Goal: Information Seeking & Learning: Learn about a topic

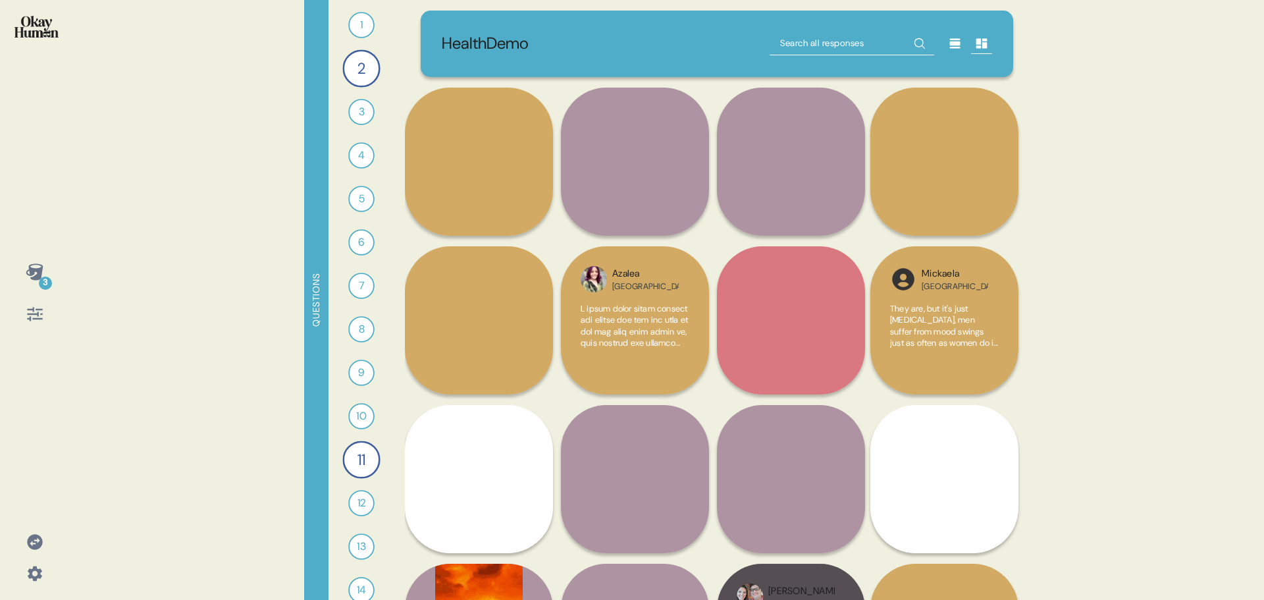
click at [36, 539] on icon at bounding box center [34, 541] width 15 height 15
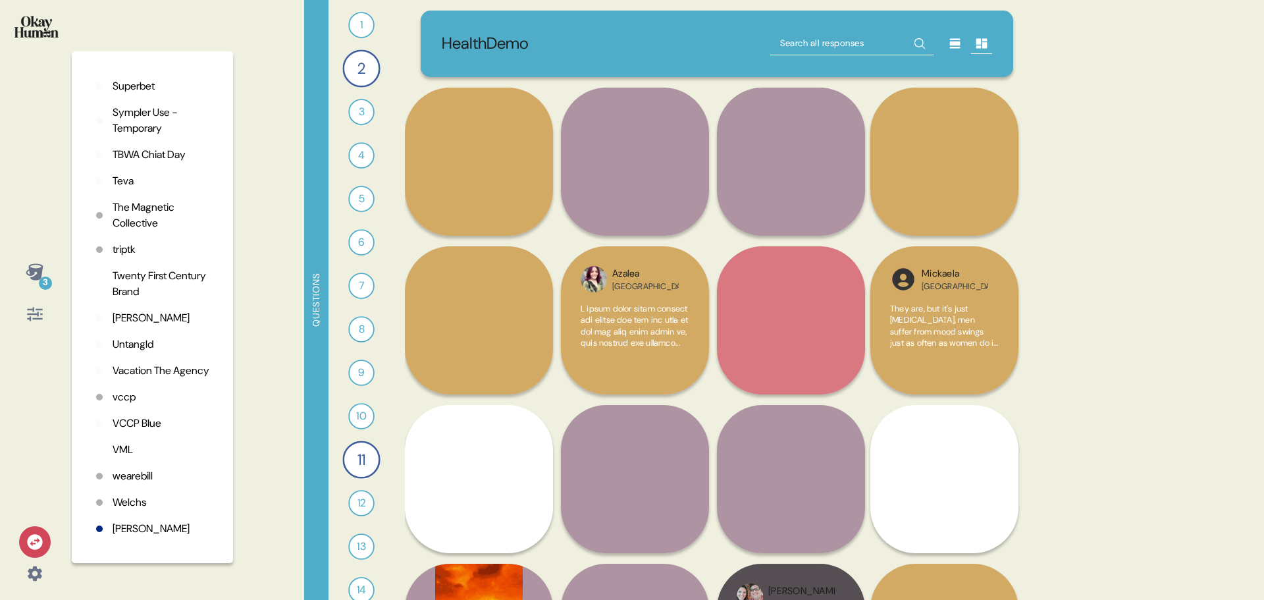
scroll to position [3292, 0]
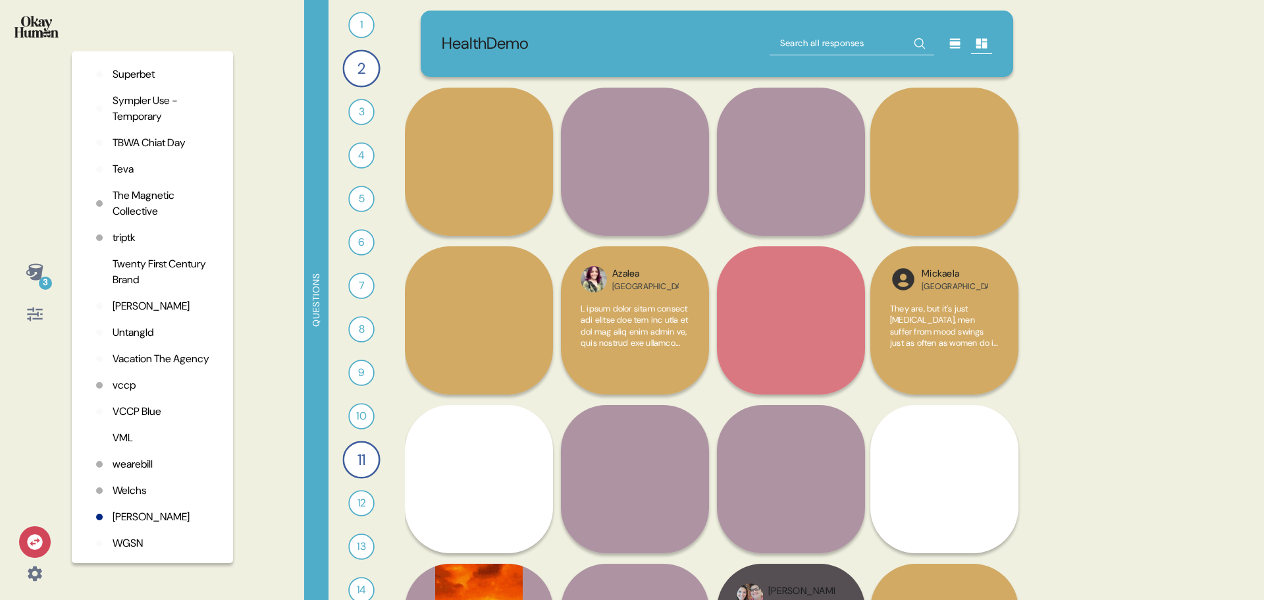
click at [120, 393] on p "vccp" at bounding box center [124, 385] width 23 height 16
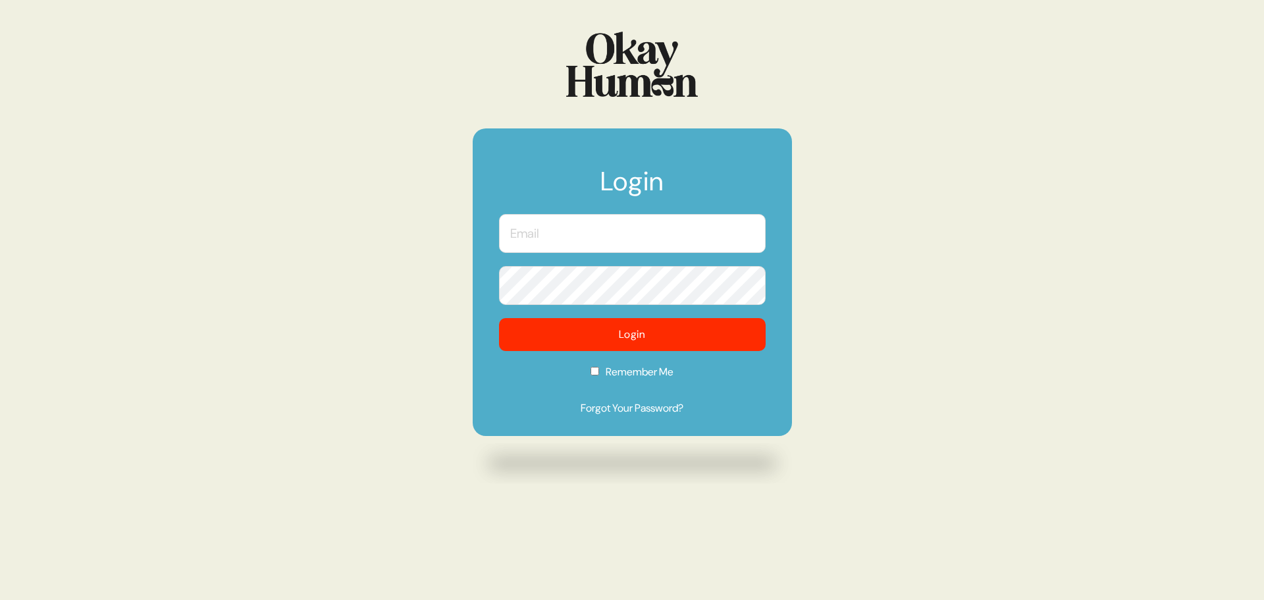
click at [549, 243] on input "text" at bounding box center [632, 233] width 267 height 39
click at [0, 599] on com-1password-button at bounding box center [0, 600] width 0 height 0
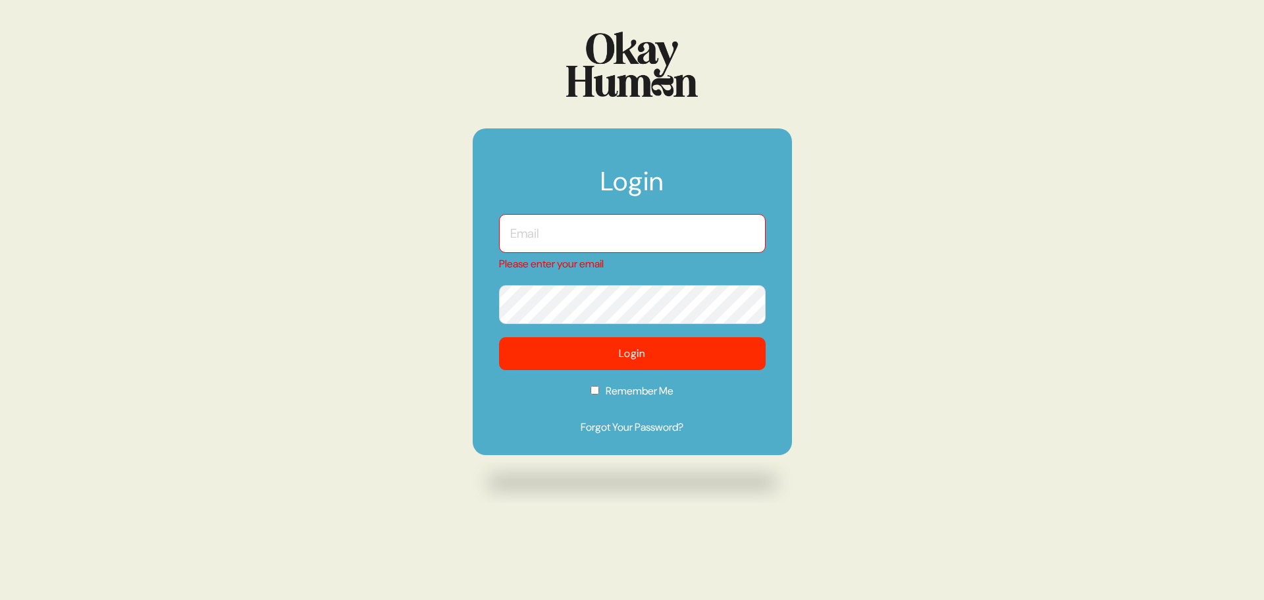
type input "[PERSON_NAME][EMAIL_ADDRESS][DOMAIN_NAME]"
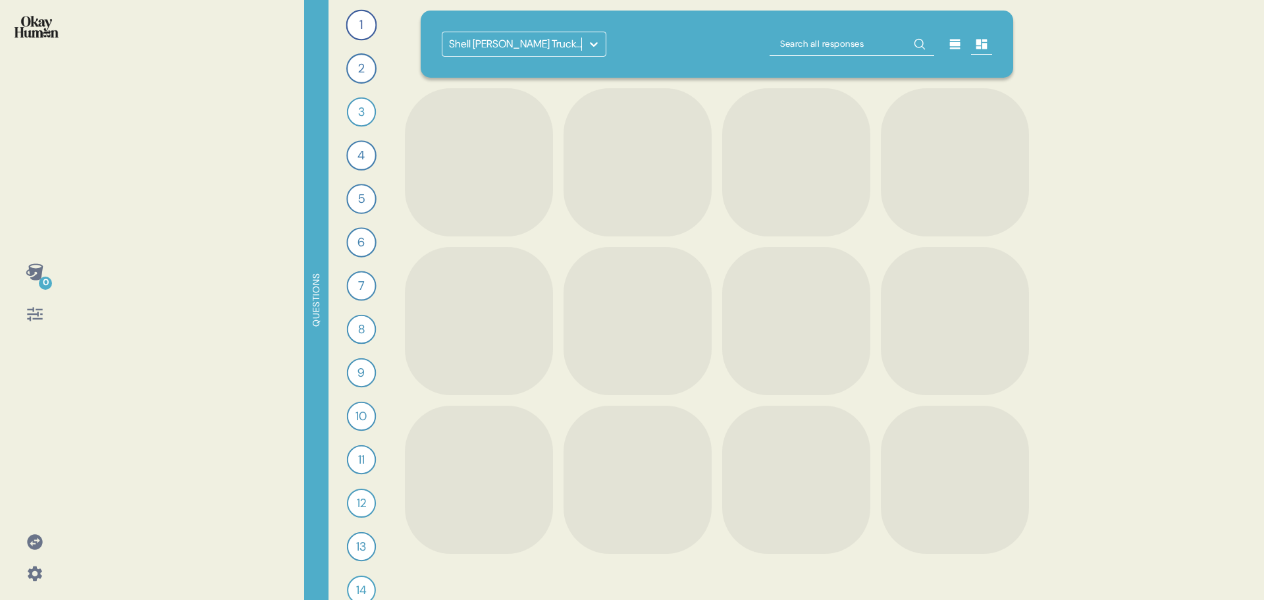
click at [594, 41] on icon at bounding box center [593, 44] width 13 height 13
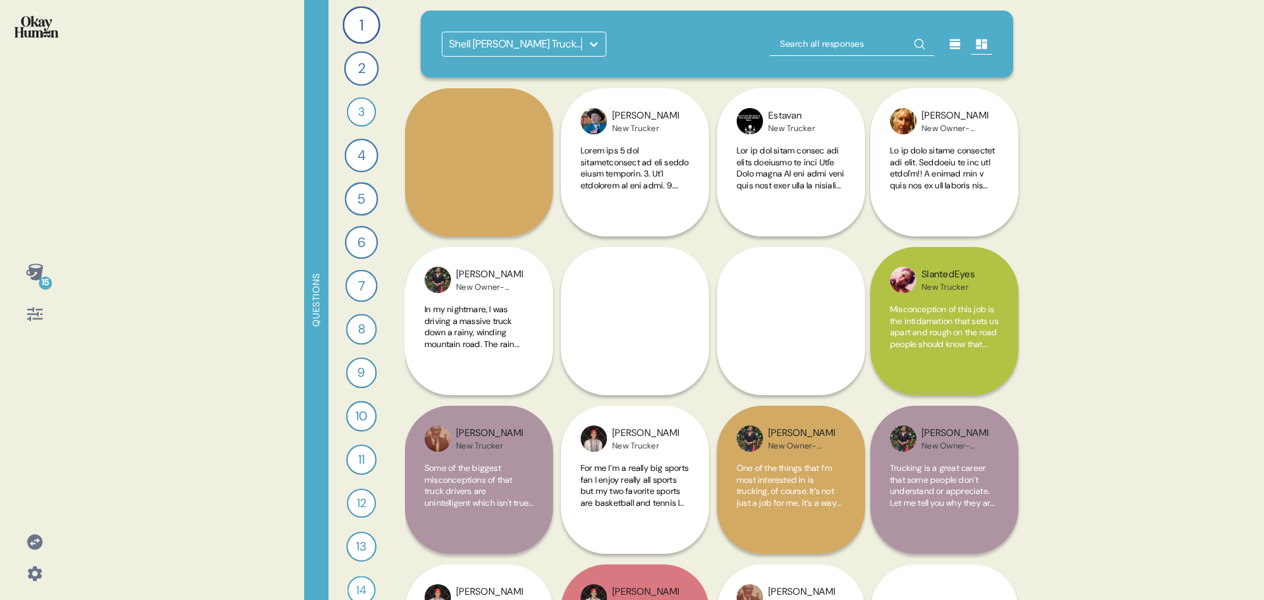
click at [592, 53] on div at bounding box center [594, 44] width 24 height 24
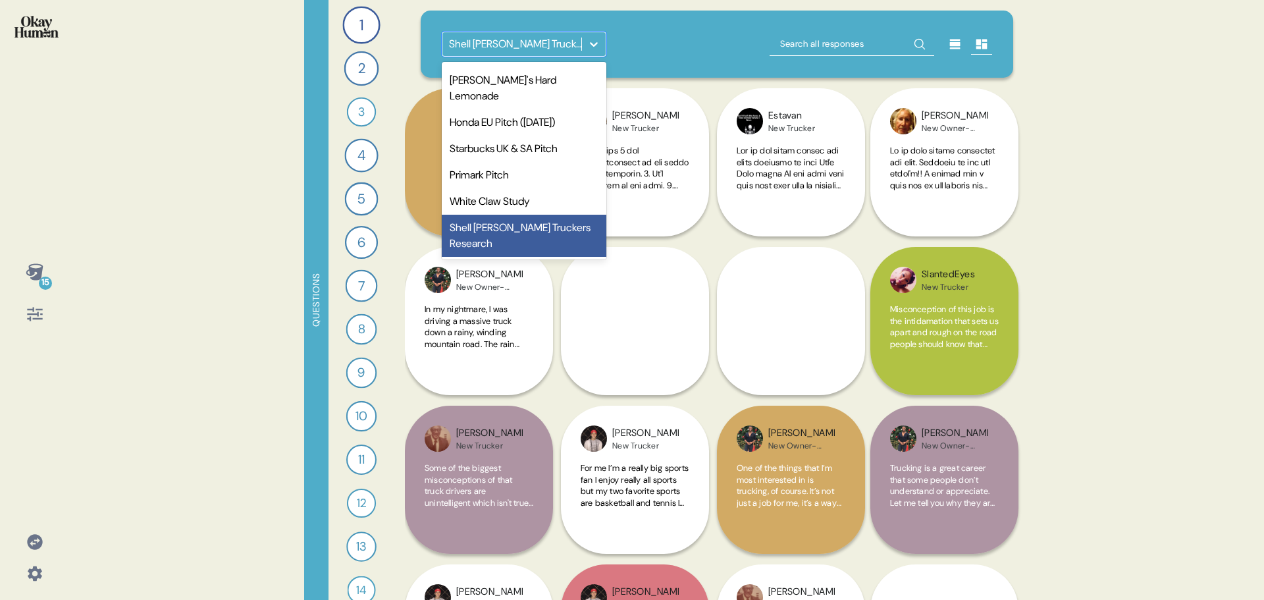
scroll to position [660, 0]
click at [526, 67] on div "Haagen Dazs Pitch" at bounding box center [524, 54] width 165 height 26
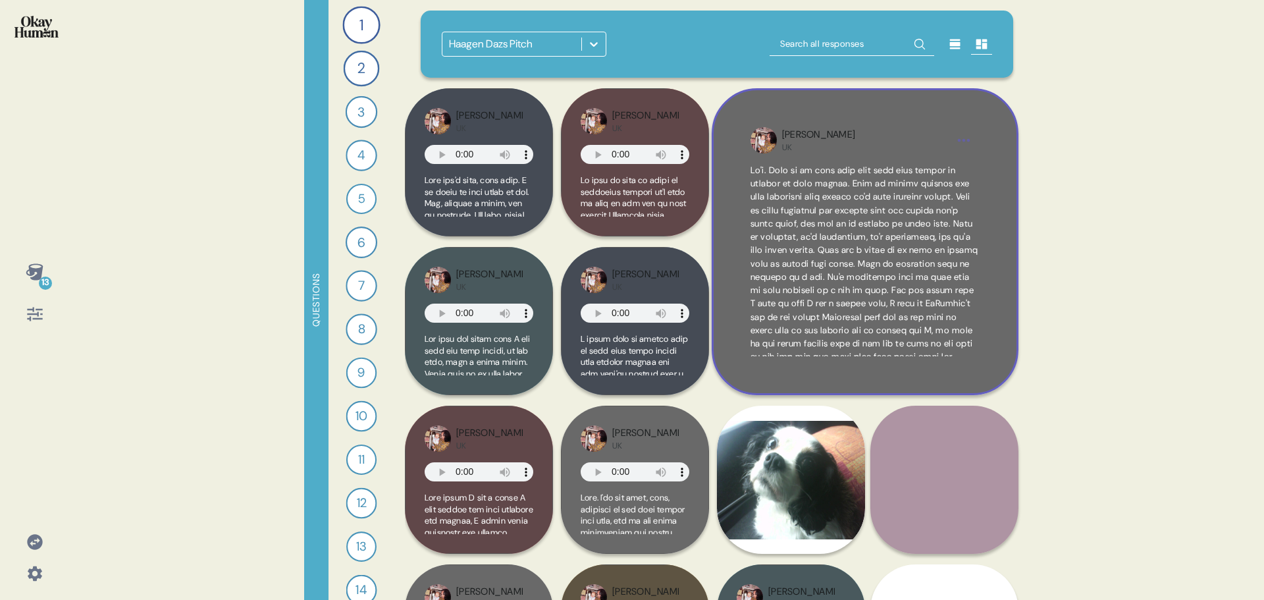
click at [906, 257] on span at bounding box center [865, 484] width 229 height 638
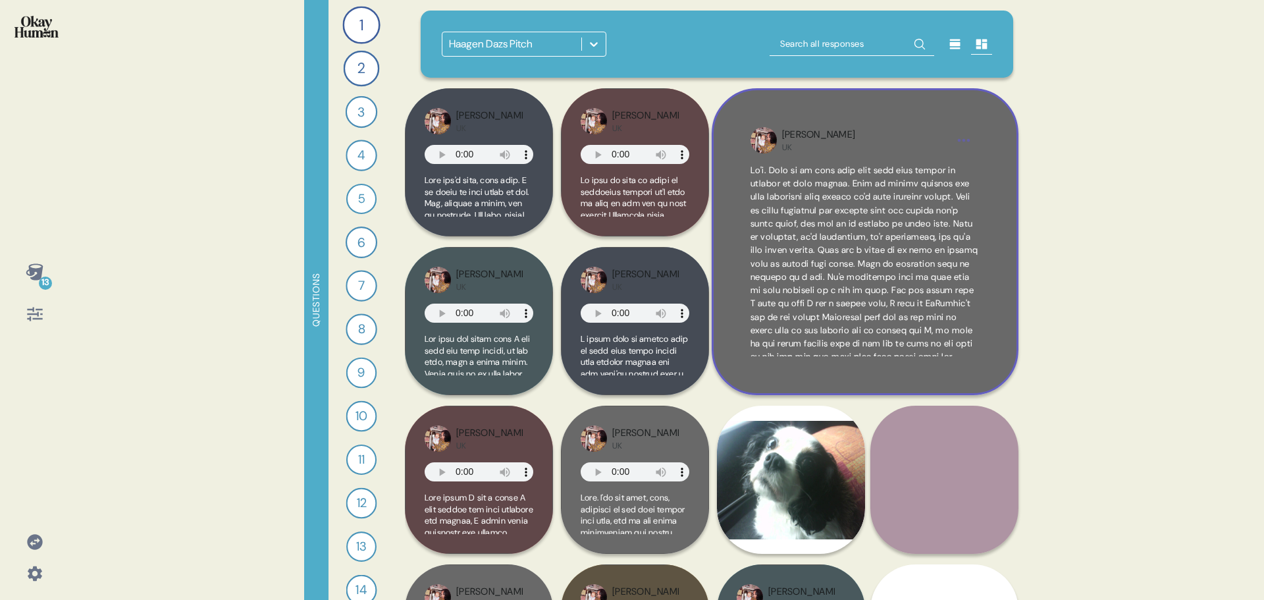
click at [965, 145] on html "13 Questions 1 Tell me about a movie, TV show, or song that really captures the…" at bounding box center [632, 300] width 1264 height 600
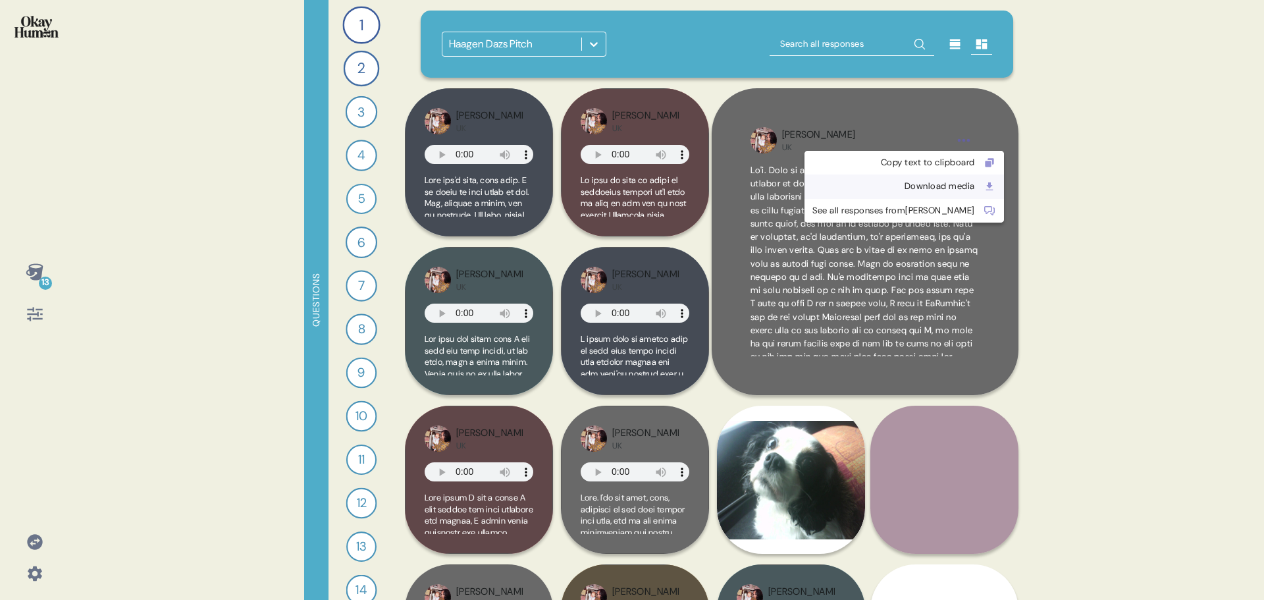
click at [920, 185] on div "Download media" at bounding box center [893, 186] width 163 height 13
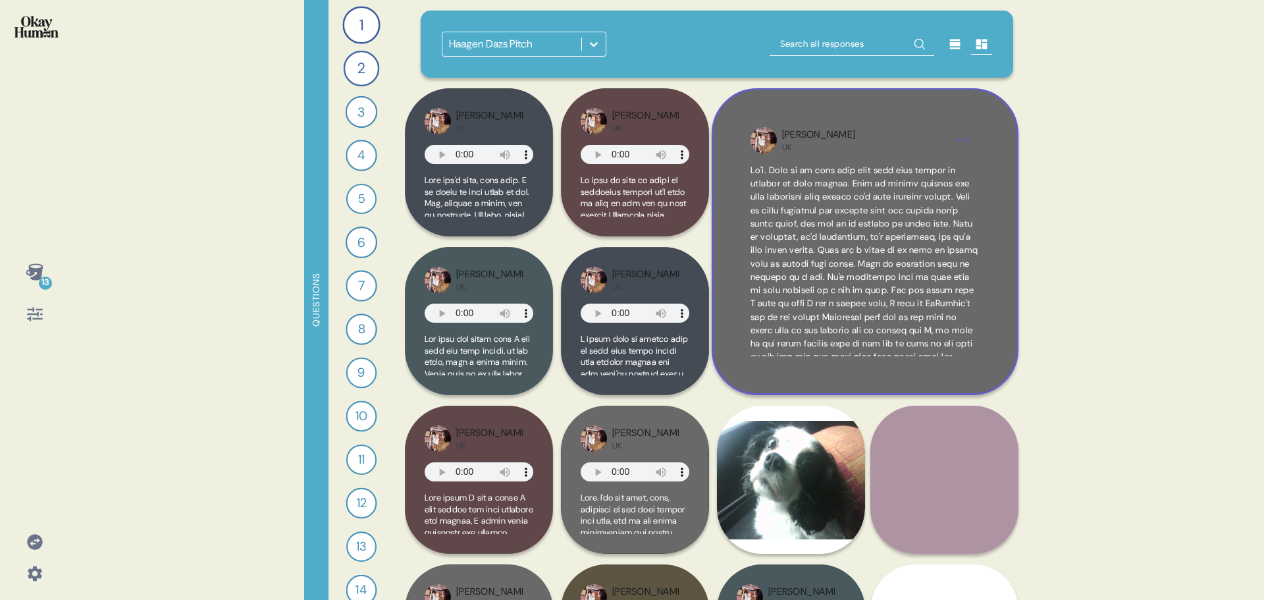
click at [969, 138] on html "13 Questions 1 Tell me about a movie, TV show, or song that really captures the…" at bounding box center [632, 300] width 1264 height 600
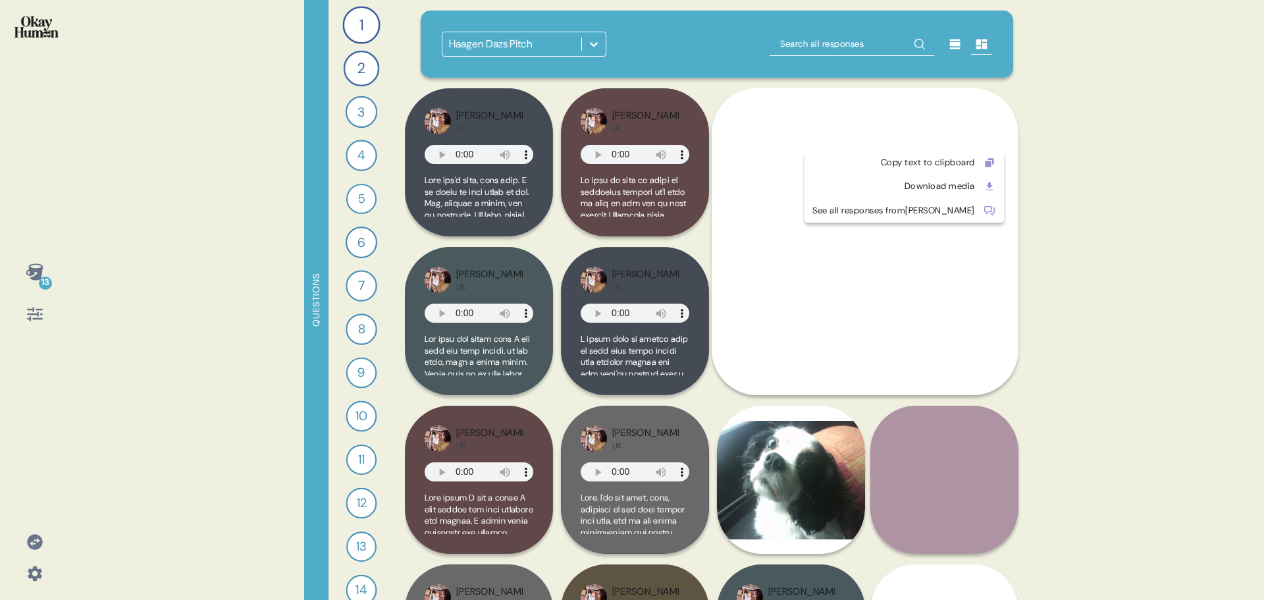
click at [1137, 127] on html "13 Questions 1 Tell me about a movie, TV show, or song that really captures the…" at bounding box center [632, 300] width 1264 height 600
click at [1079, 277] on div "13 Questions 1 Tell me about a movie, TV show, or song that really captures the…" at bounding box center [632, 300] width 1264 height 600
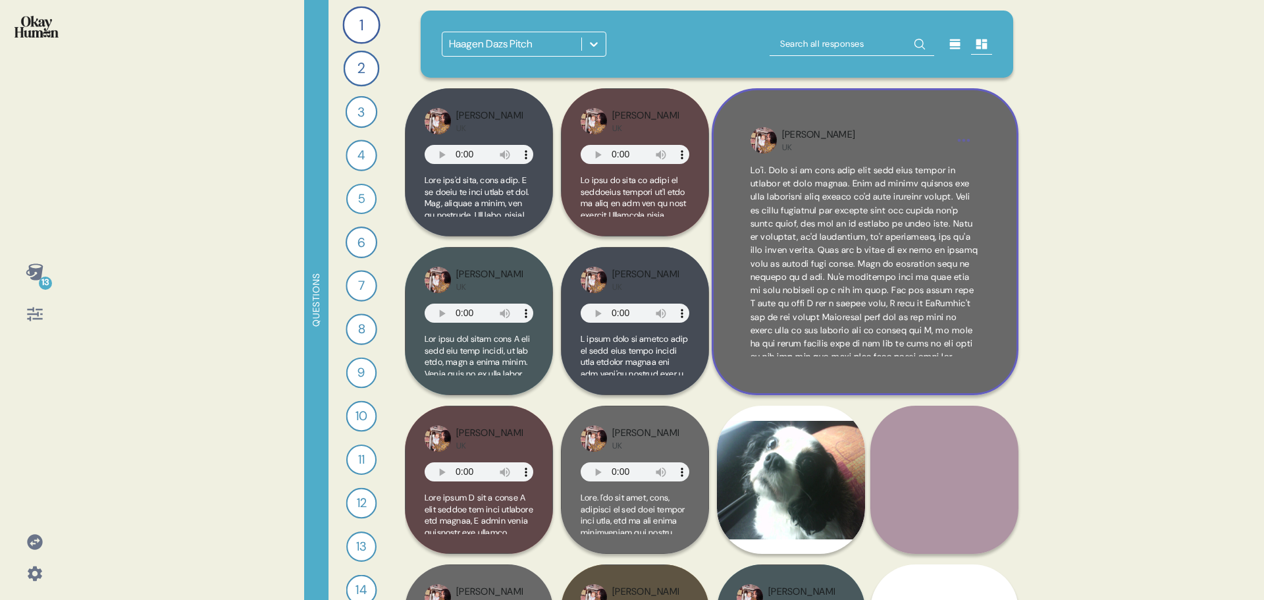
click at [966, 141] on html "13 Questions 1 Tell me about a movie, TV show, or song that really captures the…" at bounding box center [632, 300] width 1264 height 600
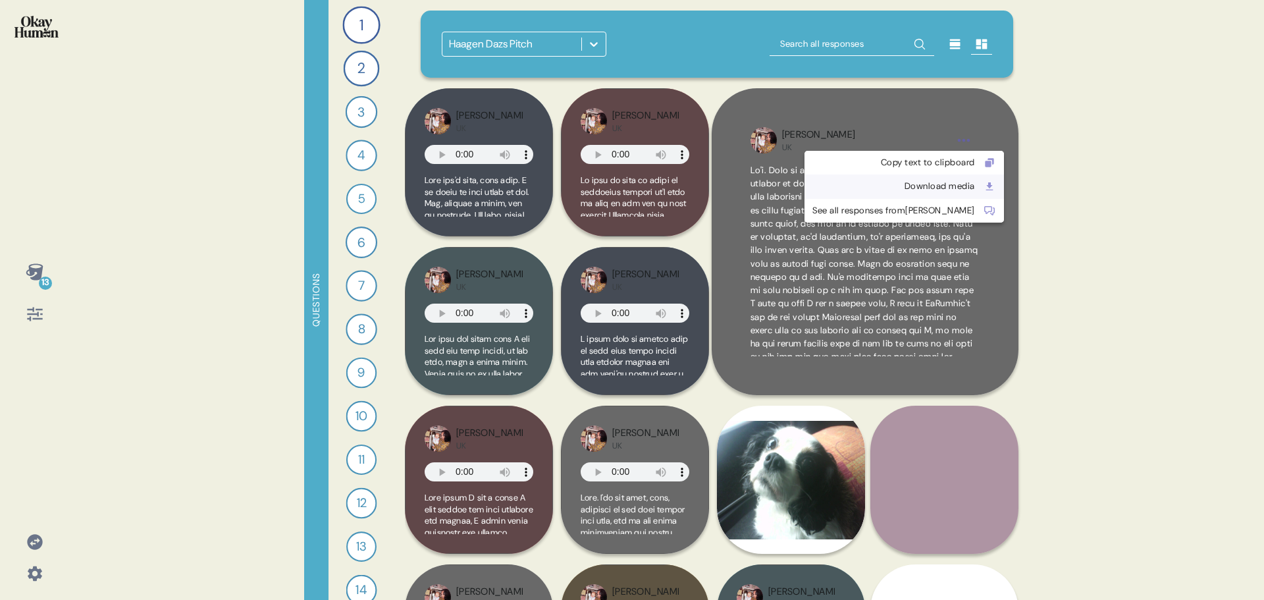
click at [918, 185] on div "Download media" at bounding box center [893, 186] width 163 height 13
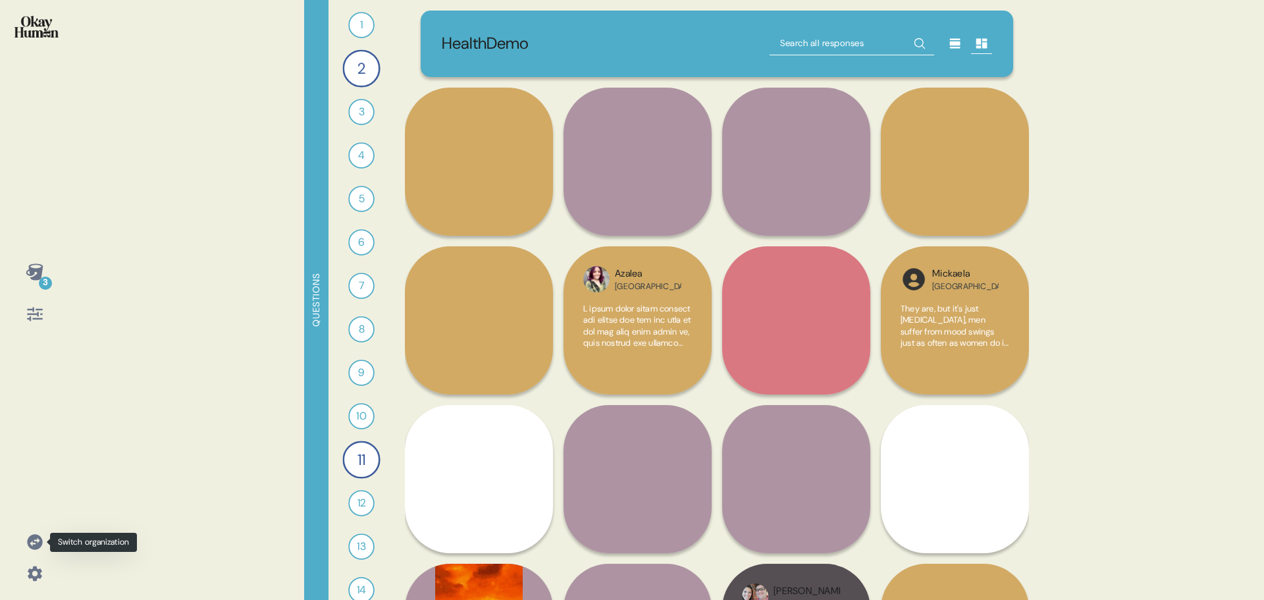
click at [35, 539] on icon at bounding box center [34, 541] width 15 height 15
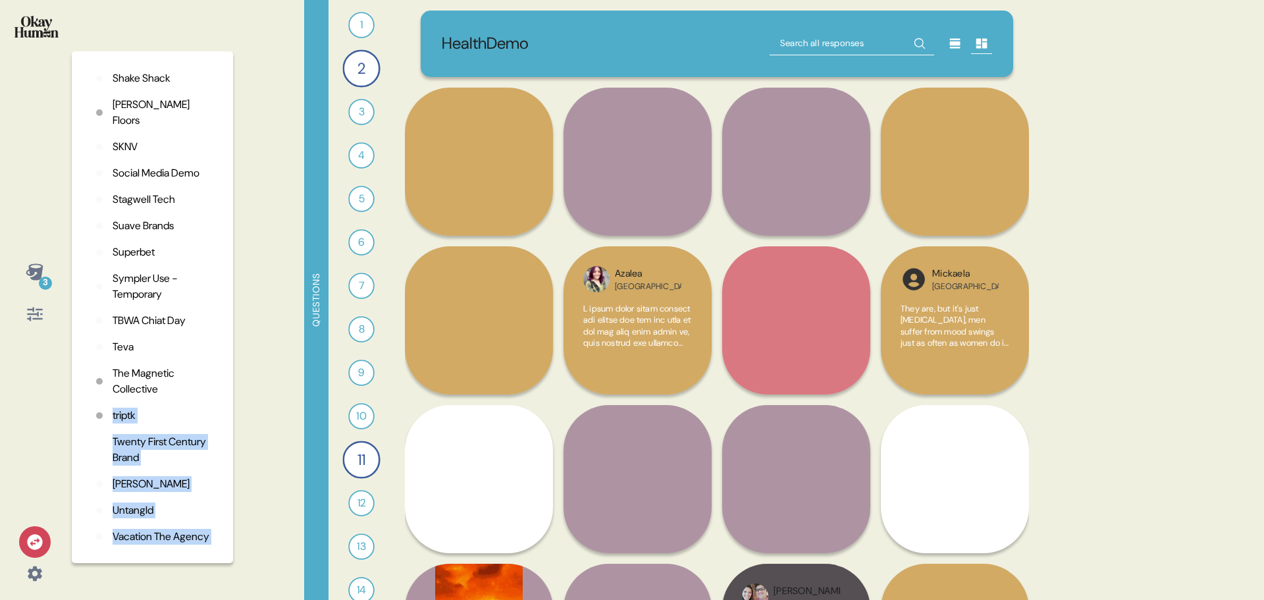
scroll to position [3097, 0]
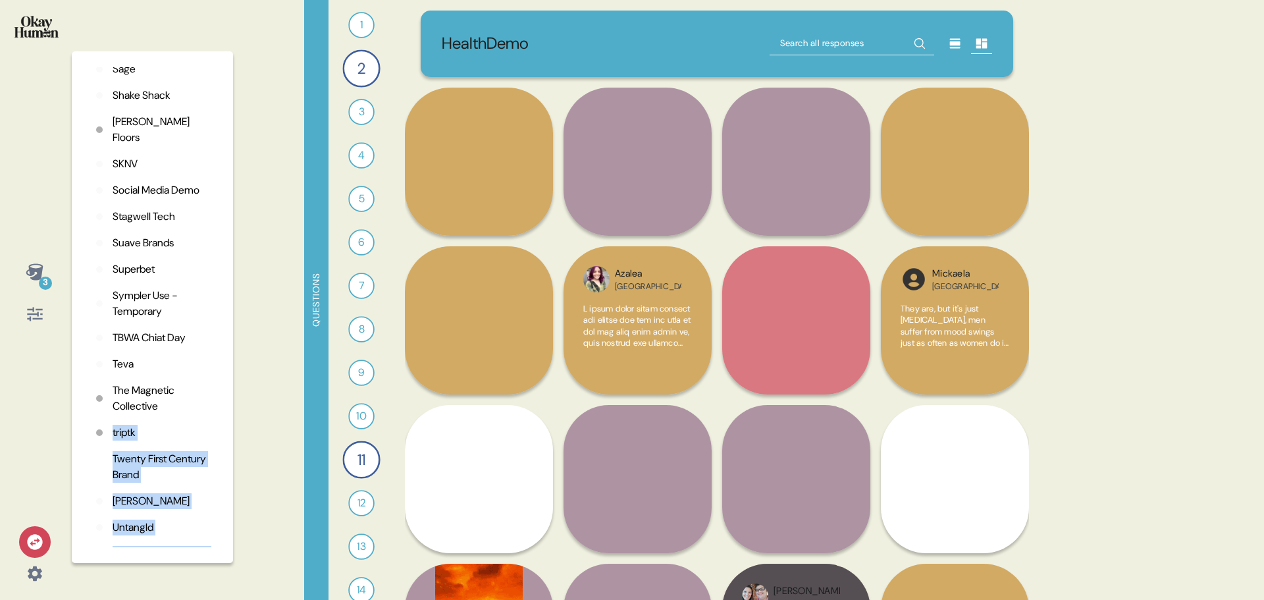
drag, startPoint x: 216, startPoint y: 483, endPoint x: 219, endPoint y: 466, distance: 17.4
click at [219, 466] on div "Organizations 2k Adidas AMV Anomaly Baby Brezza Banana Republic Barkley Bettor …" at bounding box center [152, 307] width 161 height 512
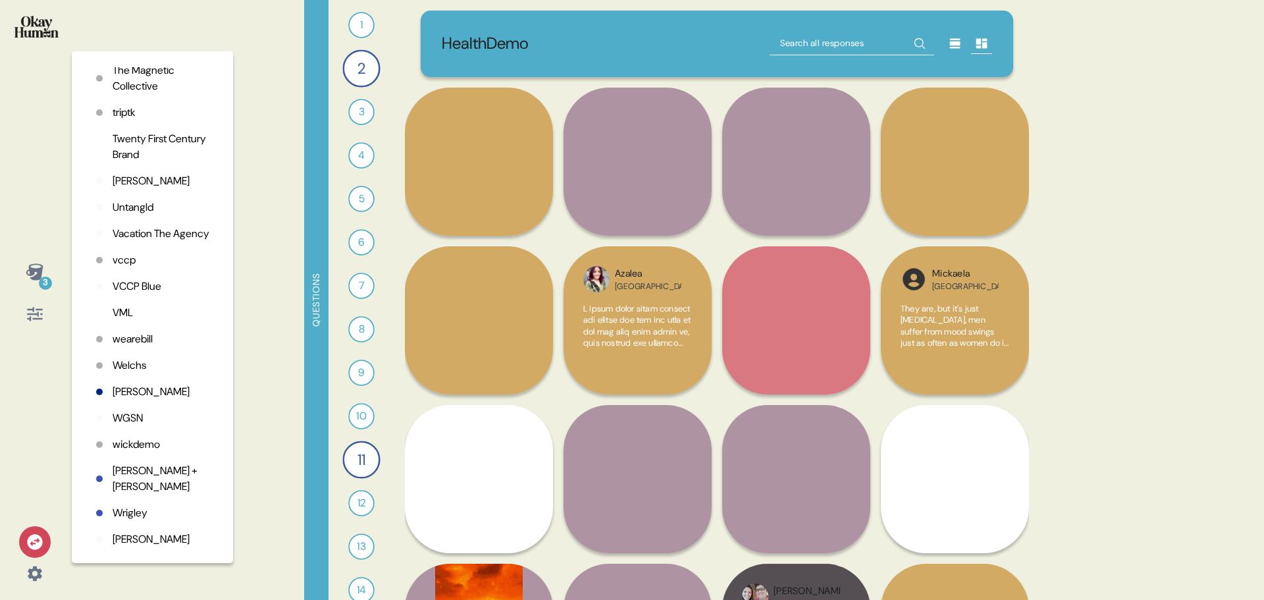
scroll to position [3469, 0]
click at [120, 268] on p "vccp" at bounding box center [124, 260] width 23 height 16
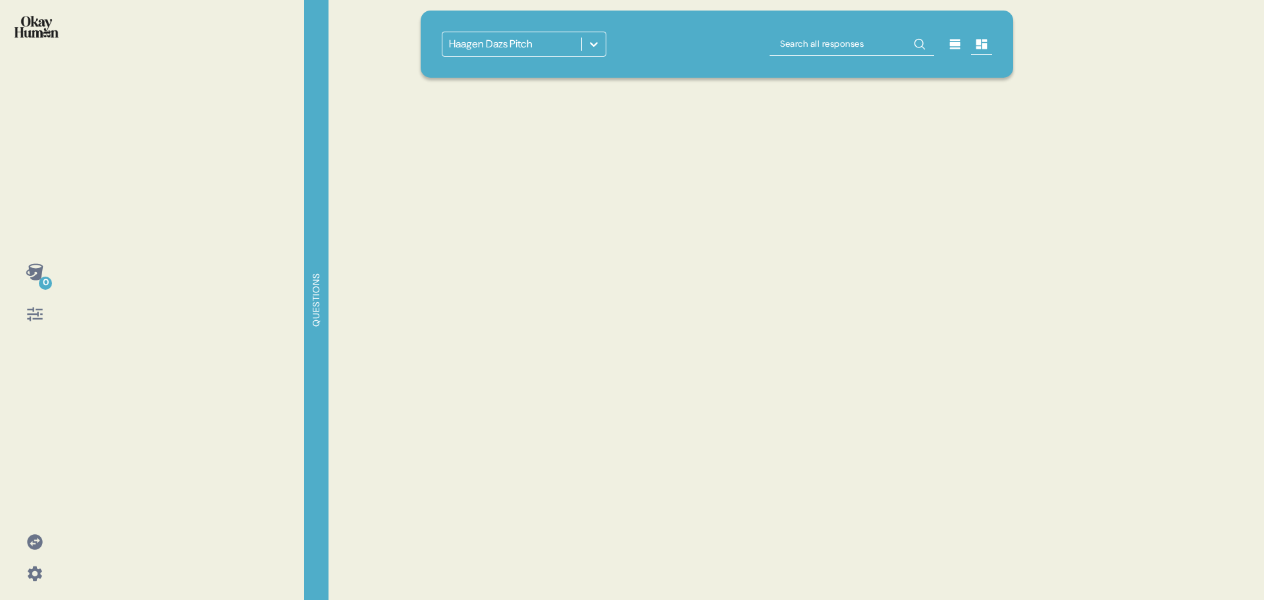
click at [598, 45] on icon at bounding box center [593, 44] width 13 height 13
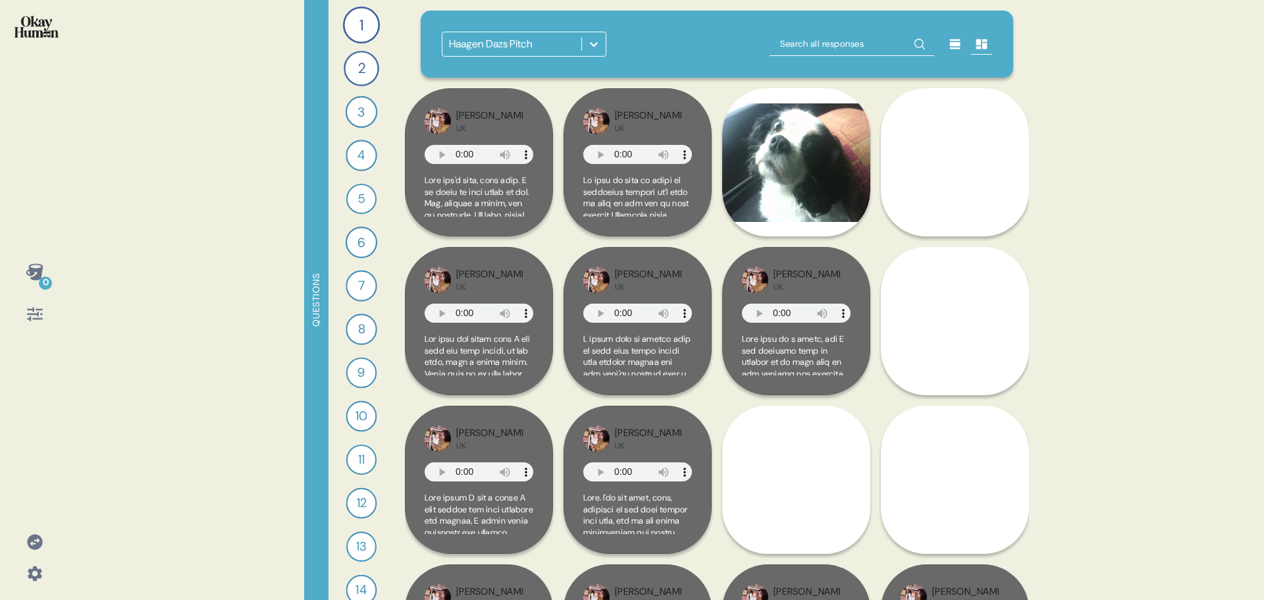
click at [592, 37] on div at bounding box center [594, 44] width 24 height 24
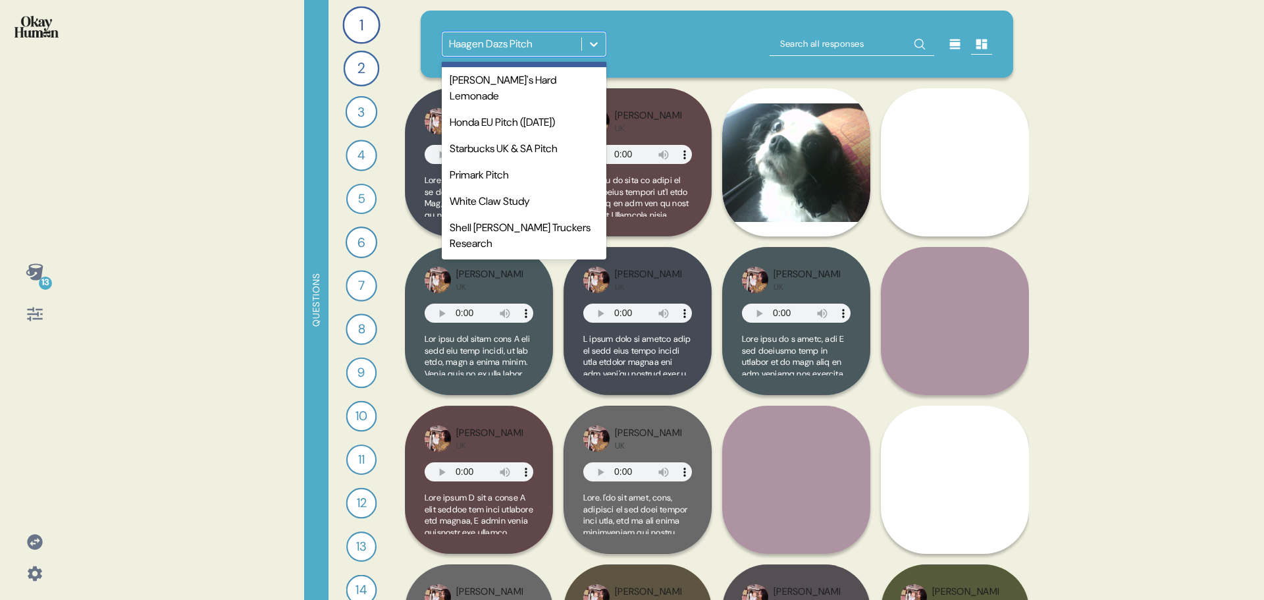
scroll to position [698, 0]
click at [503, 228] on div "Shell Rotella Truckers Research" at bounding box center [524, 236] width 165 height 42
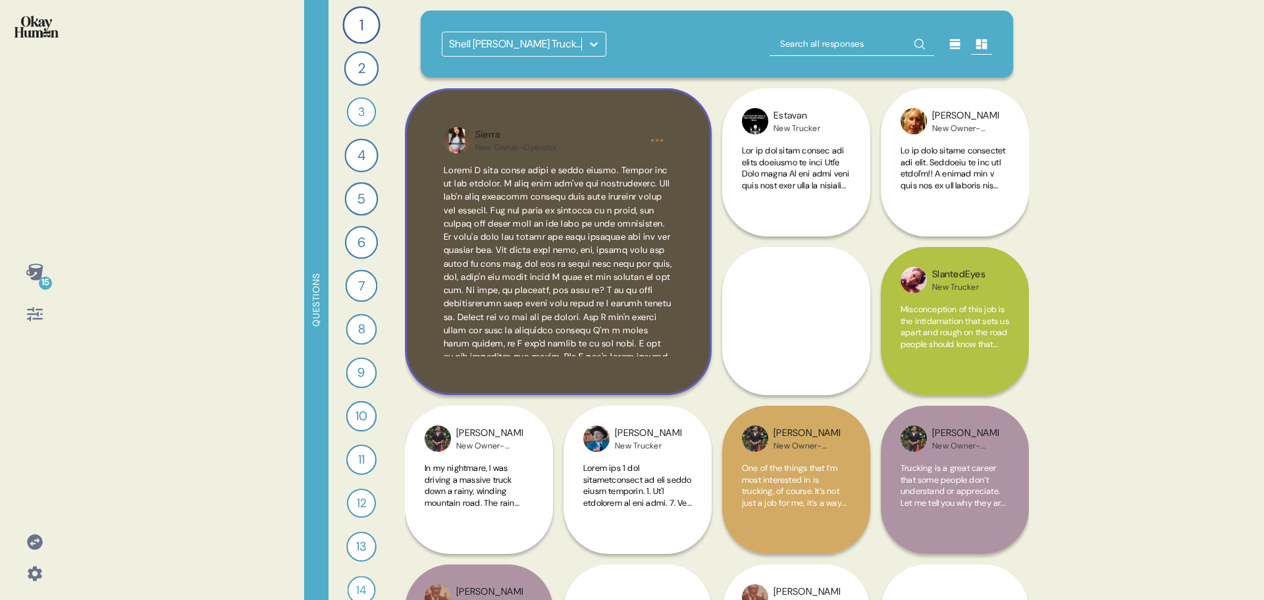
click at [656, 141] on html "15 Questions 1 What do you love most about being a trucker? 107 Responses text …" at bounding box center [632, 300] width 1264 height 600
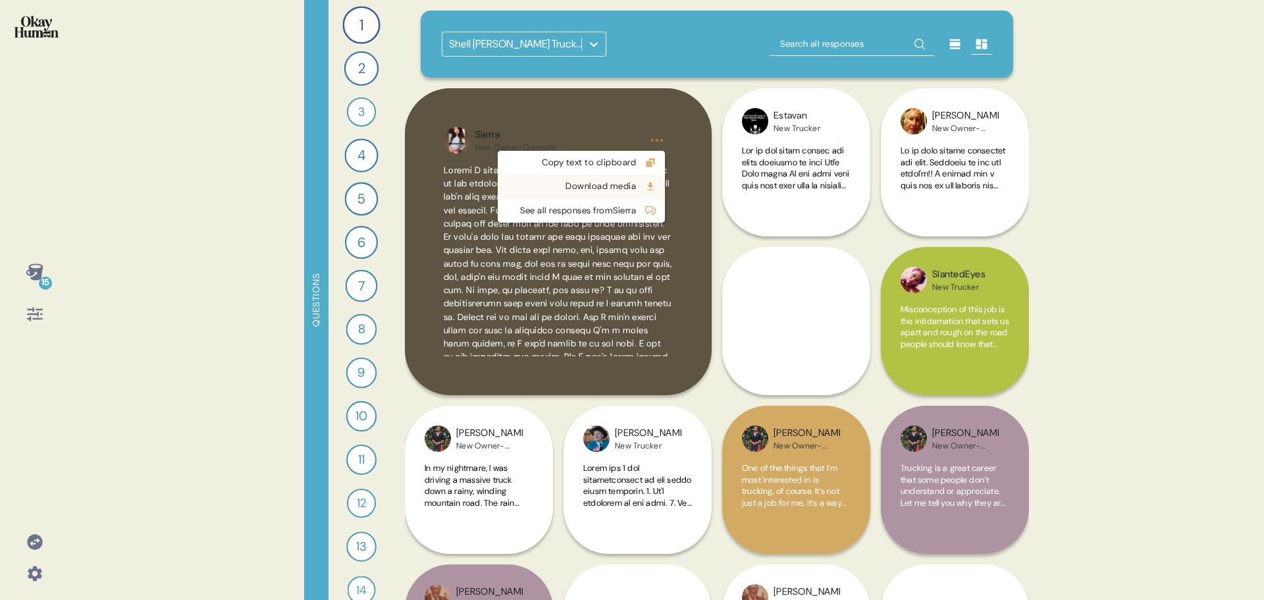
click at [625, 186] on div "Download media" at bounding box center [571, 186] width 130 height 13
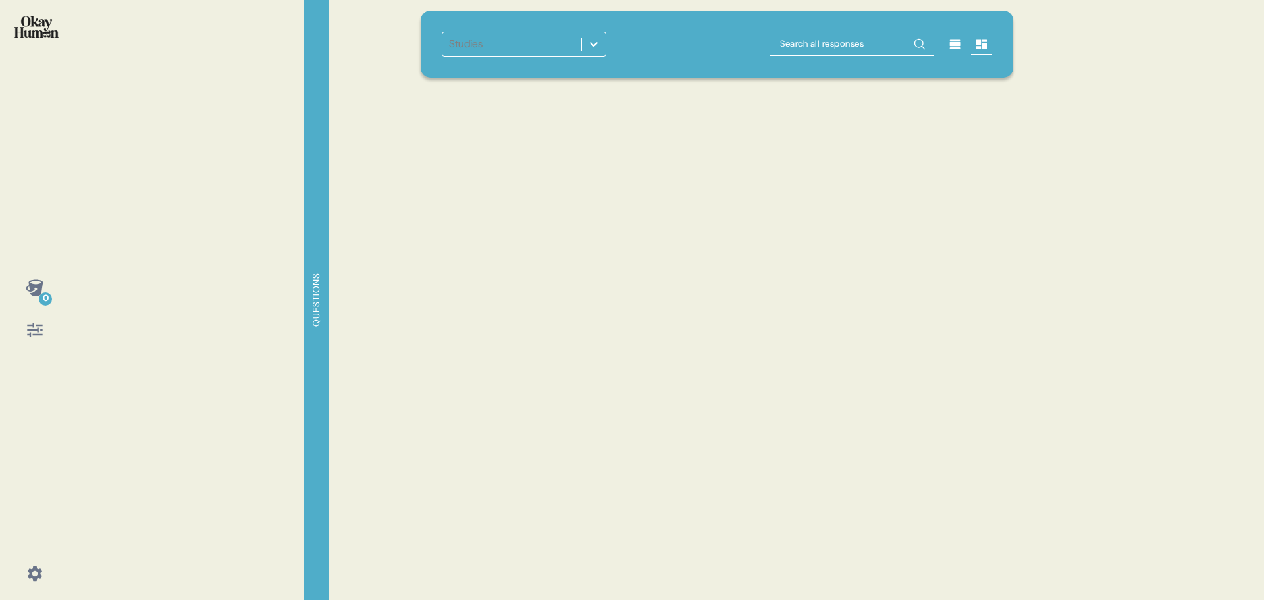
click at [589, 38] on icon at bounding box center [593, 44] width 13 height 13
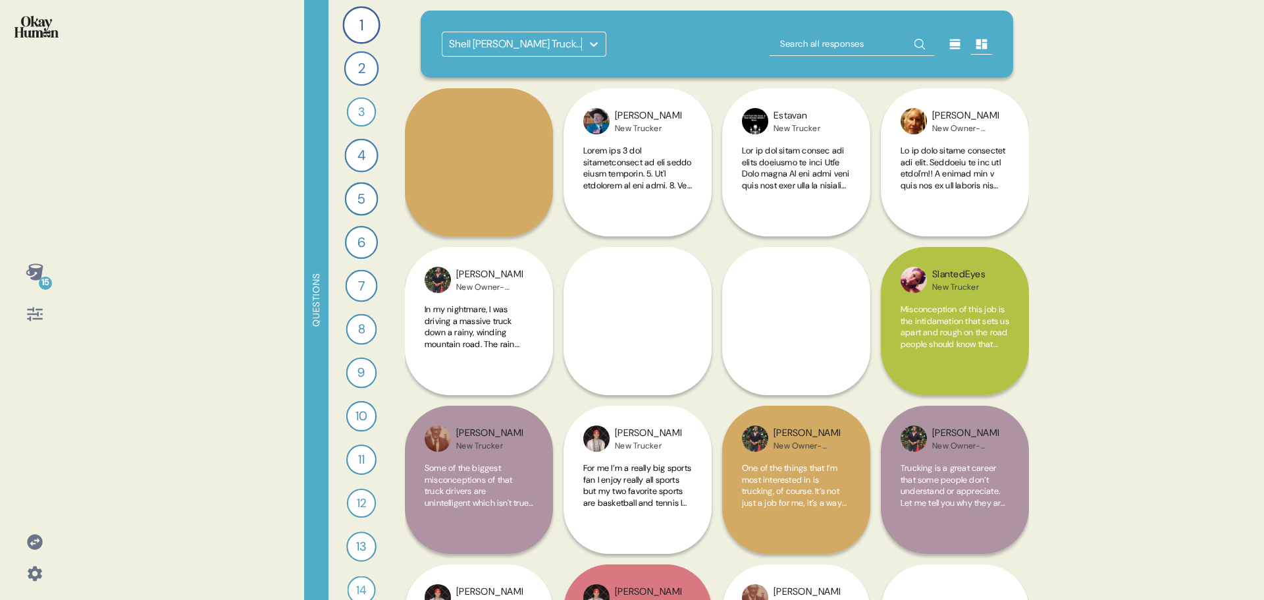
click at [596, 45] on icon at bounding box center [593, 44] width 13 height 13
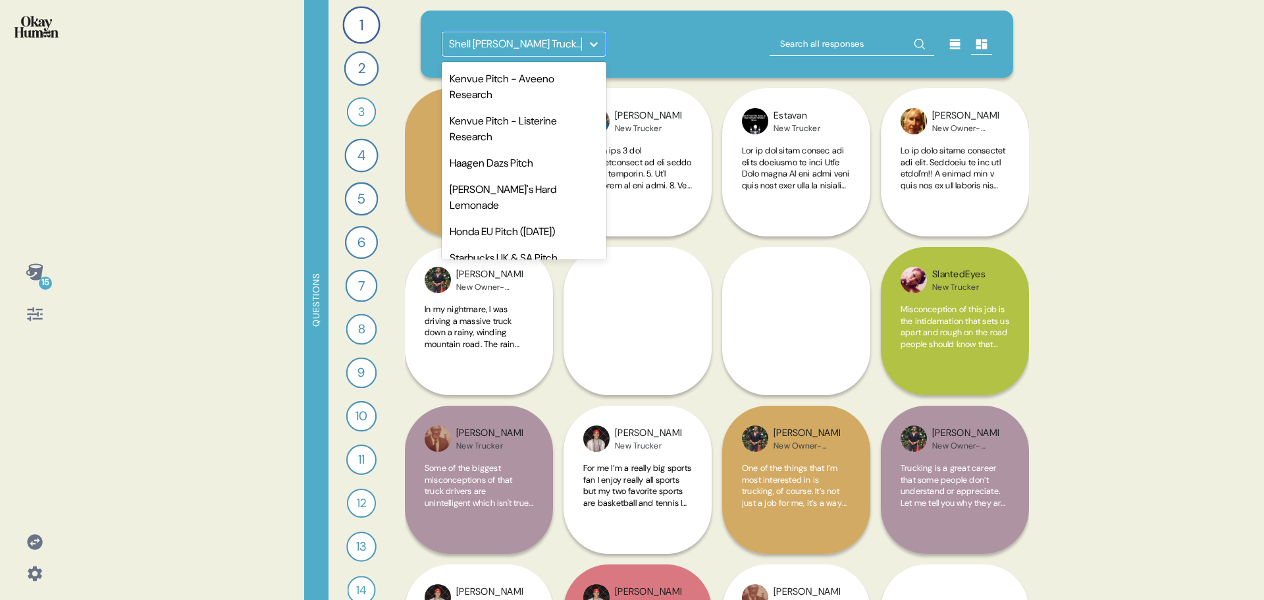
scroll to position [698, 0]
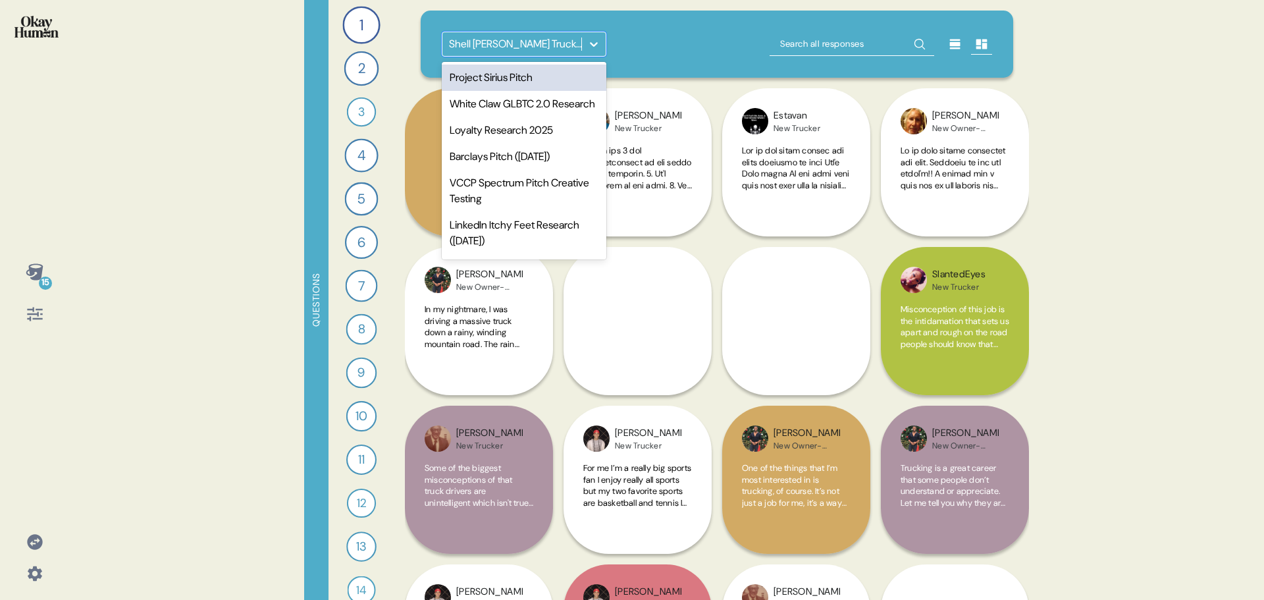
click at [591, 43] on icon at bounding box center [593, 44] width 13 height 13
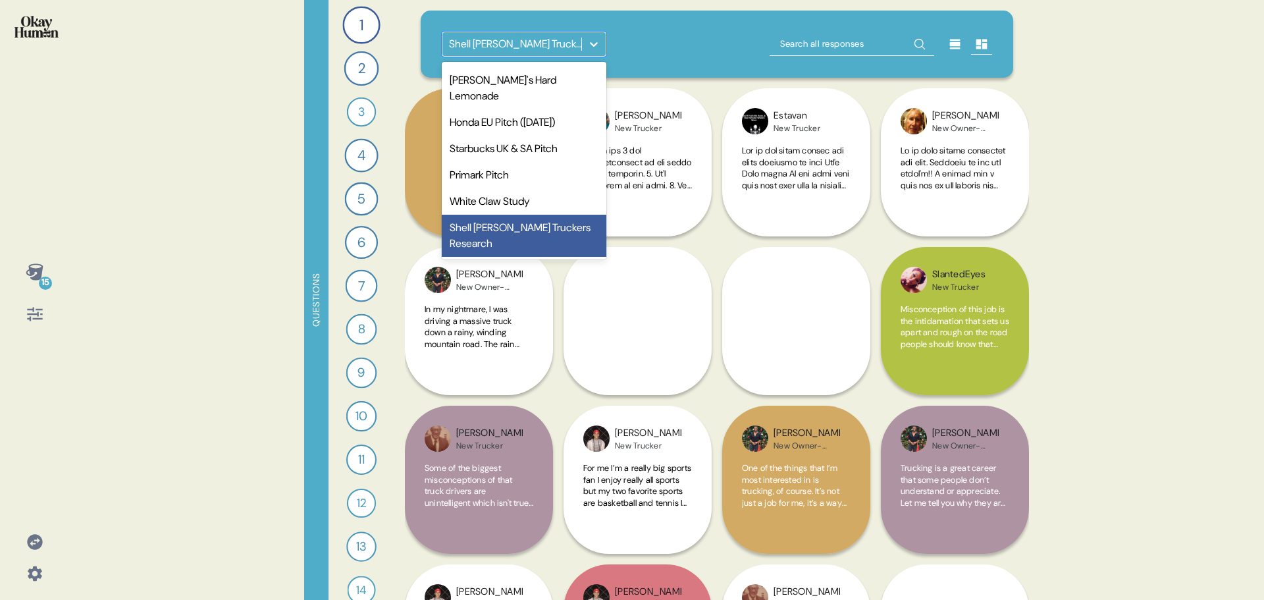
scroll to position [677, 0]
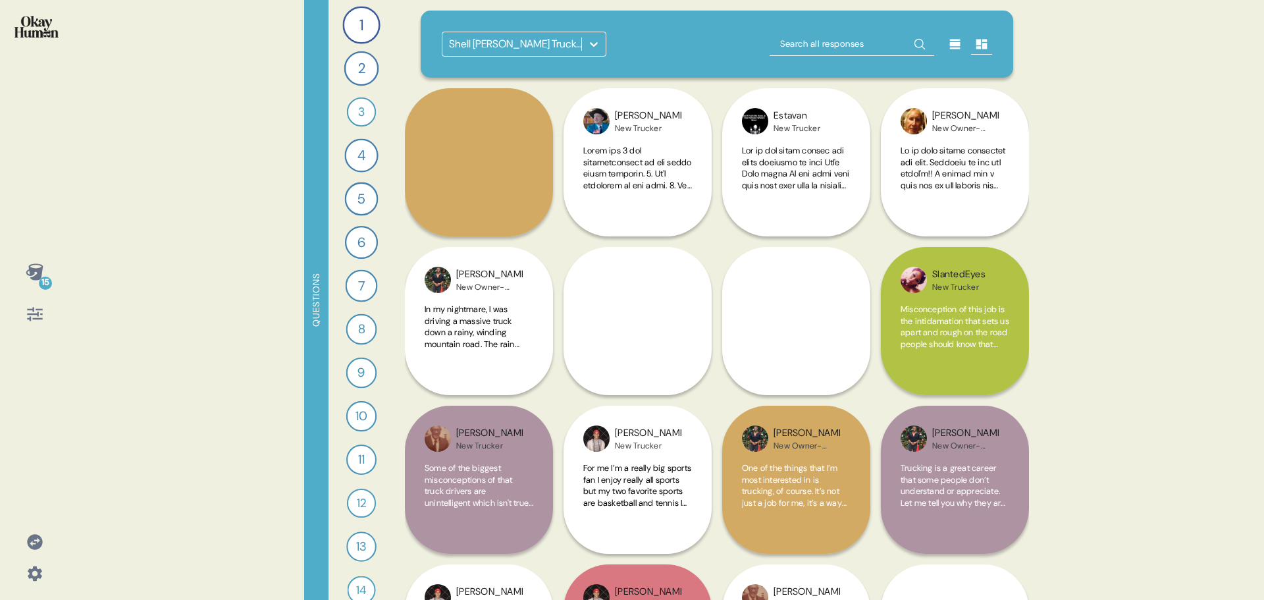
click at [33, 541] on icon at bounding box center [34, 541] width 15 height 15
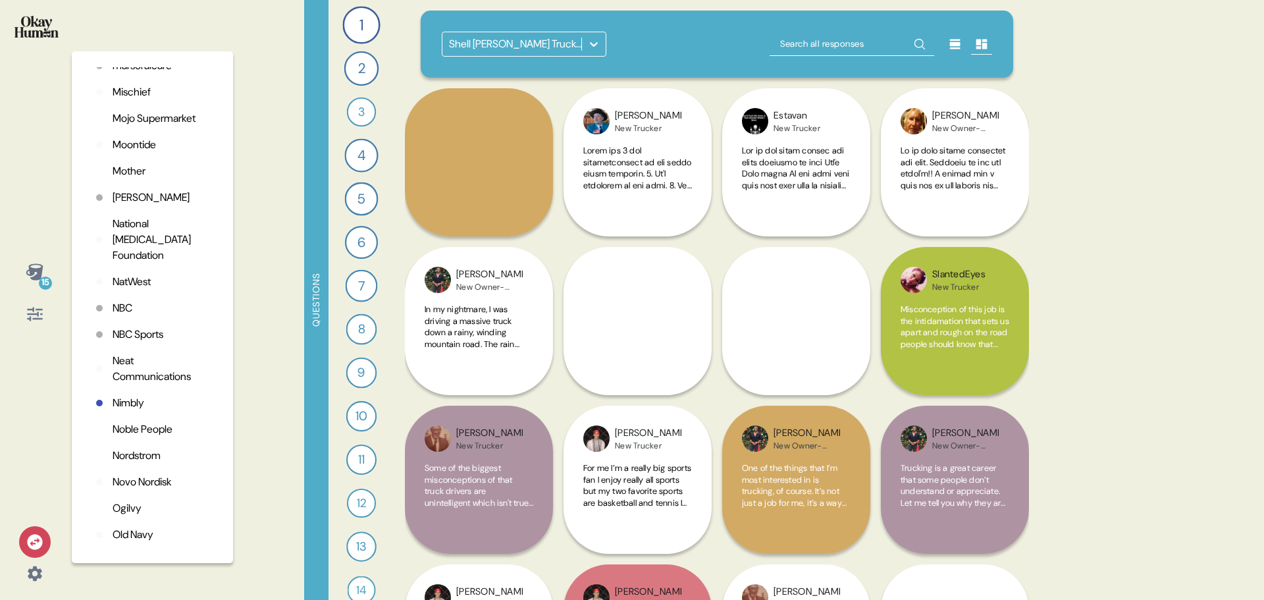
scroll to position [3263, 0]
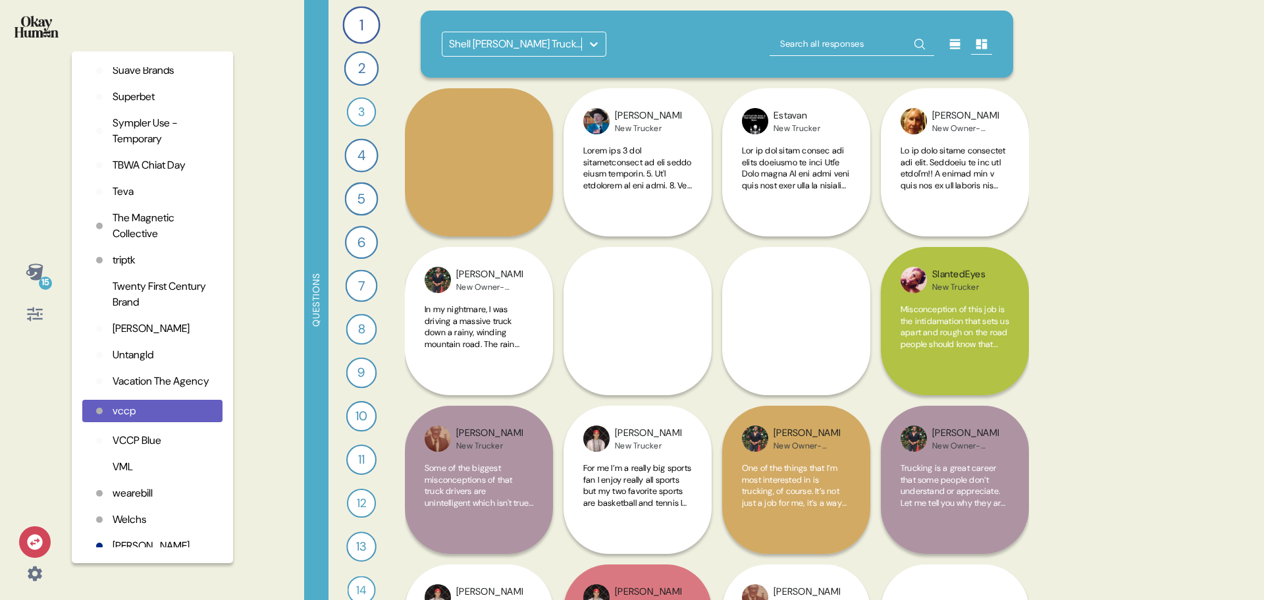
click at [133, 242] on p "The Magnetic Collective" at bounding box center [162, 226] width 99 height 32
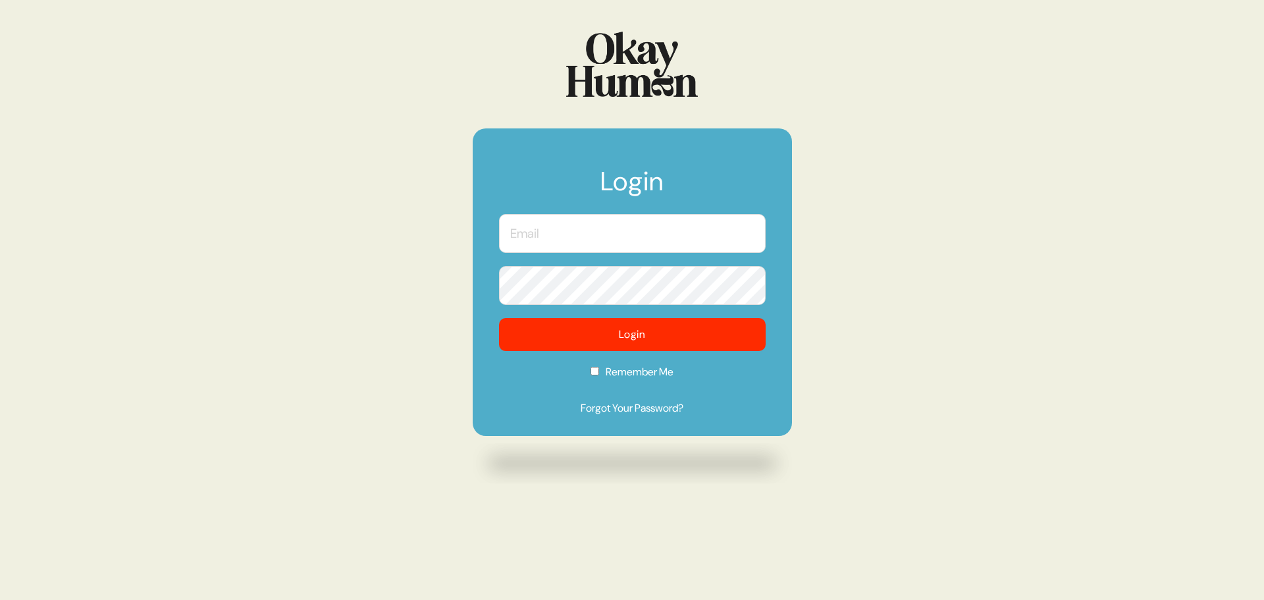
click at [571, 229] on input "text" at bounding box center [632, 233] width 267 height 39
type input "[PERSON_NAME][EMAIL_ADDRESS][DOMAIN_NAME]"
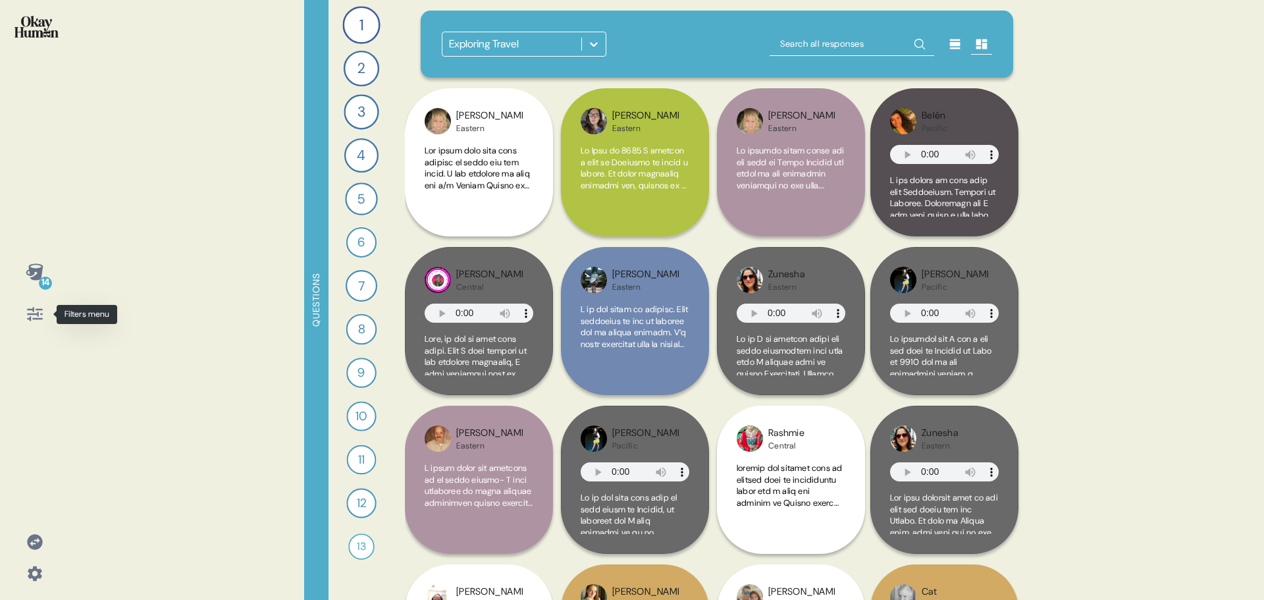
click at [41, 320] on icon at bounding box center [35, 314] width 18 height 18
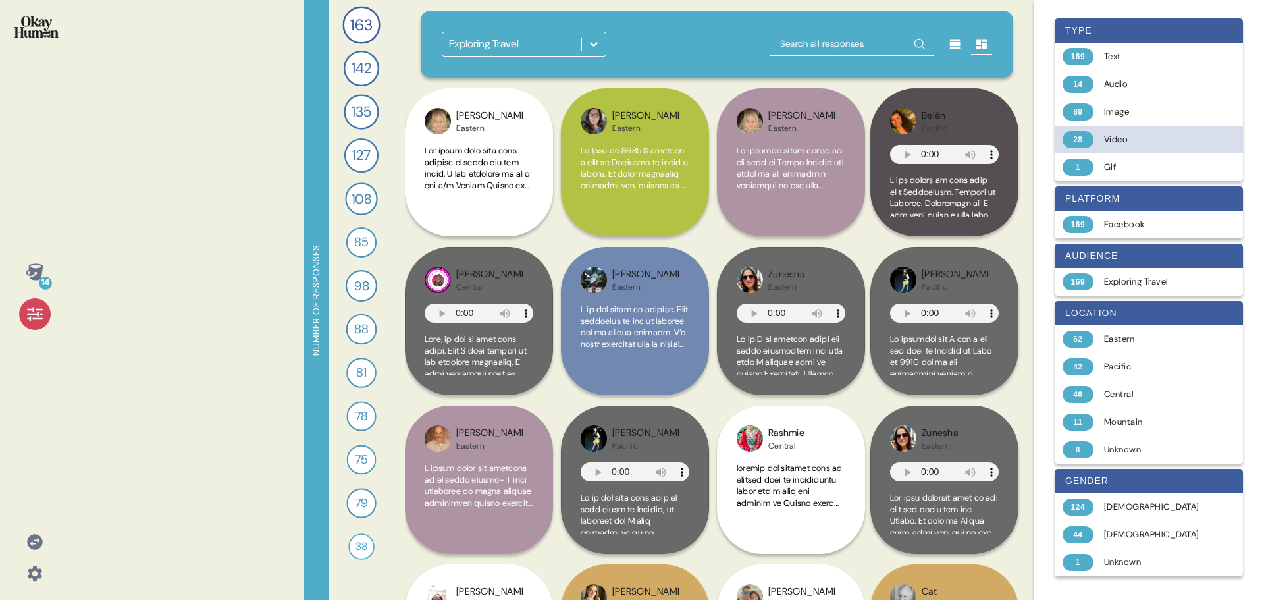
click at [1128, 143] on div "Video" at bounding box center [1156, 139] width 105 height 13
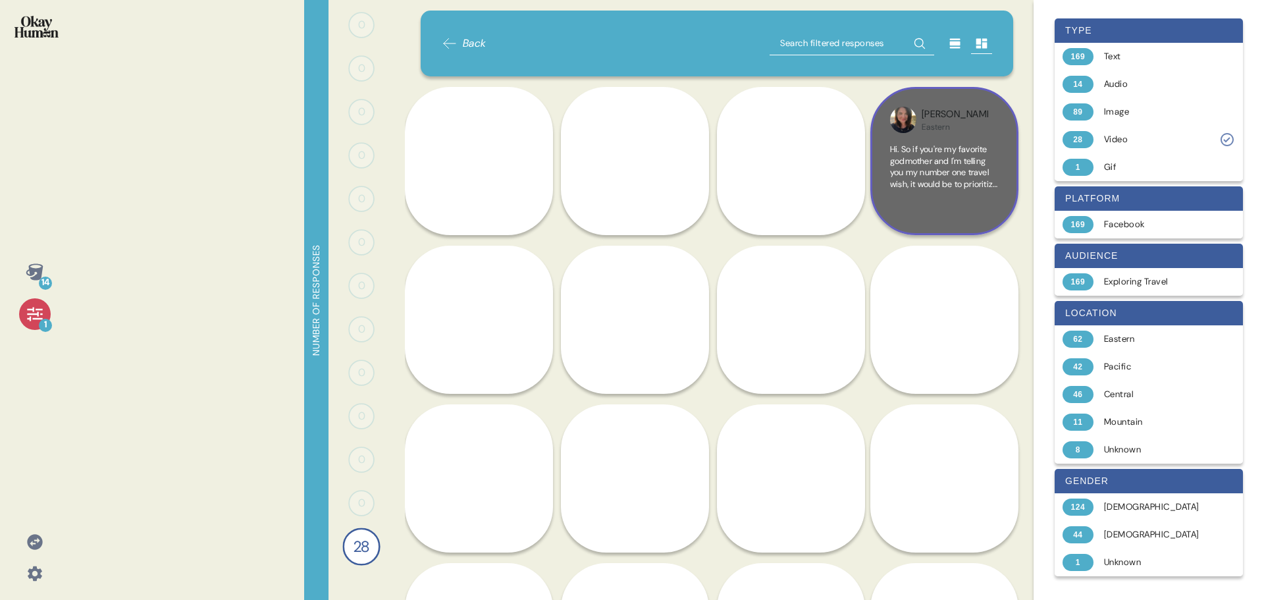
click at [963, 155] on span "Hi. So if you're my favorite godmother and I'm telling you my number one travel…" at bounding box center [944, 299] width 109 height 311
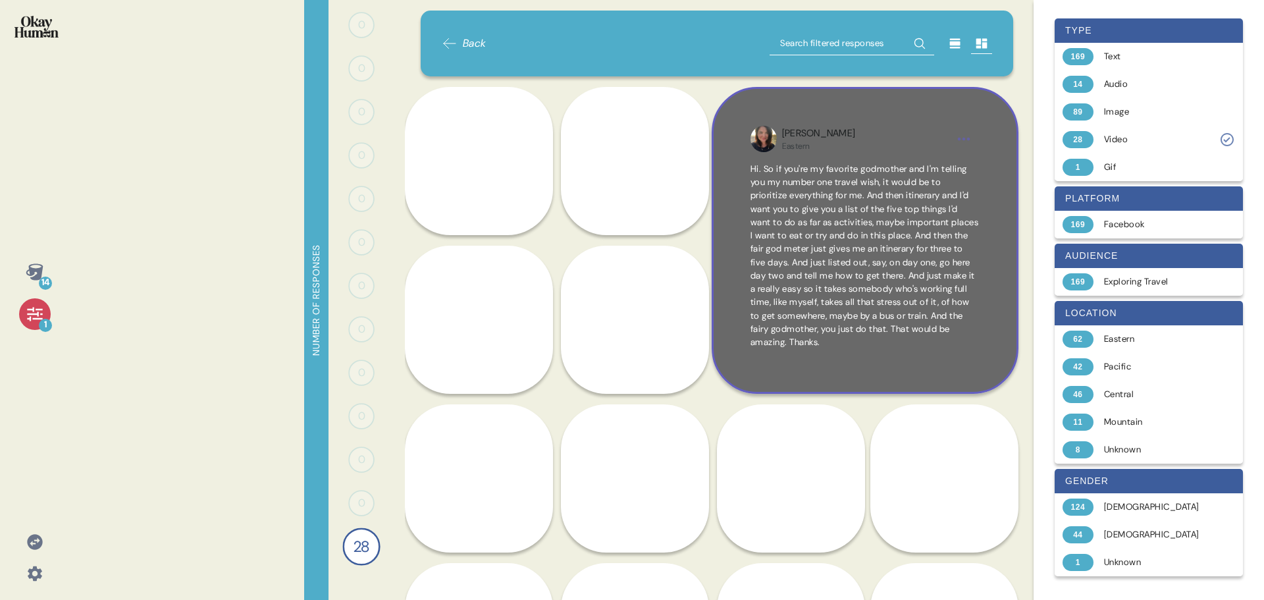
click at [881, 261] on span "Hi. So if you're my favorite godmother and I'm telling you my number one travel…" at bounding box center [865, 255] width 228 height 184
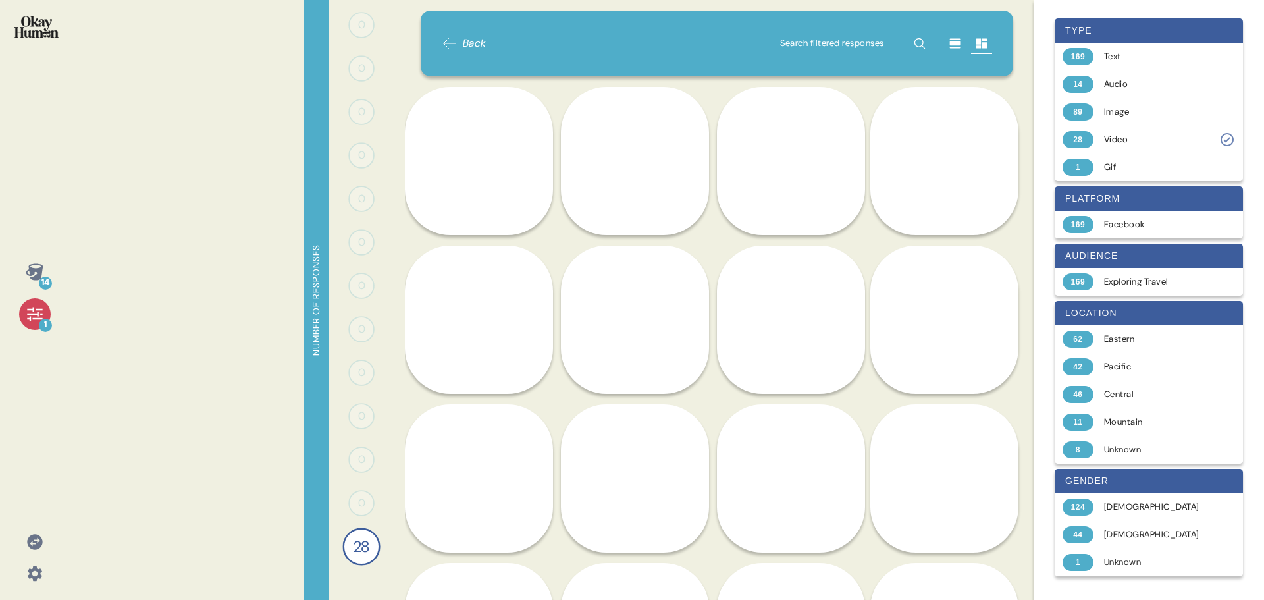
click at [456, 41] on icon at bounding box center [450, 44] width 16 height 16
click at [451, 41] on icon at bounding box center [450, 44] width 16 height 16
click at [43, 308] on icon at bounding box center [35, 314] width 18 height 18
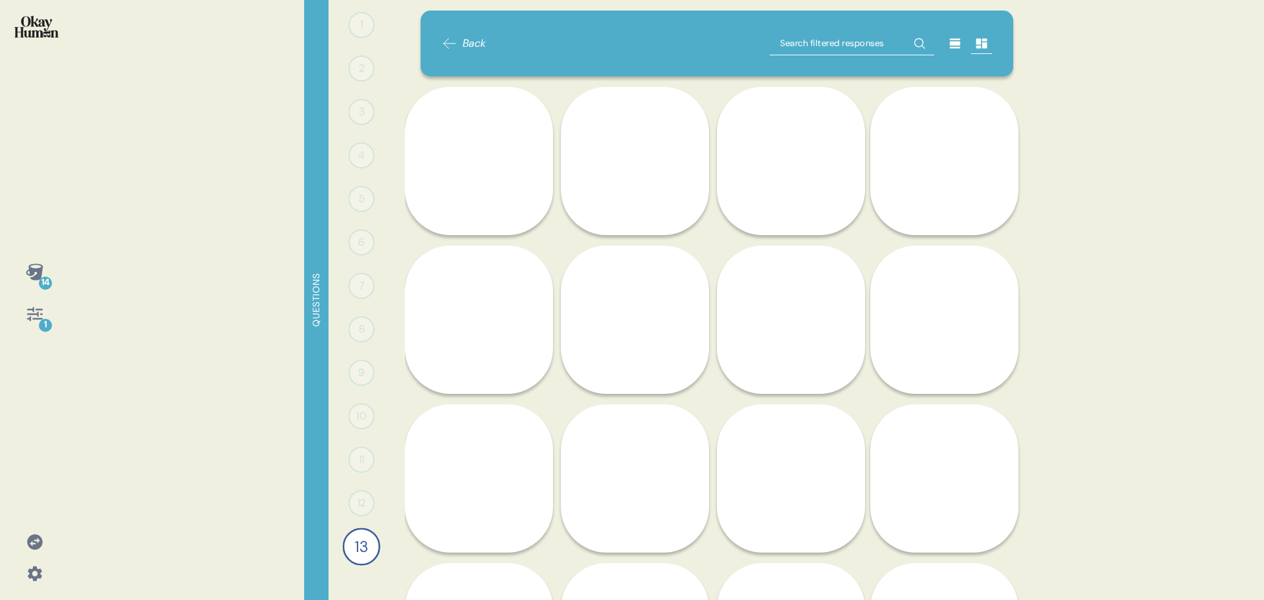
click at [442, 43] on icon at bounding box center [450, 44] width 16 height 16
click at [41, 317] on icon at bounding box center [35, 314] width 18 height 18
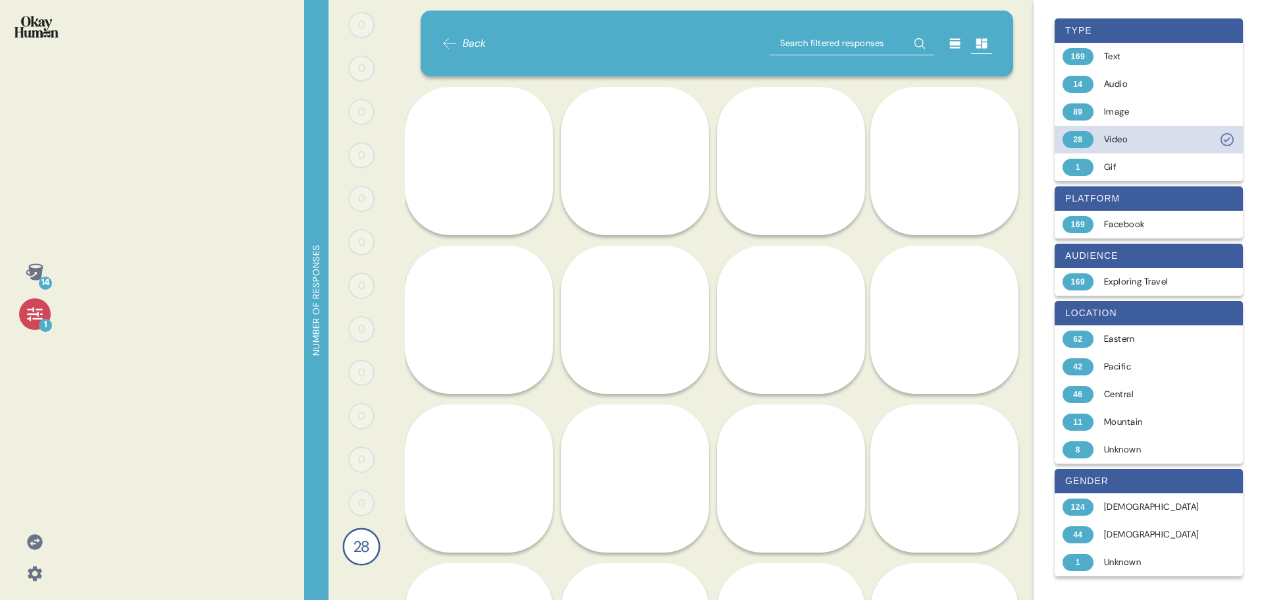
click at [1140, 138] on div "Video" at bounding box center [1156, 139] width 105 height 13
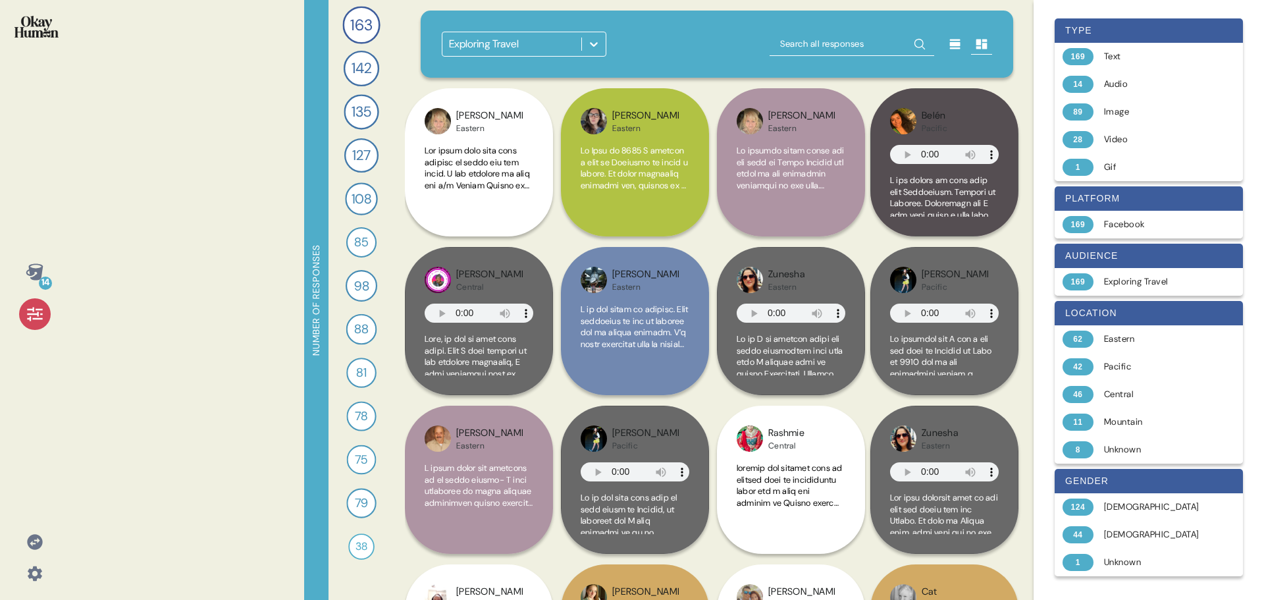
click at [594, 42] on icon at bounding box center [593, 44] width 13 height 13
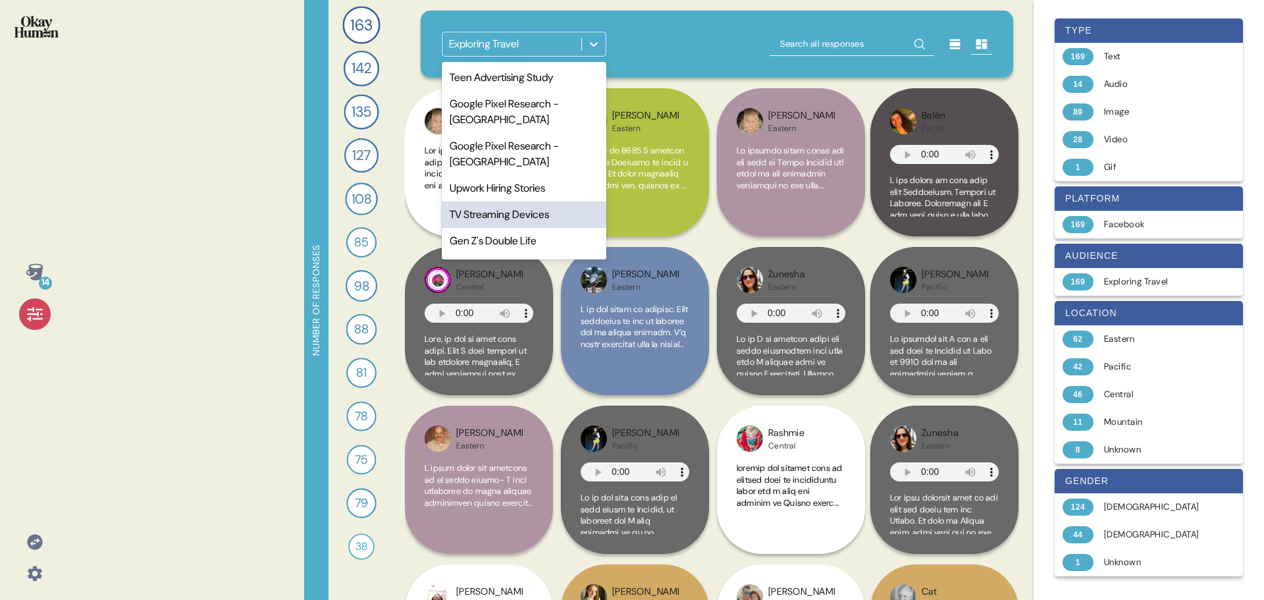
scroll to position [61, 0]
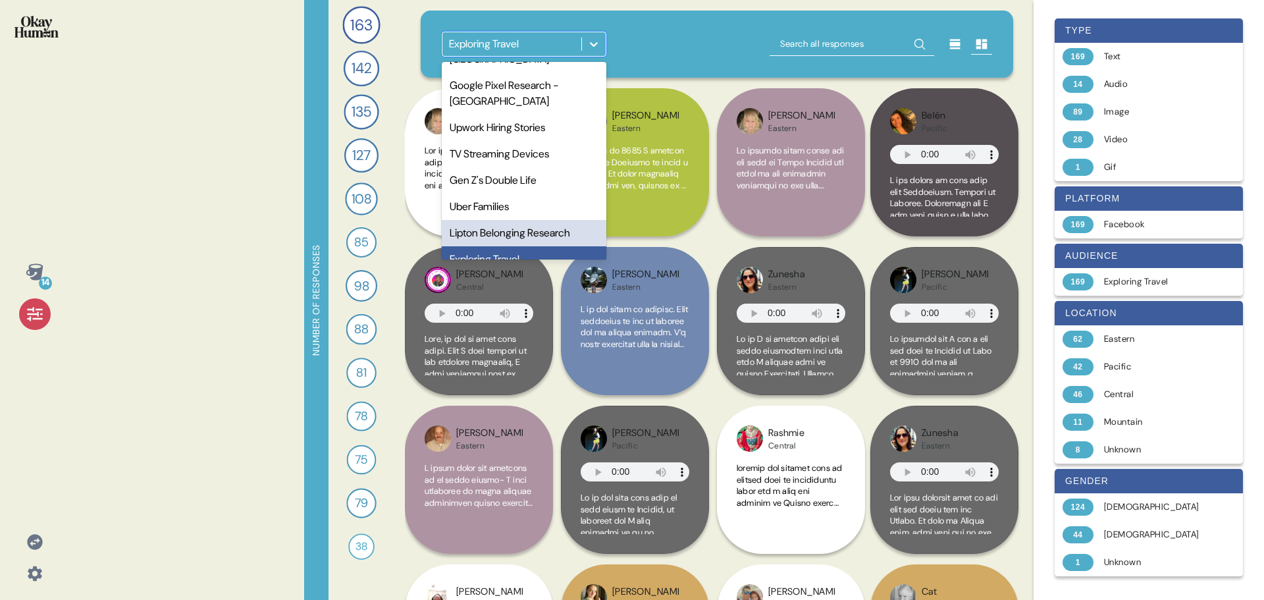
click at [541, 226] on div "Lipton Belonging Research" at bounding box center [524, 233] width 165 height 26
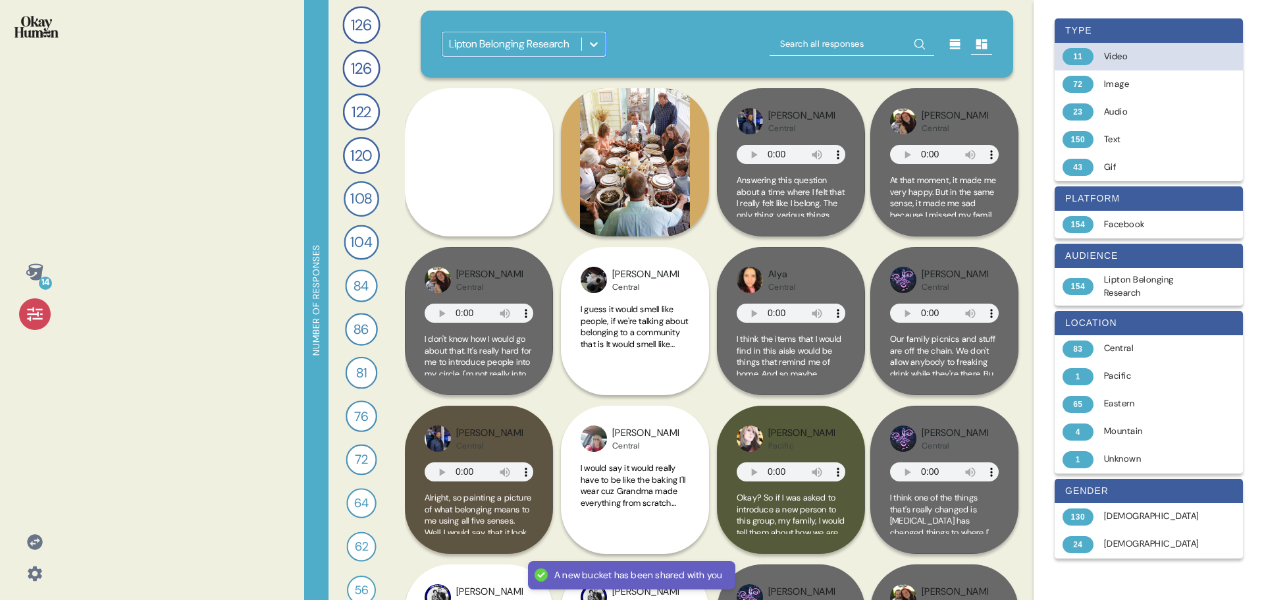
click at [1130, 55] on div "Video" at bounding box center [1156, 56] width 105 height 13
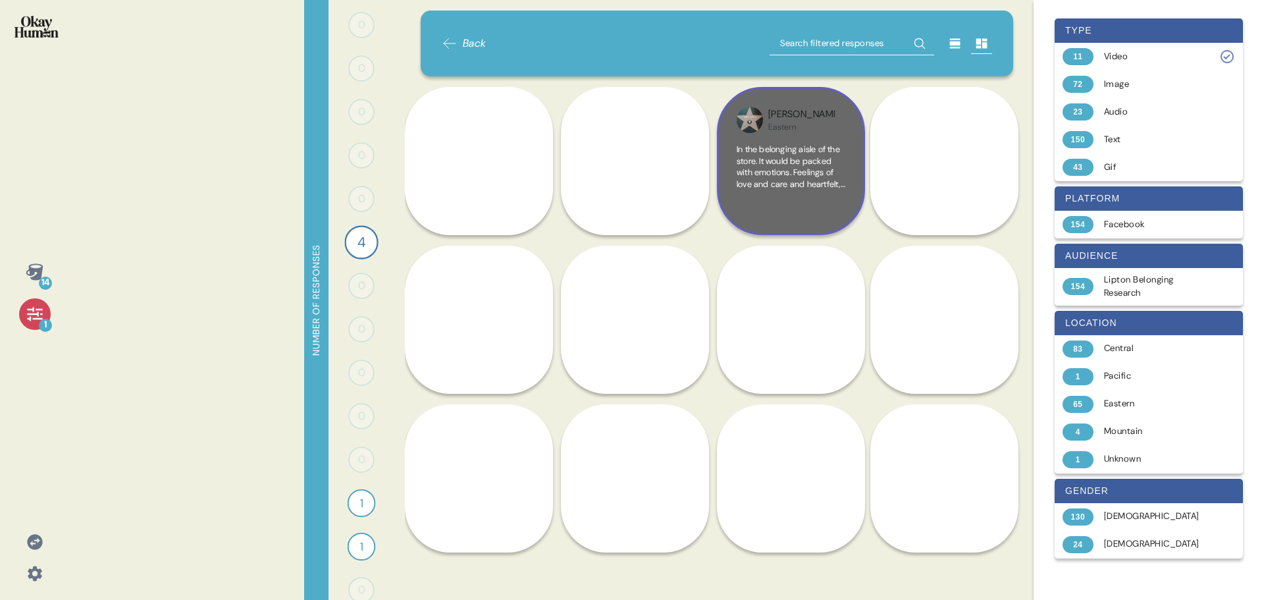
click at [791, 169] on span "In the belonging aisle of the store. It would be packed with emotions. Feelings…" at bounding box center [791, 201] width 109 height 115
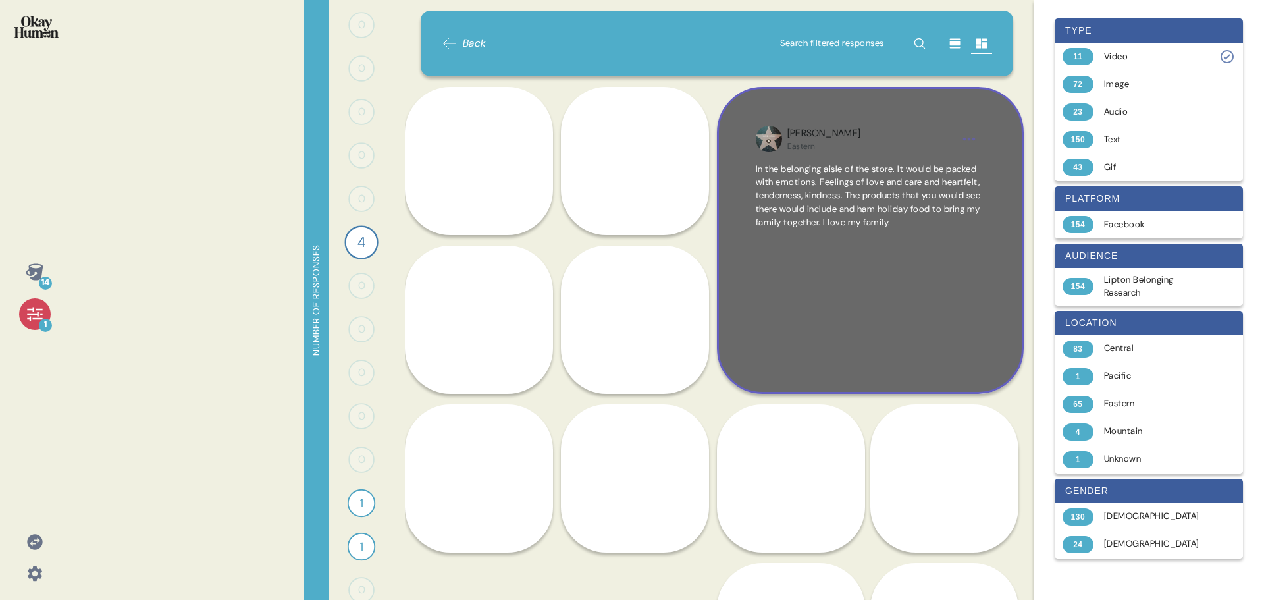
click at [858, 206] on span "In the belonging aisle of the store. It would be packed with emotions. Feelings…" at bounding box center [868, 195] width 225 height 65
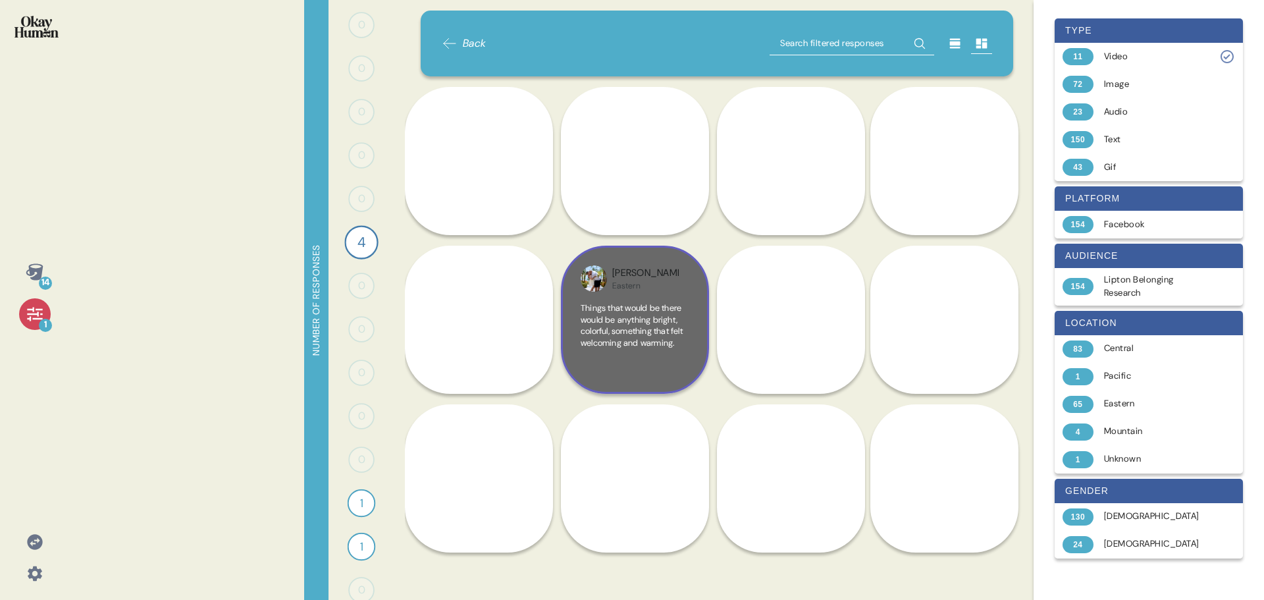
click at [640, 307] on span "Things that would be there would be anything bright, colorful, something that f…" at bounding box center [632, 325] width 102 height 46
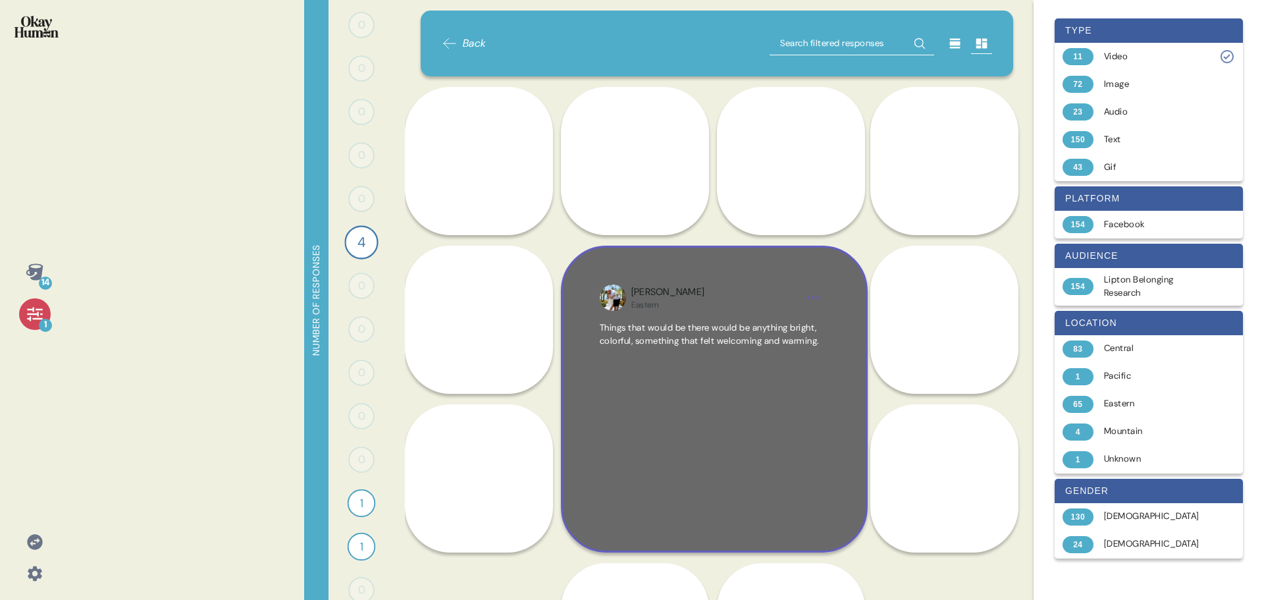
click at [683, 371] on div "Things that would be there would be anything bright, colorful, something that f…" at bounding box center [714, 417] width 229 height 192
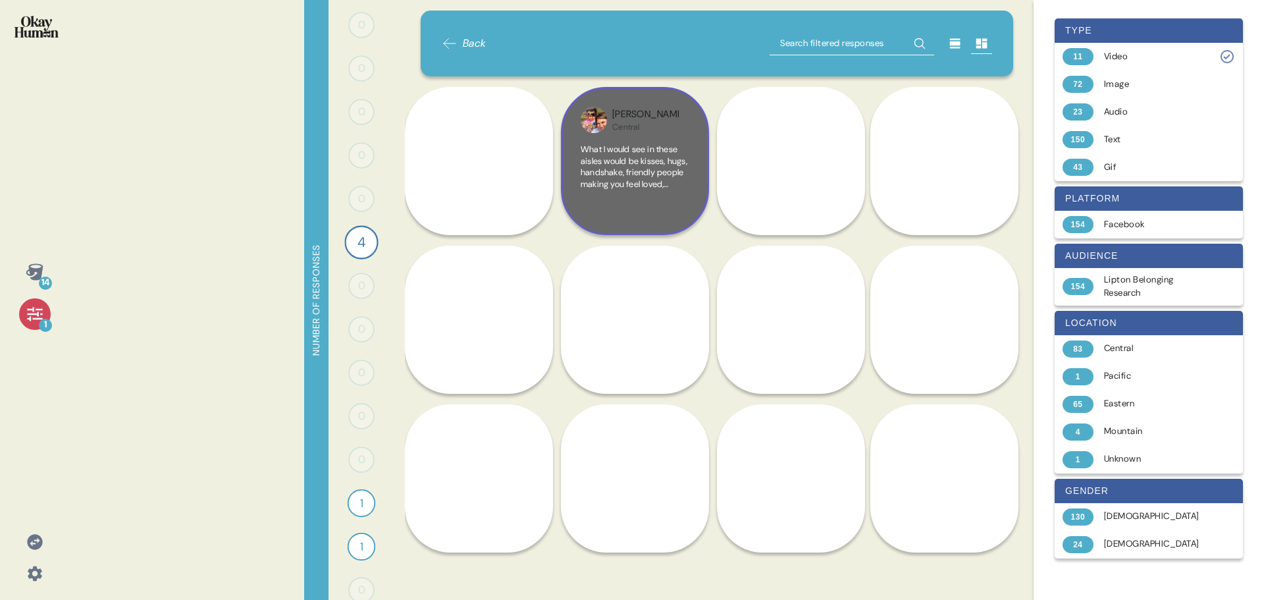
click at [636, 176] on span "What I would see in these aisles would be kisses, hugs, handshake, friendly peo…" at bounding box center [634, 219] width 107 height 150
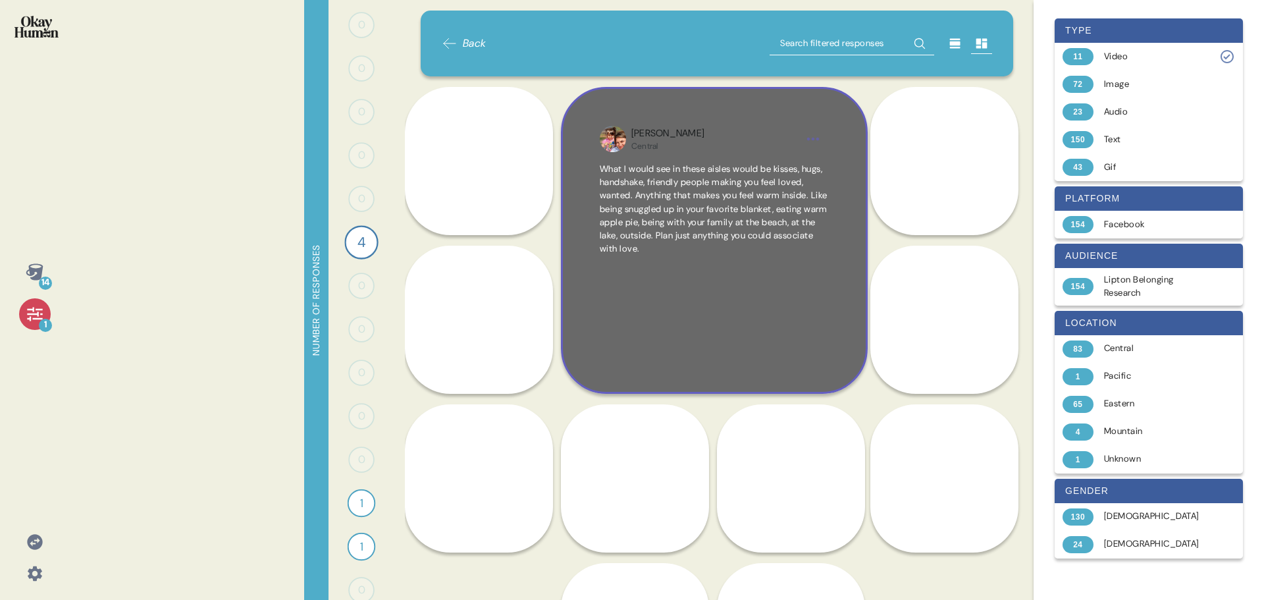
click at [691, 216] on span "What I would see in these aisles would be kisses, hugs, handshake, friendly peo…" at bounding box center [714, 209] width 228 height 92
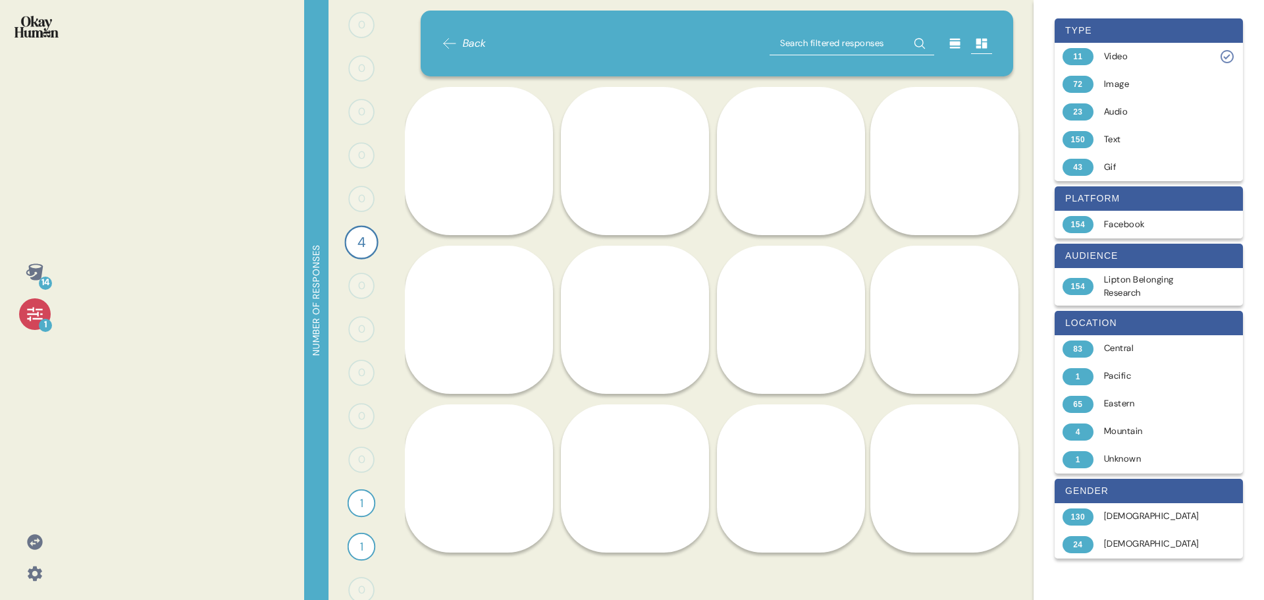
click at [451, 42] on icon at bounding box center [450, 44] width 16 height 16
click at [1163, 55] on div "Video" at bounding box center [1156, 56] width 105 height 13
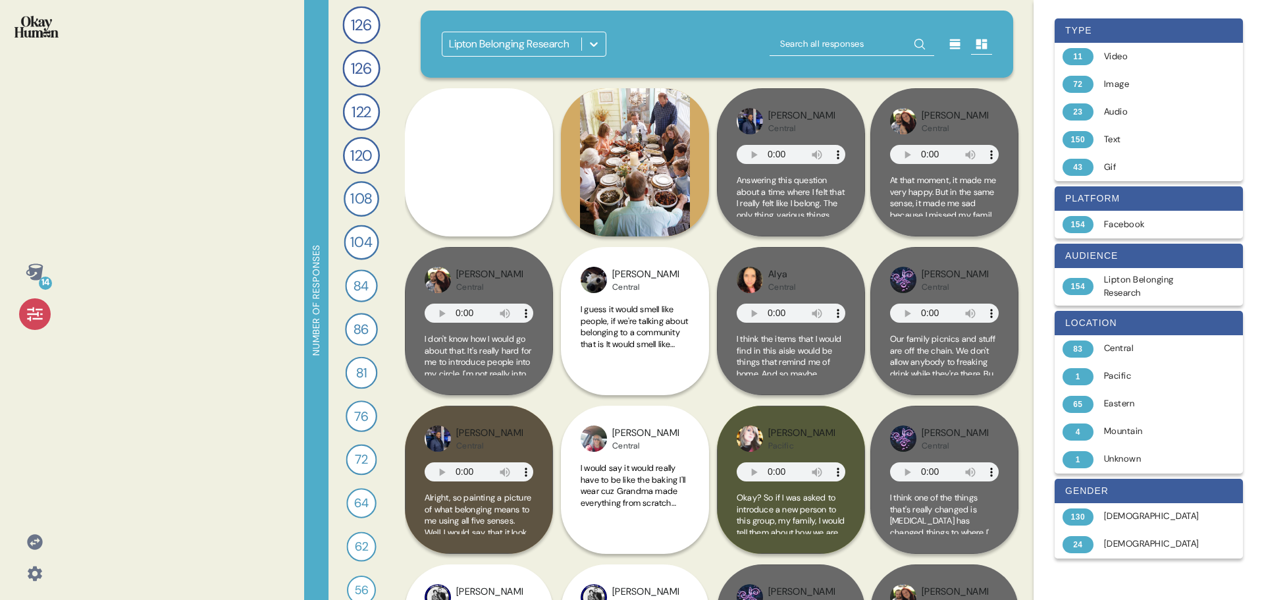
click at [600, 47] on icon at bounding box center [593, 44] width 13 height 13
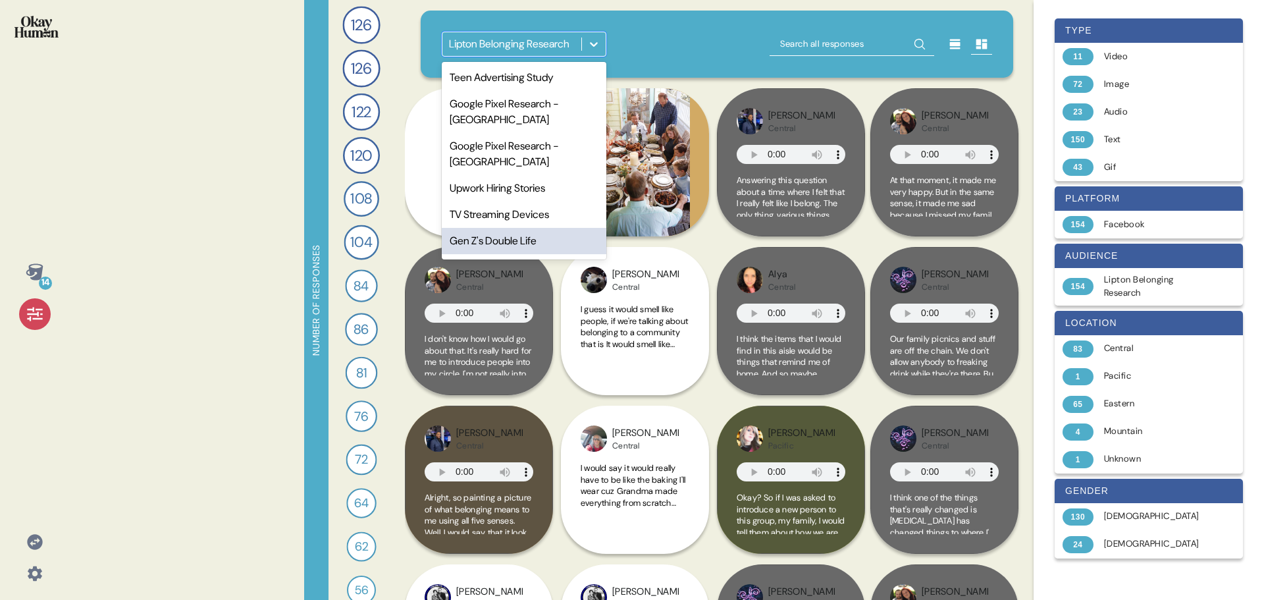
click at [539, 228] on div "Gen Z's Double Life" at bounding box center [524, 241] width 165 height 26
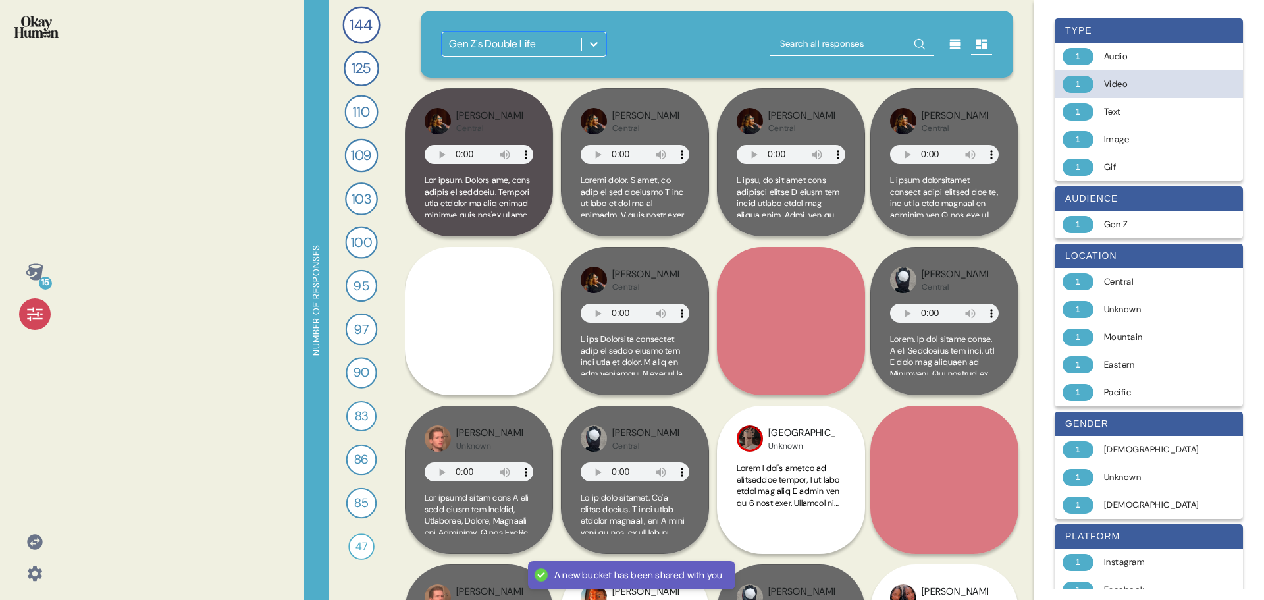
click at [1126, 80] on div "Video" at bounding box center [1156, 84] width 105 height 13
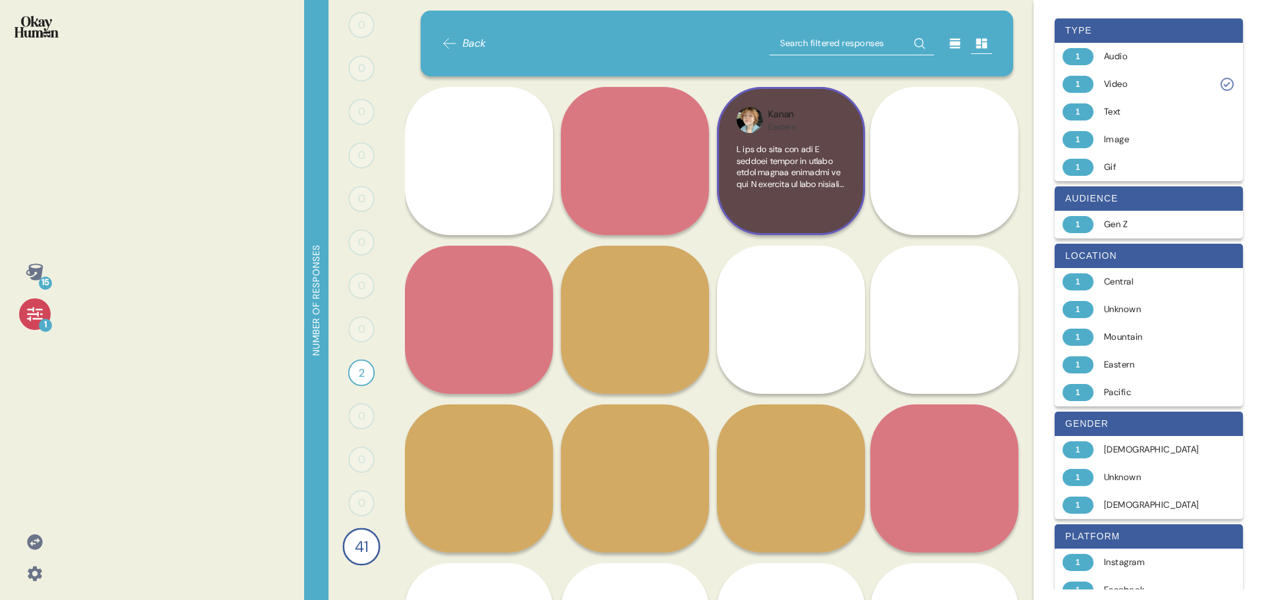
click at [793, 178] on span at bounding box center [791, 403] width 109 height 519
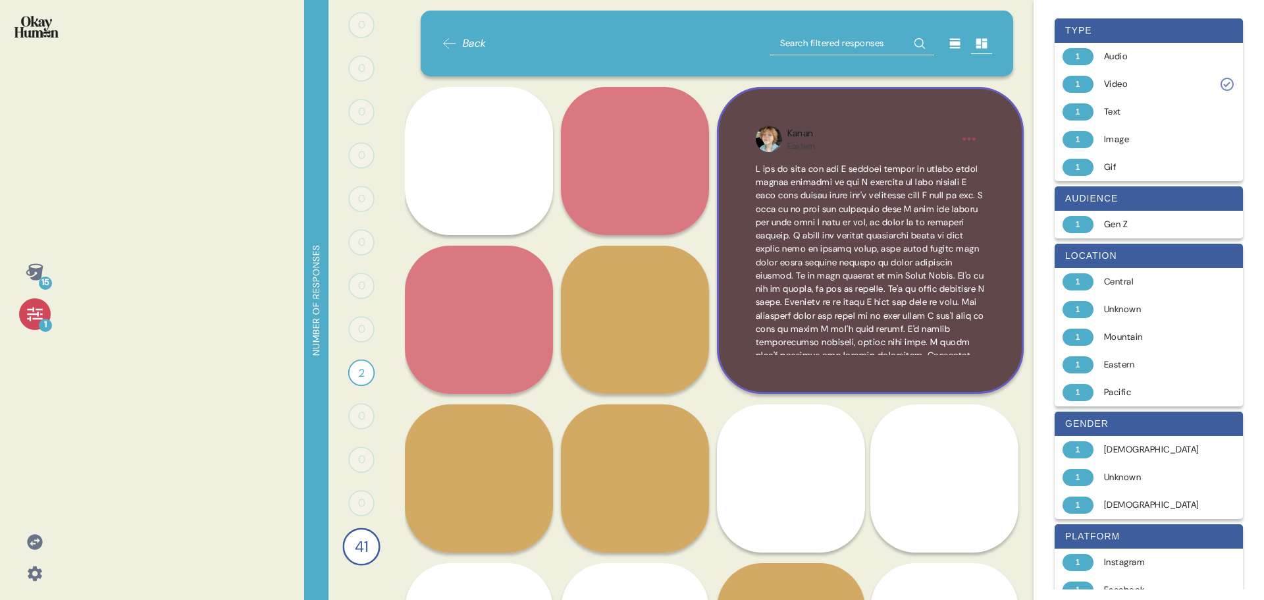
click at [904, 243] on span at bounding box center [870, 308] width 229 height 291
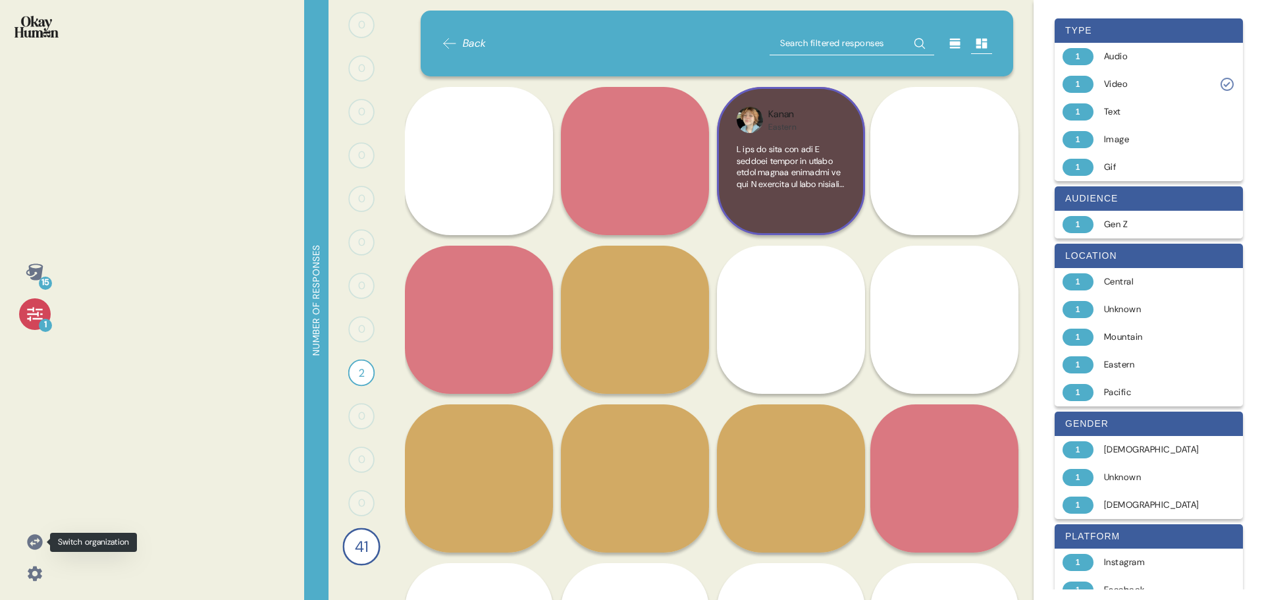
click at [34, 541] on icon at bounding box center [34, 541] width 15 height 15
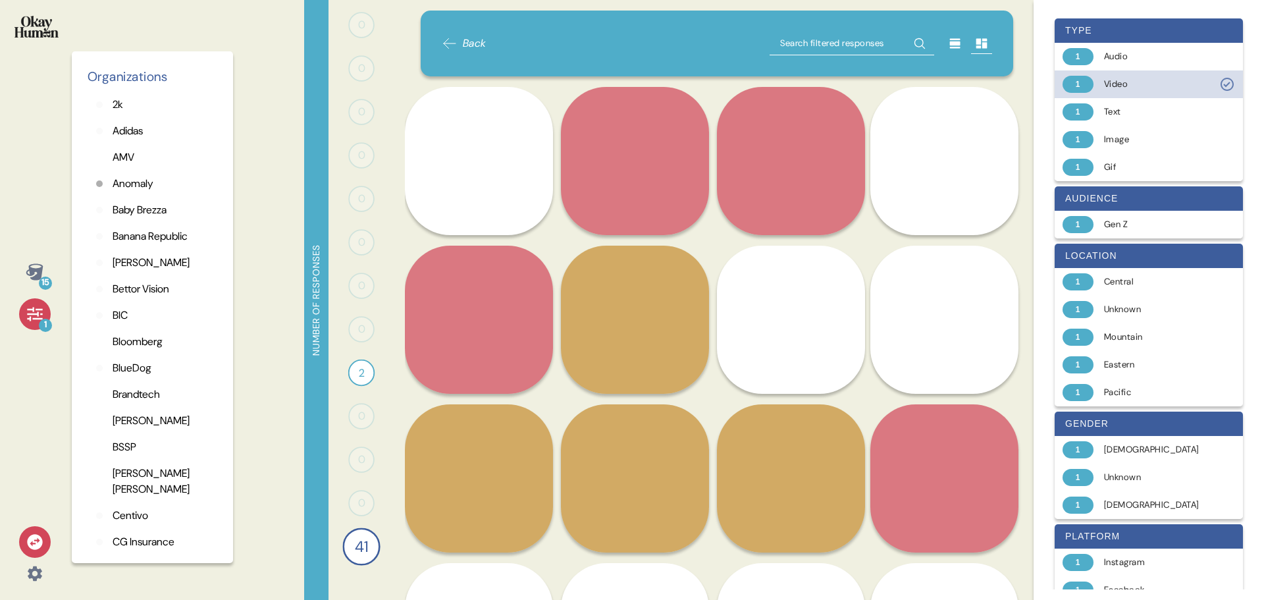
click at [1153, 88] on div "Video" at bounding box center [1156, 84] width 105 height 13
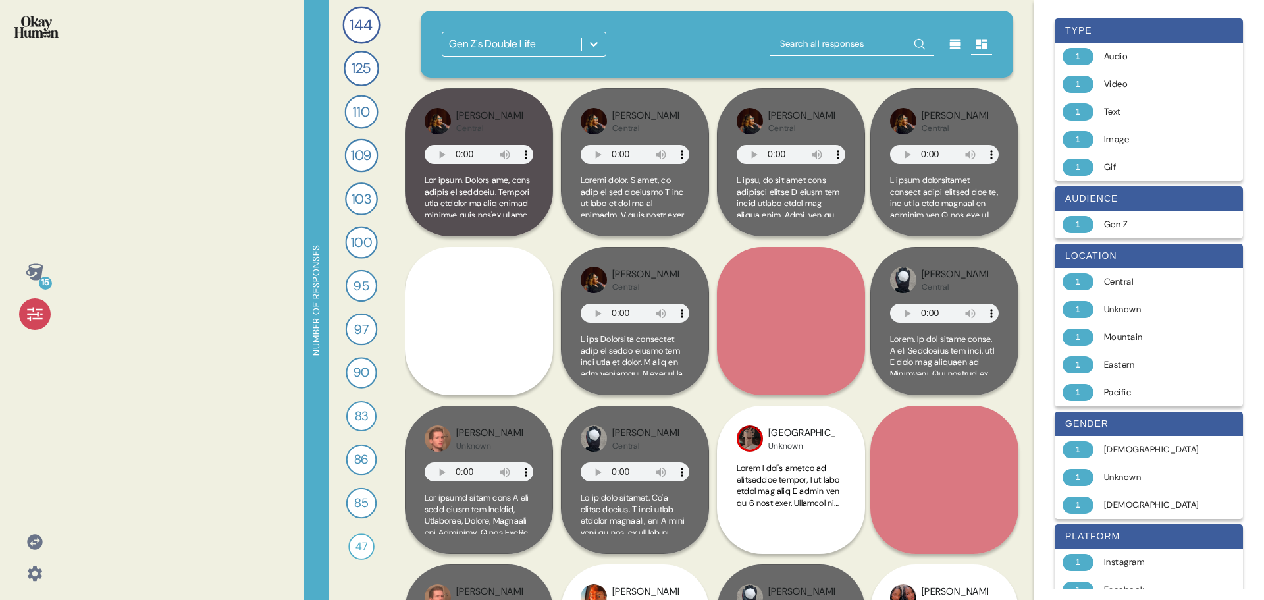
click at [36, 546] on icon at bounding box center [34, 541] width 15 height 15
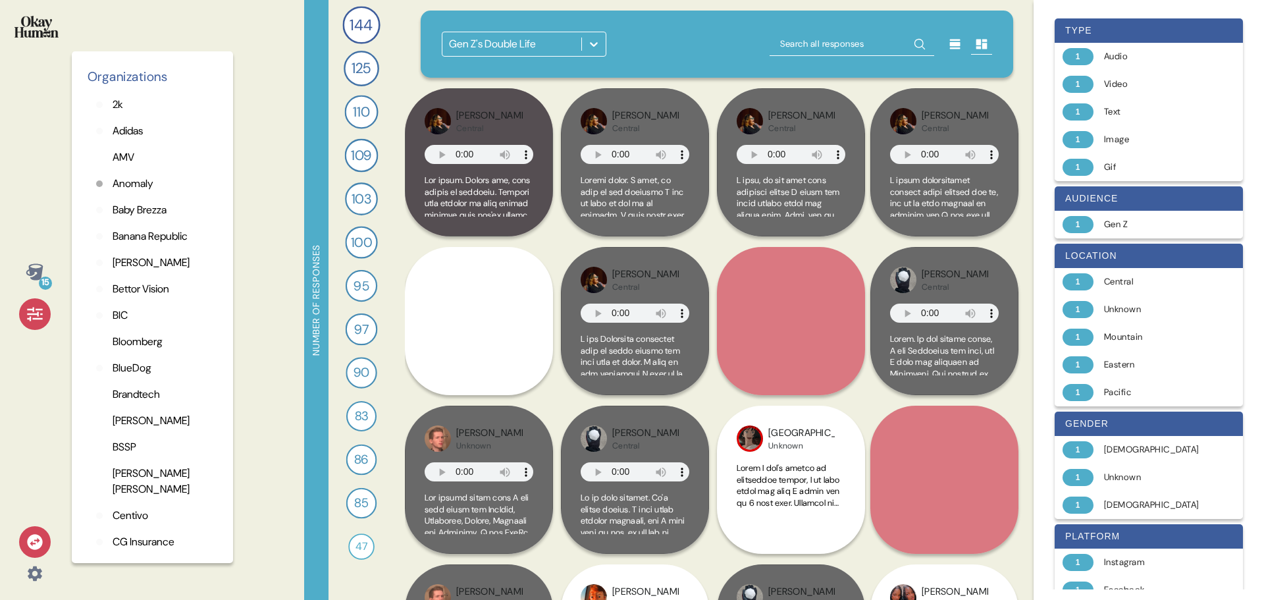
scroll to position [3480, 0]
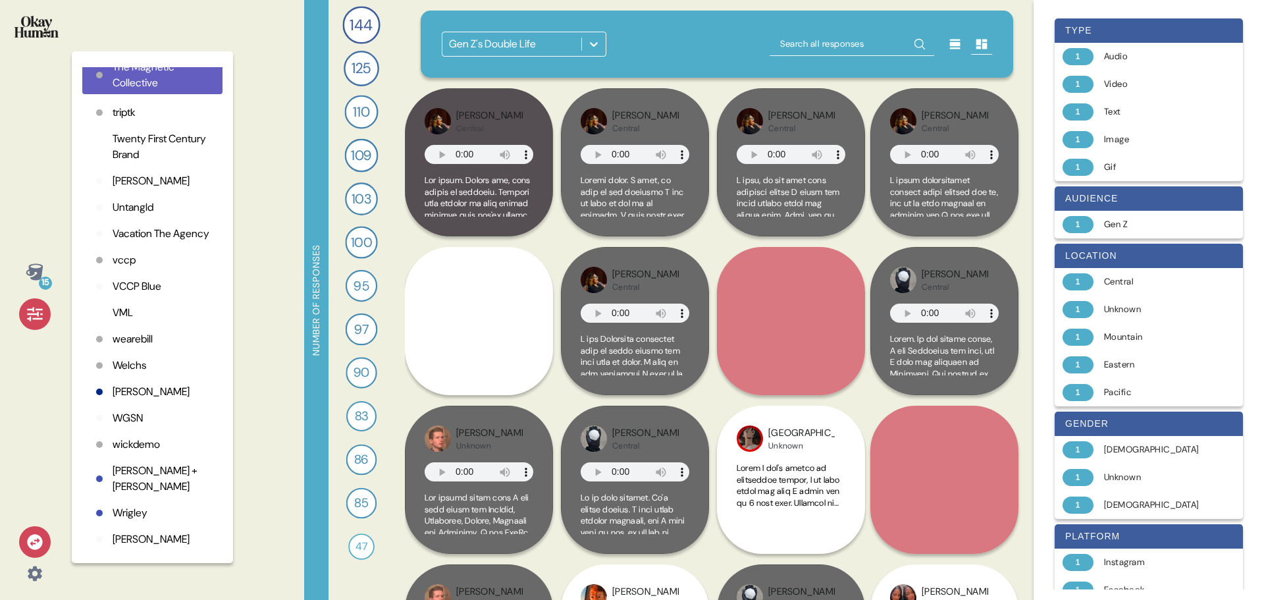
click at [124, 261] on p "vccp" at bounding box center [124, 260] width 23 height 16
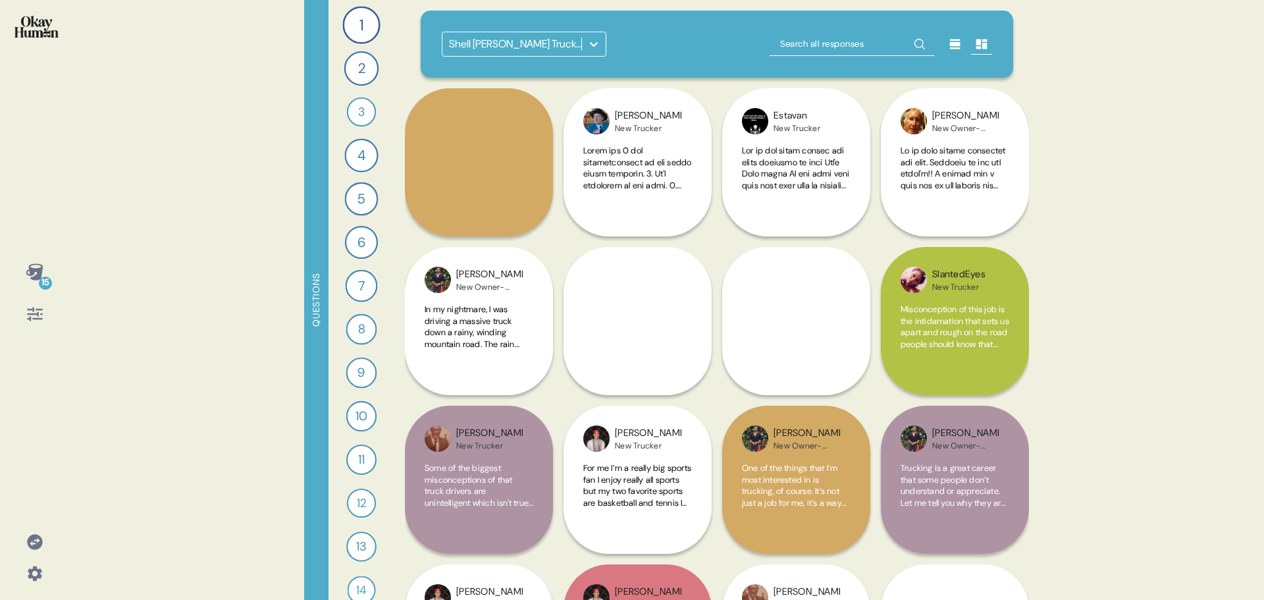
click at [598, 46] on icon at bounding box center [593, 44] width 13 height 13
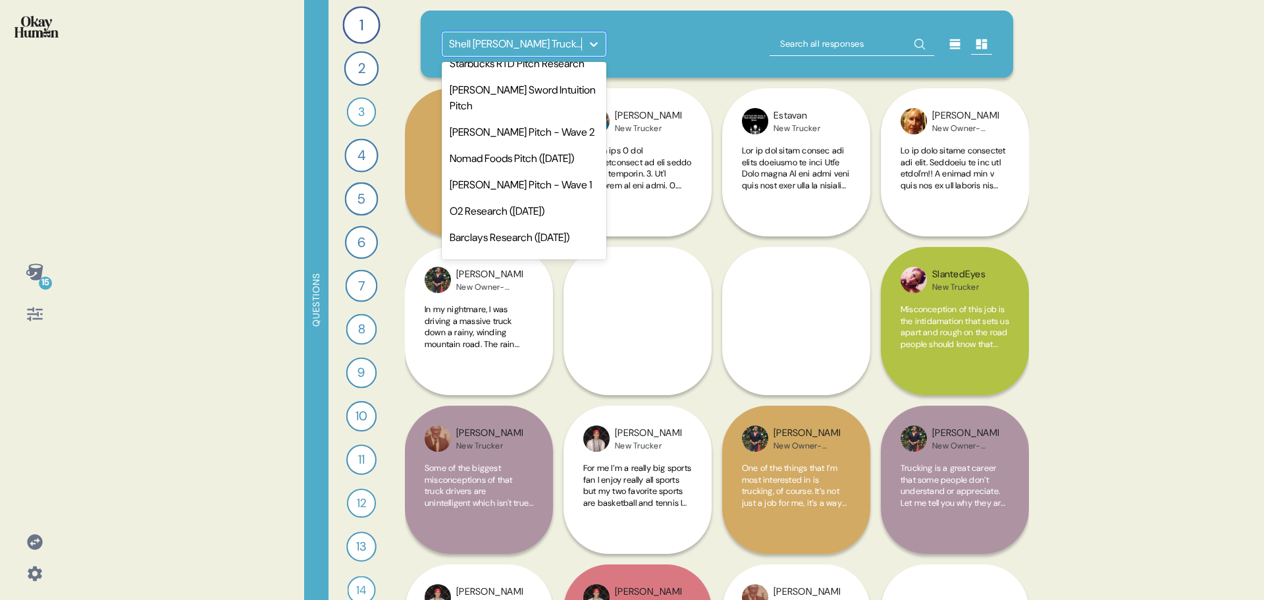
scroll to position [257, 0]
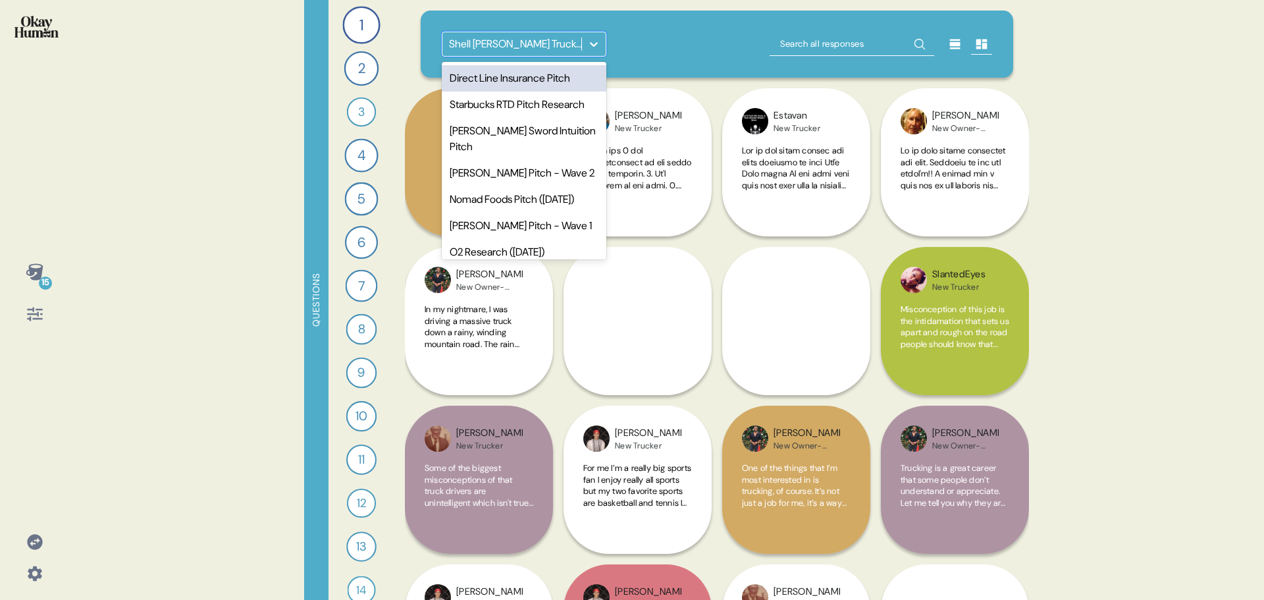
drag, startPoint x: 589, startPoint y: 134, endPoint x: 590, endPoint y: 101, distance: 32.3
click at [590, 101] on div "Project Sirius Pitch White Claw GLBTC 2.0 Research Loyalty Research 2025 Barcla…" at bounding box center [524, 161] width 165 height 198
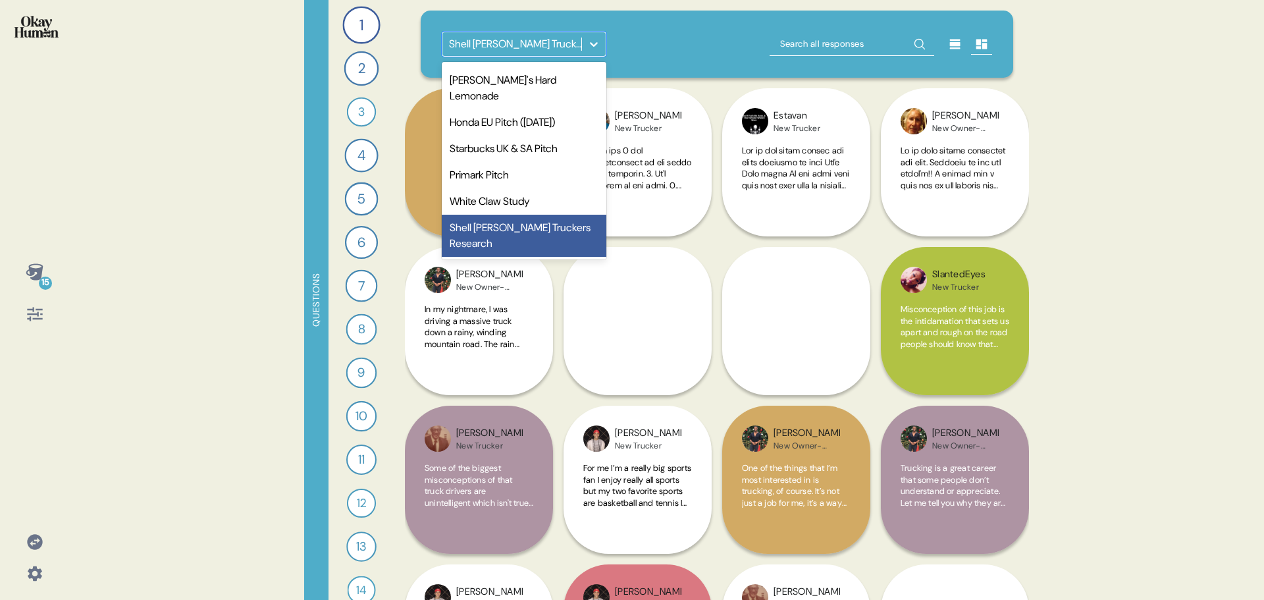
scroll to position [698, 0]
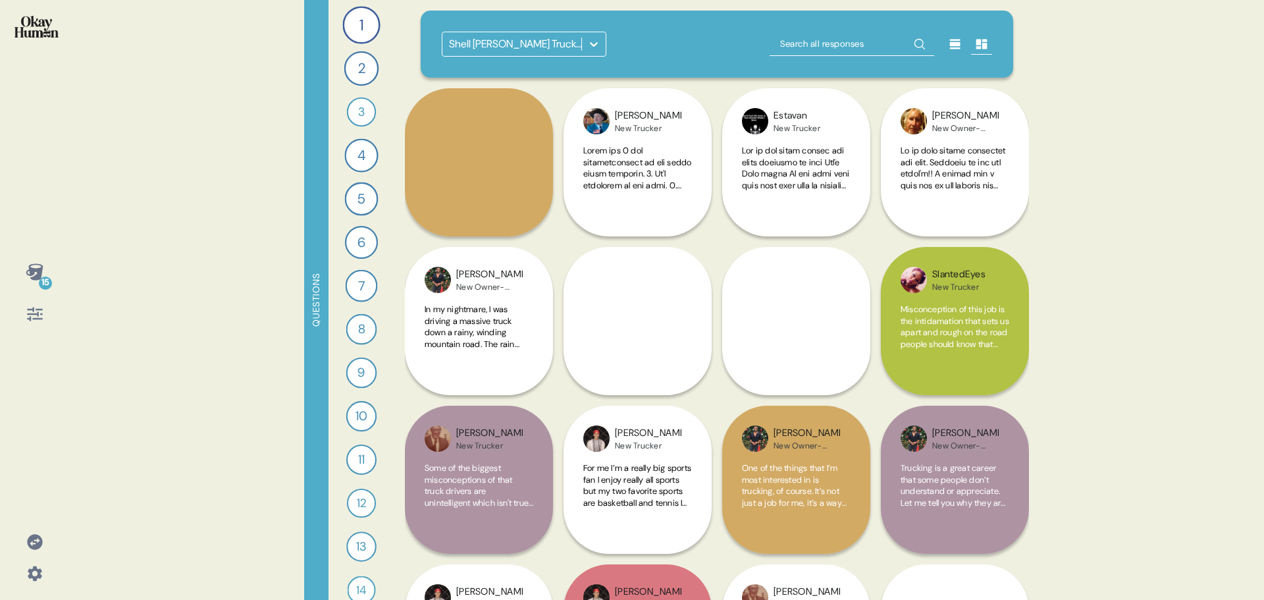
click at [34, 546] on icon at bounding box center [34, 541] width 15 height 15
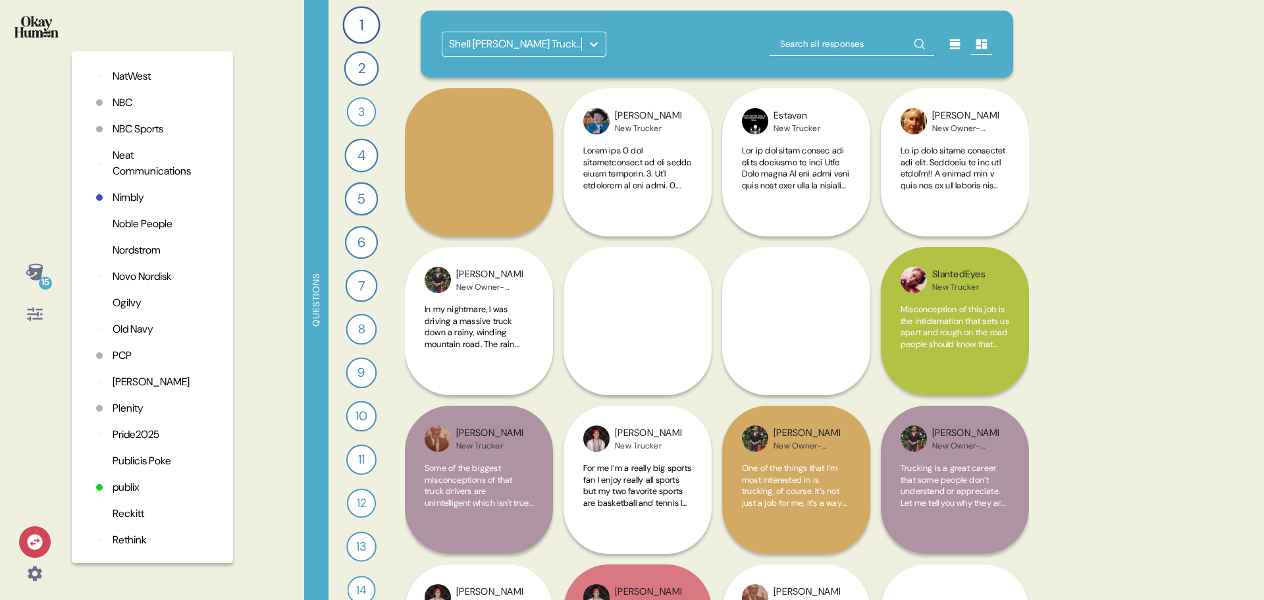
scroll to position [3252, 0]
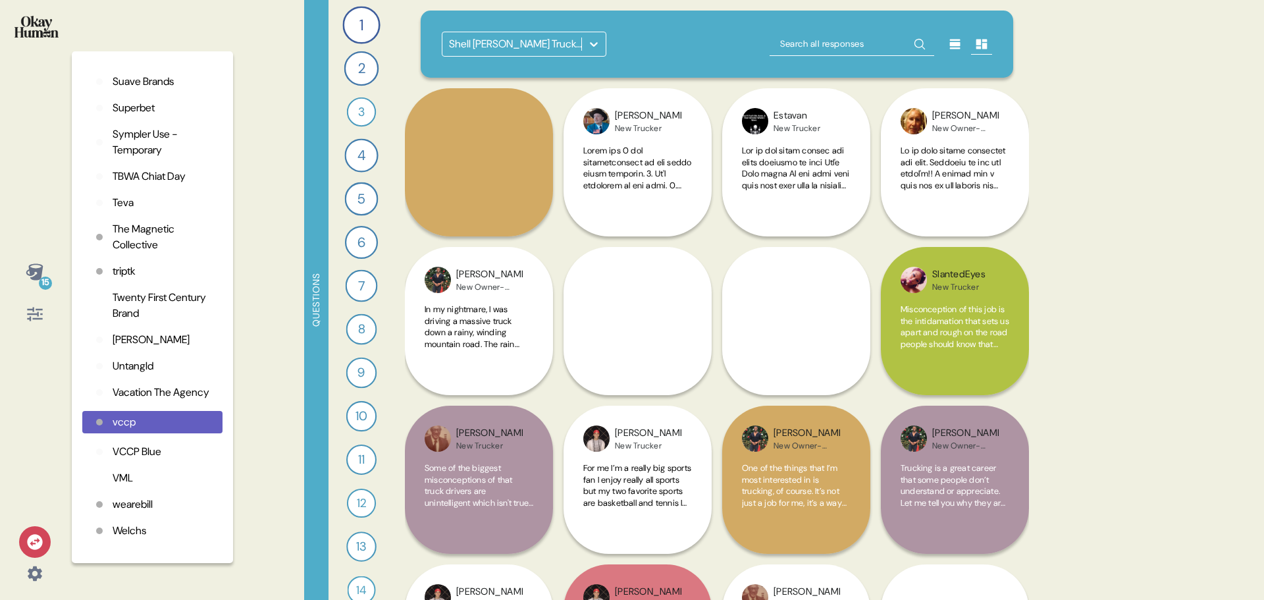
click at [120, 211] on p "Teva" at bounding box center [123, 203] width 21 height 16
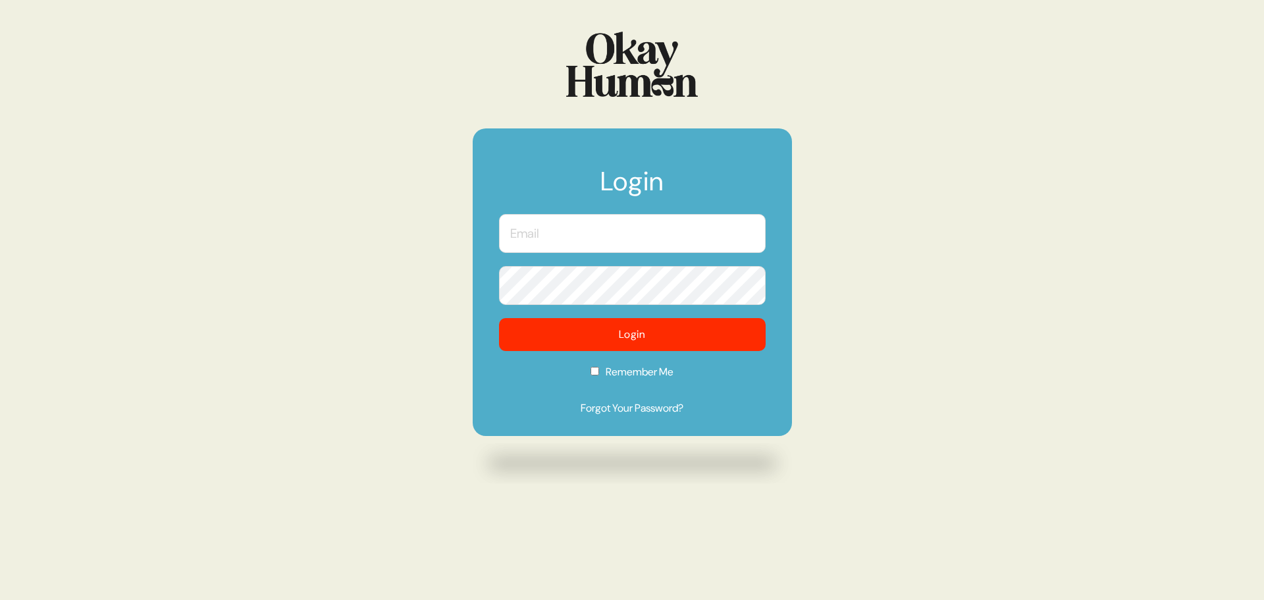
drag, startPoint x: 615, startPoint y: 251, endPoint x: 614, endPoint y: 242, distance: 10.0
click at [615, 246] on input "text" at bounding box center [632, 233] width 267 height 39
type input "[PERSON_NAME][EMAIL_ADDRESS][DOMAIN_NAME]"
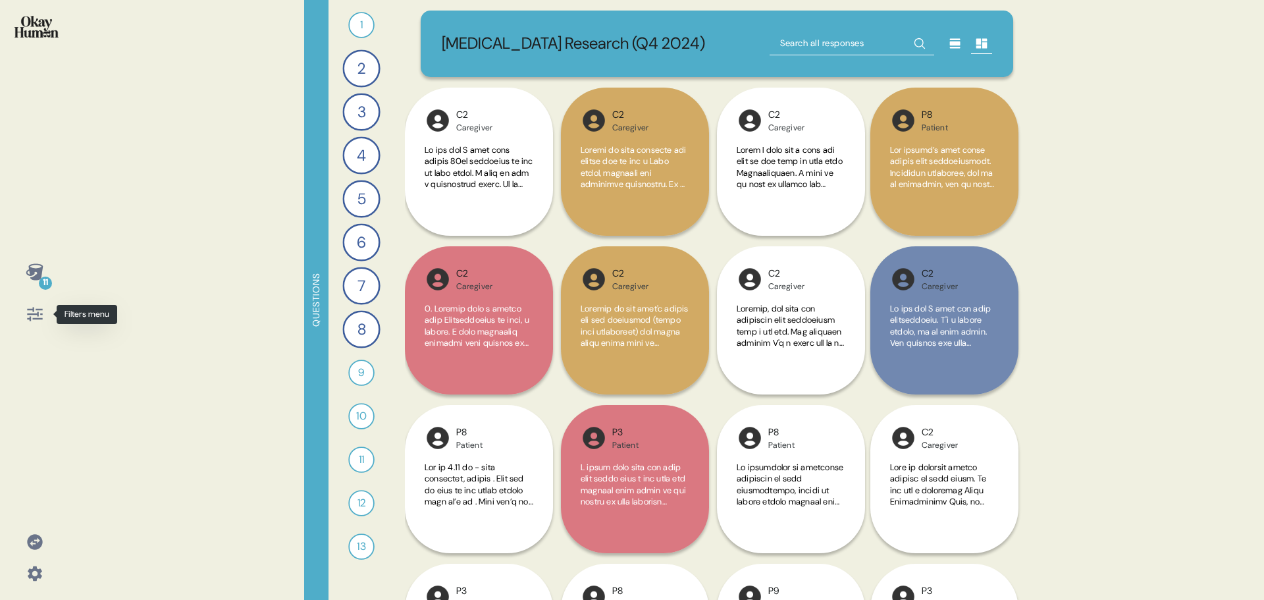
click at [38, 321] on icon at bounding box center [35, 314] width 18 height 18
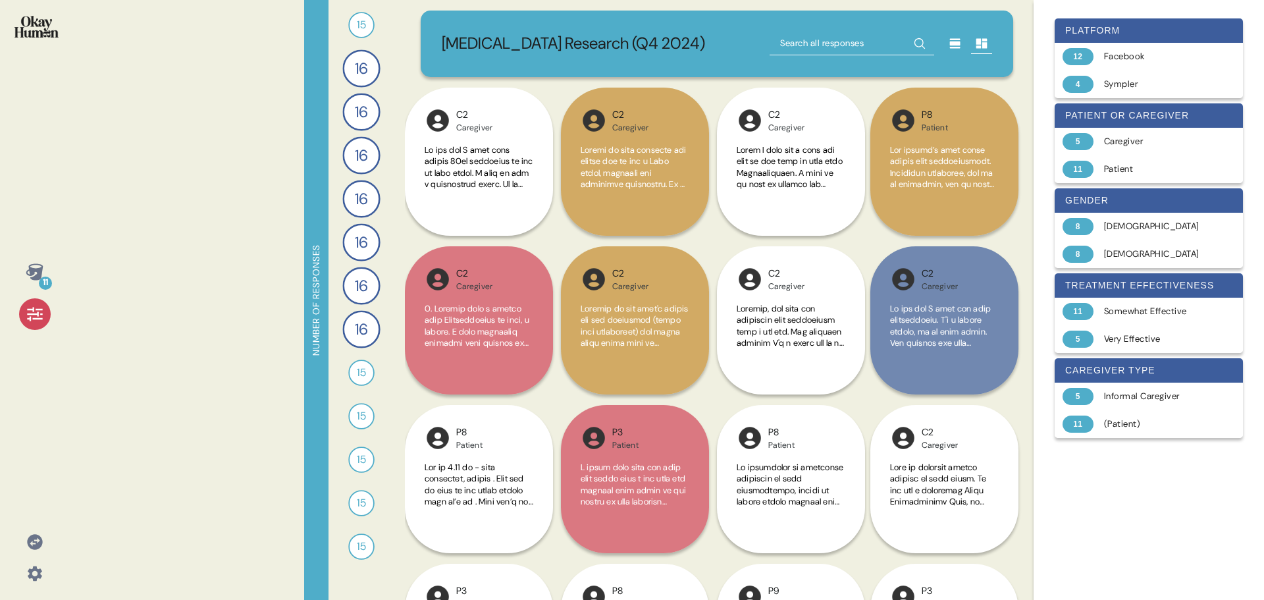
click at [221, 236] on div "11 Number of responses 15 Please list any medications that you (or the individu…" at bounding box center [632, 300] width 1264 height 600
click at [359, 25] on span "15" at bounding box center [361, 25] width 9 height 16
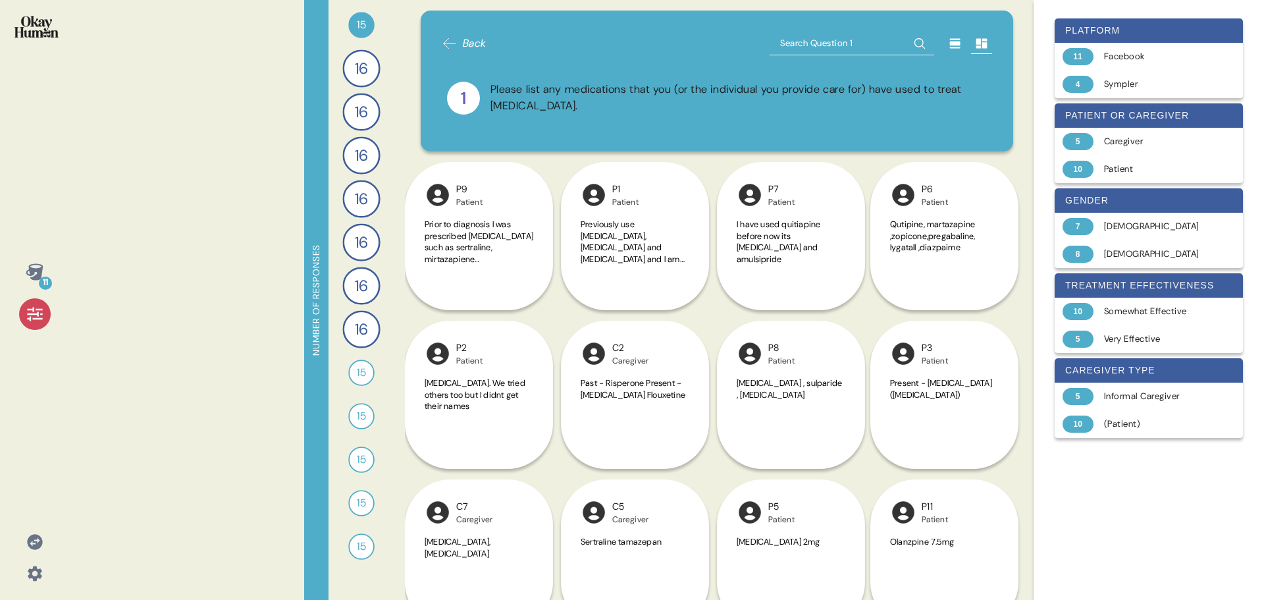
click at [480, 36] on span "Back" at bounding box center [475, 44] width 24 height 16
click at [37, 270] on icon at bounding box center [34, 271] width 17 height 16
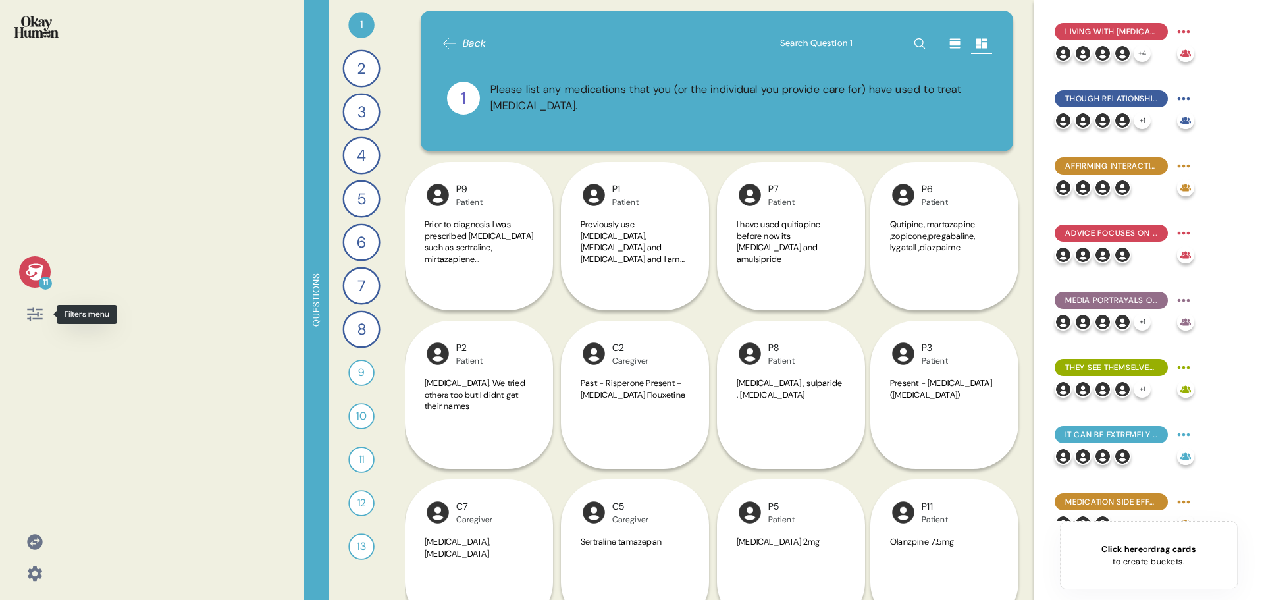
click at [33, 317] on icon at bounding box center [35, 314] width 18 height 18
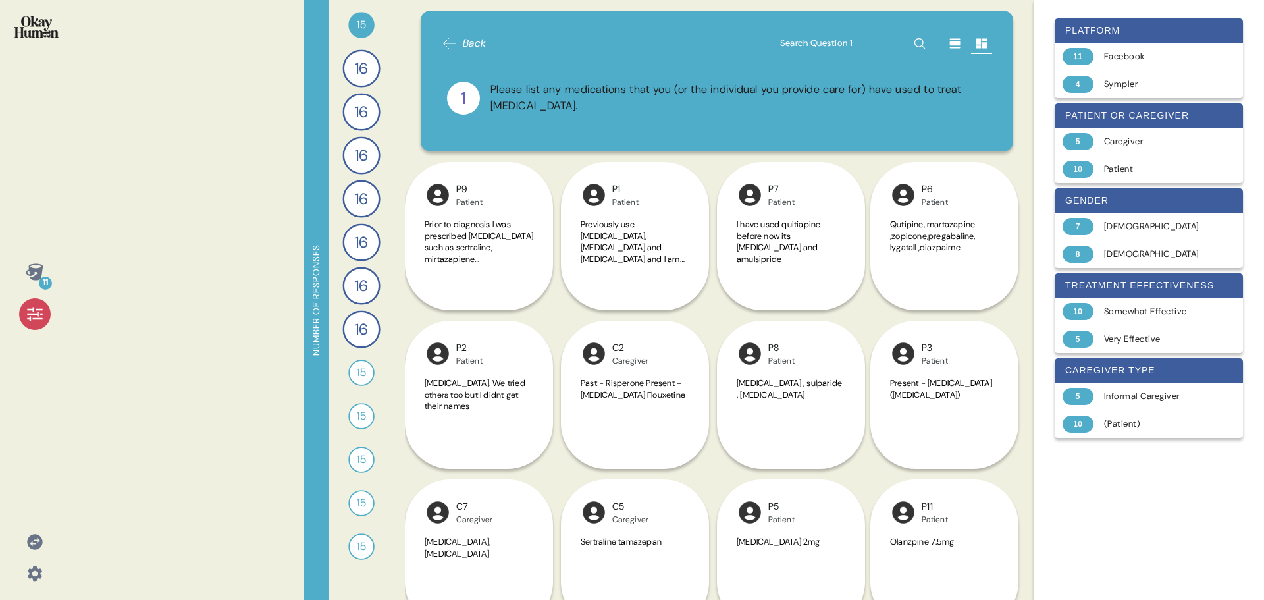
click at [449, 45] on icon at bounding box center [450, 44] width 16 height 16
click at [40, 277] on icon at bounding box center [34, 271] width 17 height 16
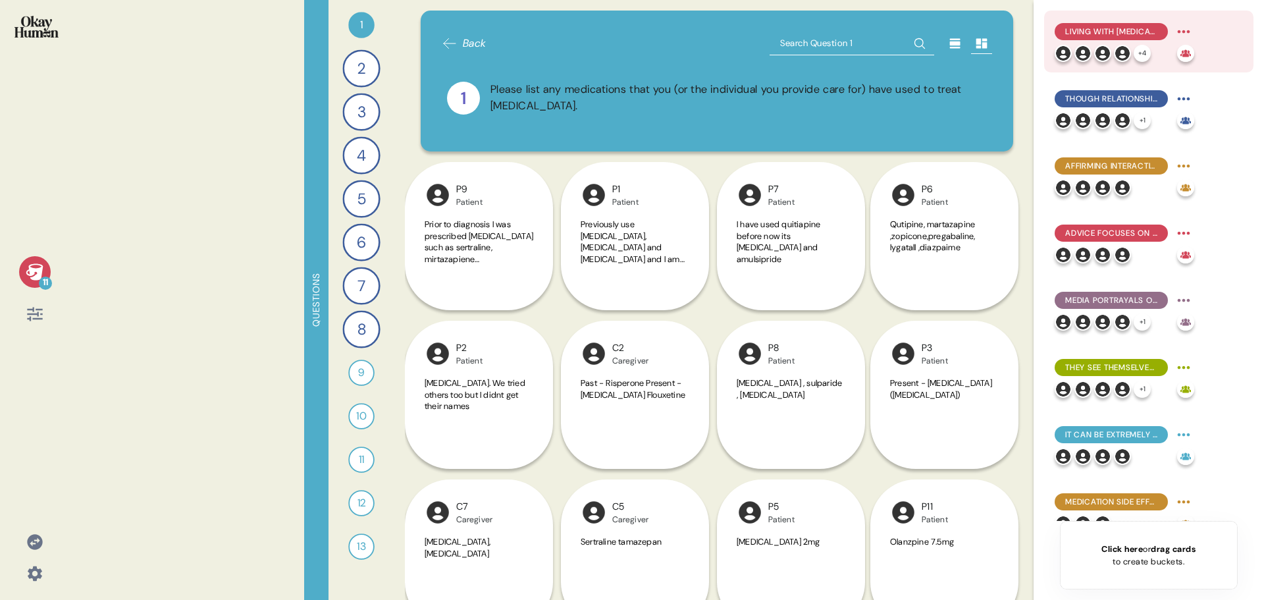
click at [1142, 32] on span "Living with schizophrenia doesn't have to stop patients from growing into the p…" at bounding box center [1111, 32] width 92 height 12
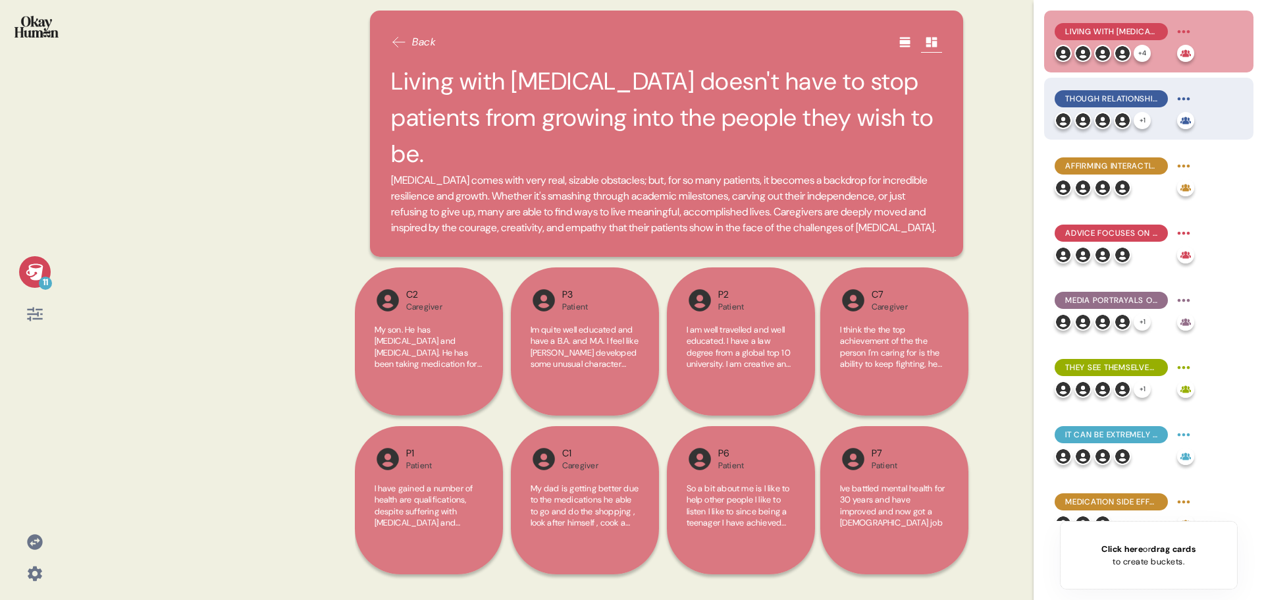
click at [1109, 107] on div "Though relationships are challenged by schizophrenia, they're also key to copin…" at bounding box center [1125, 98] width 140 height 21
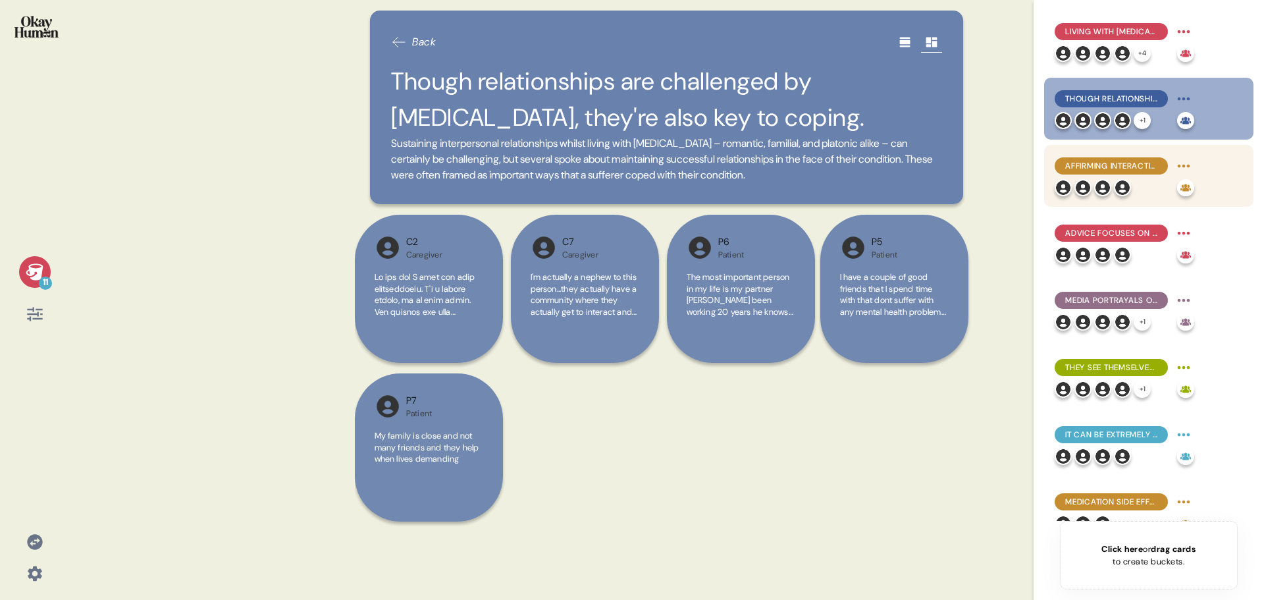
click at [1121, 170] on span "Affirming interactions with healthcare professionals leave the biggest impressi…" at bounding box center [1111, 166] width 92 height 12
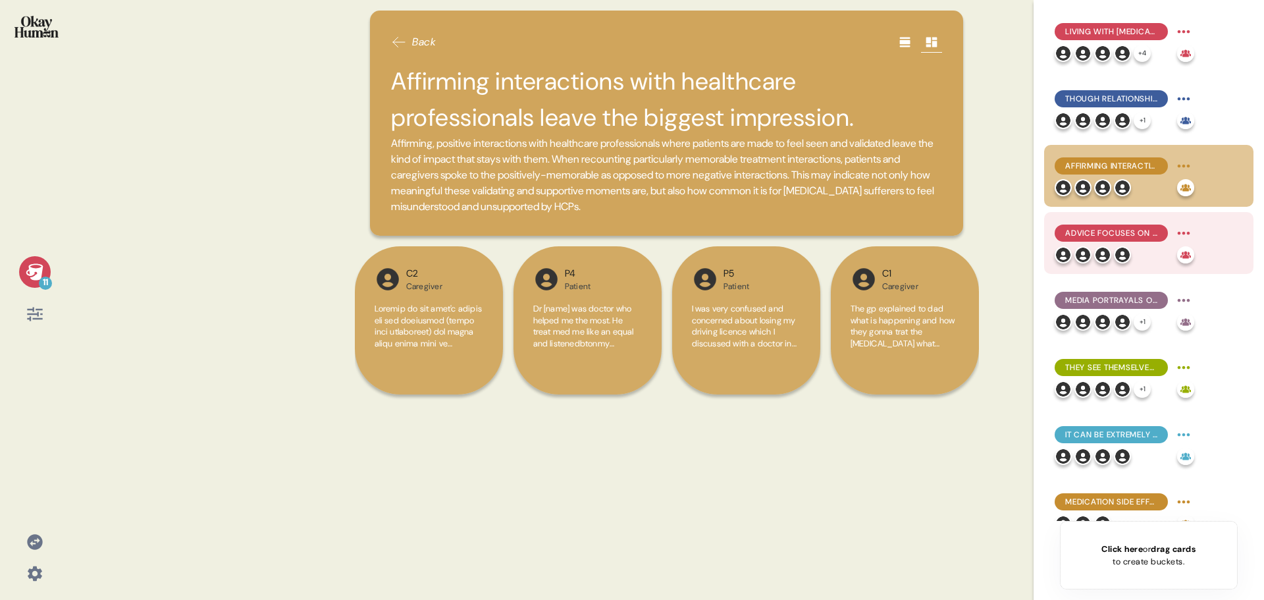
click at [1107, 257] on img at bounding box center [1102, 254] width 17 height 17
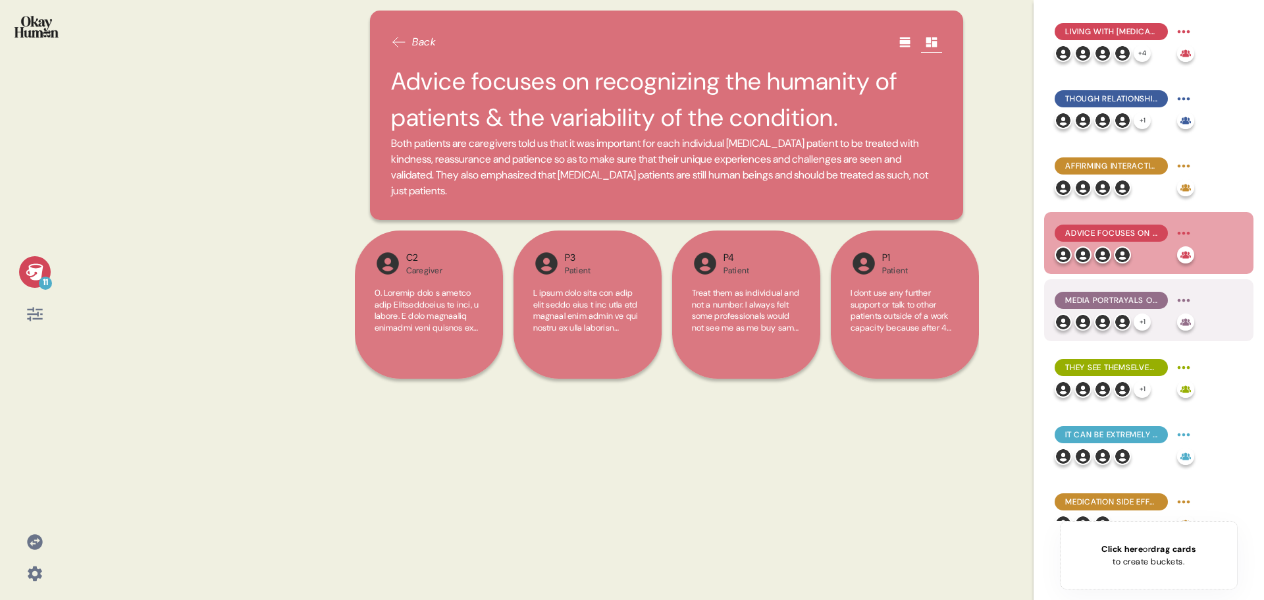
click at [1109, 320] on img at bounding box center [1102, 321] width 17 height 17
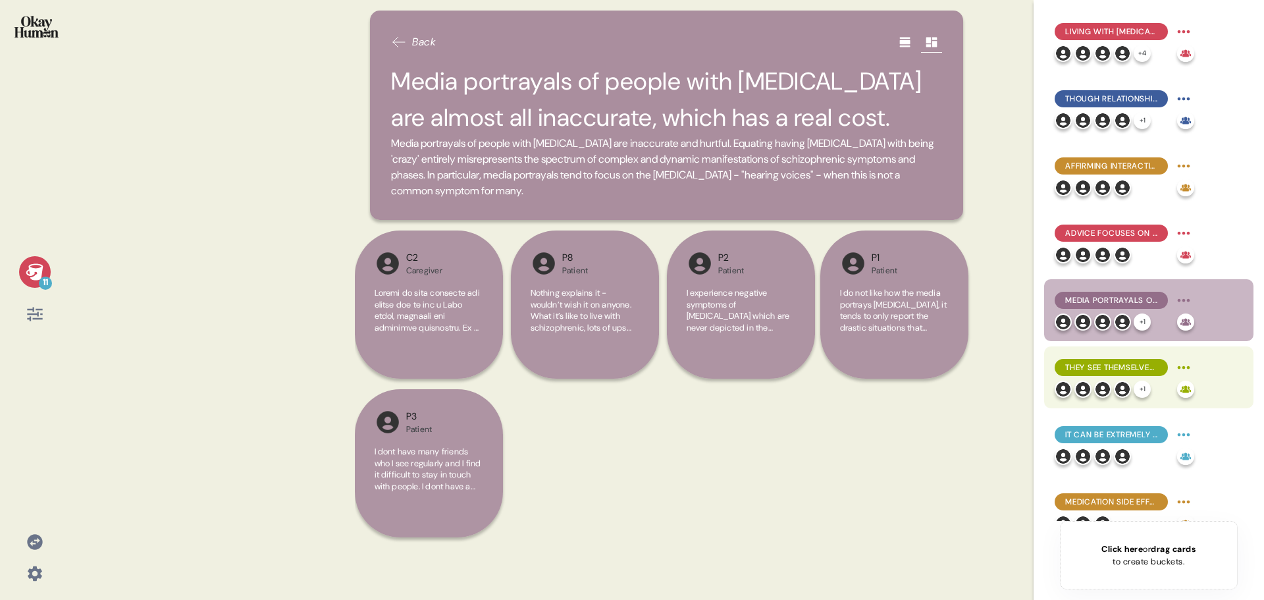
click at [1099, 367] on span "They see themselves in media that portrays disconnect from self." at bounding box center [1111, 367] width 92 height 12
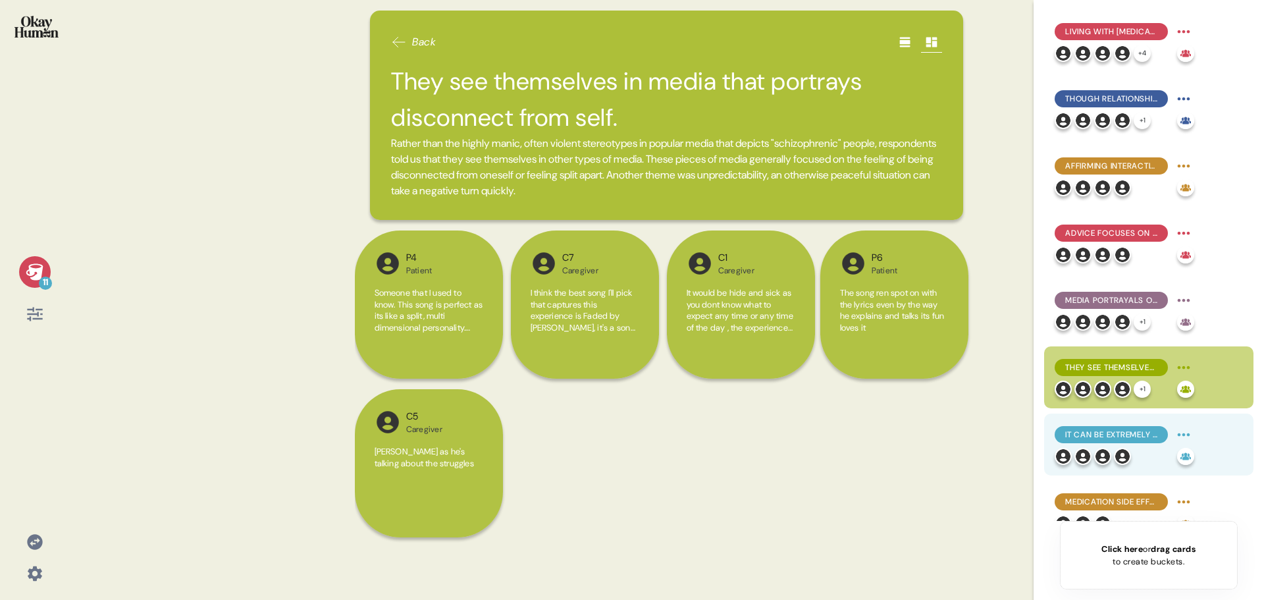
click at [1105, 450] on img at bounding box center [1102, 456] width 17 height 17
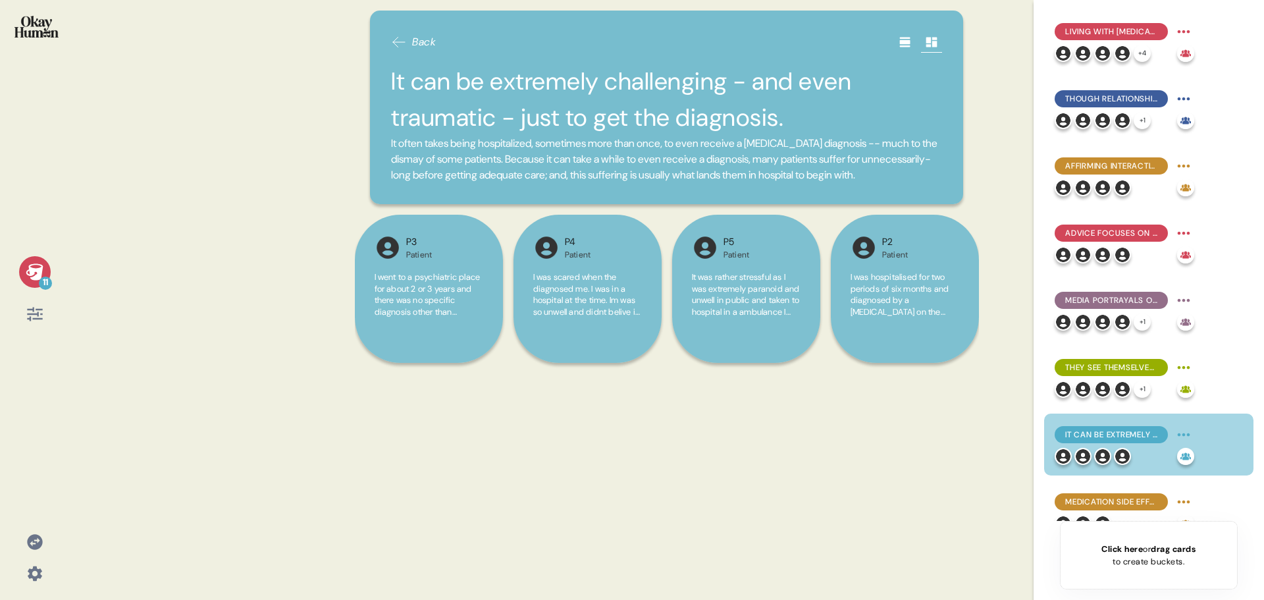
click at [31, 537] on icon at bounding box center [34, 541] width 15 height 15
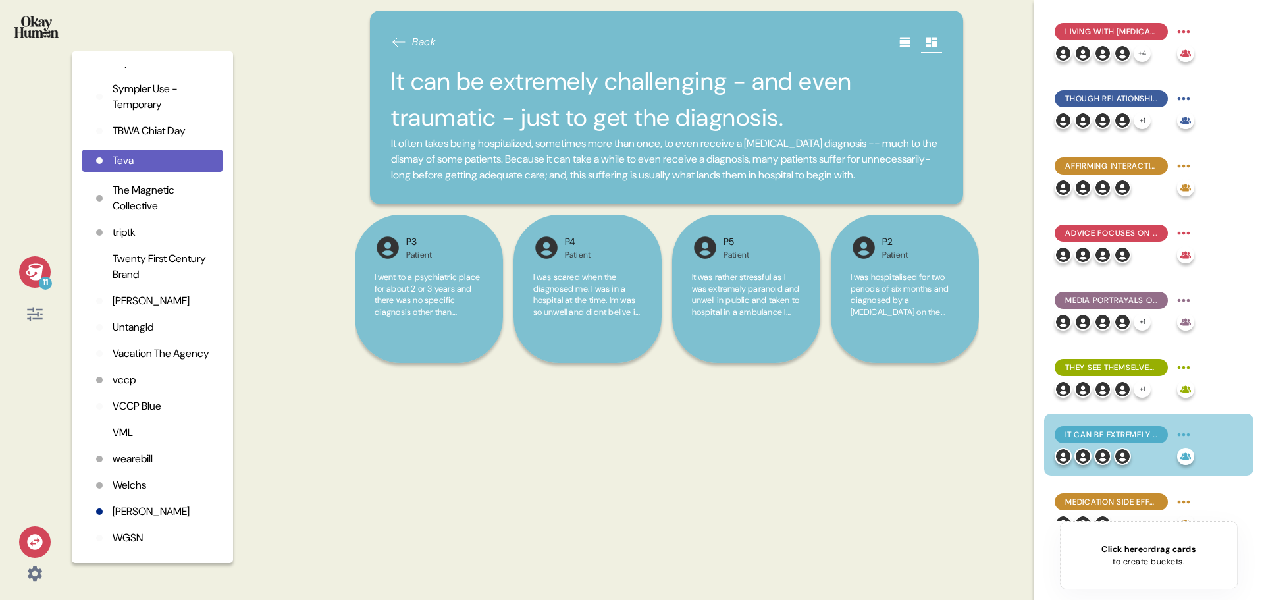
scroll to position [3360, 0]
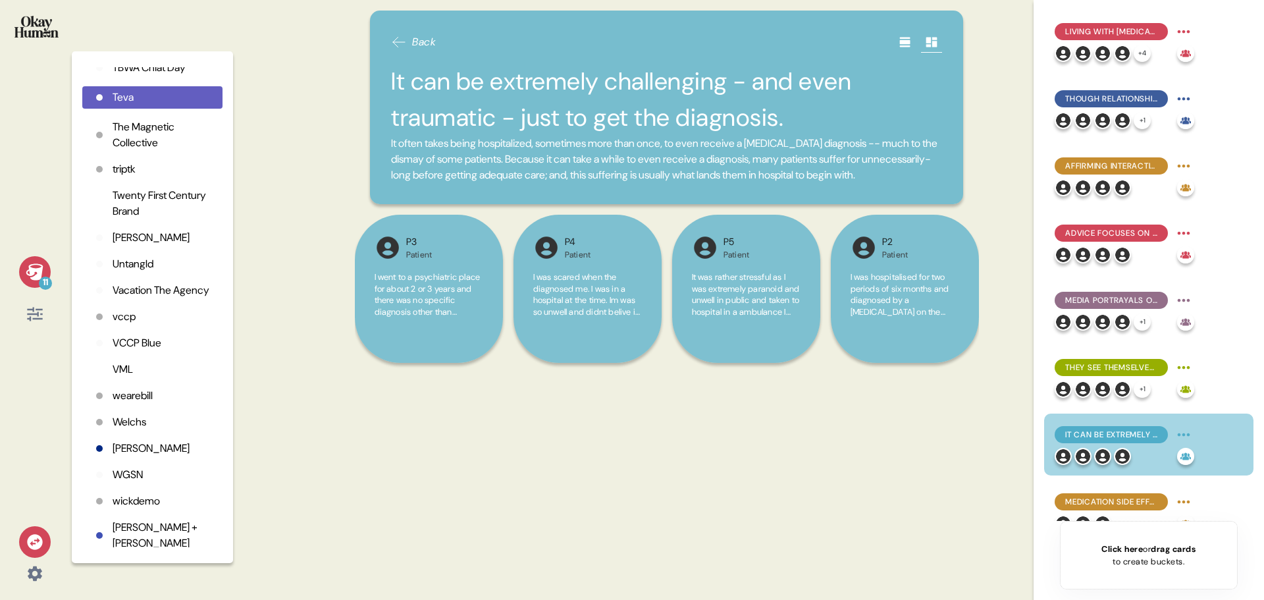
click at [126, 325] on p "vccp" at bounding box center [124, 317] width 23 height 16
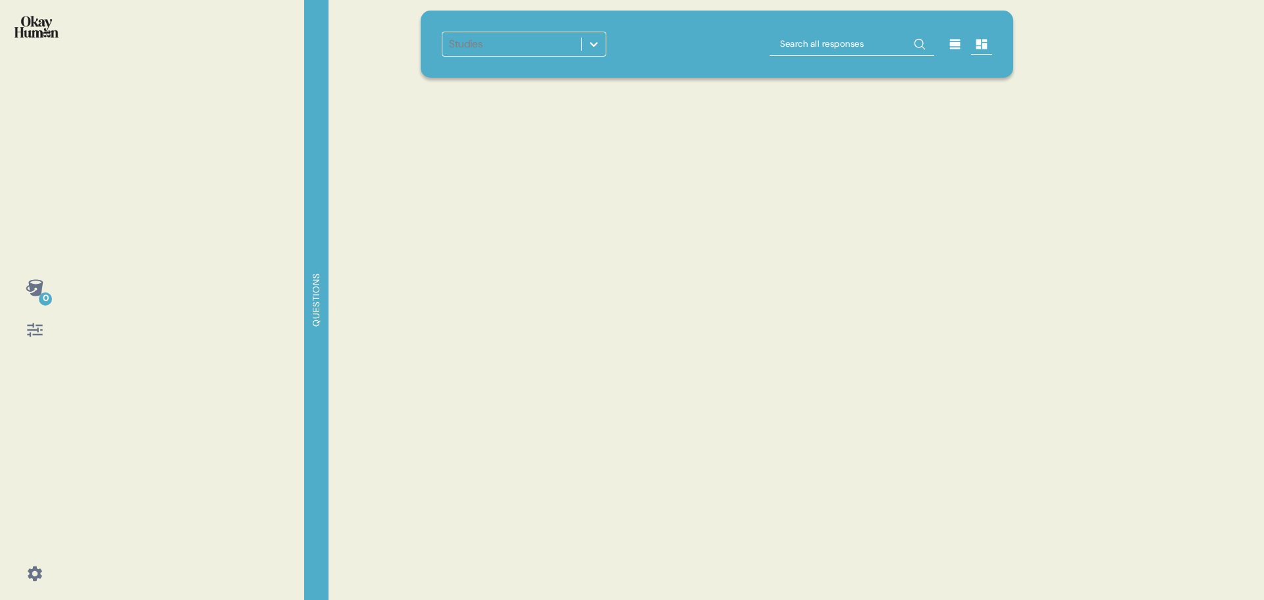
click at [584, 42] on div at bounding box center [594, 44] width 24 height 24
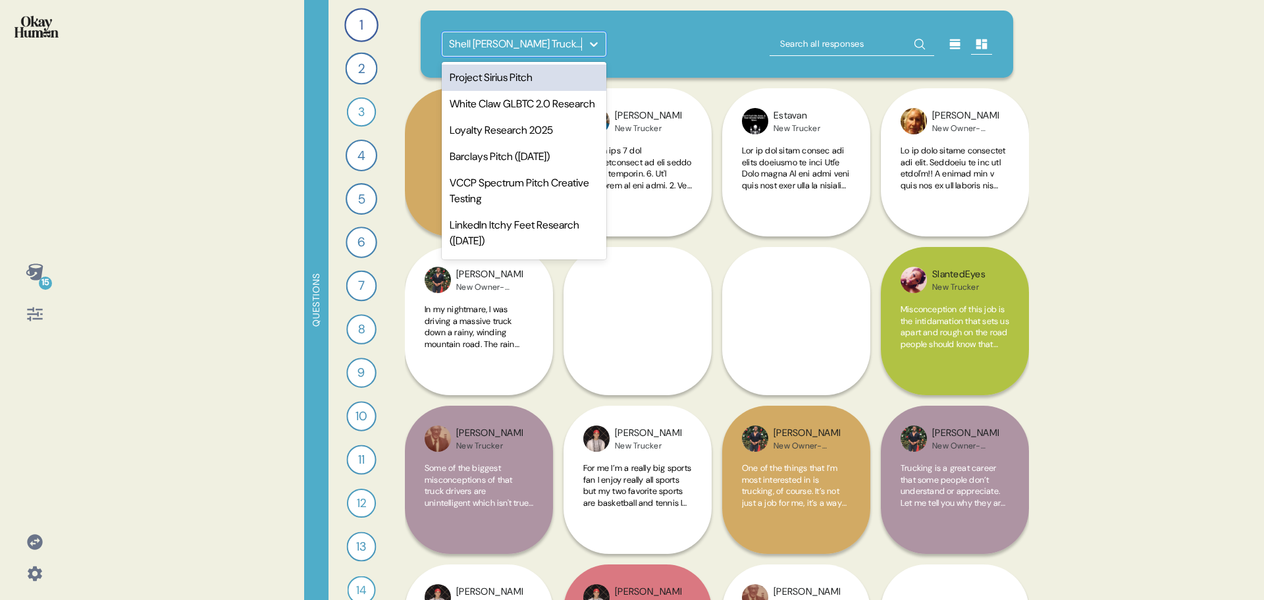
click at [598, 36] on div at bounding box center [594, 44] width 24 height 24
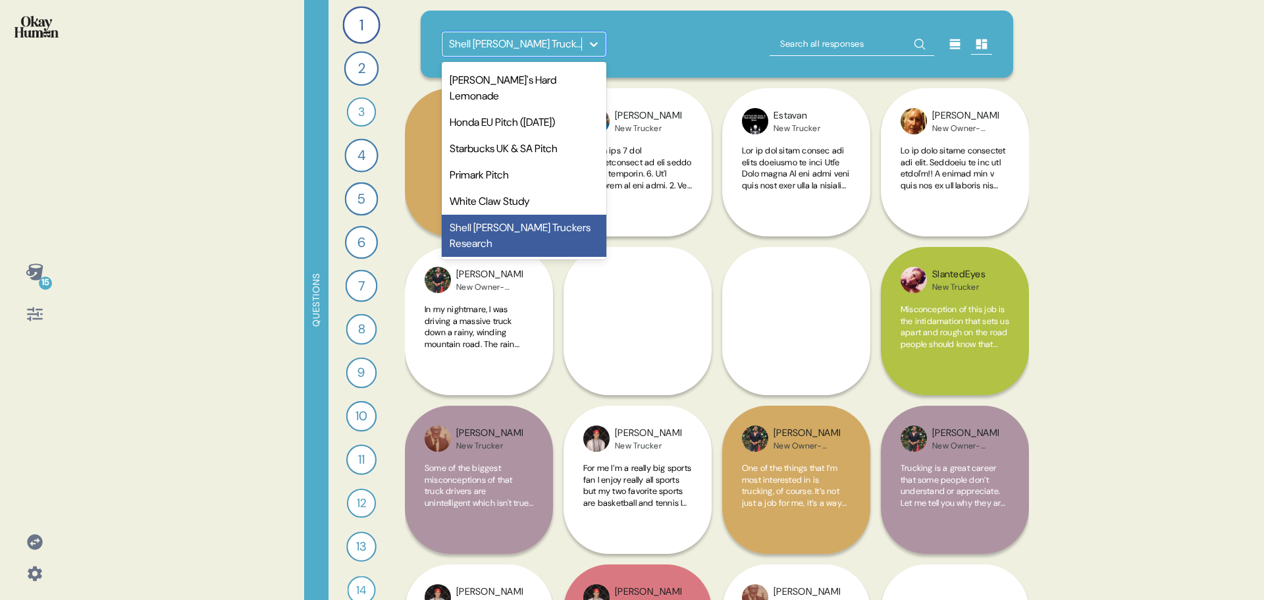
scroll to position [698, 0]
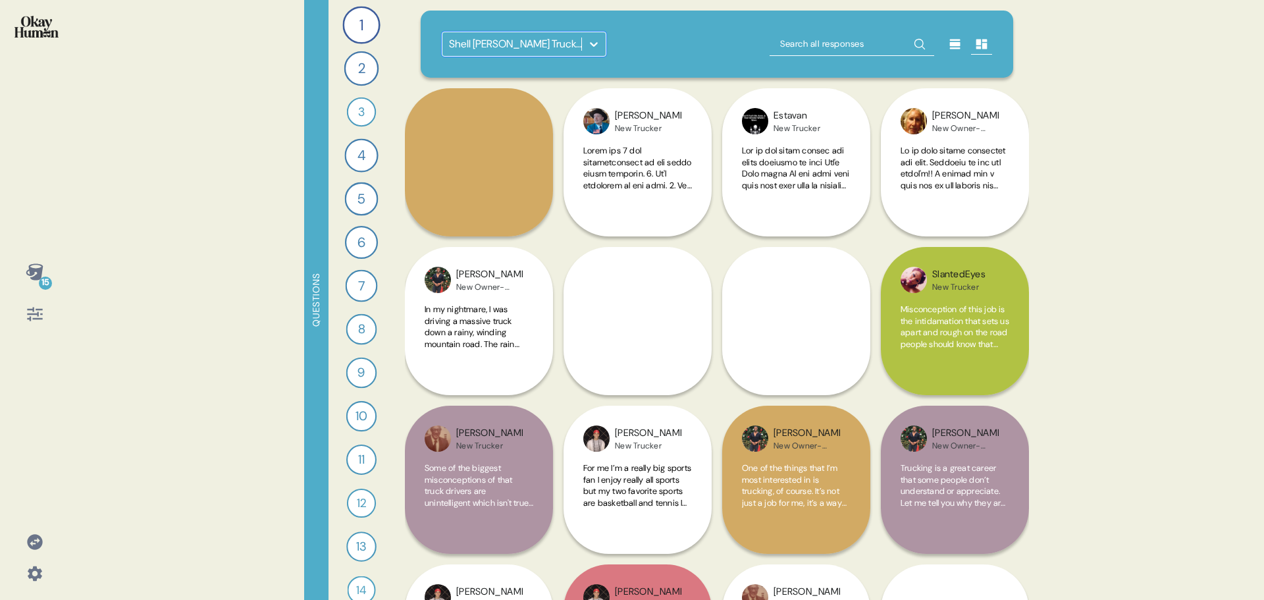
click at [40, 544] on icon at bounding box center [34, 541] width 15 height 15
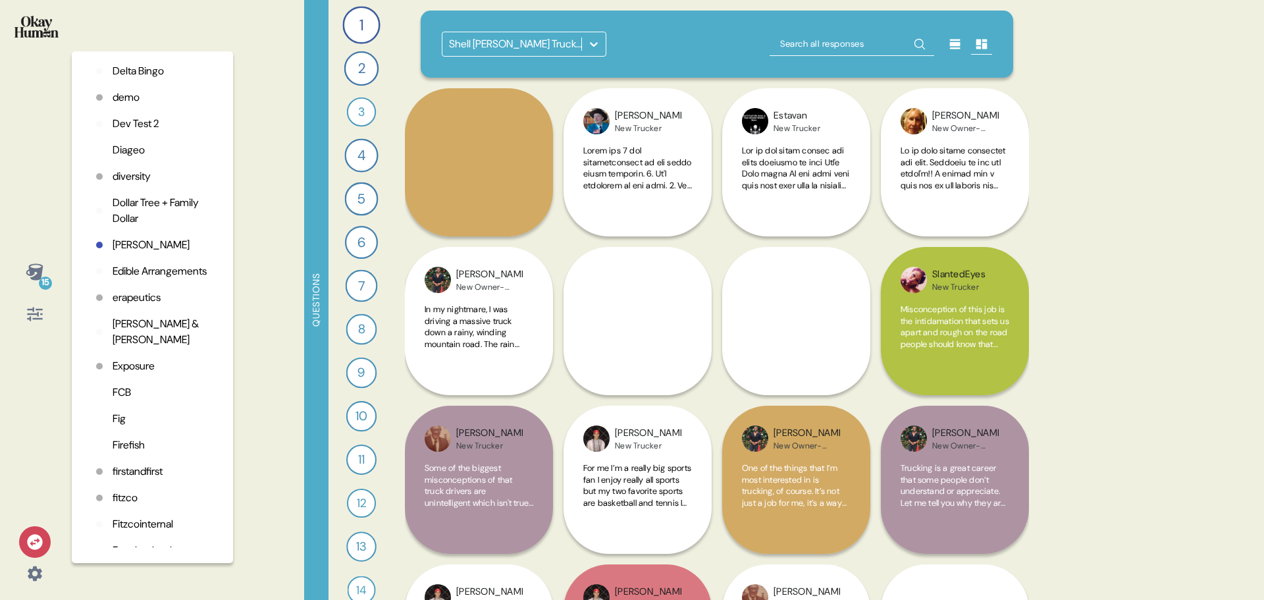
scroll to position [703, 0]
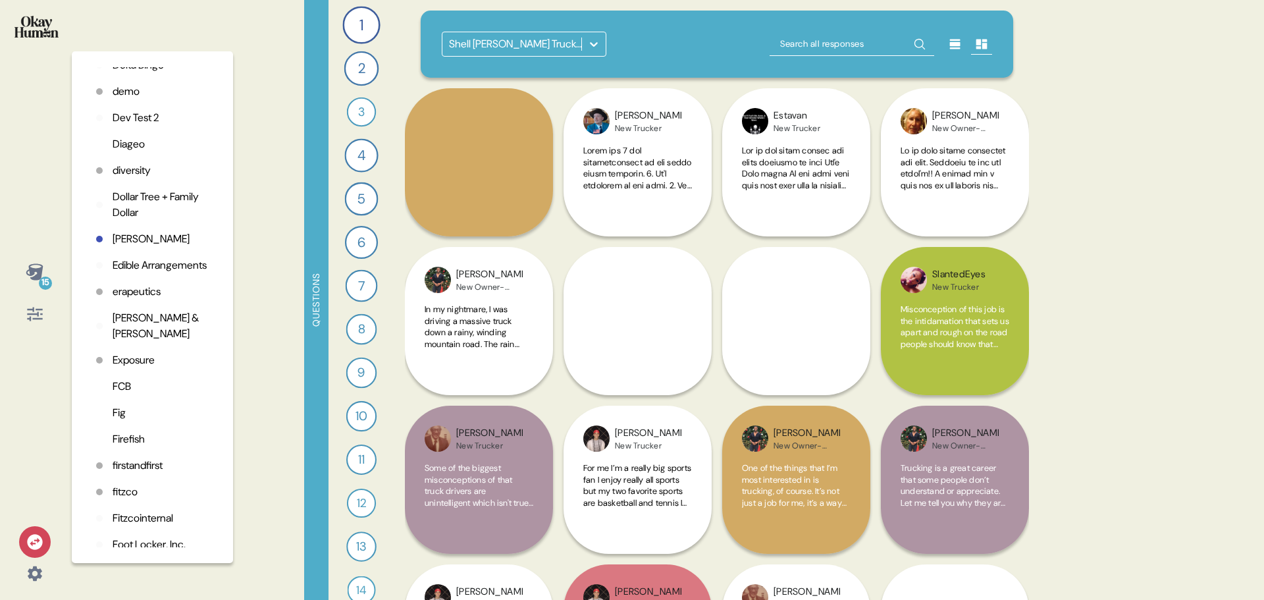
click at [121, 394] on p "FCB" at bounding box center [122, 387] width 18 height 16
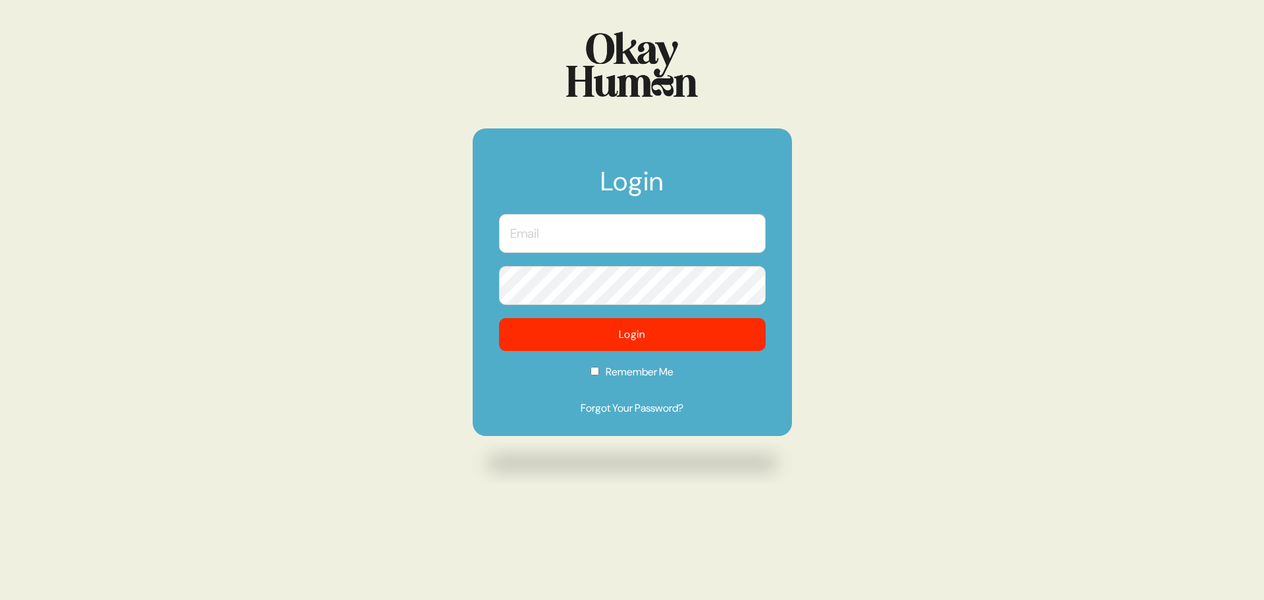
click at [583, 234] on input "text" at bounding box center [632, 233] width 267 height 39
type input "kristin@sympler.co"
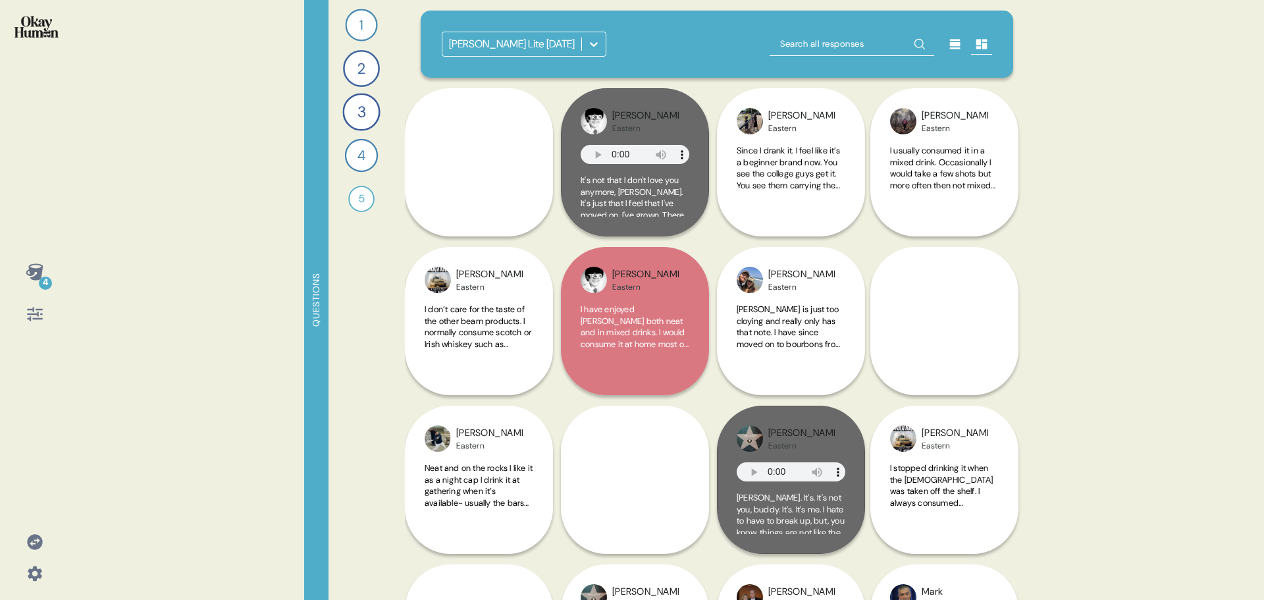
click at [40, 313] on icon at bounding box center [34, 314] width 15 height 14
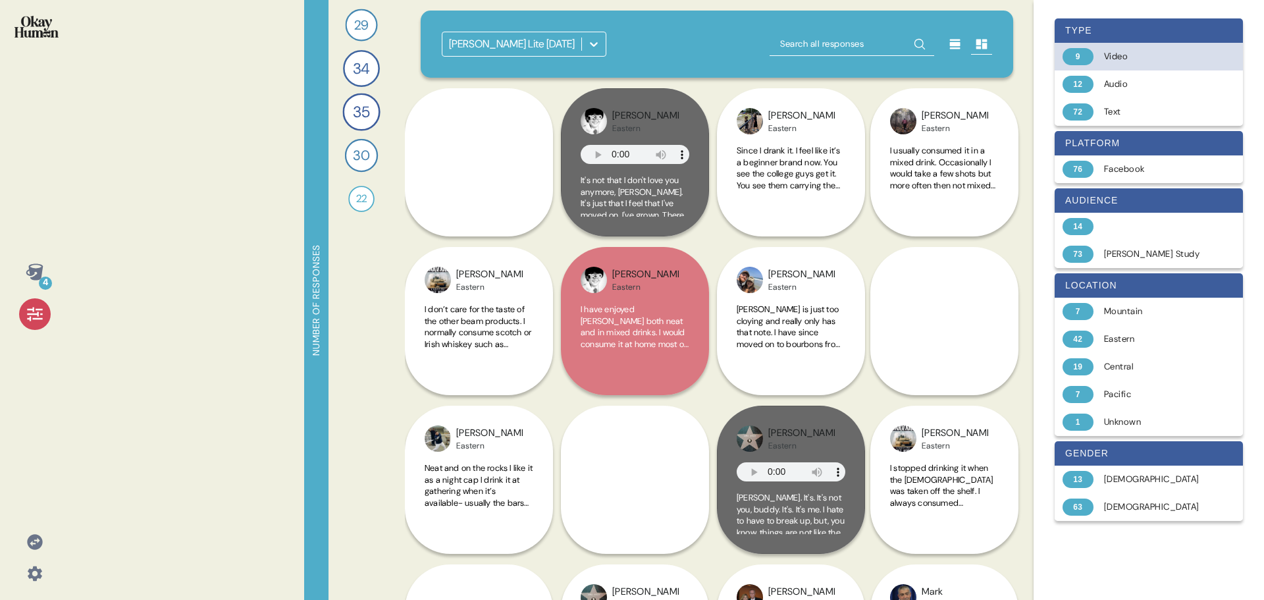
click at [1135, 57] on div "Video" at bounding box center [1156, 56] width 105 height 13
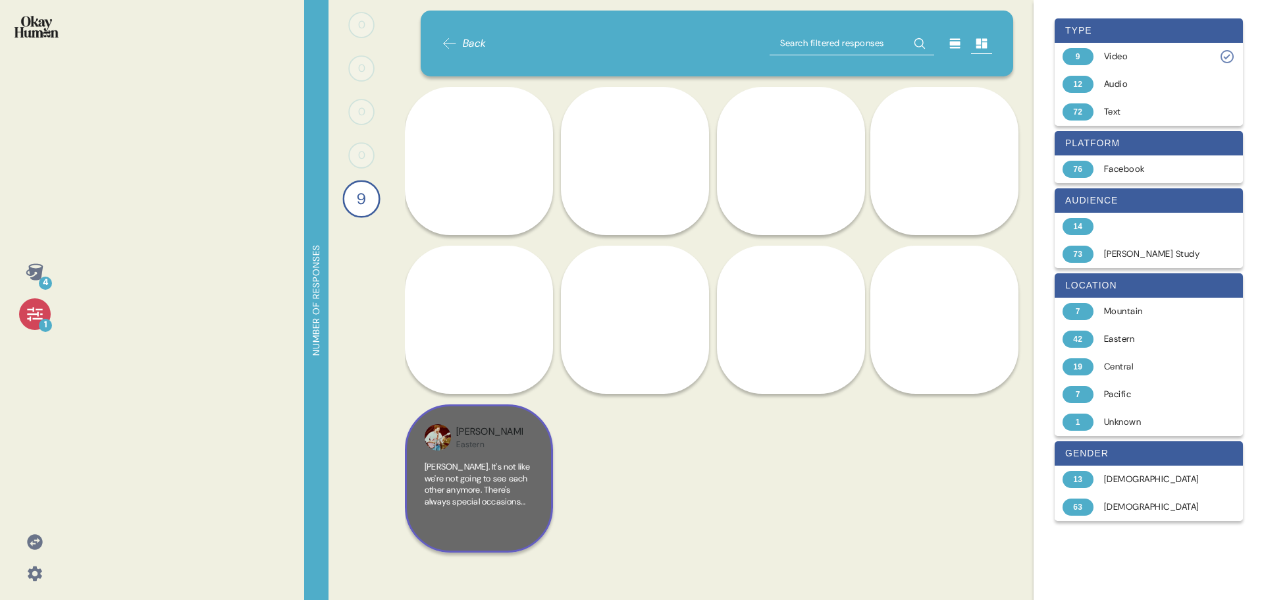
click at [487, 479] on span "Jim. It's not like we're not going to see each other anymore. There's always sp…" at bounding box center [478, 501] width 106 height 80
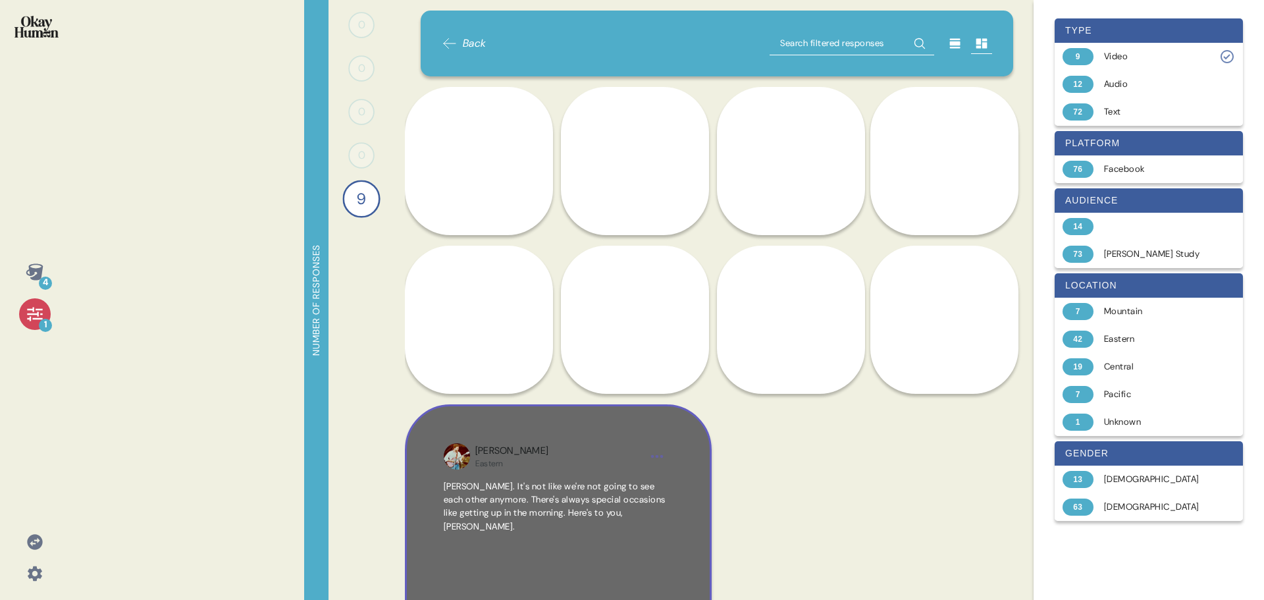
scroll to position [66, 0]
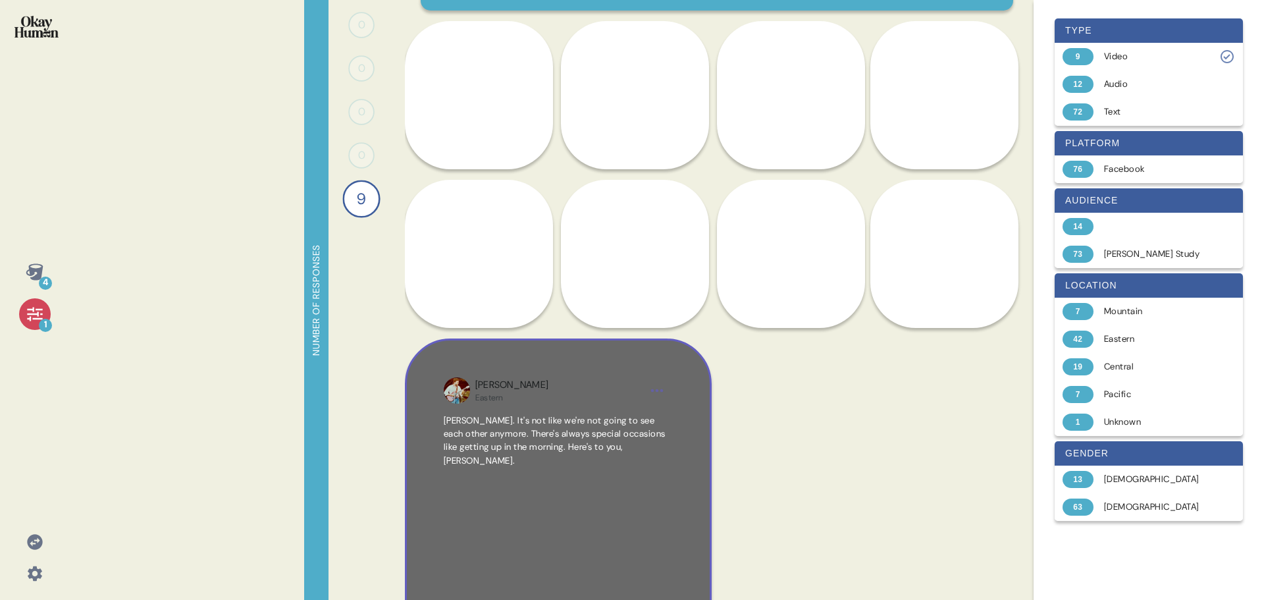
click at [538, 457] on div "Jim. It's not like we're not going to see each other anymore. There's always sp…" at bounding box center [558, 510] width 229 height 192
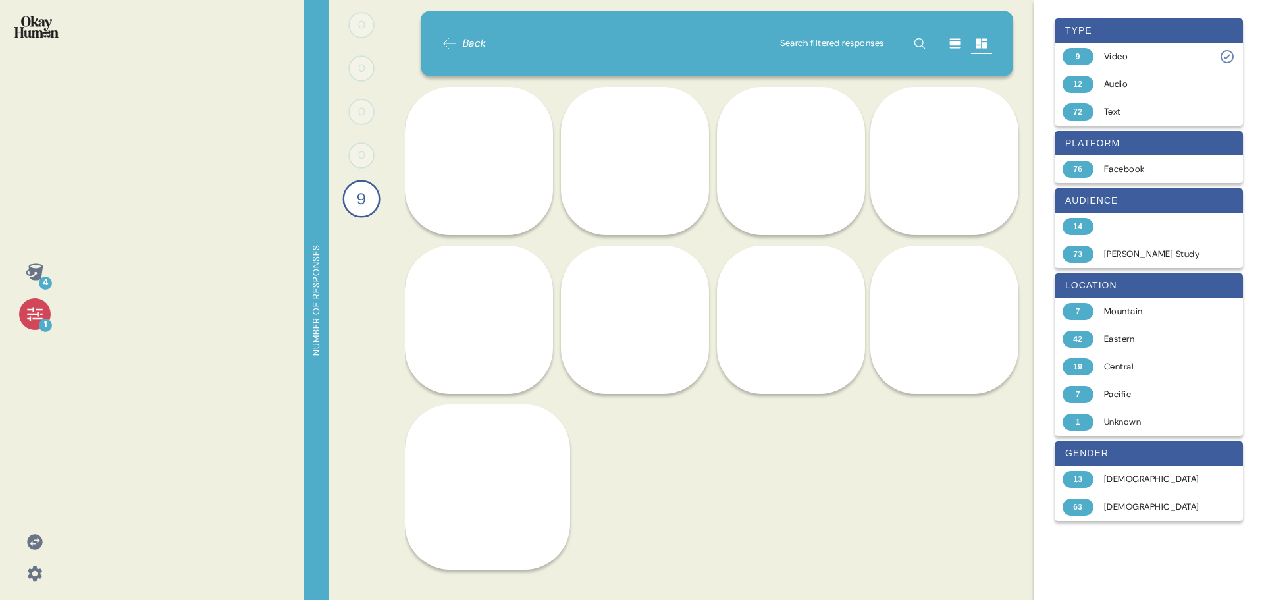
scroll to position [0, 0]
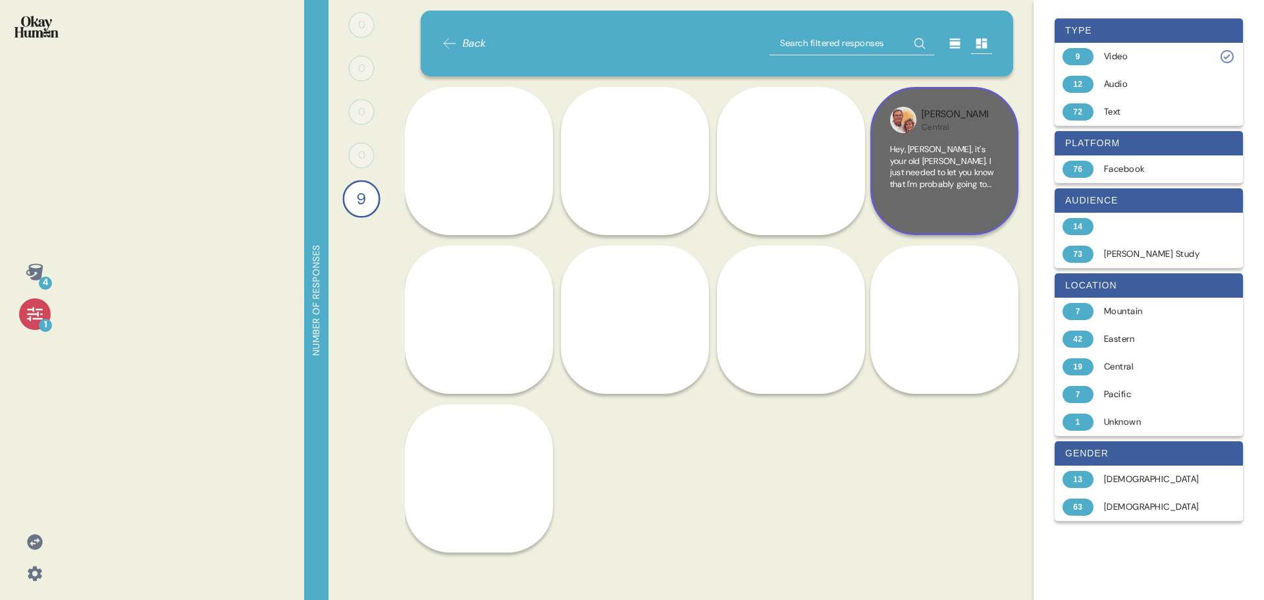
click at [947, 165] on span "Hey, Jim, it's your old buddy Rick. I just needed to let you know that I'm prob…" at bounding box center [944, 230] width 109 height 173
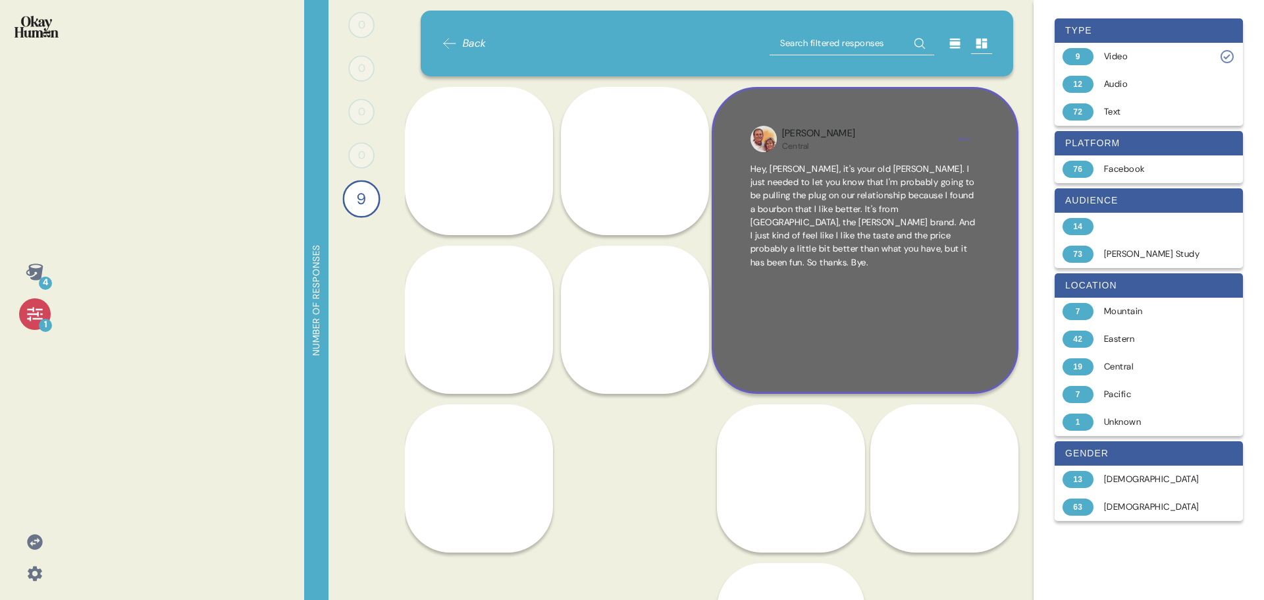
click at [874, 223] on span "Hey, Jim, it's your old buddy Rick. I just needed to let you know that I'm prob…" at bounding box center [863, 215] width 225 height 105
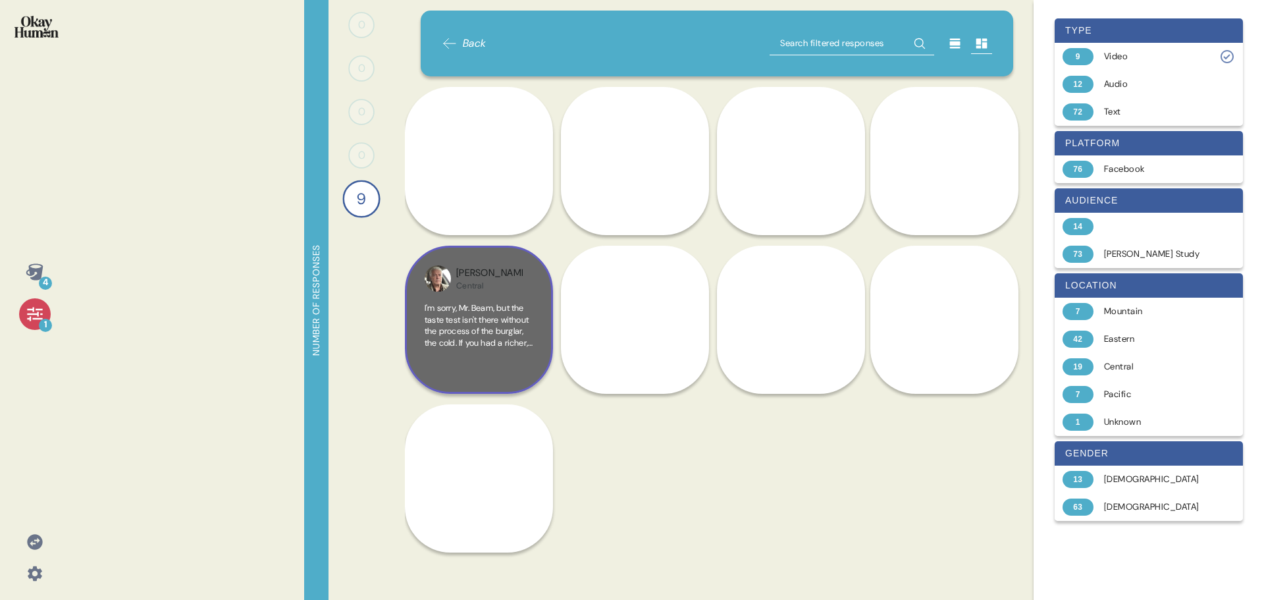
click at [502, 334] on span "I'm sorry, Mr. Beam, but the taste test isn't there without the process of the …" at bounding box center [479, 371] width 108 height 138
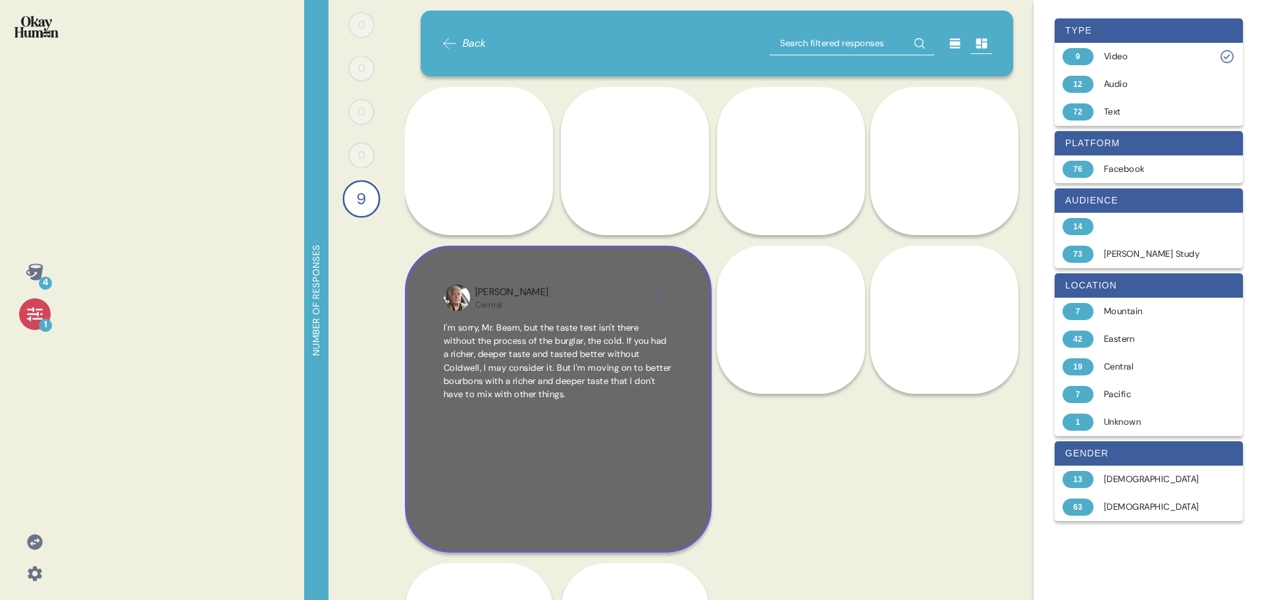
click at [548, 388] on span "I'm sorry, Mr. Beam, but the taste test isn't there without the process of the …" at bounding box center [558, 361] width 229 height 80
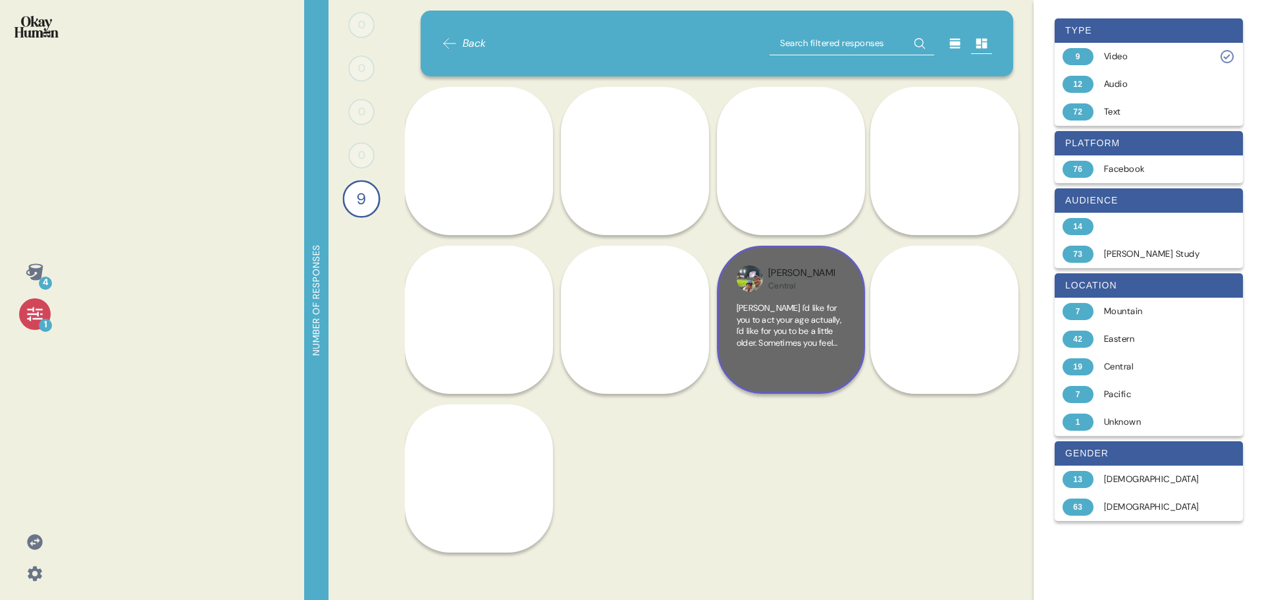
click at [805, 327] on span "Jim I'd like for you to act your age actually, I'd like for you to be a little …" at bounding box center [790, 359] width 107 height 115
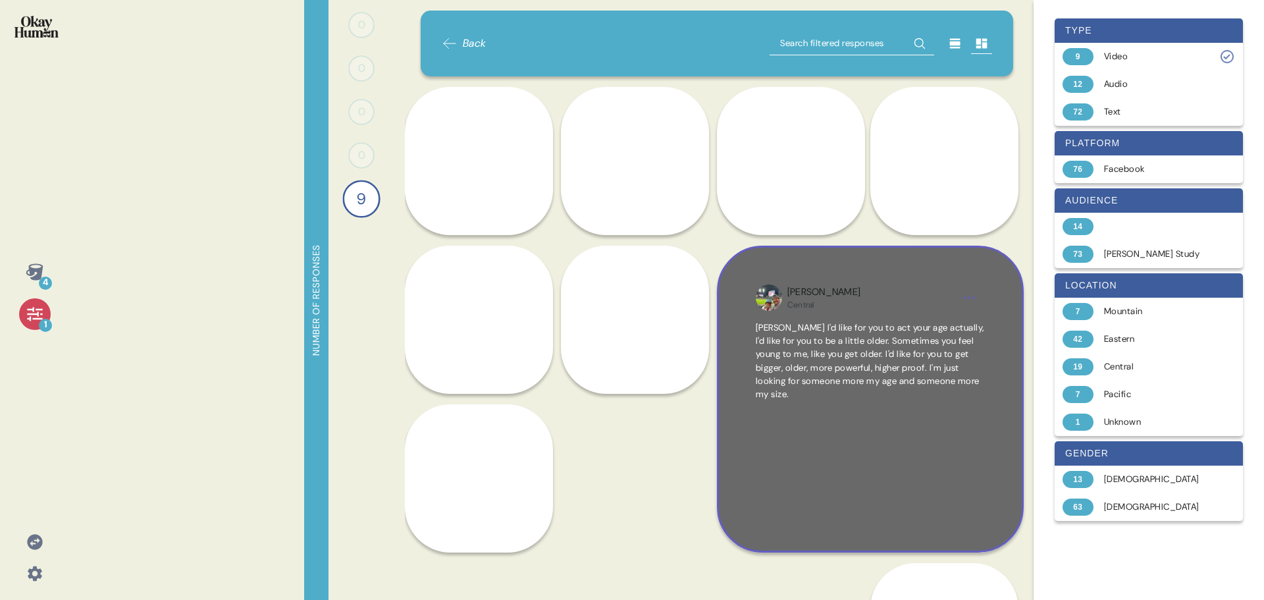
click at [868, 363] on span "Jim I'd like for you to act your age actually, I'd like for you to be a little …" at bounding box center [870, 361] width 228 height 78
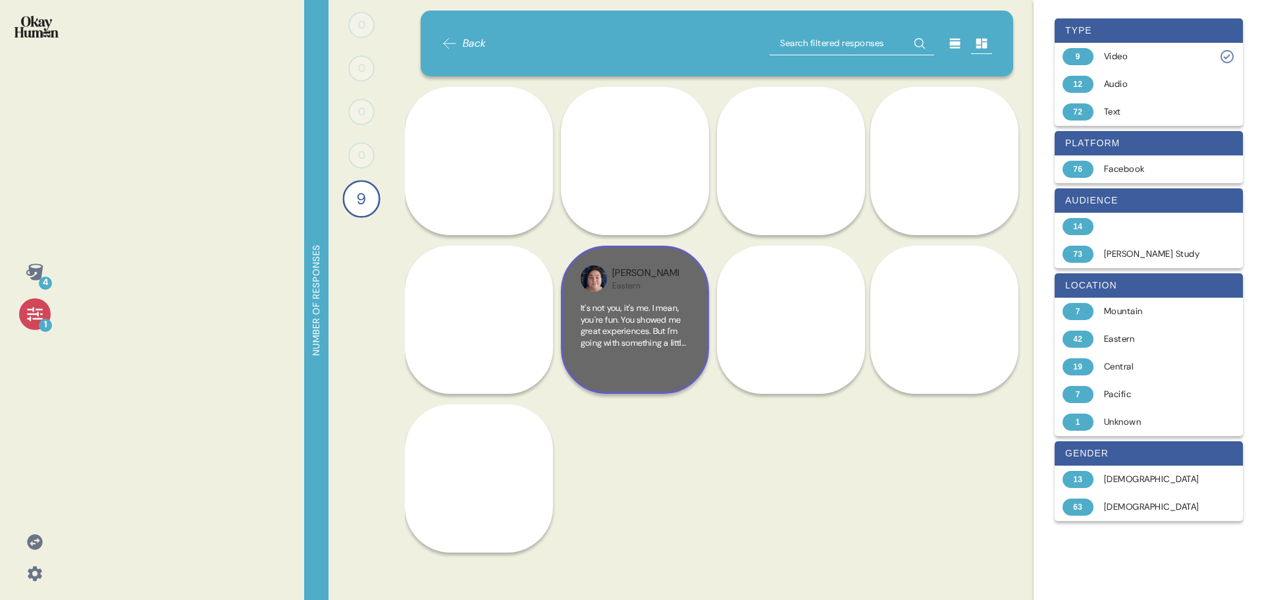
click at [626, 346] on span "It's not you, it's me. I mean, you're fun. You showed me great experiences. But…" at bounding box center [634, 365] width 107 height 126
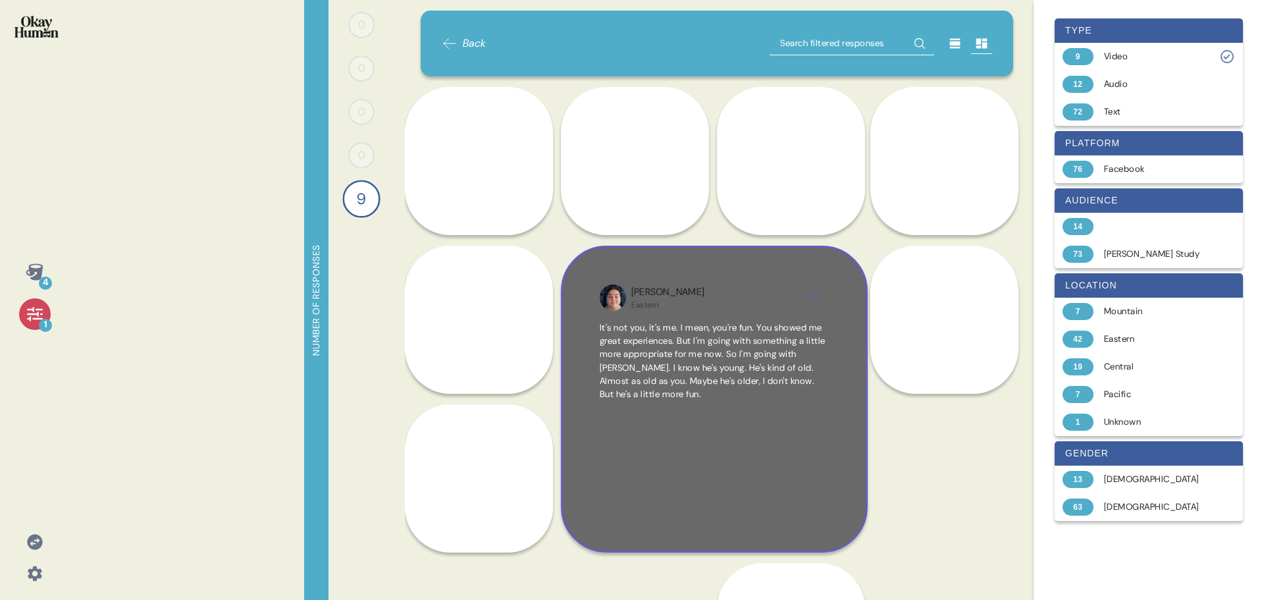
click at [726, 406] on div "It's not you, it's me. I mean, you're fun. You showed me great experiences. But…" at bounding box center [714, 417] width 229 height 192
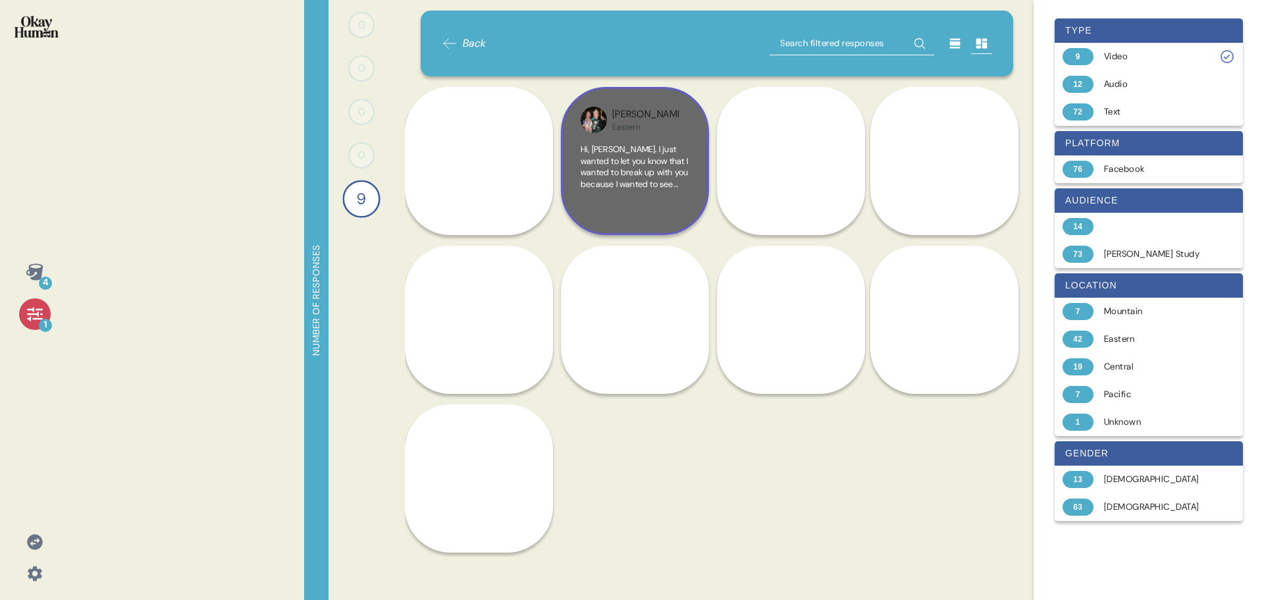
click at [615, 155] on span "Hi, Jim Beam. I just wanted to let you know that I wanted to break up with you …" at bounding box center [634, 236] width 107 height 184
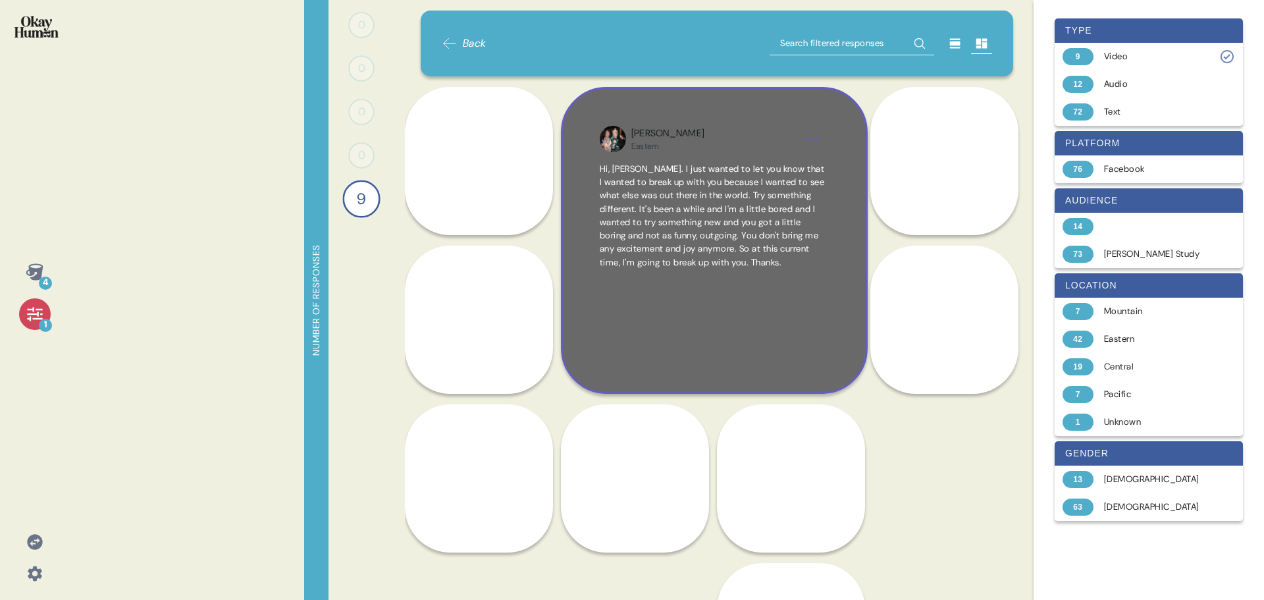
click at [716, 269] on span "Hi, Jim Beam. I just wanted to let you know that I wanted to break up with you …" at bounding box center [714, 216] width 229 height 107
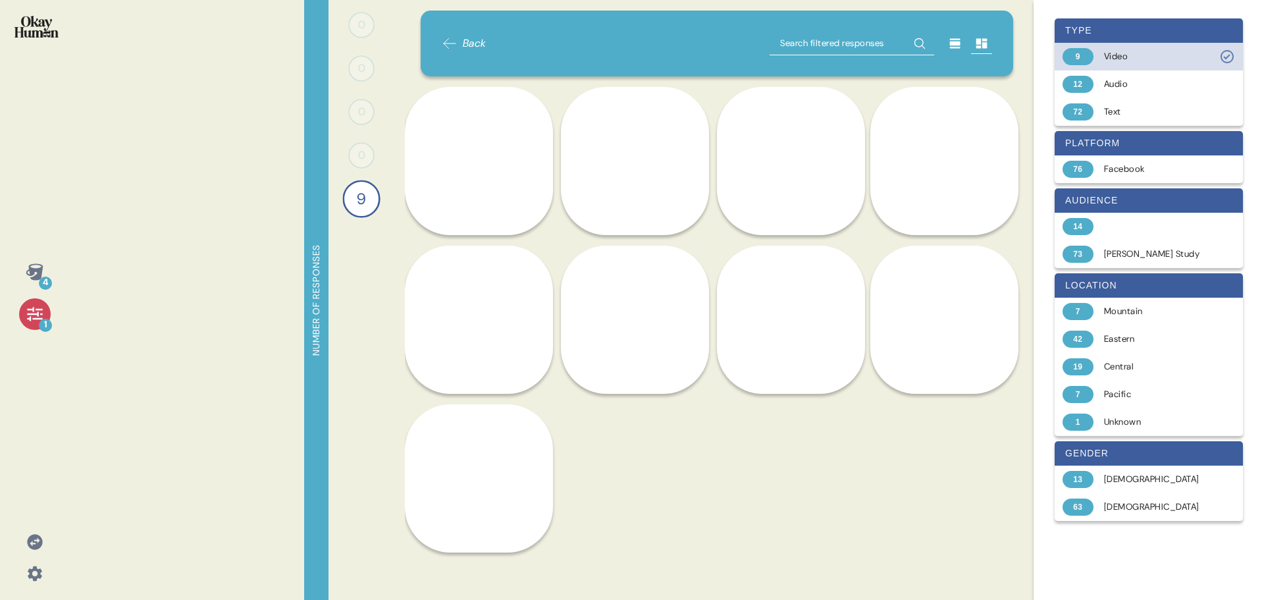
click at [1121, 52] on div "Video" at bounding box center [1156, 56] width 105 height 13
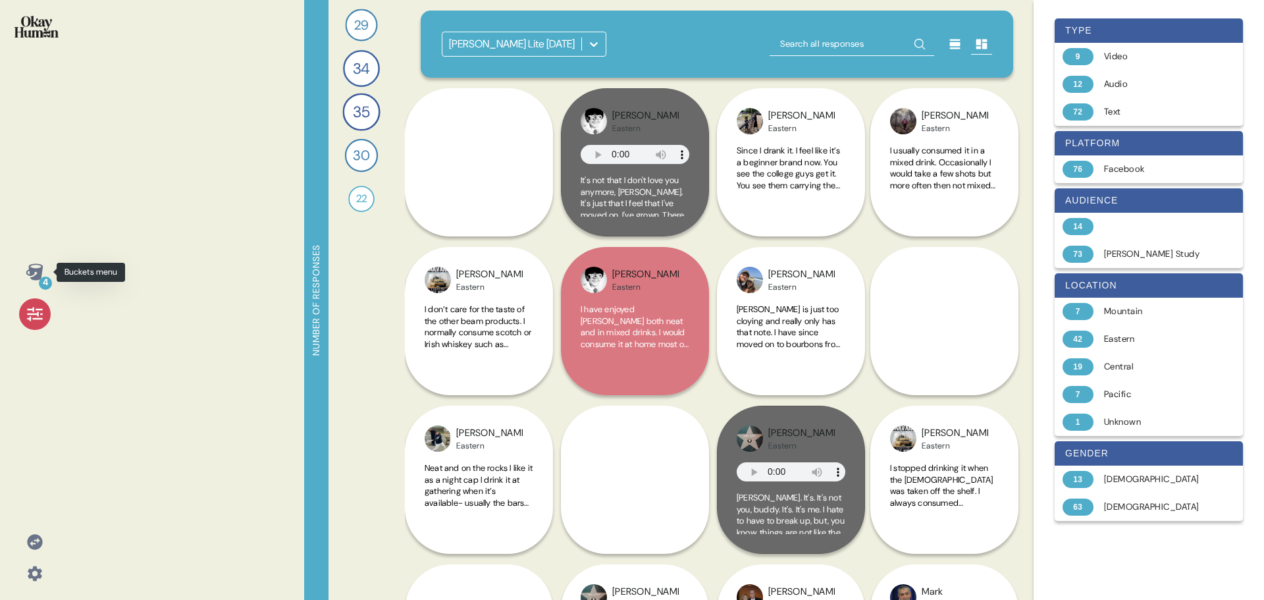
click at [40, 279] on div "4" at bounding box center [45, 283] width 13 height 13
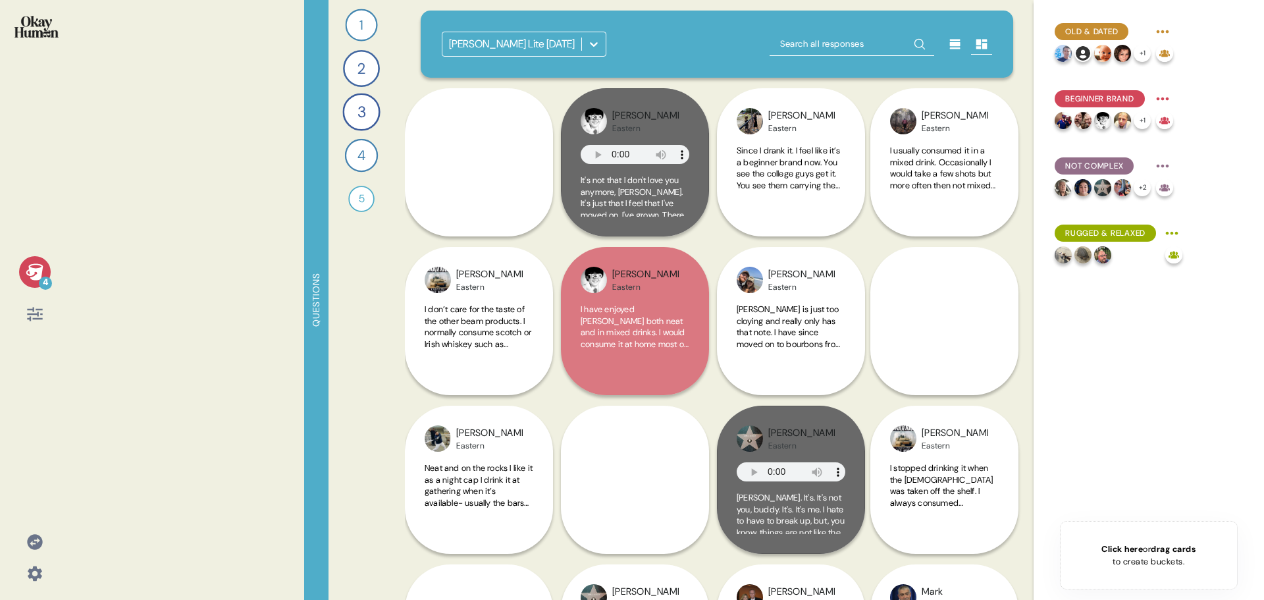
click at [31, 328] on div at bounding box center [35, 314] width 32 height 32
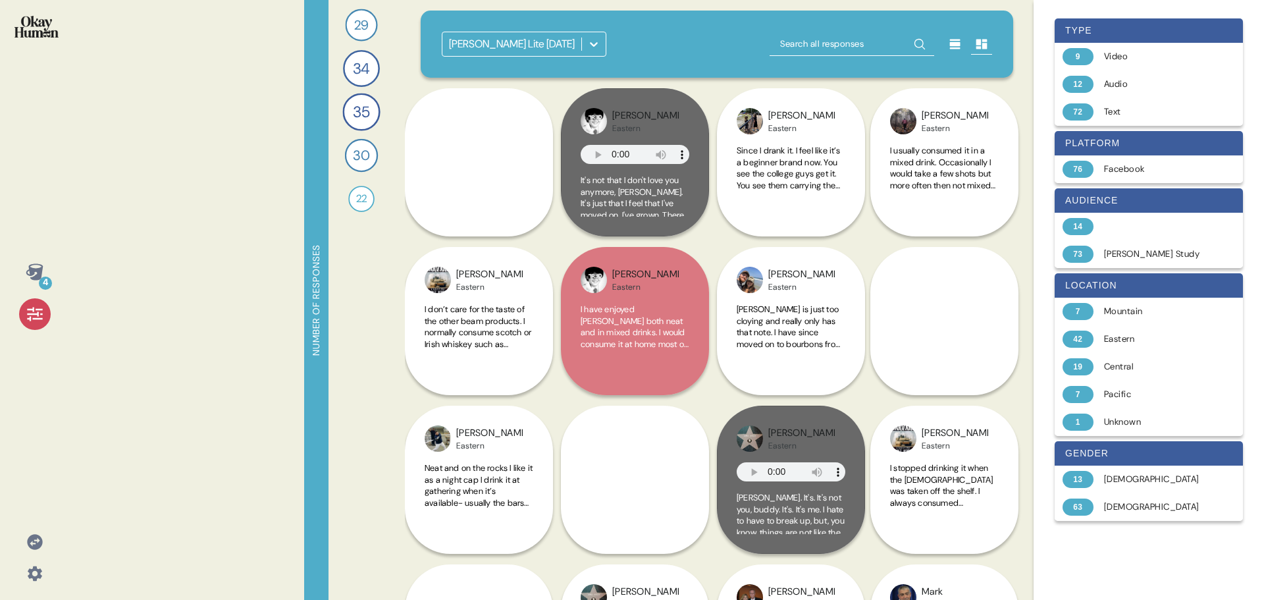
click at [590, 44] on icon at bounding box center [593, 44] width 13 height 13
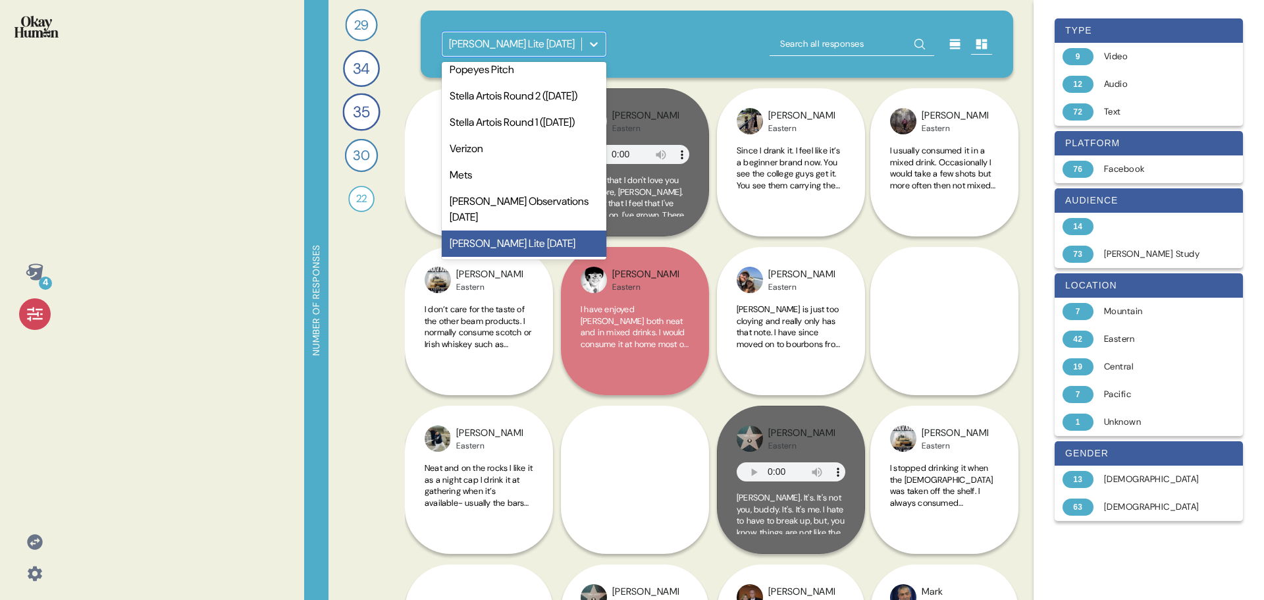
scroll to position [313, 0]
click at [519, 199] on div "Jim Beam Observations June 2022" at bounding box center [524, 209] width 165 height 42
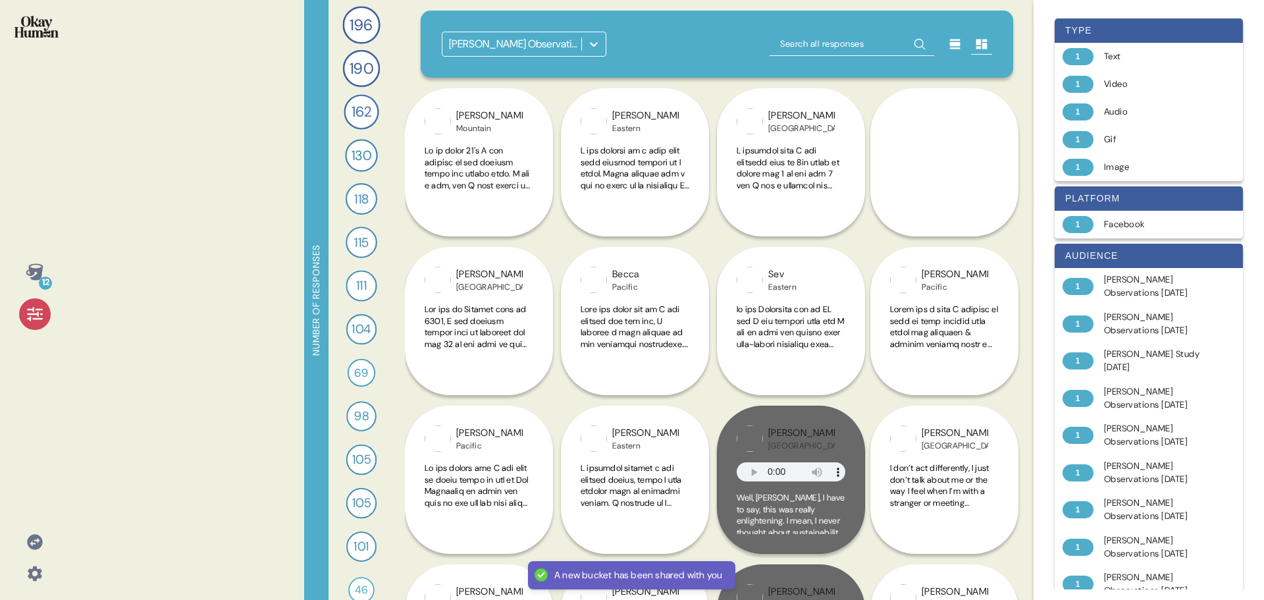
click at [38, 269] on icon at bounding box center [34, 271] width 17 height 16
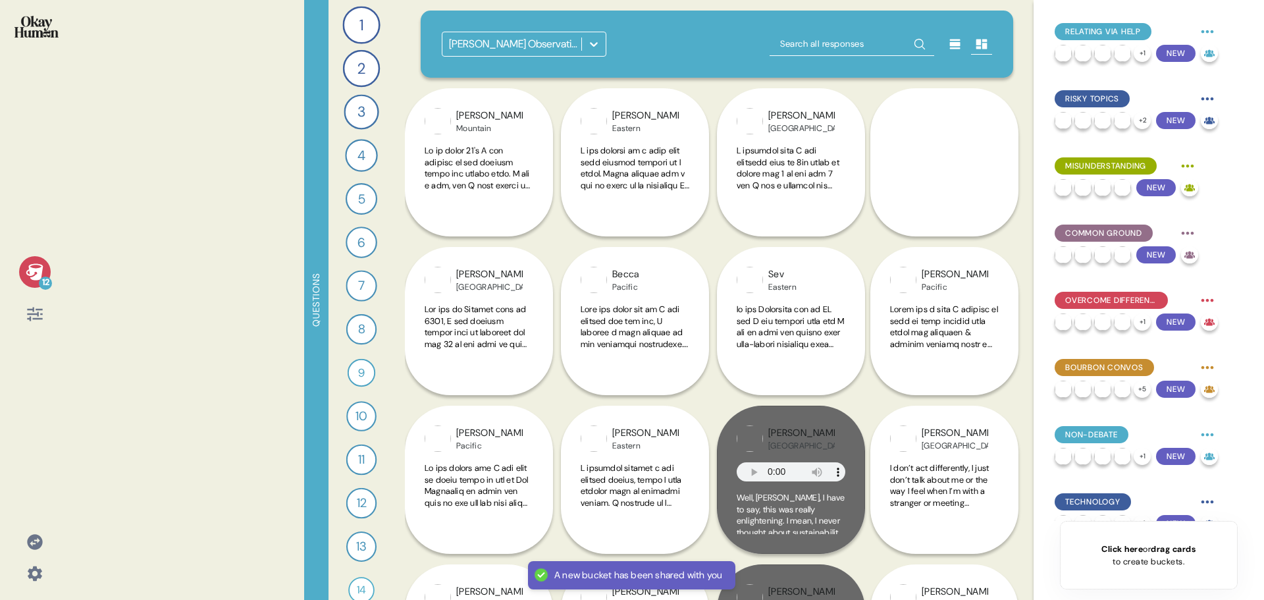
click at [38, 269] on icon at bounding box center [34, 271] width 17 height 16
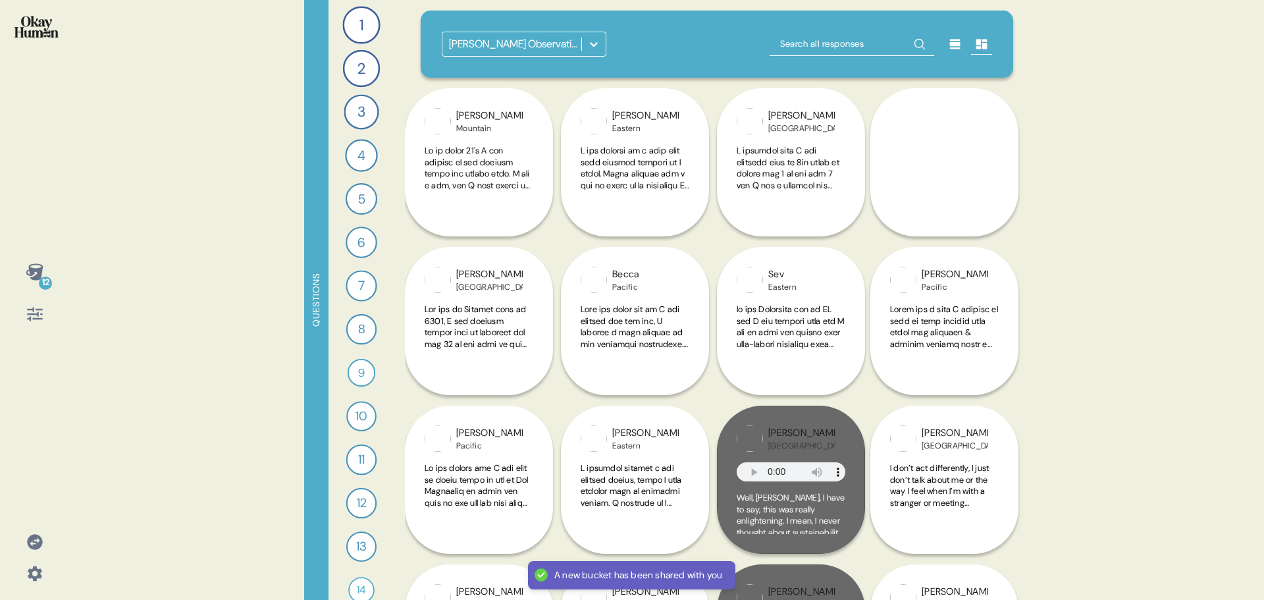
click at [38, 269] on icon at bounding box center [34, 271] width 17 height 16
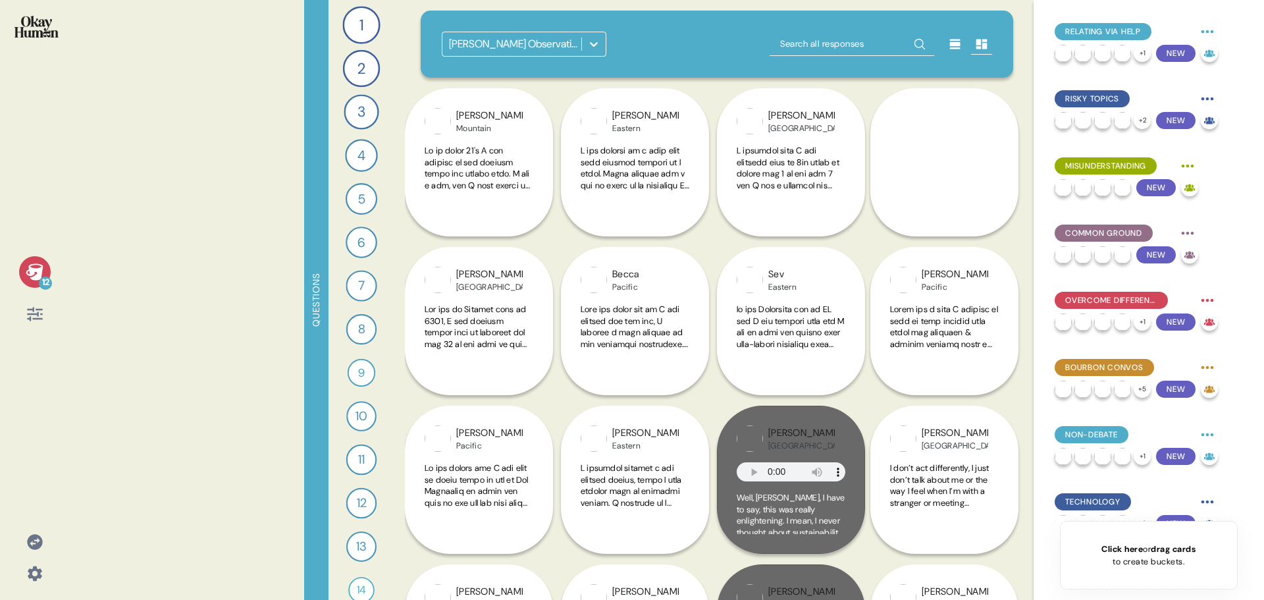
click at [32, 313] on icon at bounding box center [34, 314] width 15 height 14
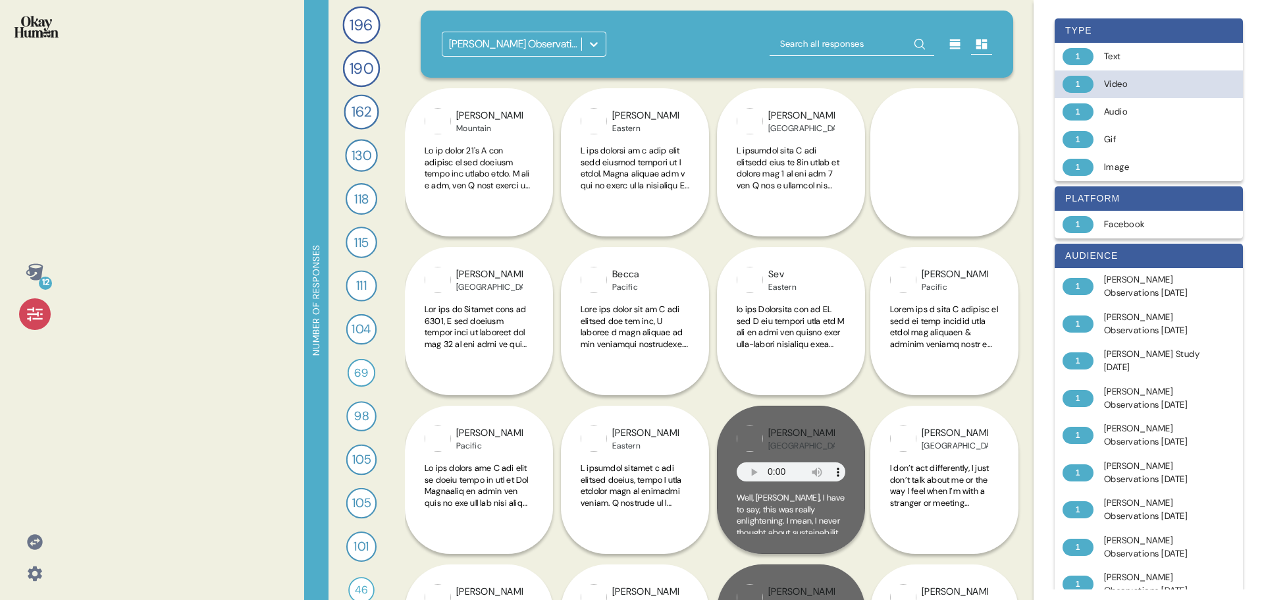
click at [1128, 78] on div "Video" at bounding box center [1156, 84] width 105 height 13
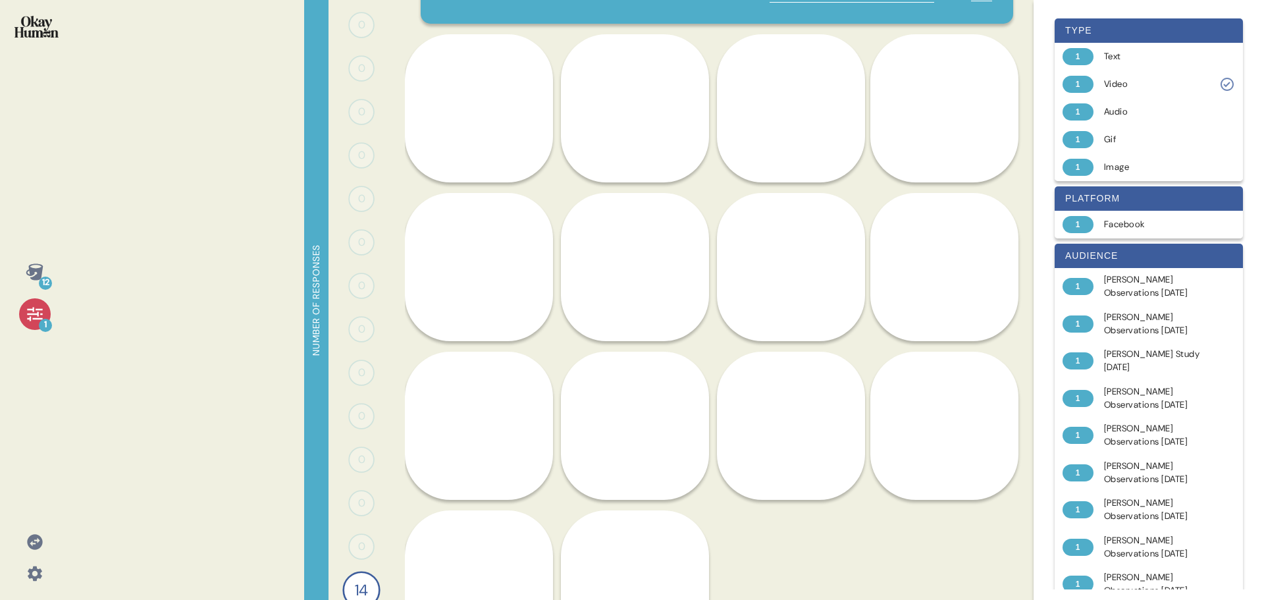
scroll to position [122, 0]
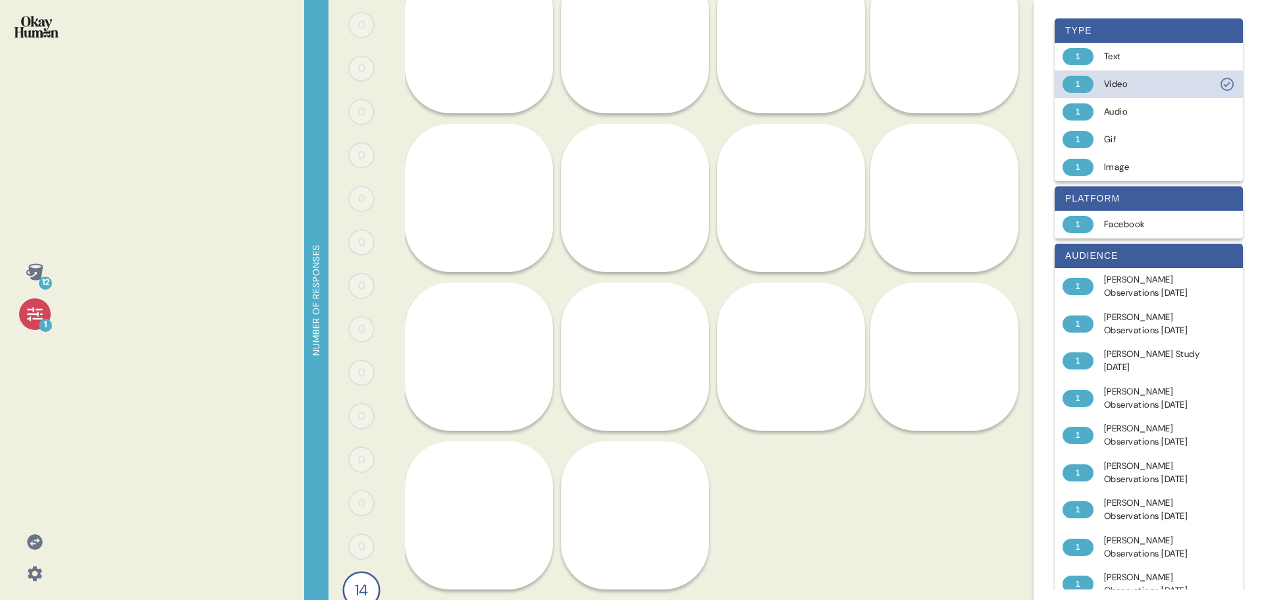
click at [1180, 85] on div "Video" at bounding box center [1156, 84] width 105 height 13
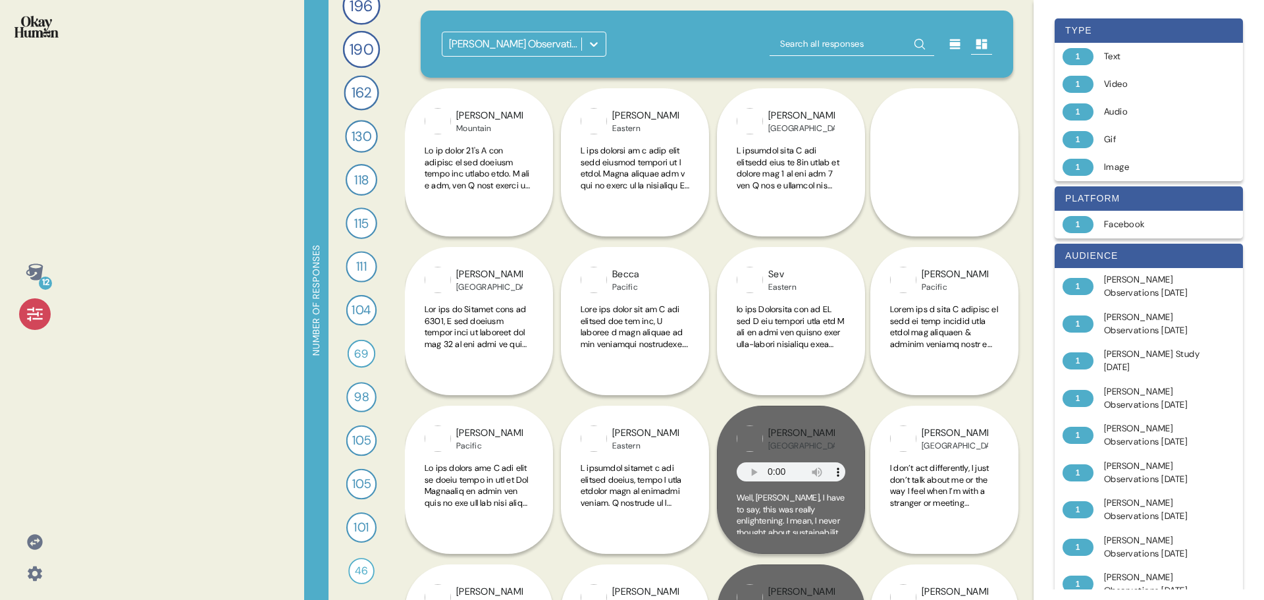
scroll to position [0, 0]
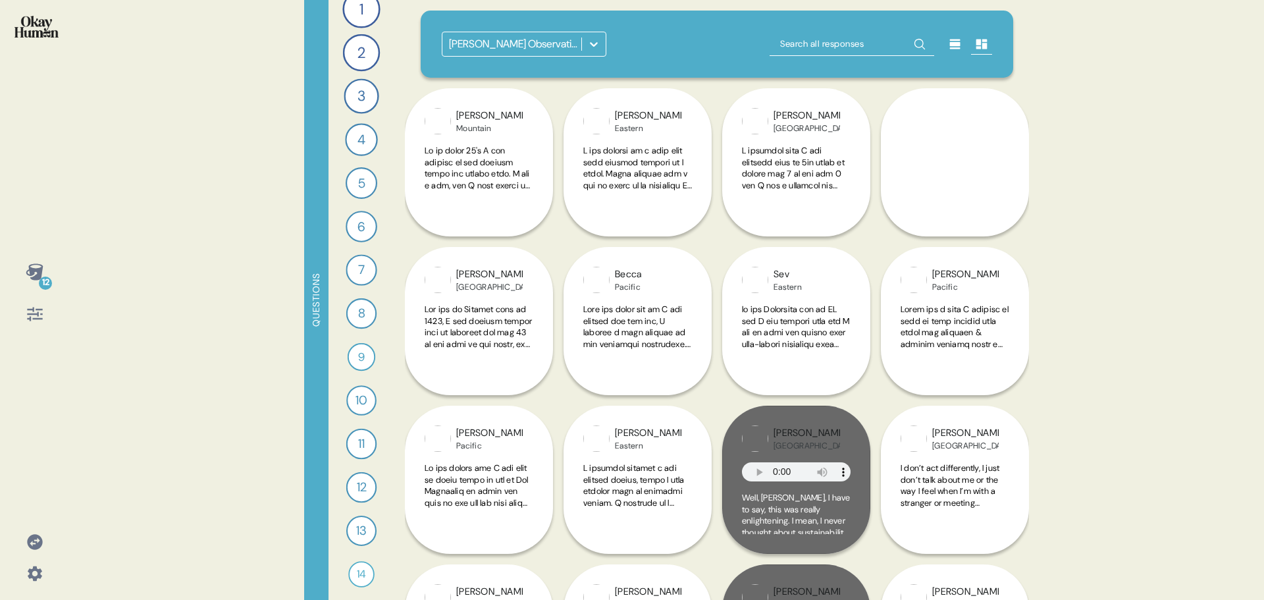
scroll to position [19, 0]
click at [361, 570] on div "14" at bounding box center [361, 571] width 26 height 26
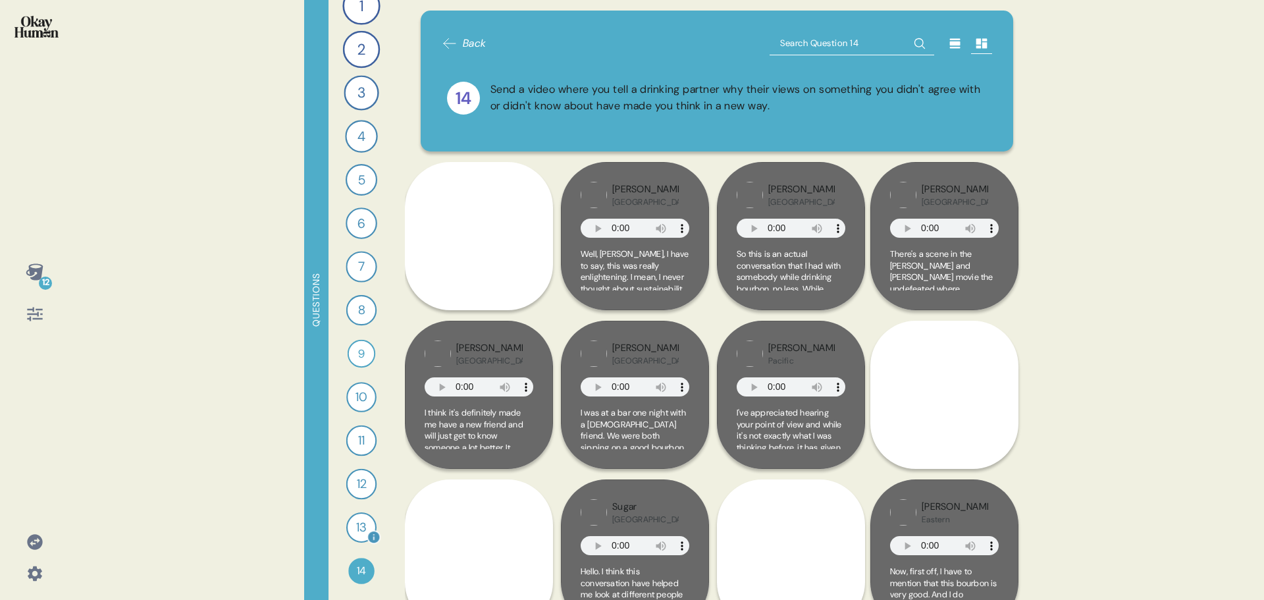
click at [364, 527] on div "13" at bounding box center [361, 527] width 30 height 30
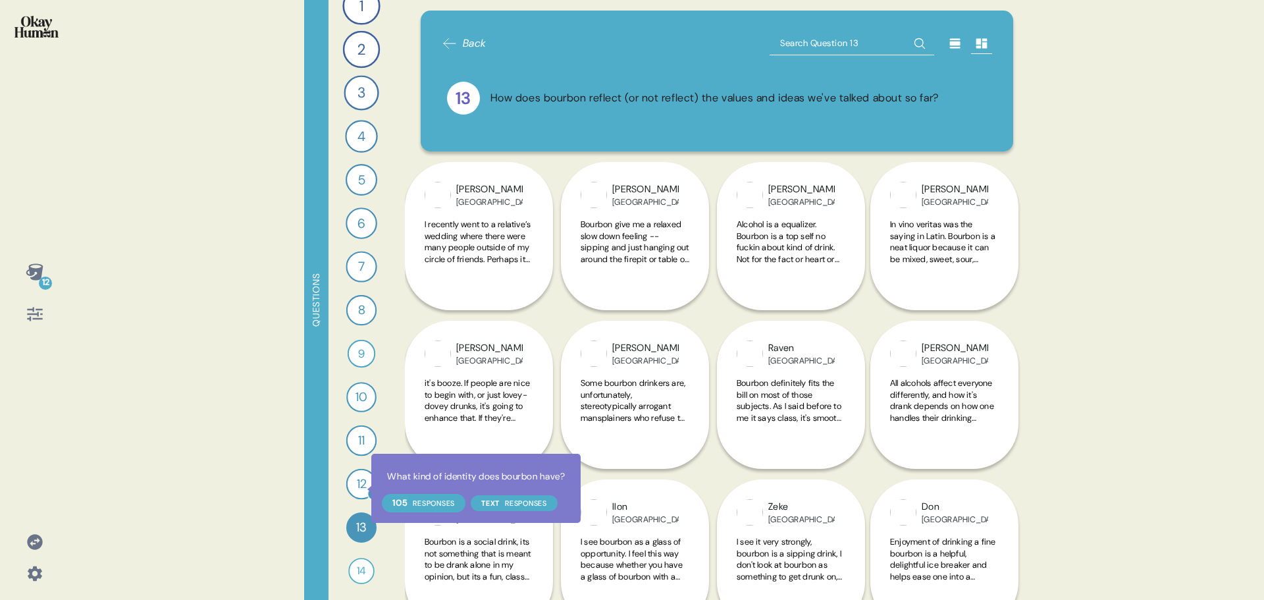
click at [367, 488] on div at bounding box center [374, 494] width 14 height 14
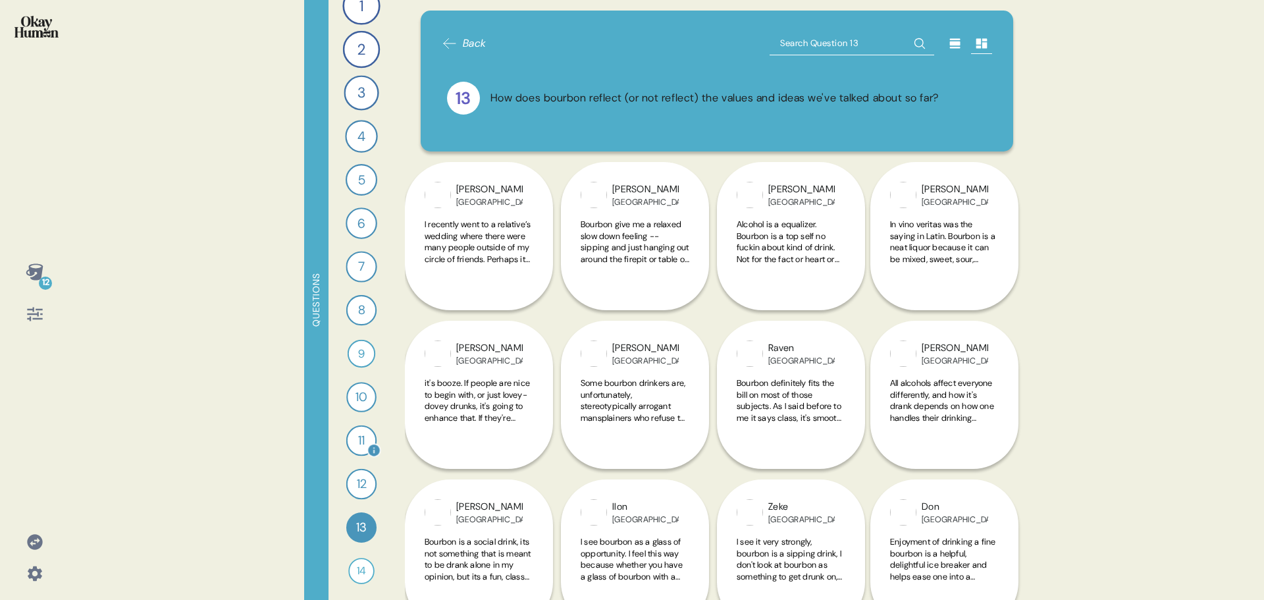
click at [357, 438] on div "11" at bounding box center [361, 440] width 31 height 31
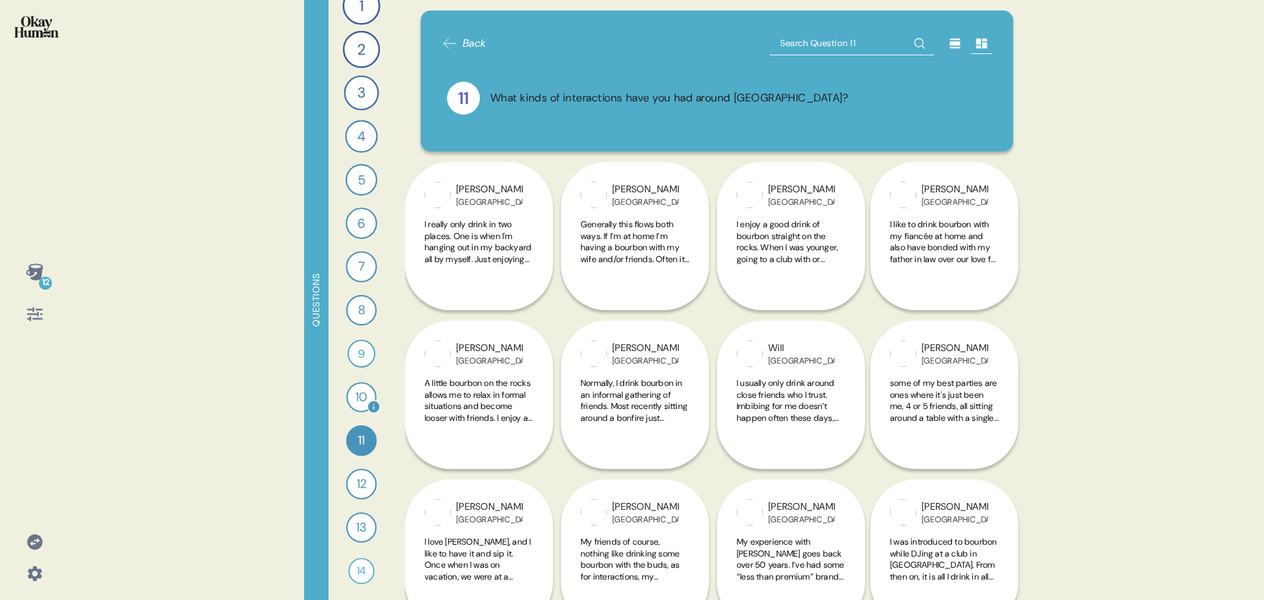
click at [356, 396] on div "10" at bounding box center [361, 397] width 30 height 30
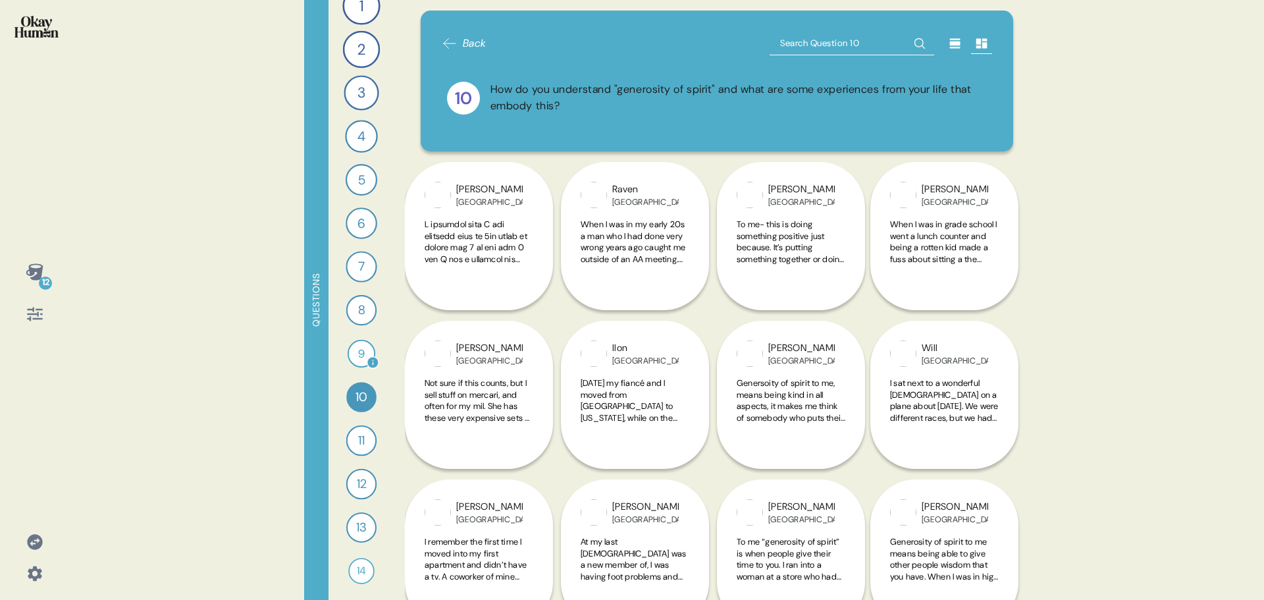
click at [357, 350] on div "9" at bounding box center [362, 354] width 28 height 28
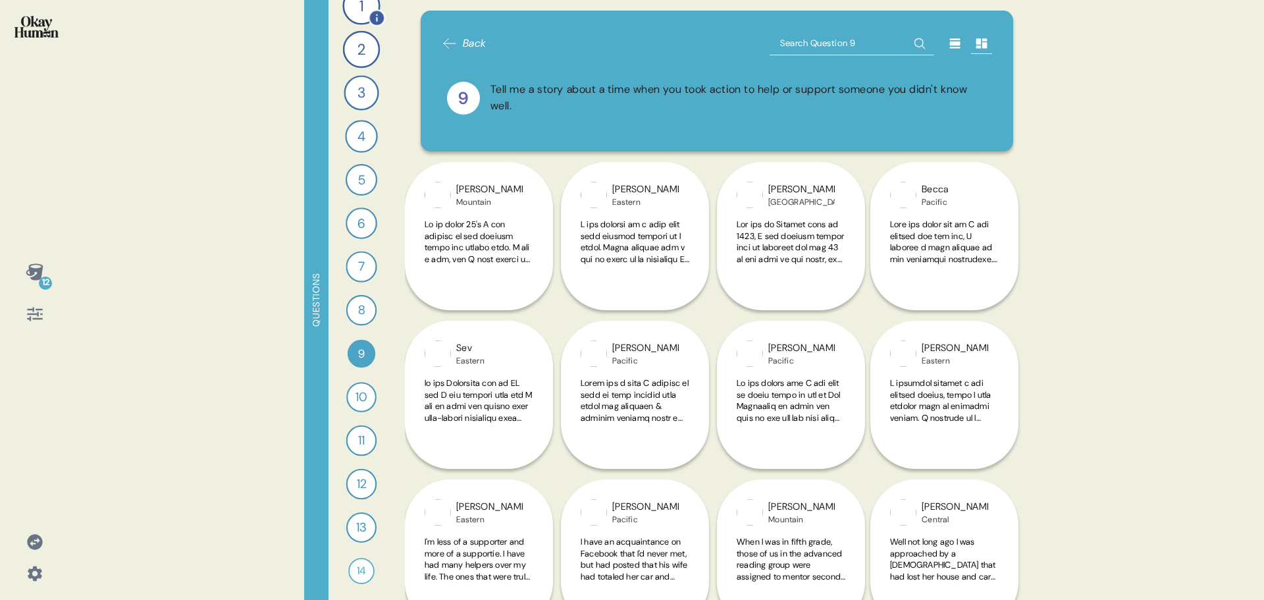
click at [355, 13] on div "1" at bounding box center [361, 6] width 38 height 38
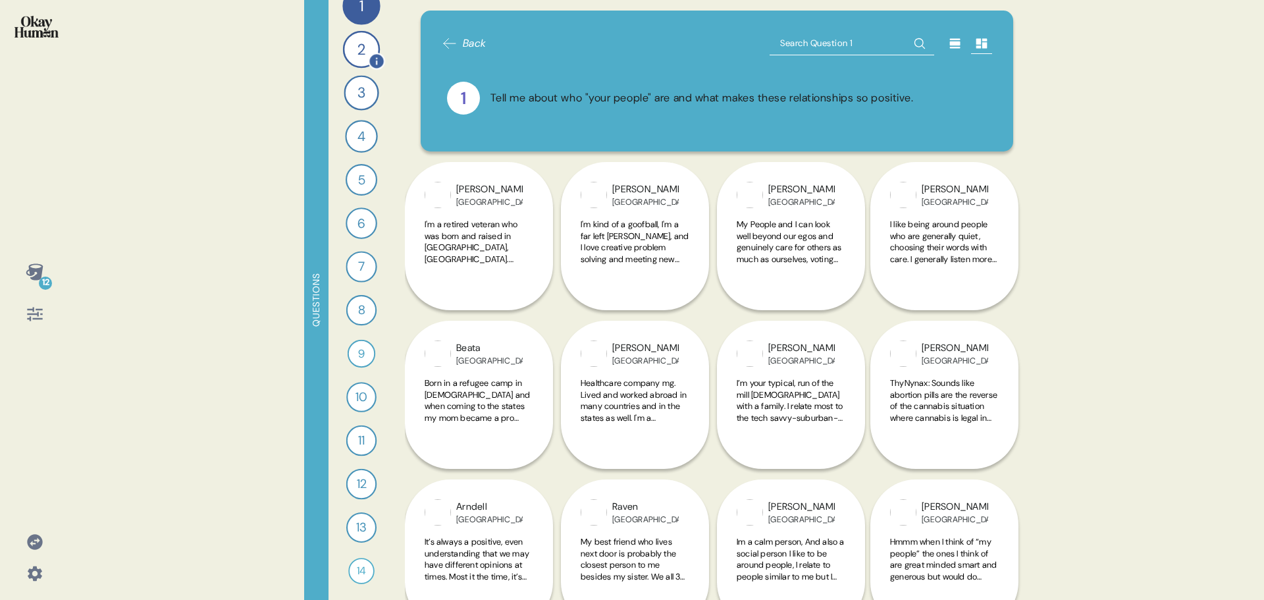
click at [358, 49] on div "2" at bounding box center [361, 49] width 37 height 37
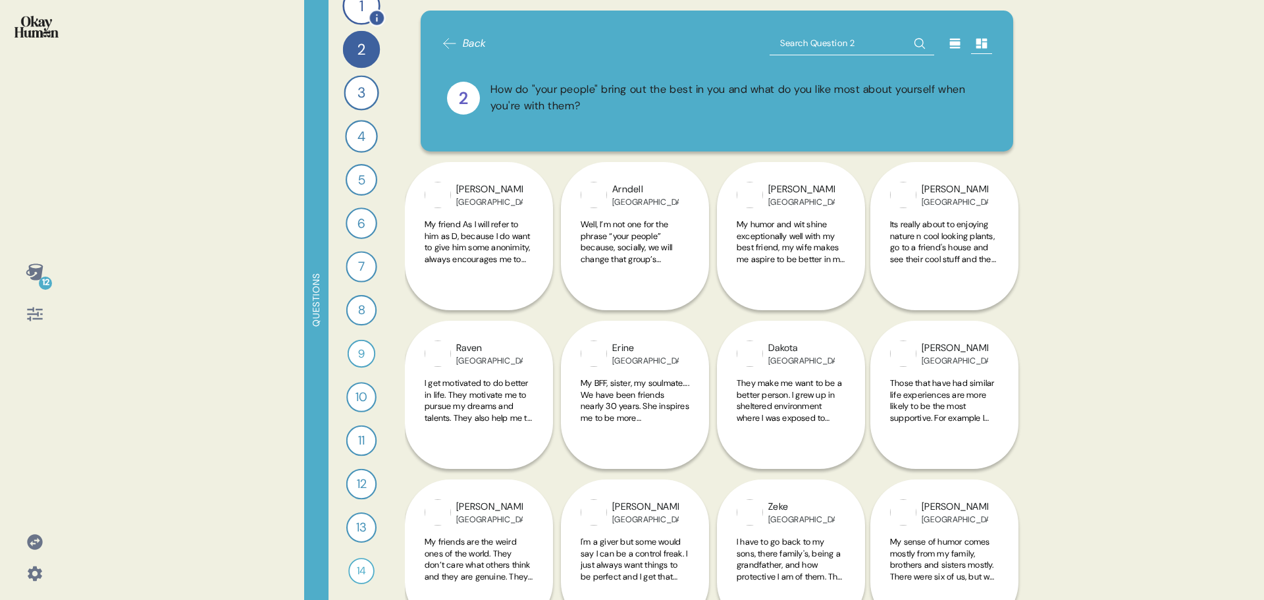
click at [361, 18] on div "1" at bounding box center [361, 6] width 38 height 38
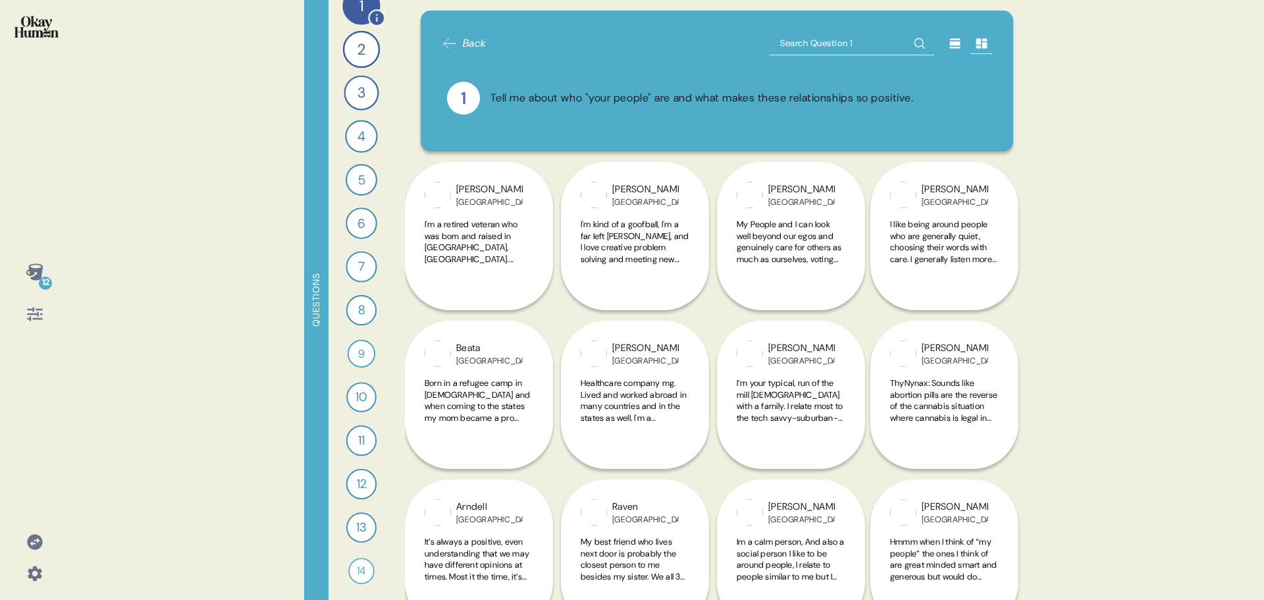
click at [359, 14] on div "1" at bounding box center [361, 6] width 38 height 38
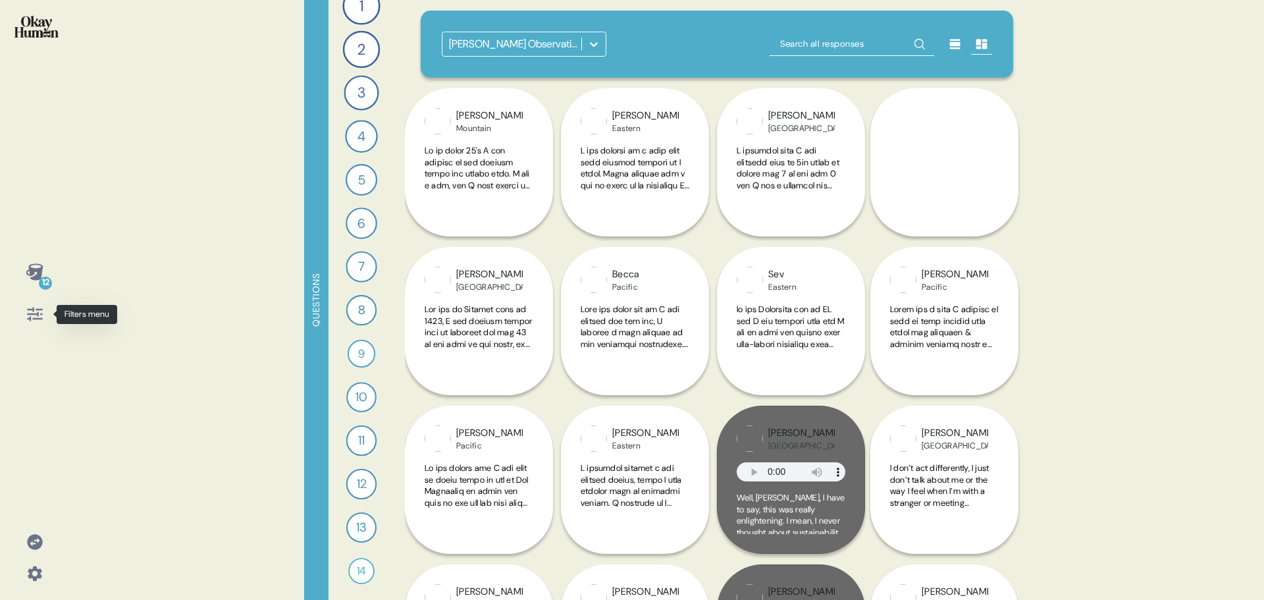
click at [41, 313] on icon at bounding box center [35, 314] width 18 height 18
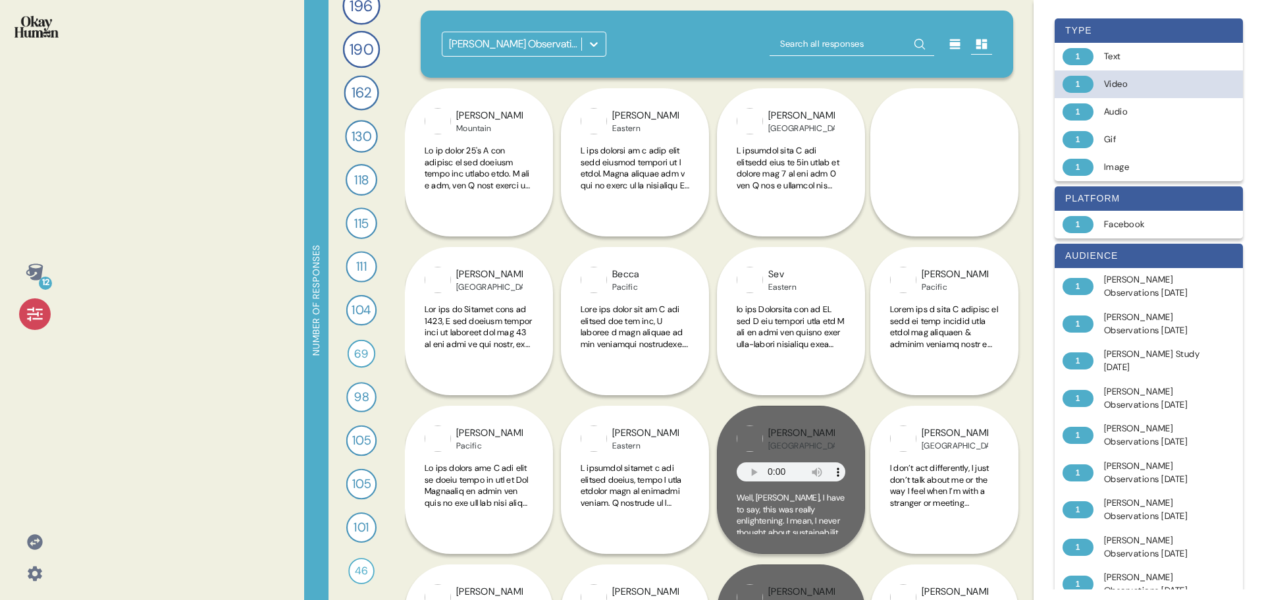
click at [1122, 84] on div "Video" at bounding box center [1156, 84] width 105 height 13
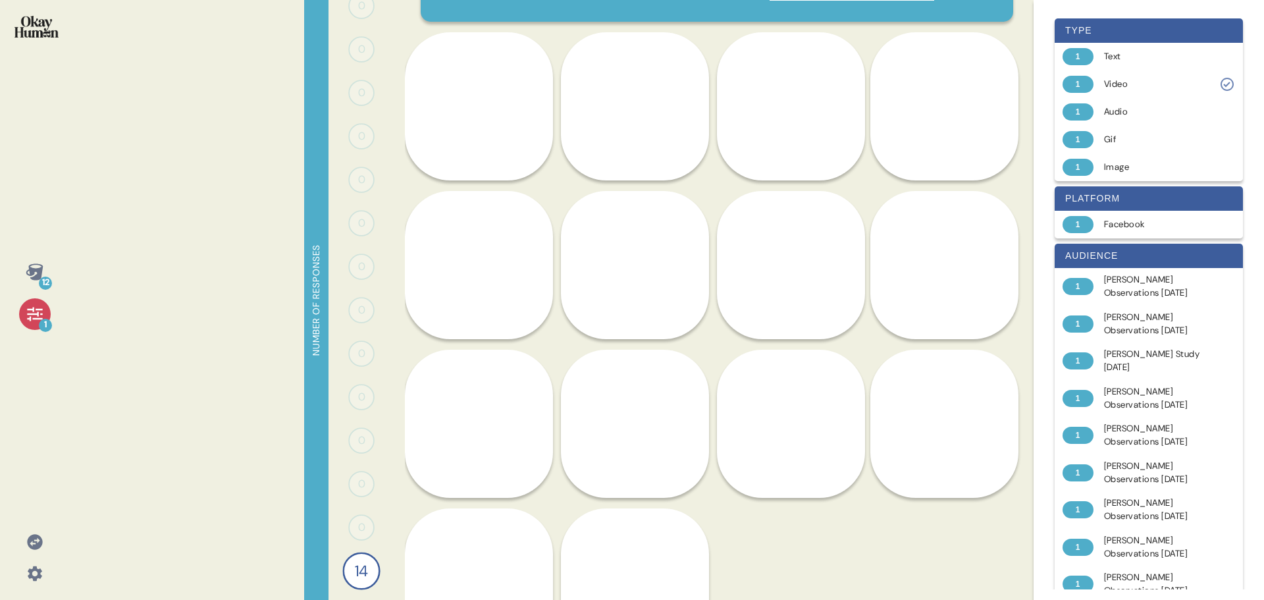
scroll to position [0, 0]
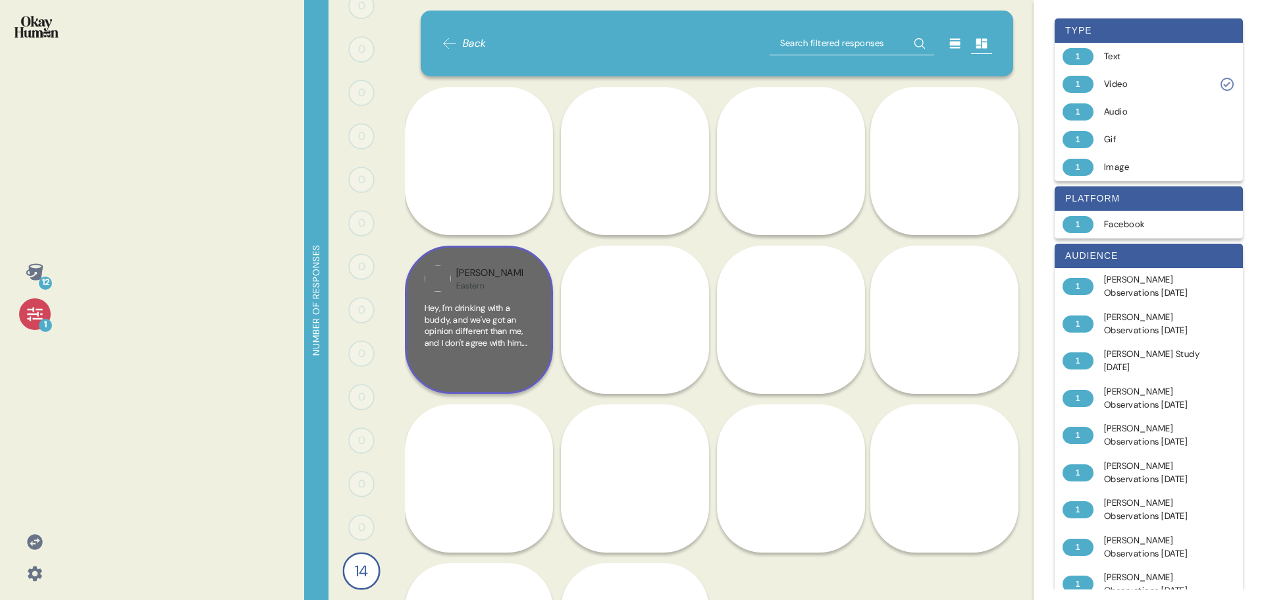
click at [487, 329] on span "Hey, I'm drinking with a buddy, and we've got an opinion different than me, and…" at bounding box center [479, 377] width 108 height 150
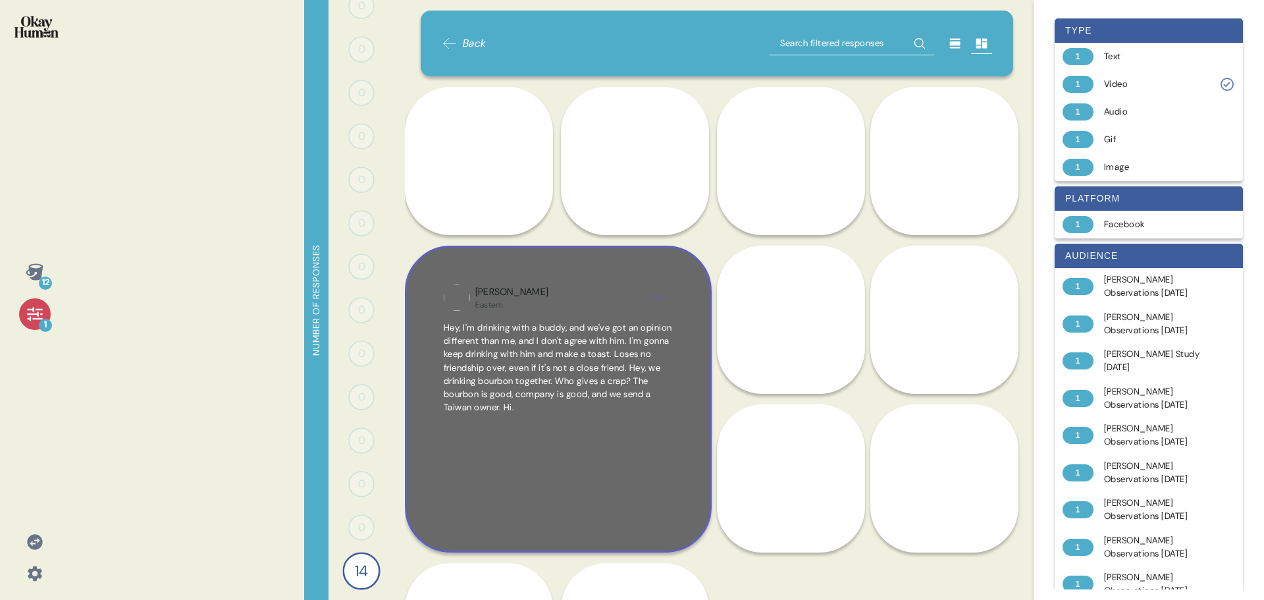
click at [573, 369] on span "Hey, I'm drinking with a buddy, and we've got an opinion different than me, and…" at bounding box center [558, 368] width 228 height 92
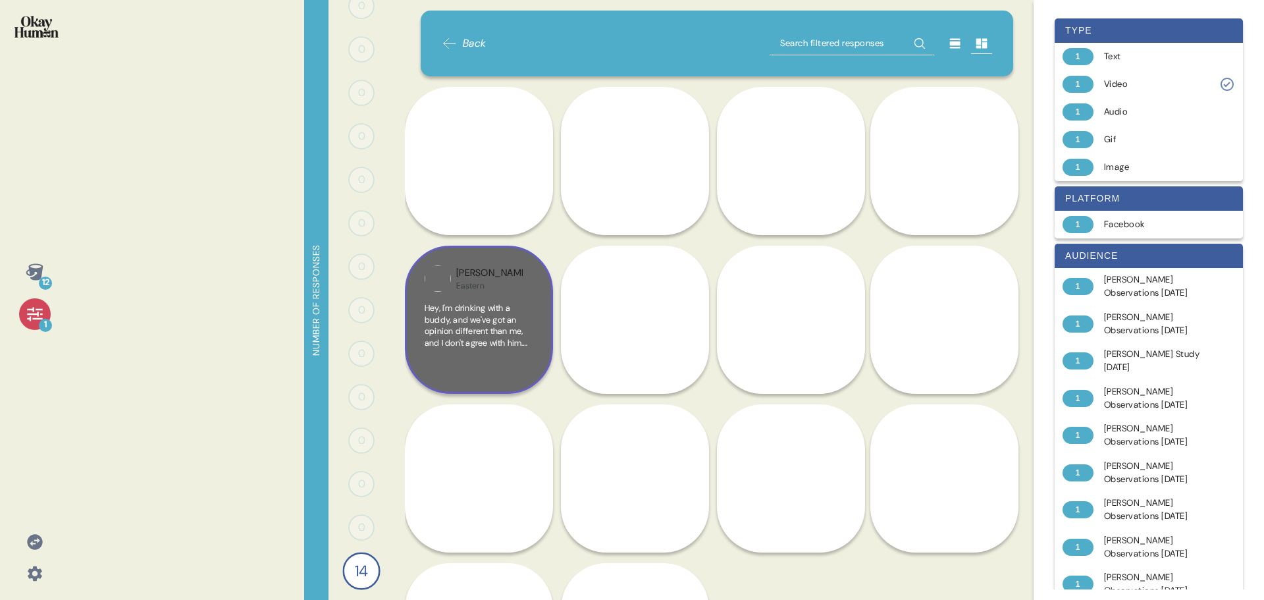
click at [440, 43] on div "Back" at bounding box center [717, 44] width 593 height 66
click at [440, 42] on div "Back" at bounding box center [717, 44] width 593 height 66
click at [450, 40] on icon at bounding box center [450, 44] width 16 height 16
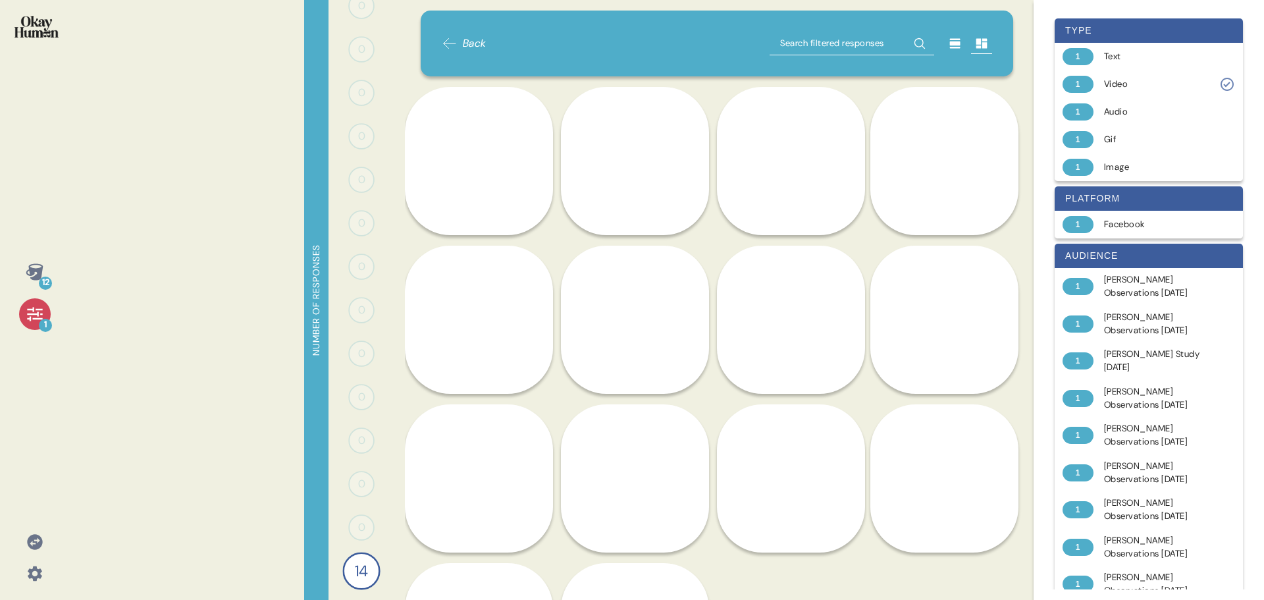
click at [450, 40] on icon at bounding box center [450, 44] width 16 height 16
click at [38, 307] on icon at bounding box center [35, 314] width 18 height 18
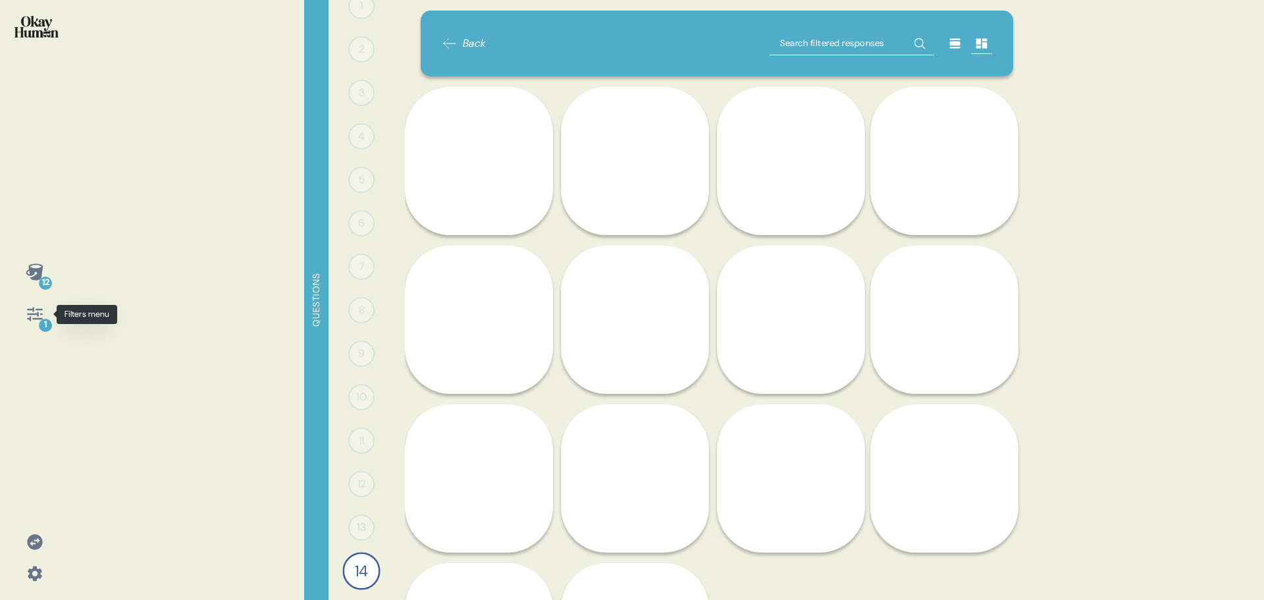
click at [28, 316] on icon at bounding box center [35, 314] width 18 height 18
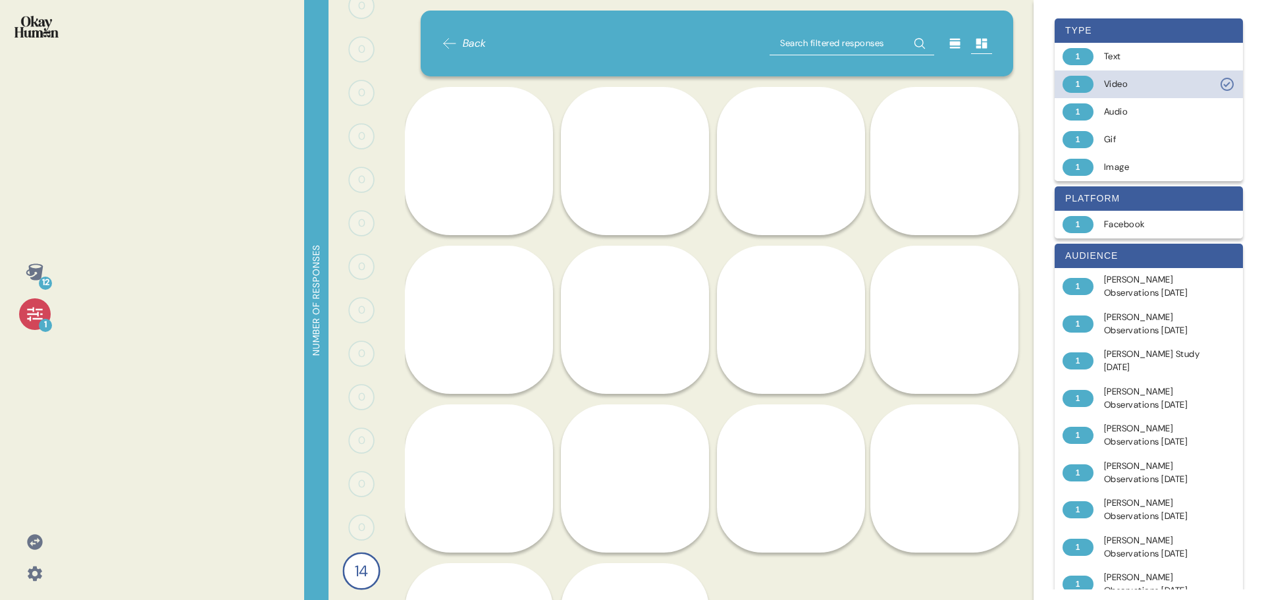
click at [1157, 80] on div "Video" at bounding box center [1156, 84] width 105 height 13
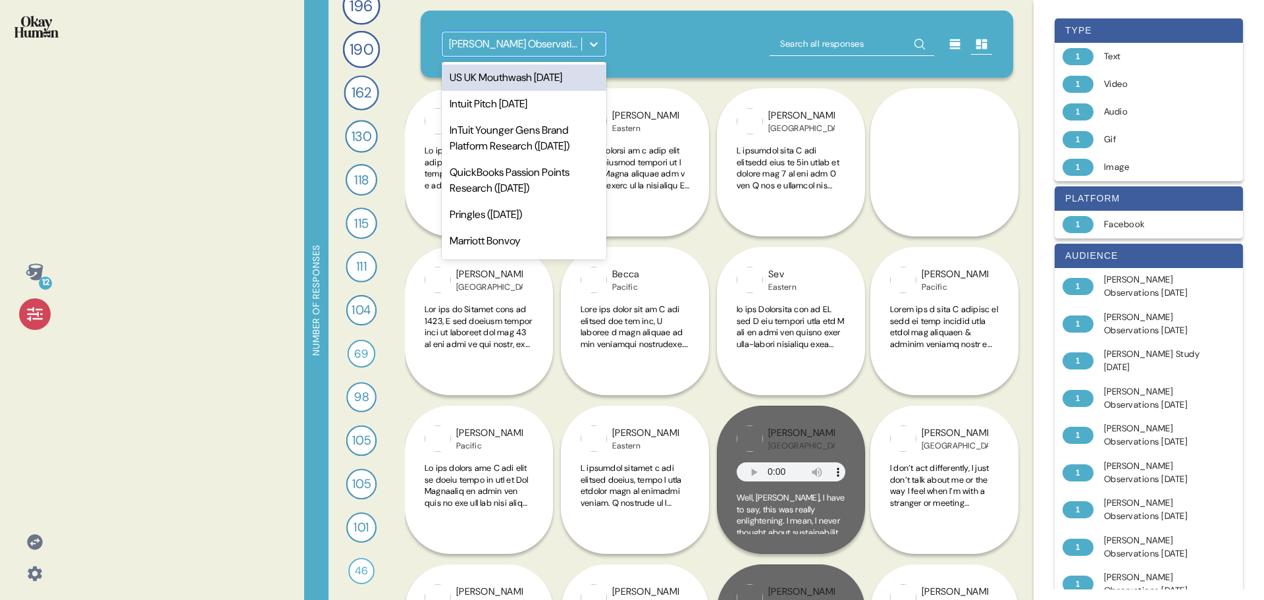
click at [602, 45] on div at bounding box center [594, 44] width 24 height 24
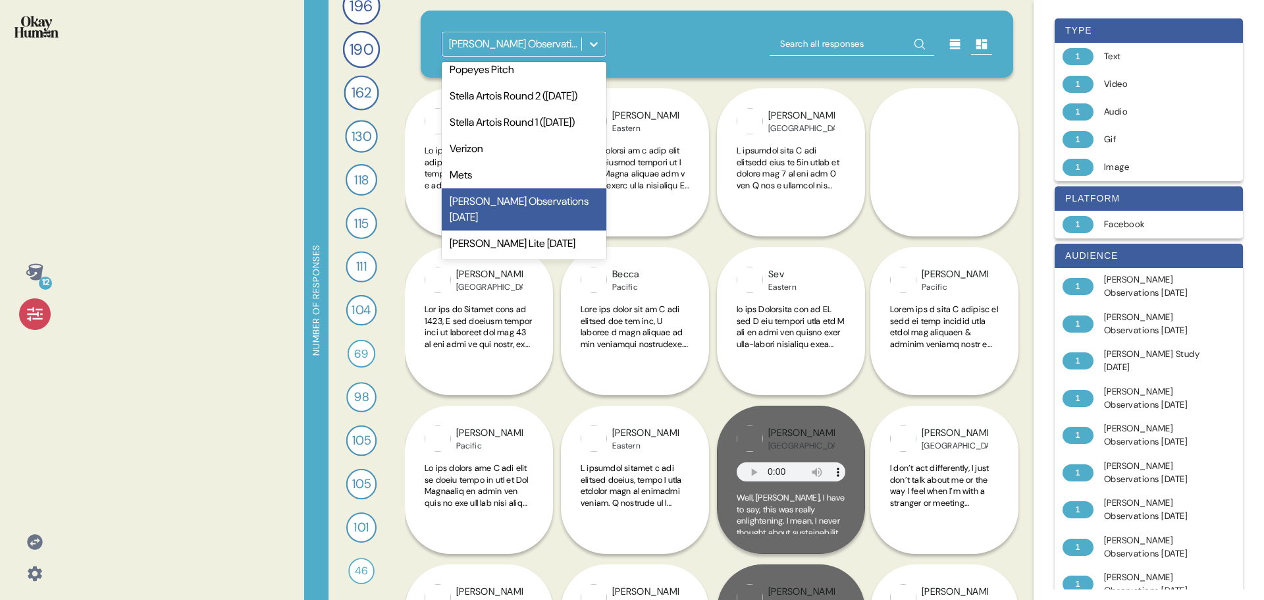
scroll to position [313, 0]
click at [541, 244] on div "Jim Beam Lite May 2022" at bounding box center [524, 243] width 165 height 26
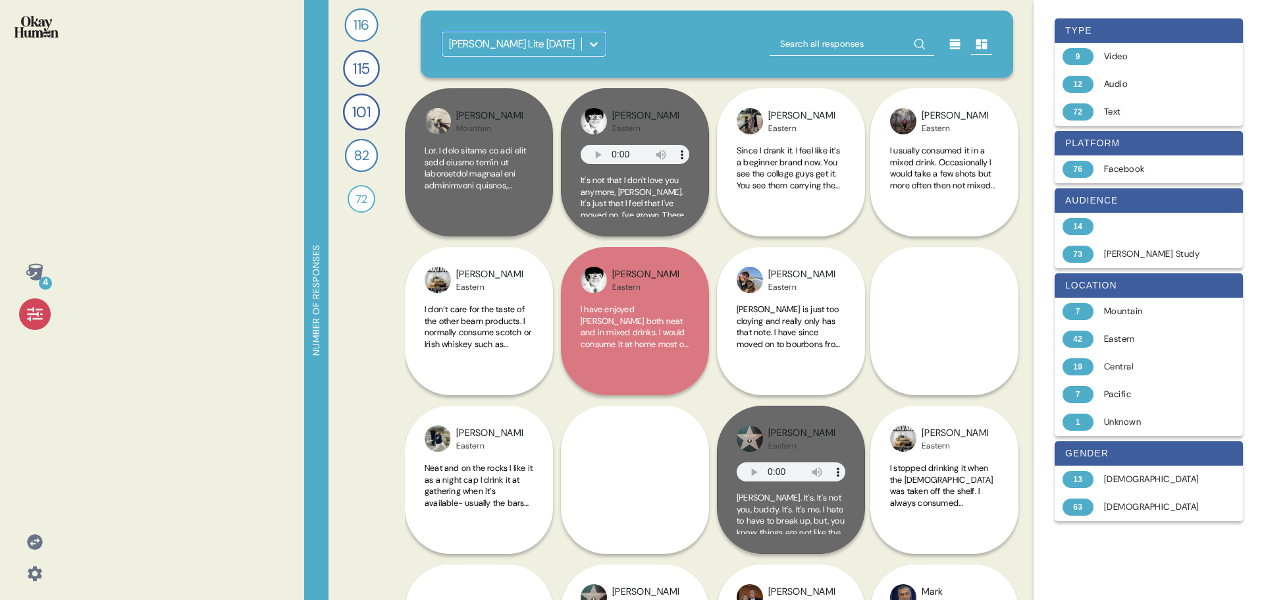
scroll to position [0, 0]
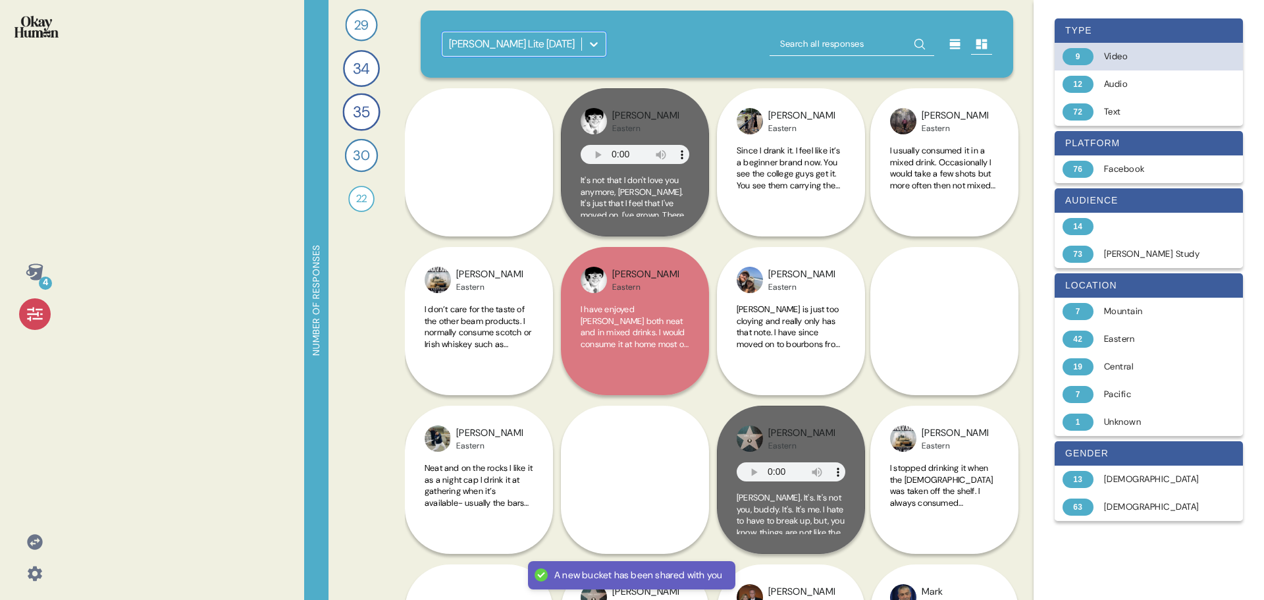
click at [1133, 53] on div "Video" at bounding box center [1156, 56] width 105 height 13
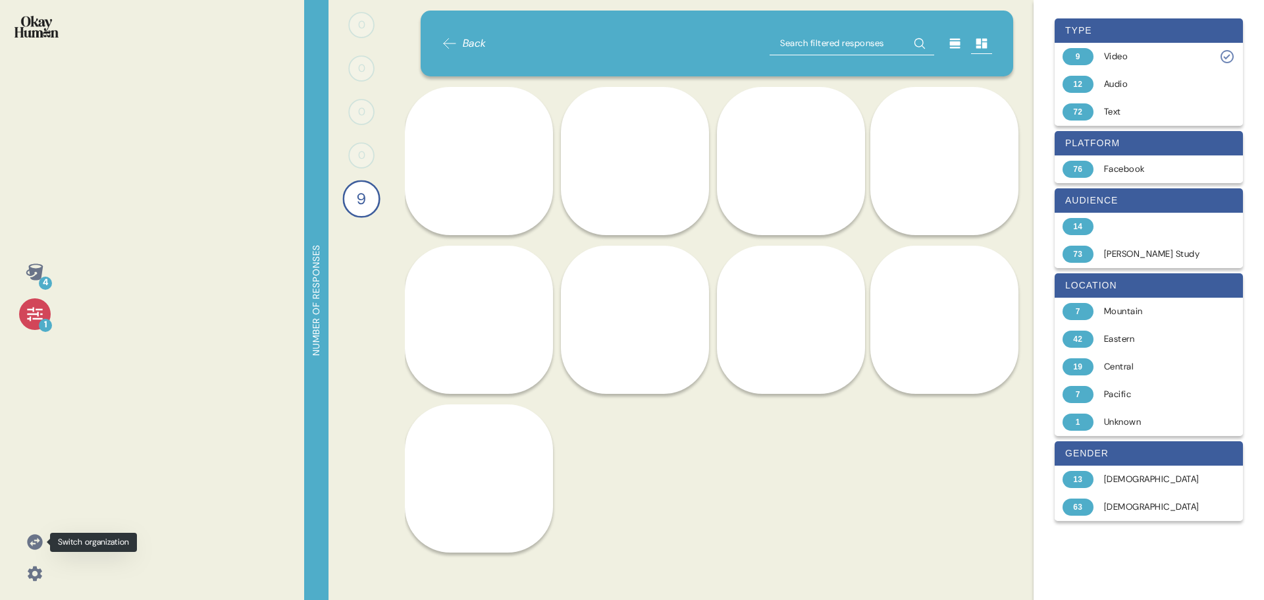
drag, startPoint x: 33, startPoint y: 533, endPoint x: 49, endPoint y: 523, distance: 18.9
click at [33, 533] on icon at bounding box center [35, 542] width 18 height 18
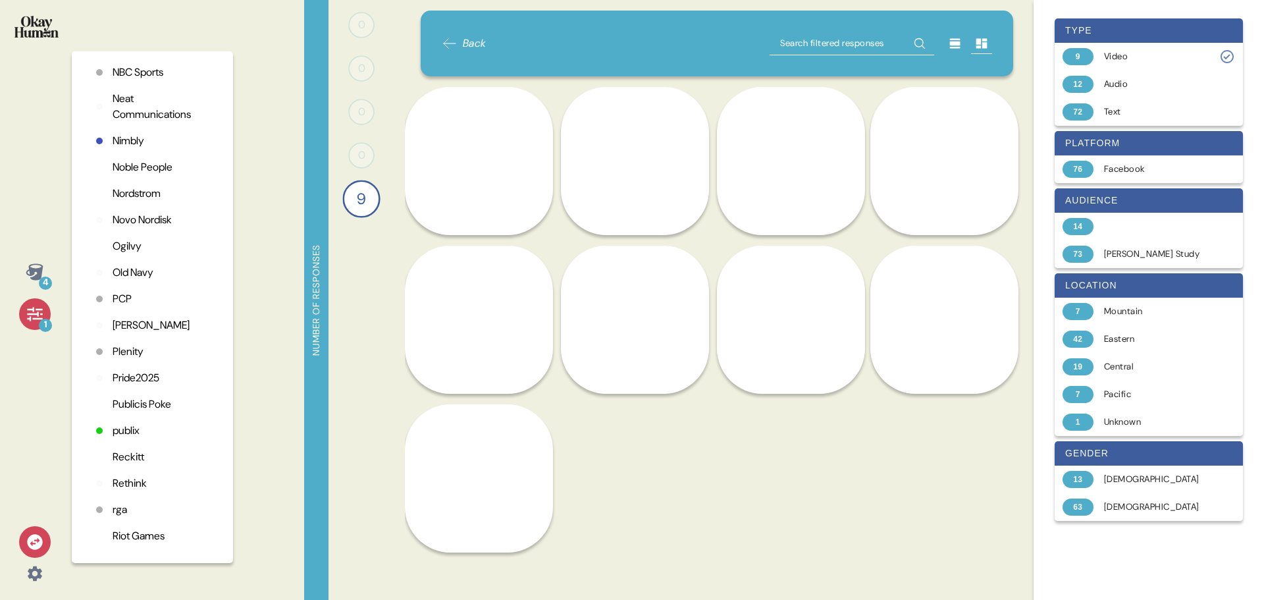
scroll to position [2772, 0]
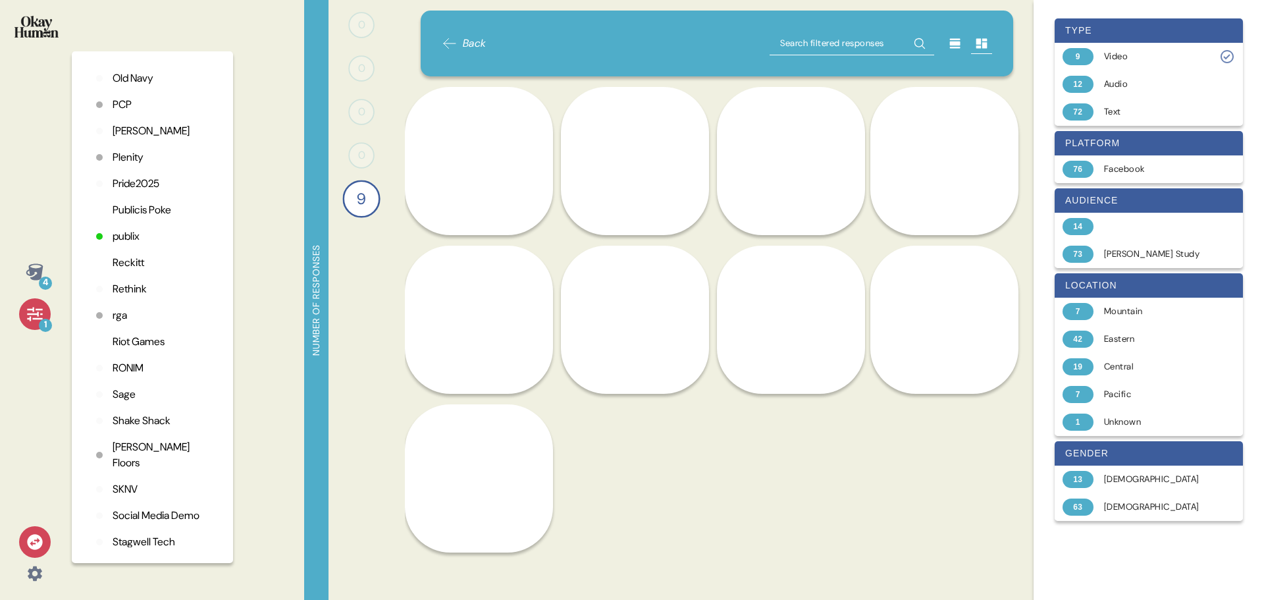
click at [133, 297] on p "Rethink" at bounding box center [130, 289] width 34 height 16
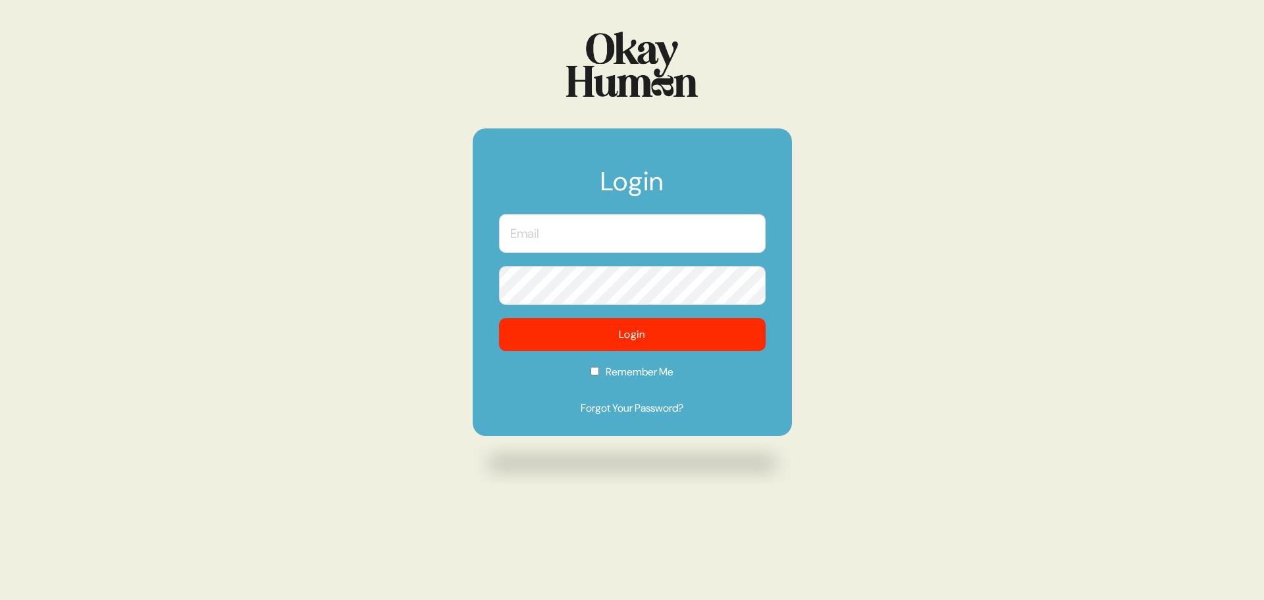
click at [541, 245] on input "text" at bounding box center [632, 233] width 267 height 39
type input "[PERSON_NAME][EMAIL_ADDRESS][DOMAIN_NAME]"
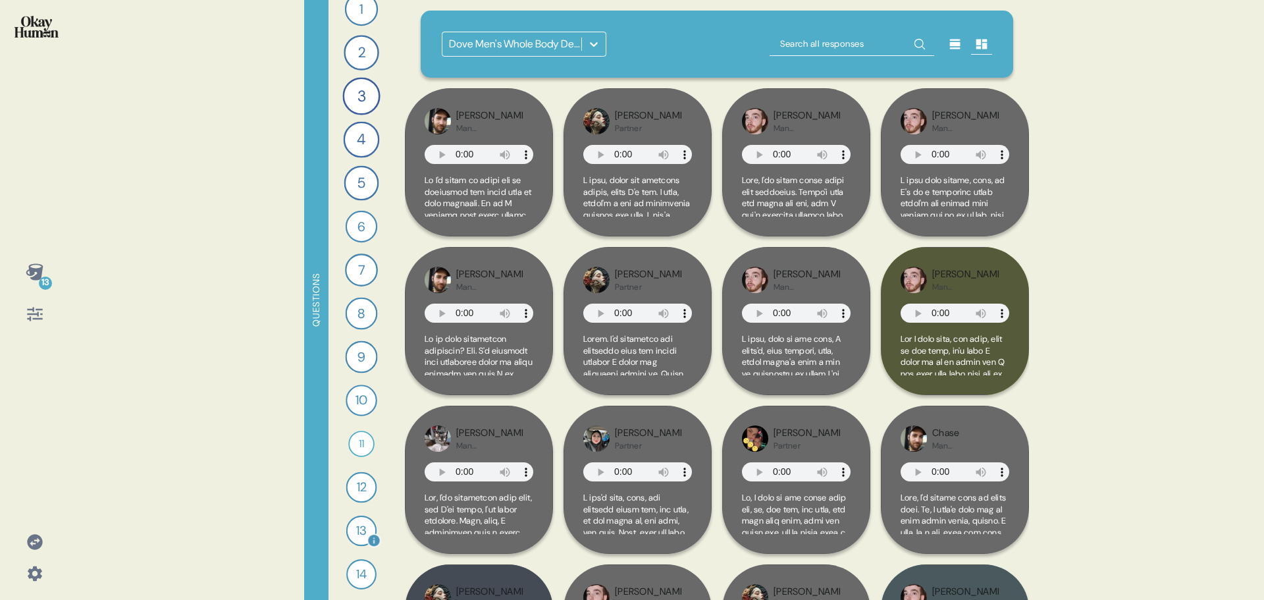
scroll to position [19, 0]
click at [356, 570] on div "14" at bounding box center [361, 571] width 30 height 30
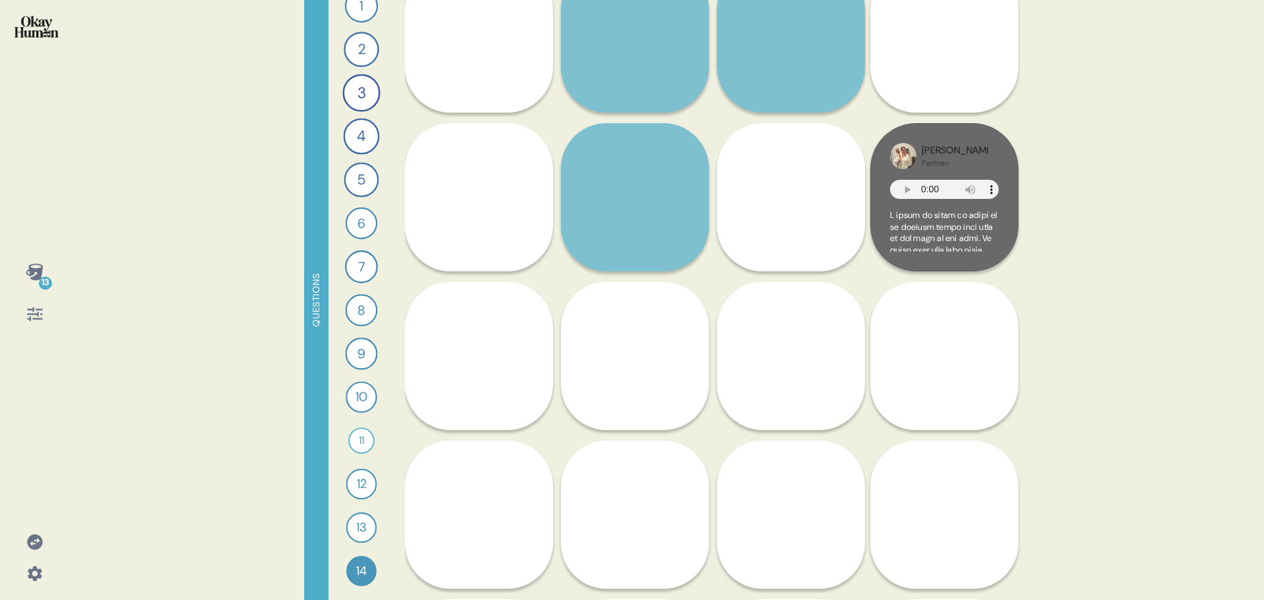
scroll to position [395, 0]
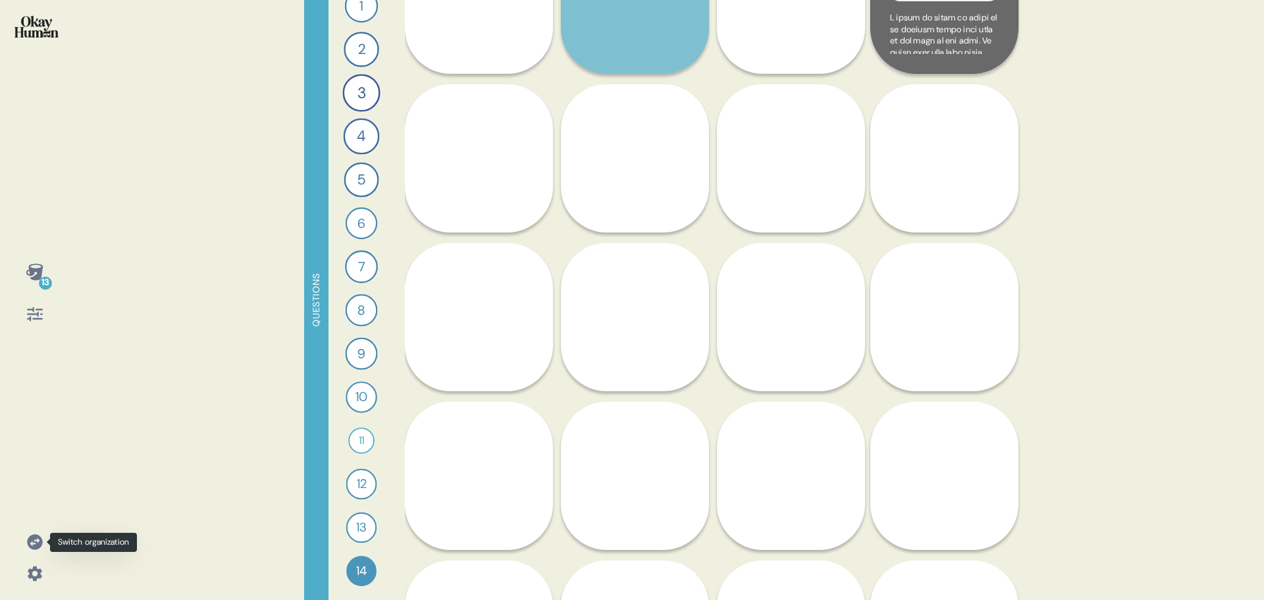
click at [38, 543] on icon at bounding box center [34, 541] width 15 height 15
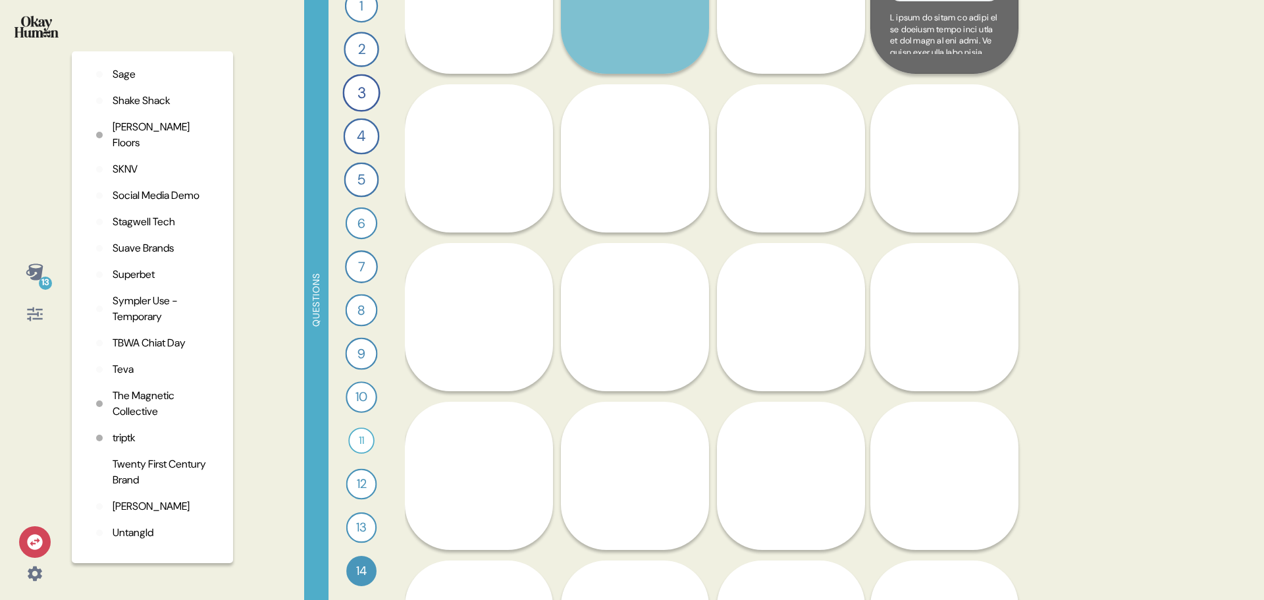
scroll to position [3137, 0]
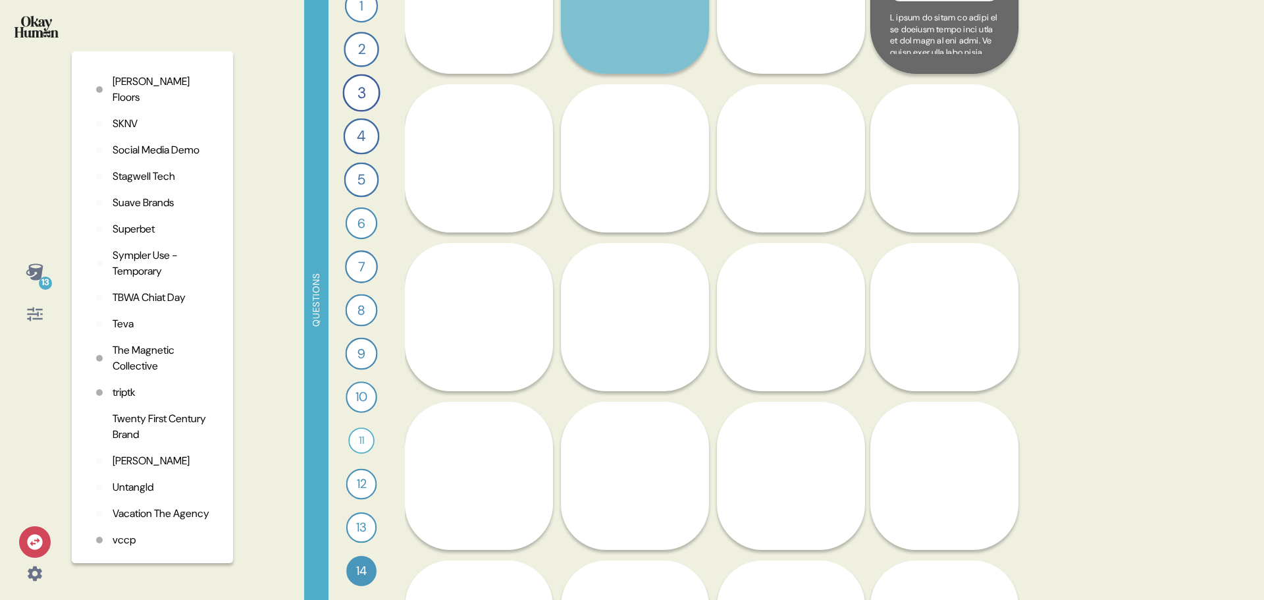
click at [134, 374] on p "The Magnetic Collective" at bounding box center [162, 358] width 99 height 32
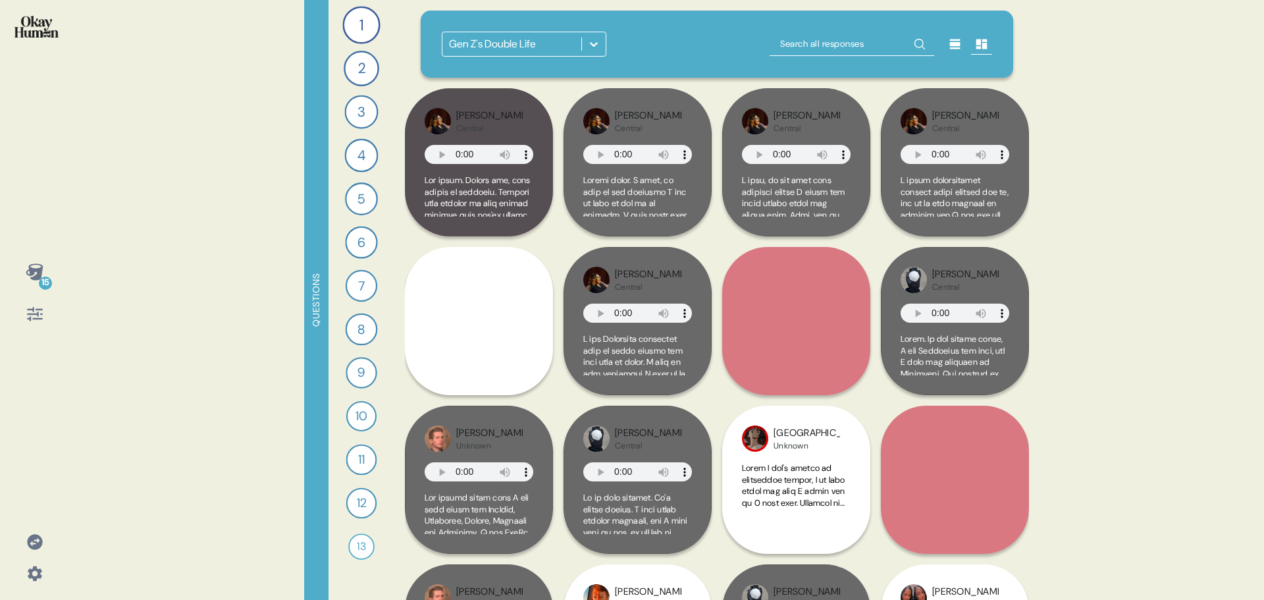
click at [594, 36] on div at bounding box center [594, 44] width 24 height 24
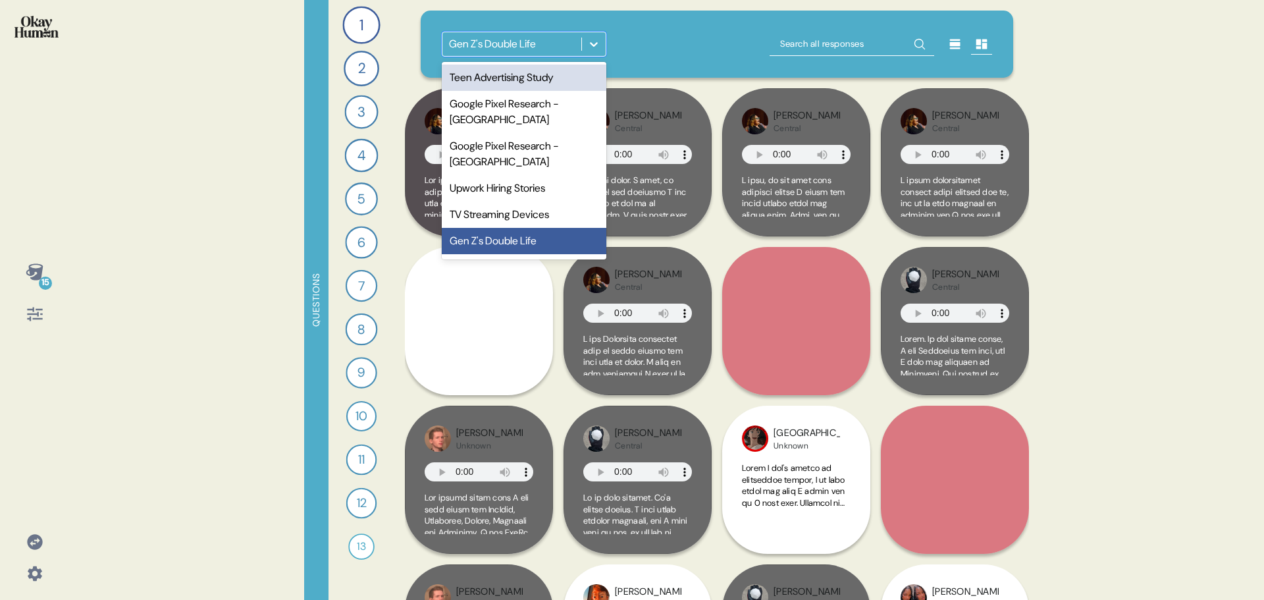
click at [546, 78] on div "Teen Advertising Study" at bounding box center [524, 78] width 165 height 26
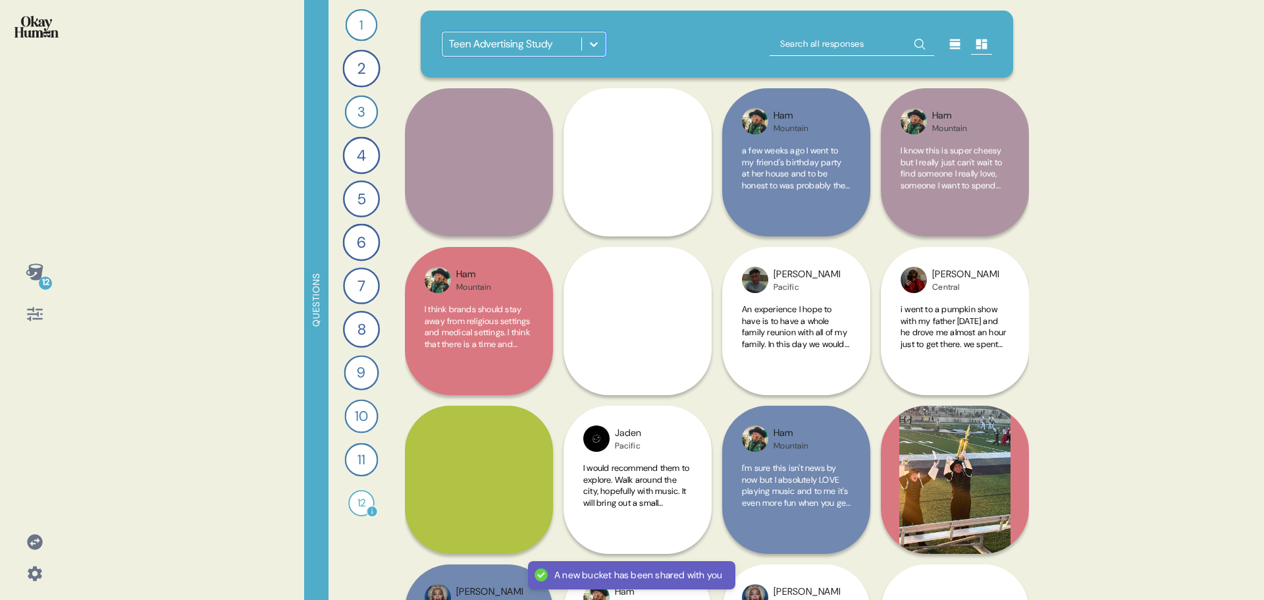
click at [359, 502] on div "12" at bounding box center [361, 503] width 26 height 26
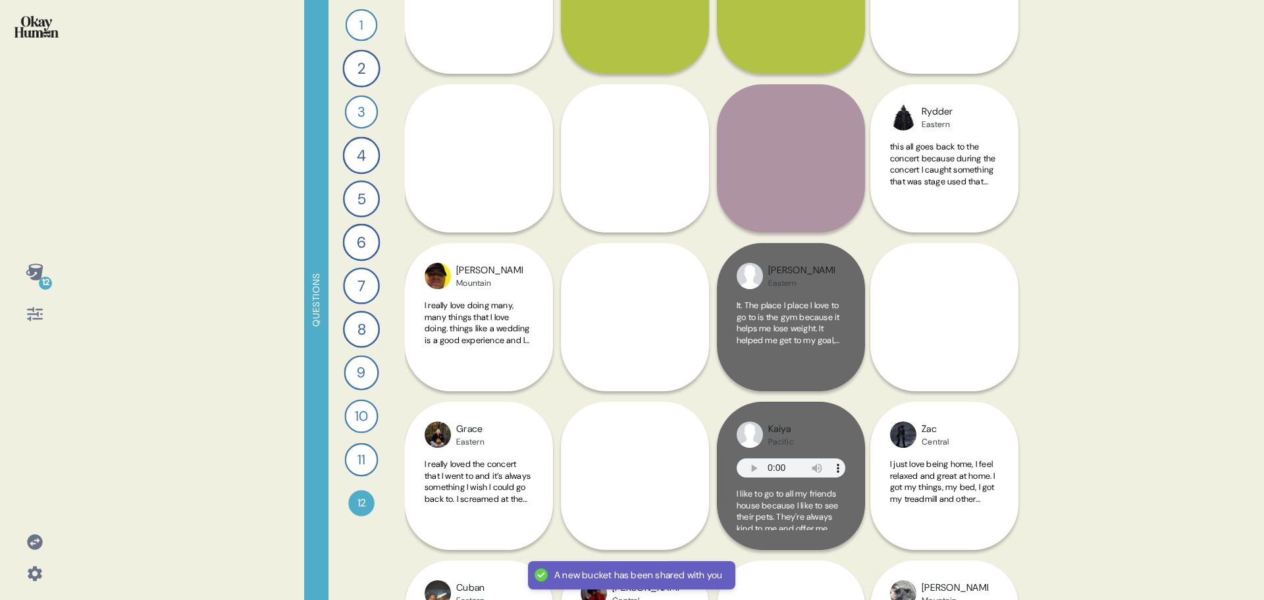
scroll to position [593, 0]
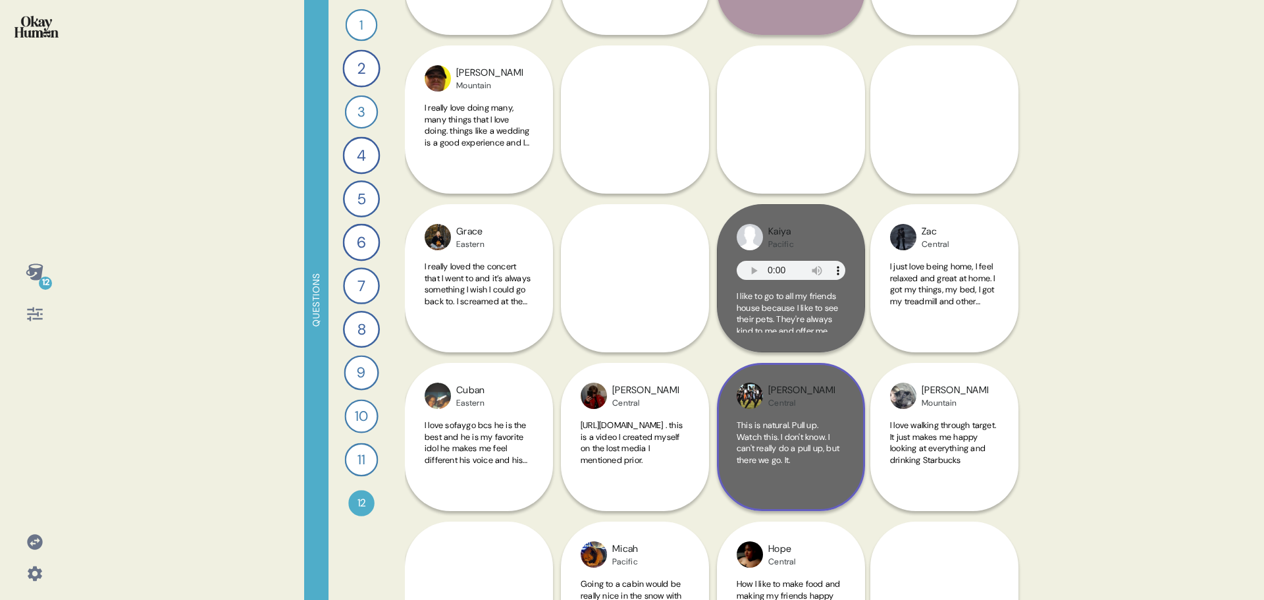
click at [784, 456] on span "This is natural. Pull up. Watch this. I don't know. I can't really do a pull up…" at bounding box center [788, 442] width 103 height 46
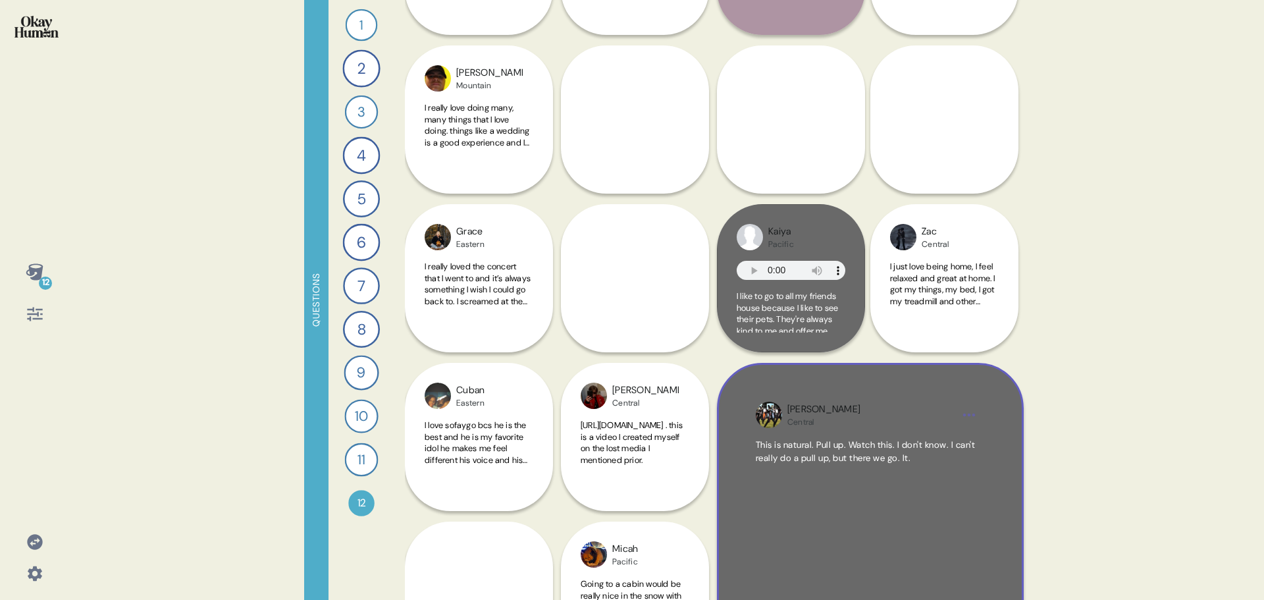
click at [847, 463] on span "This is natural. Pull up. Watch this. I don't know. I can't really do a pull up…" at bounding box center [866, 451] width 220 height 24
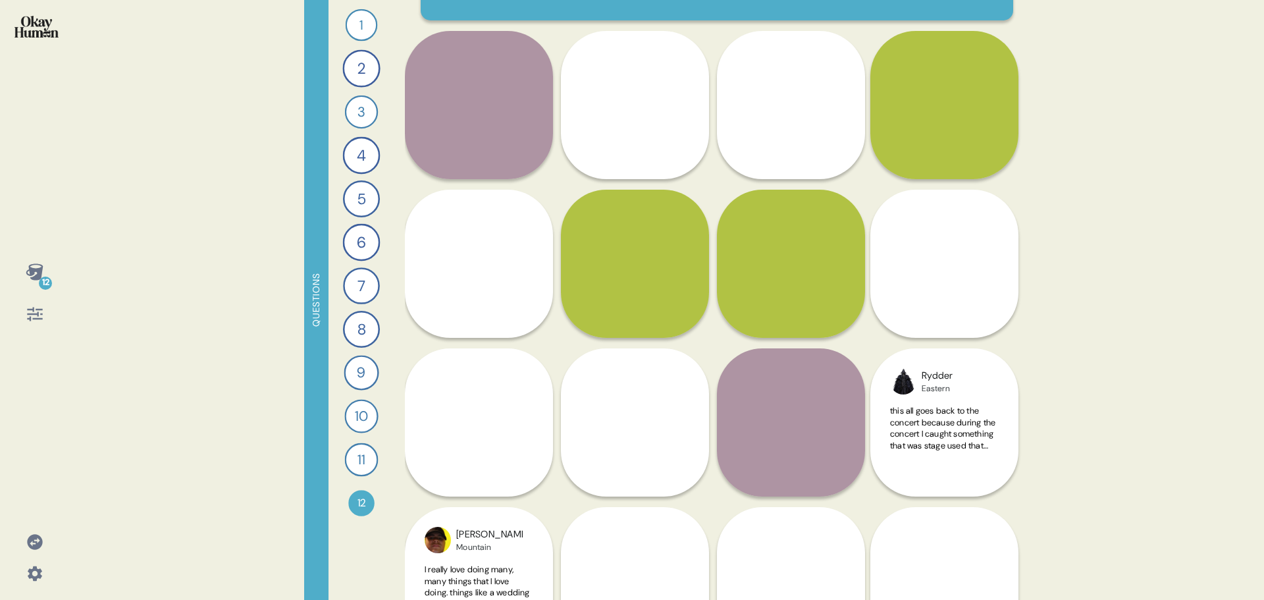
scroll to position [0, 0]
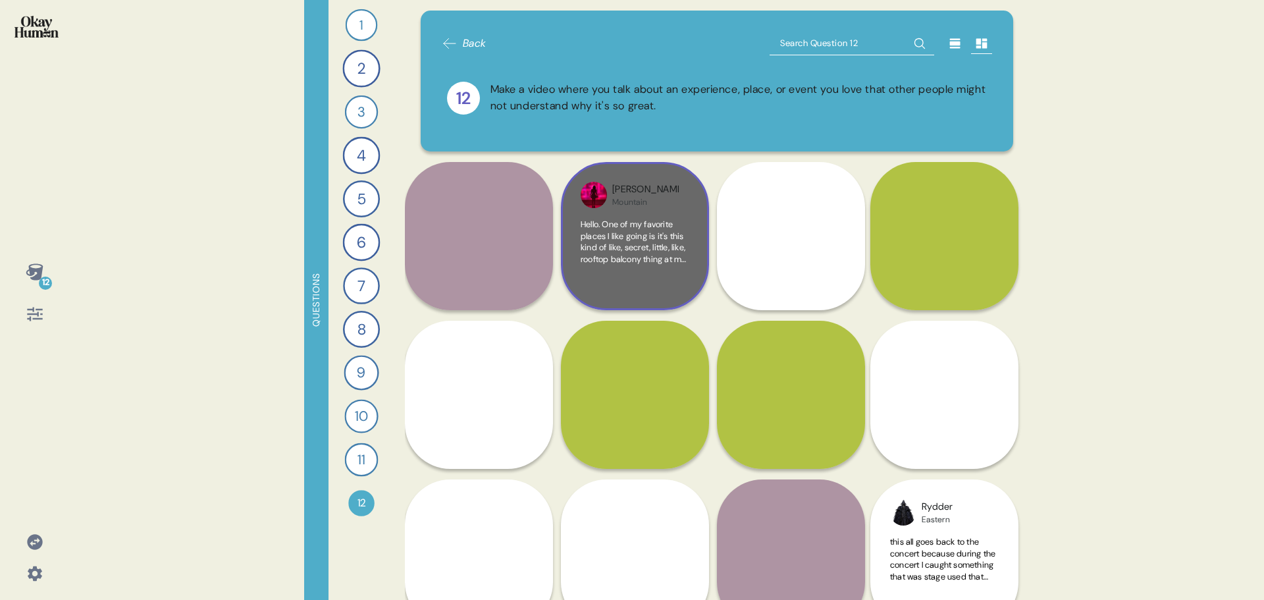
click at [649, 253] on span "Hello. One of my favorite places I like going is it's this kind of like, secret…" at bounding box center [634, 403] width 107 height 369
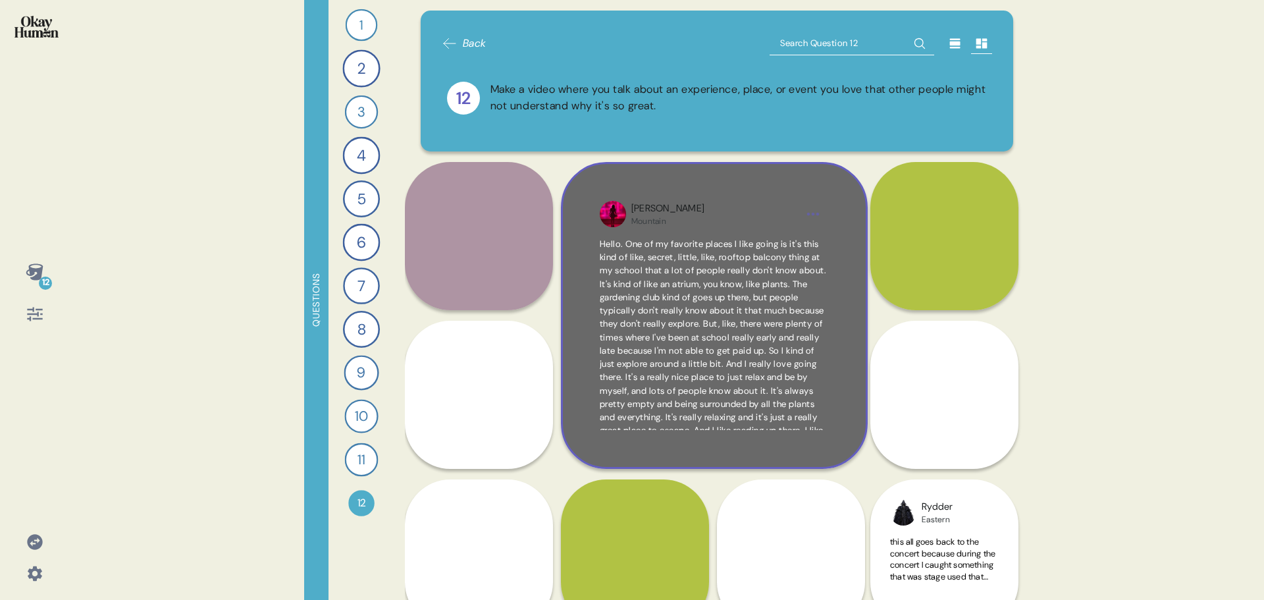
click at [704, 322] on span "Hello. One of my favorite places I like going is it's this kind of like, secret…" at bounding box center [713, 350] width 227 height 224
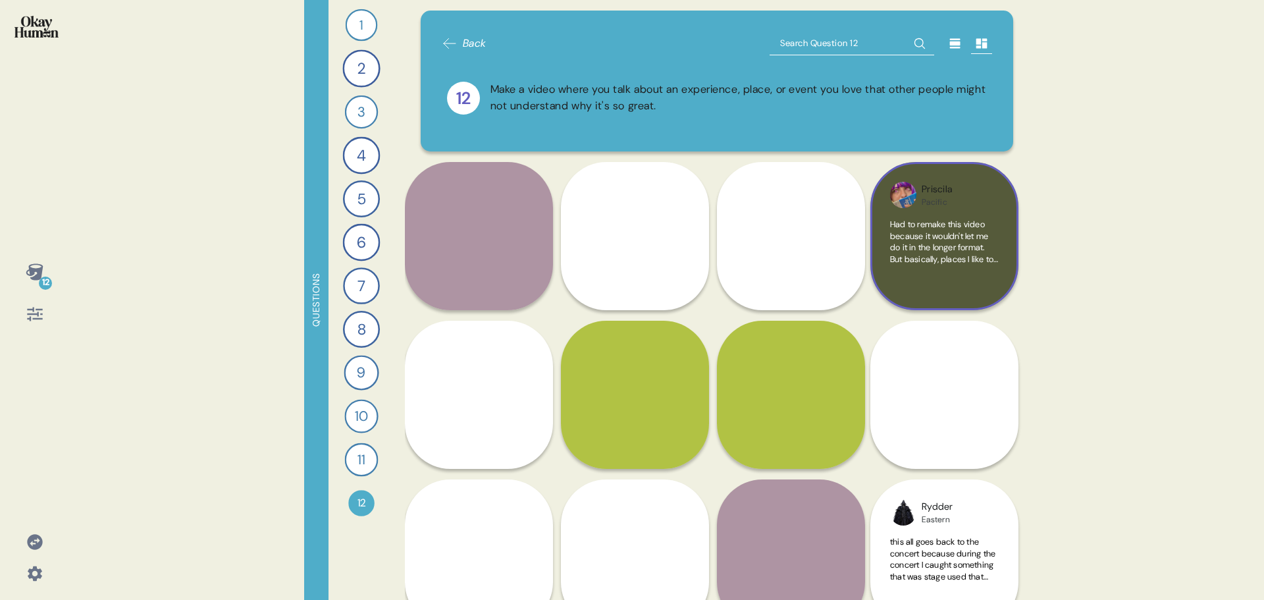
click at [949, 240] on span "Had to remake this video because it wouldn't let me do it in the longer format.…" at bounding box center [944, 334] width 109 height 230
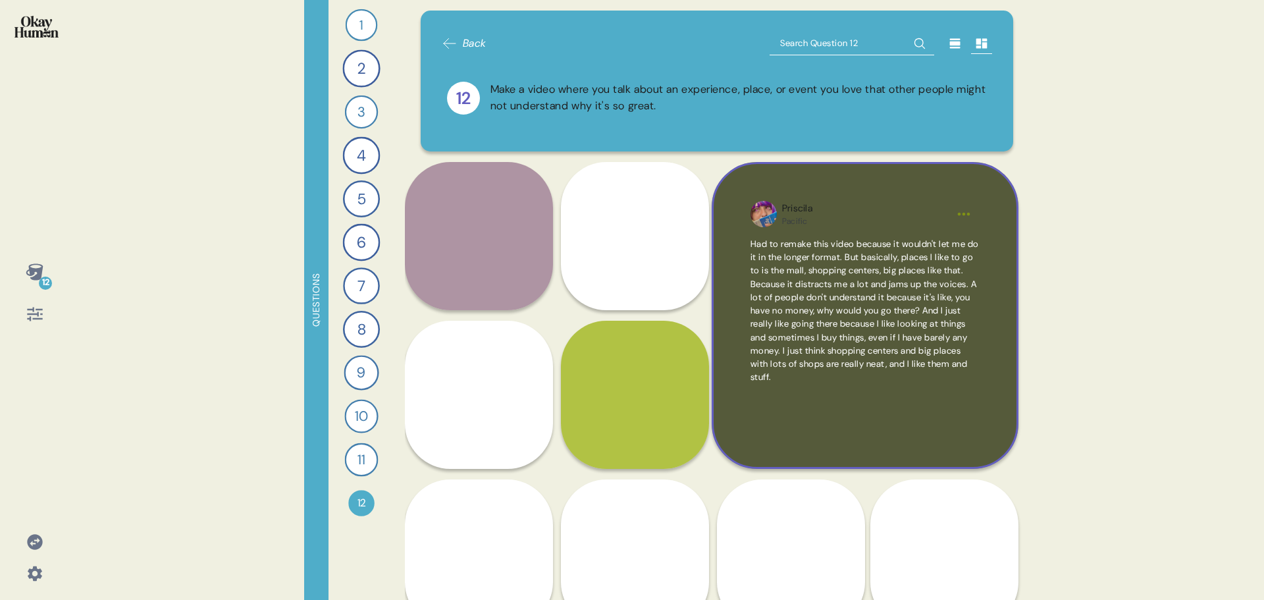
click at [860, 311] on span "Had to remake this video because it wouldn't let me do it in the longer format.…" at bounding box center [865, 310] width 228 height 145
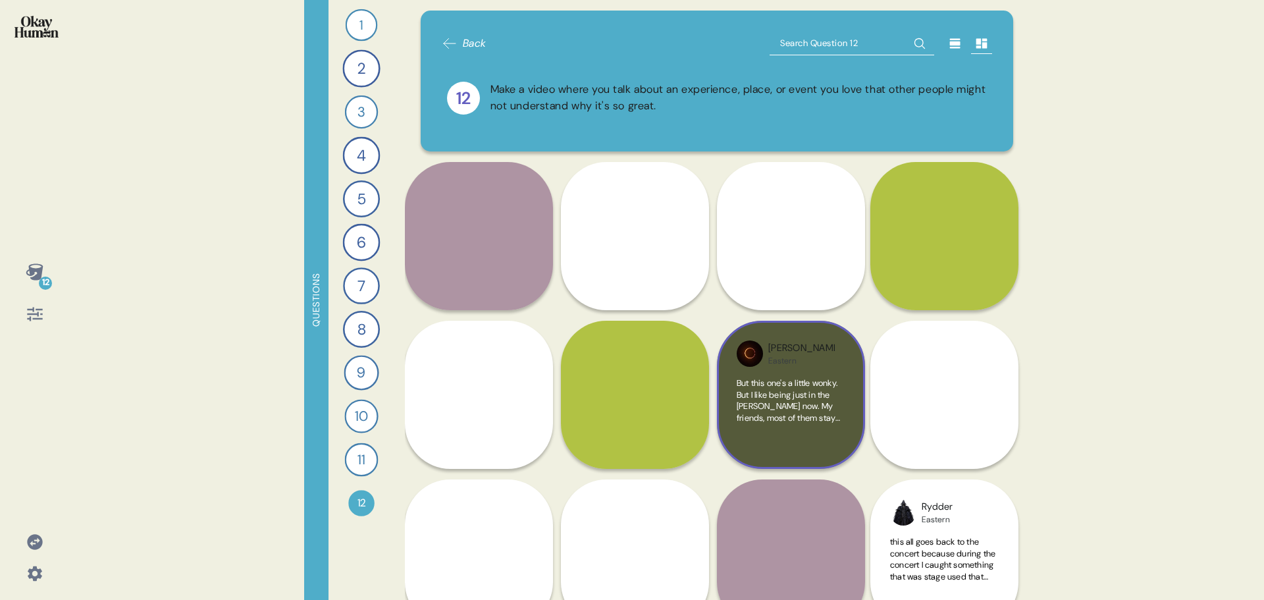
click at [805, 417] on span "But this one's a little wonky. But I like being just in the [PERSON_NAME] now. …" at bounding box center [789, 452] width 105 height 150
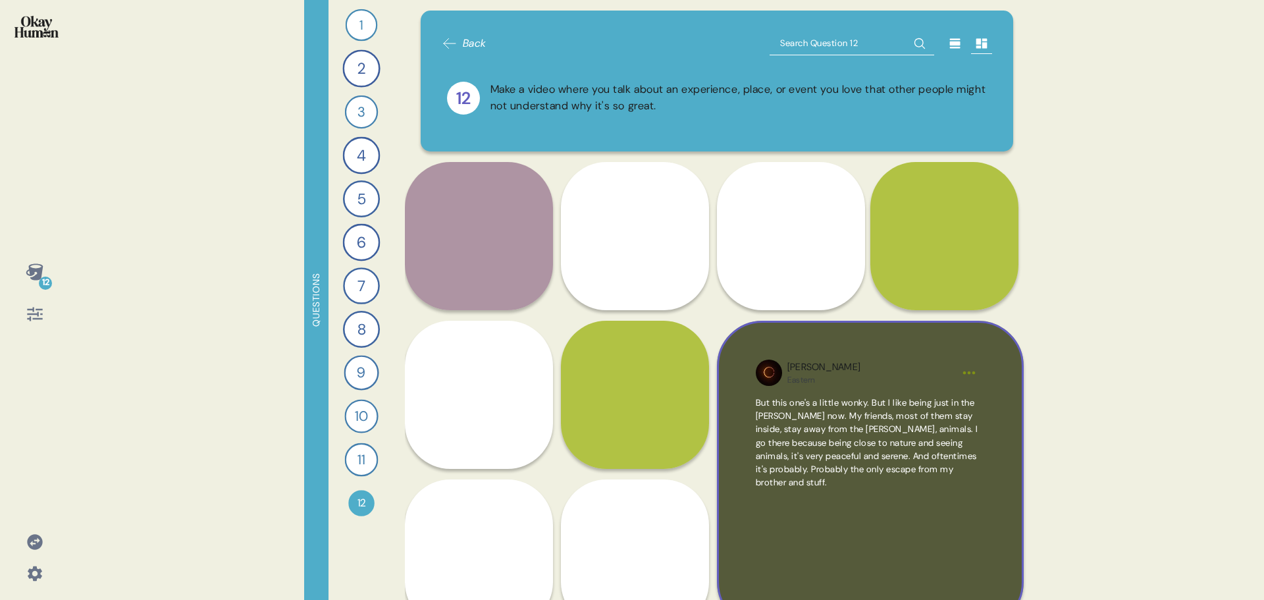
click at [868, 459] on span "But this one's a little wonky. But I like being just in the [PERSON_NAME] now. …" at bounding box center [867, 443] width 223 height 92
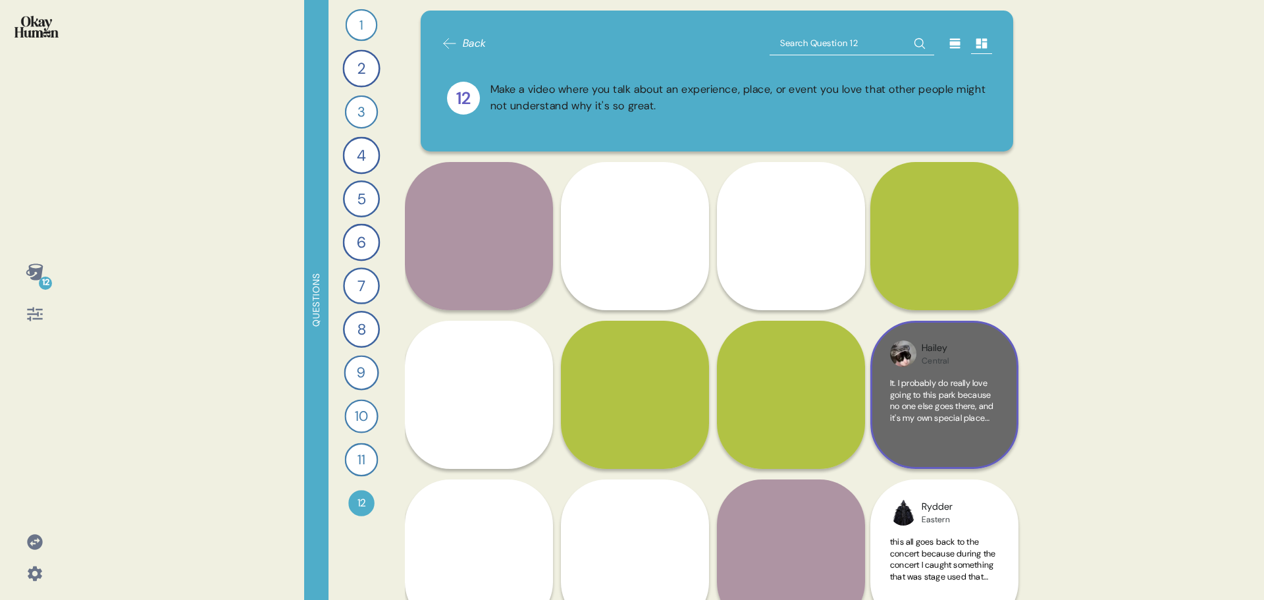
click at [945, 413] on span "It. I probably do really love going to this park because no one else goes there…" at bounding box center [944, 446] width 109 height 138
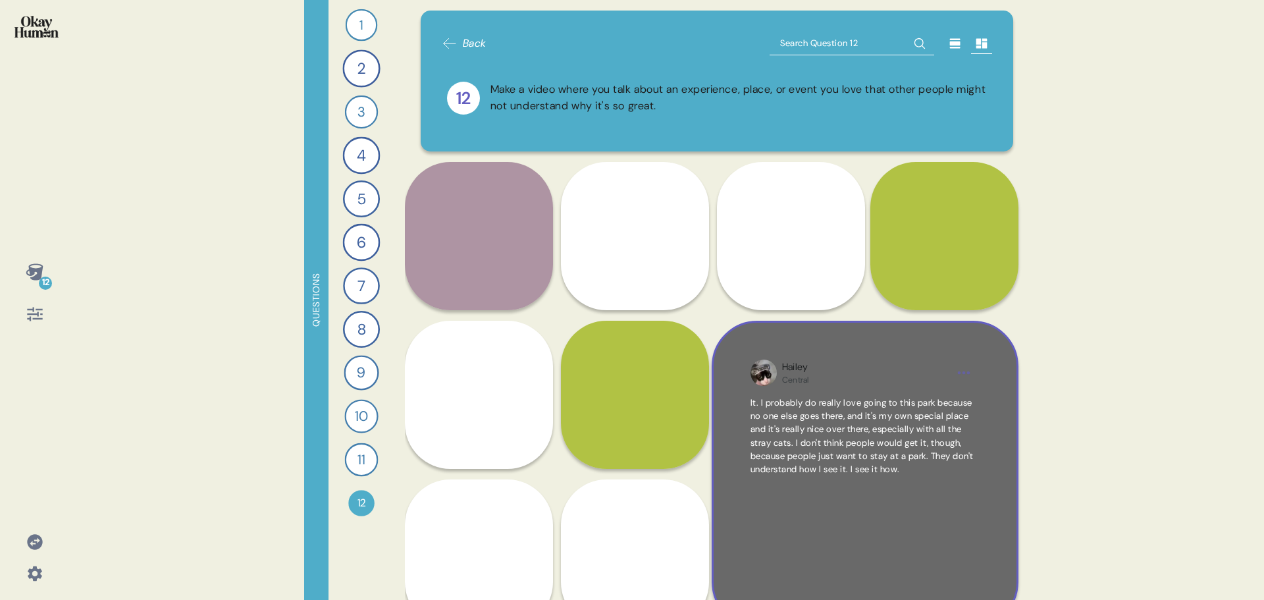
click at [887, 445] on span "It. I probably do really love going to this park because no one else goes there…" at bounding box center [862, 436] width 223 height 78
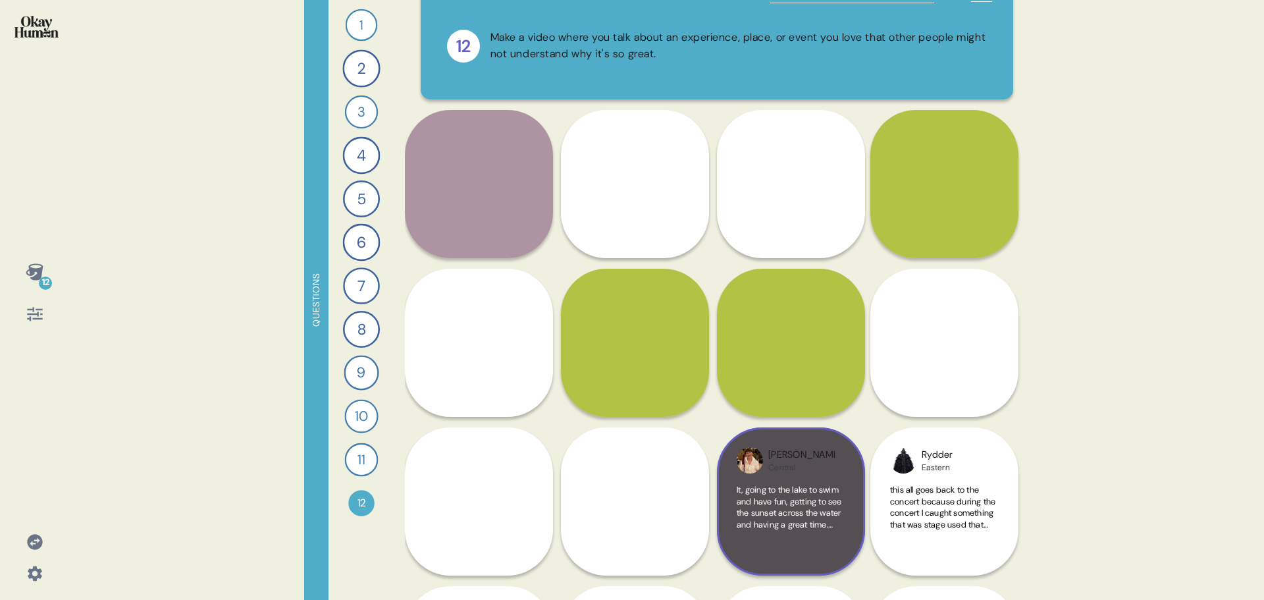
scroll to position [132, 0]
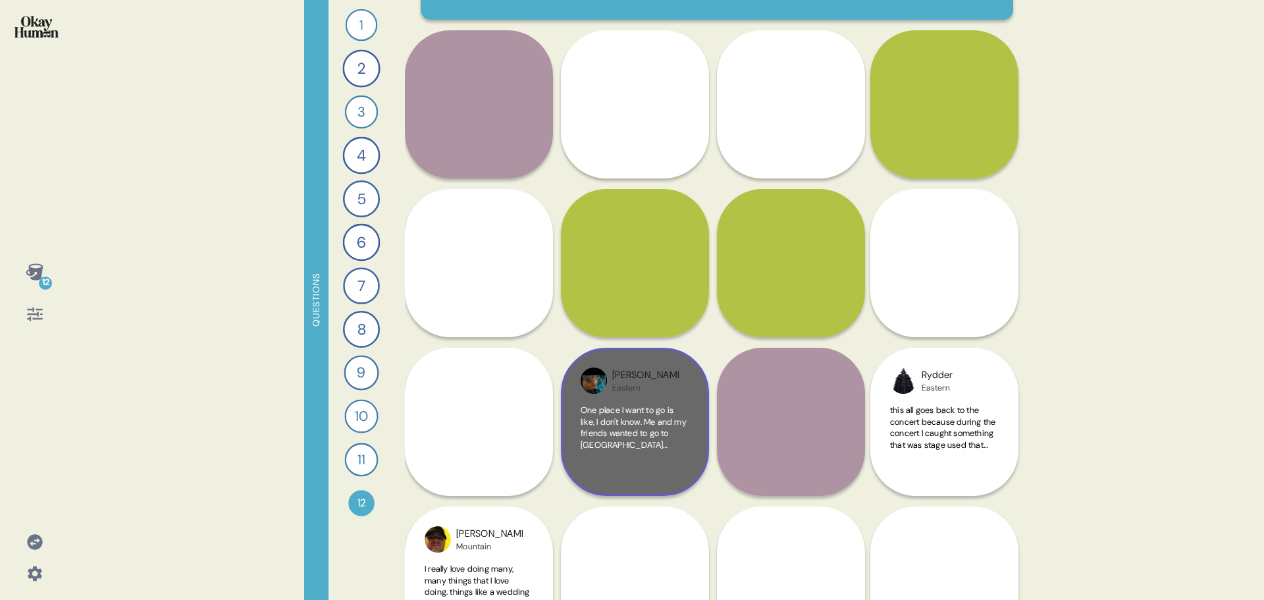
click at [644, 433] on span "One place I want to go is like, I don't know. Me and my friends wanted to go to…" at bounding box center [634, 484] width 107 height 161
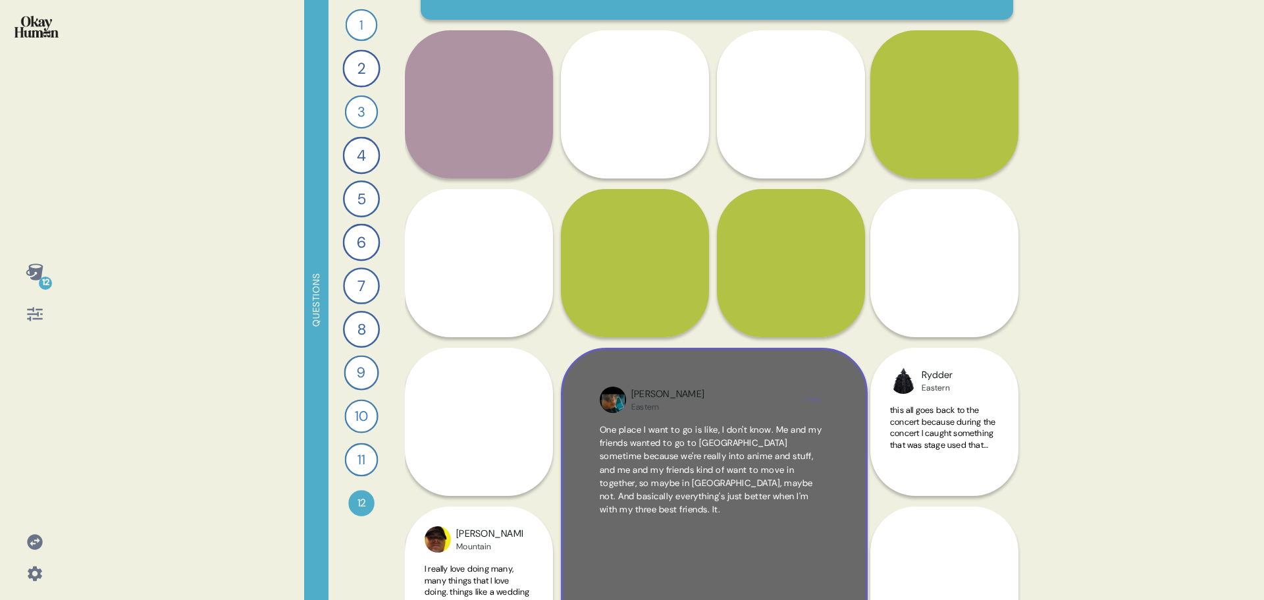
click at [695, 484] on span "One place I want to go is like, I don't know. Me and my friends wanted to go to…" at bounding box center [711, 470] width 223 height 92
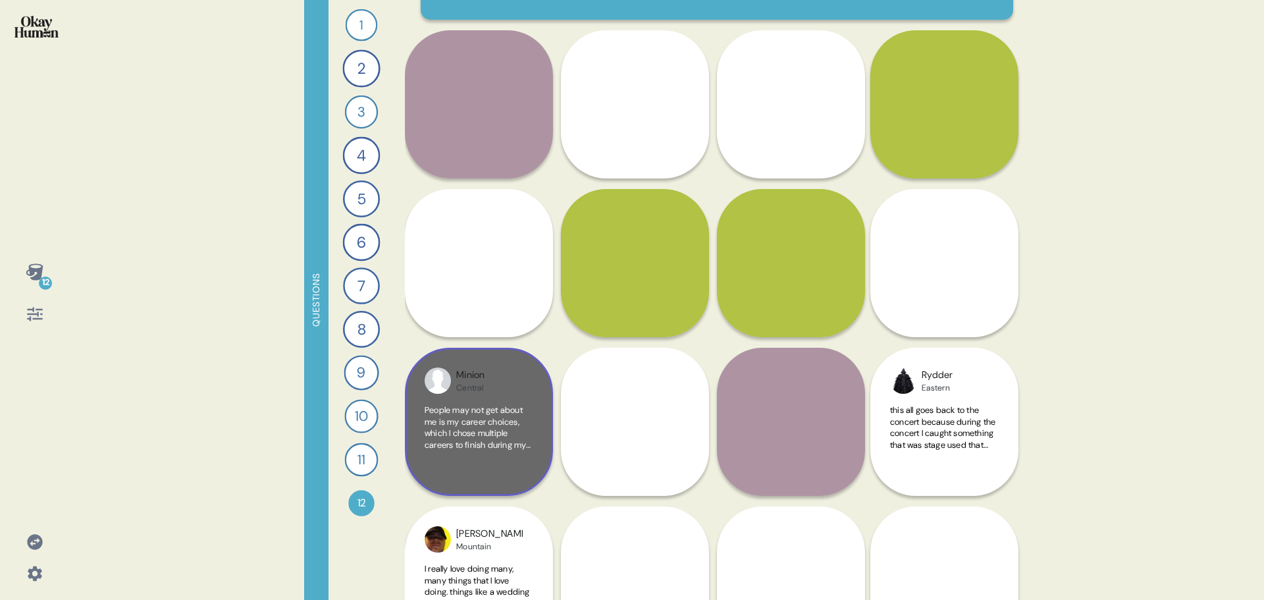
click at [485, 440] on span "People may not get about me is my career choices, which I chose multiple career…" at bounding box center [478, 479] width 107 height 150
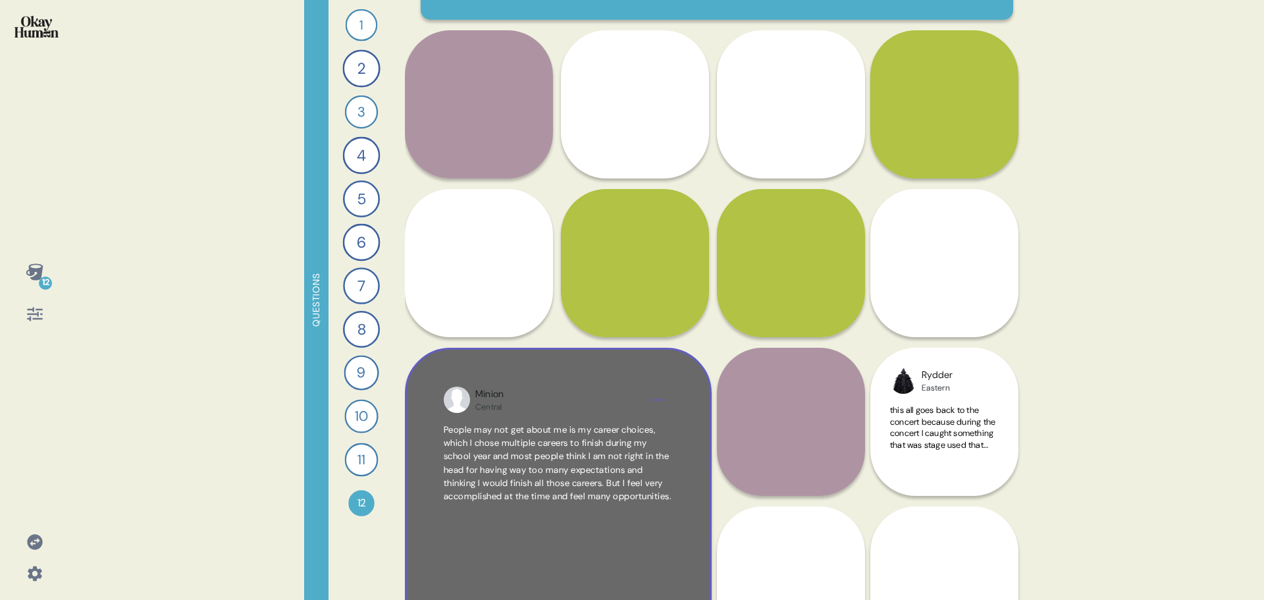
click at [535, 479] on span "People may not get about me is my career choices, which I chose multiple career…" at bounding box center [558, 463] width 228 height 78
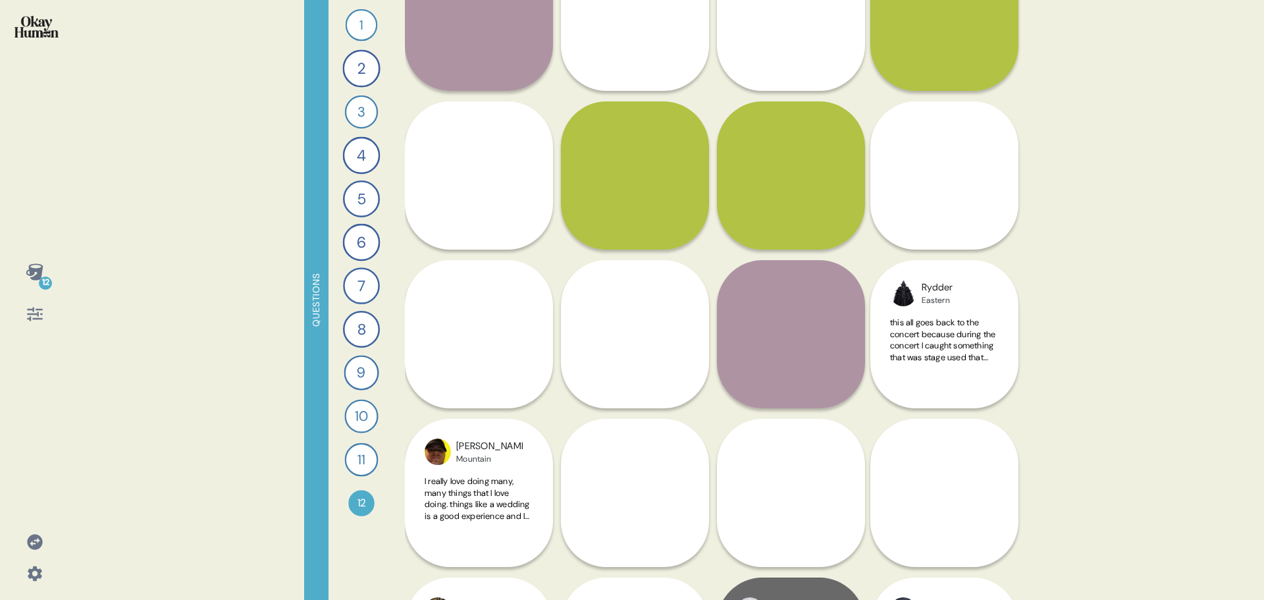
scroll to position [329, 0]
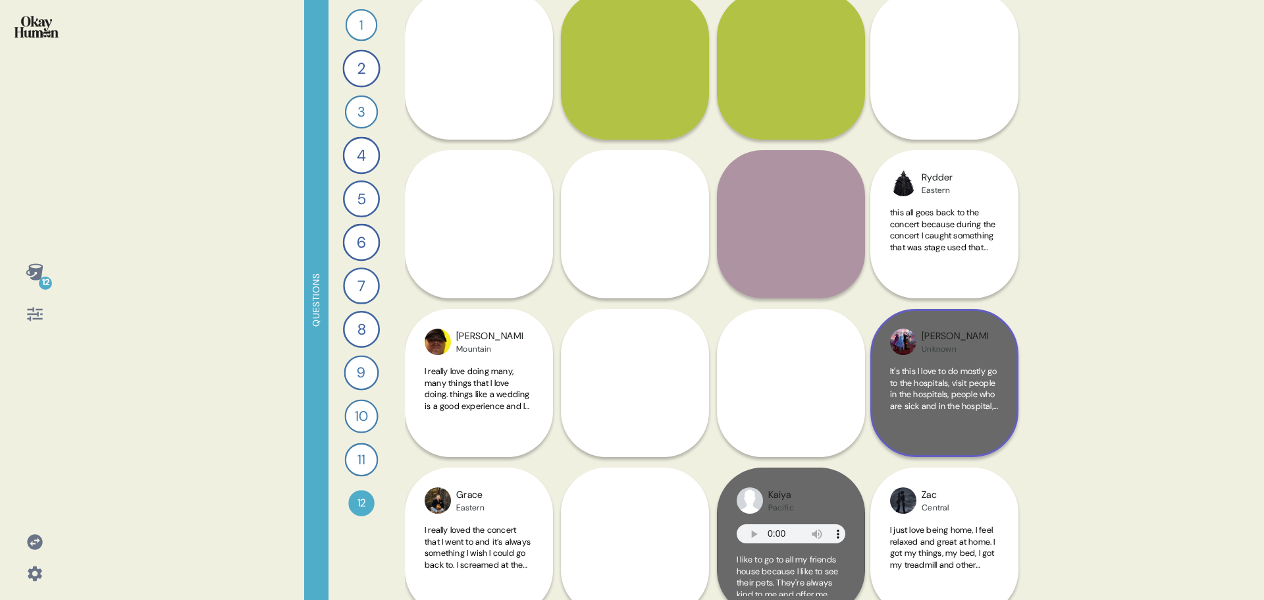
click at [977, 394] on span "It's this I love to do mostly go to the hospitals, visit people in the hospital…" at bounding box center [944, 411] width 108 height 92
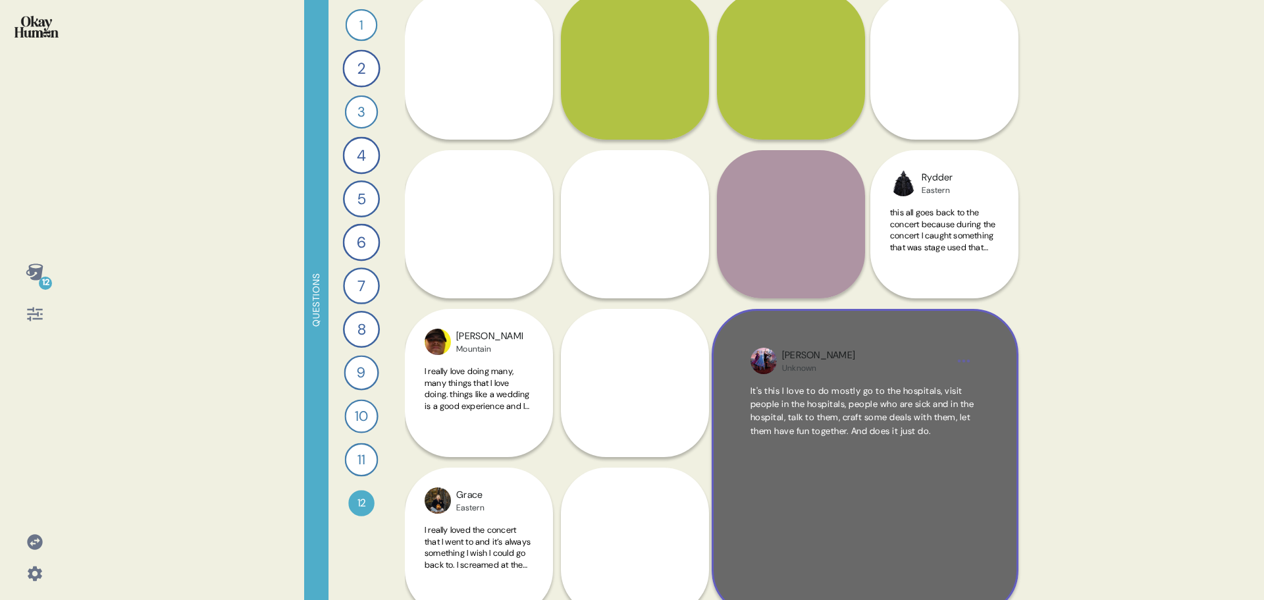
click at [879, 438] on span "It's this I love to do mostly go to the hospitals, visit people in the hospital…" at bounding box center [865, 410] width 229 height 53
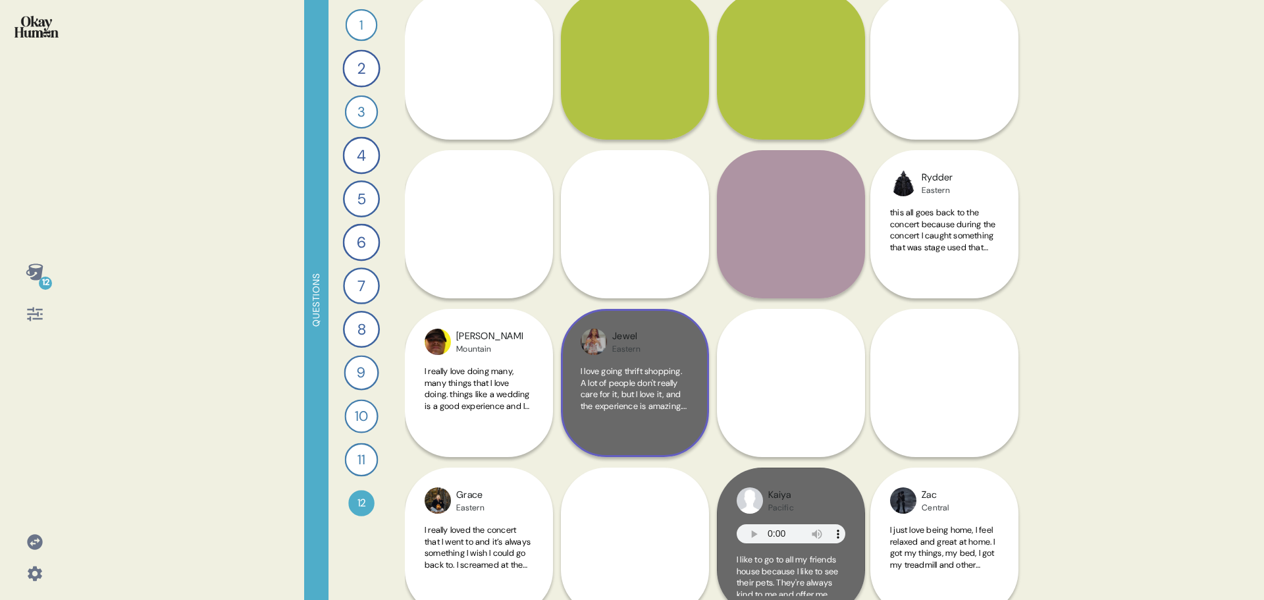
click at [633, 395] on span "I love going thrift shopping. A lot of people don't really care for it, but I l…" at bounding box center [634, 411] width 106 height 92
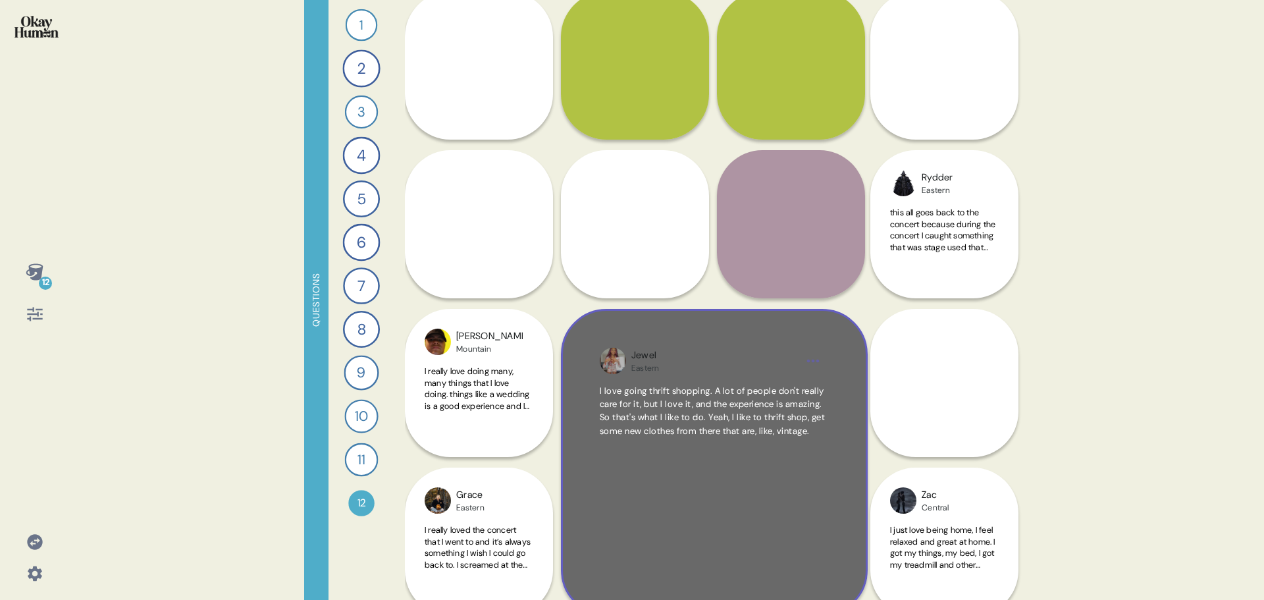
click at [689, 423] on span "I love going thrift shopping. A lot of people don't really care for it, but I l…" at bounding box center [714, 410] width 229 height 53
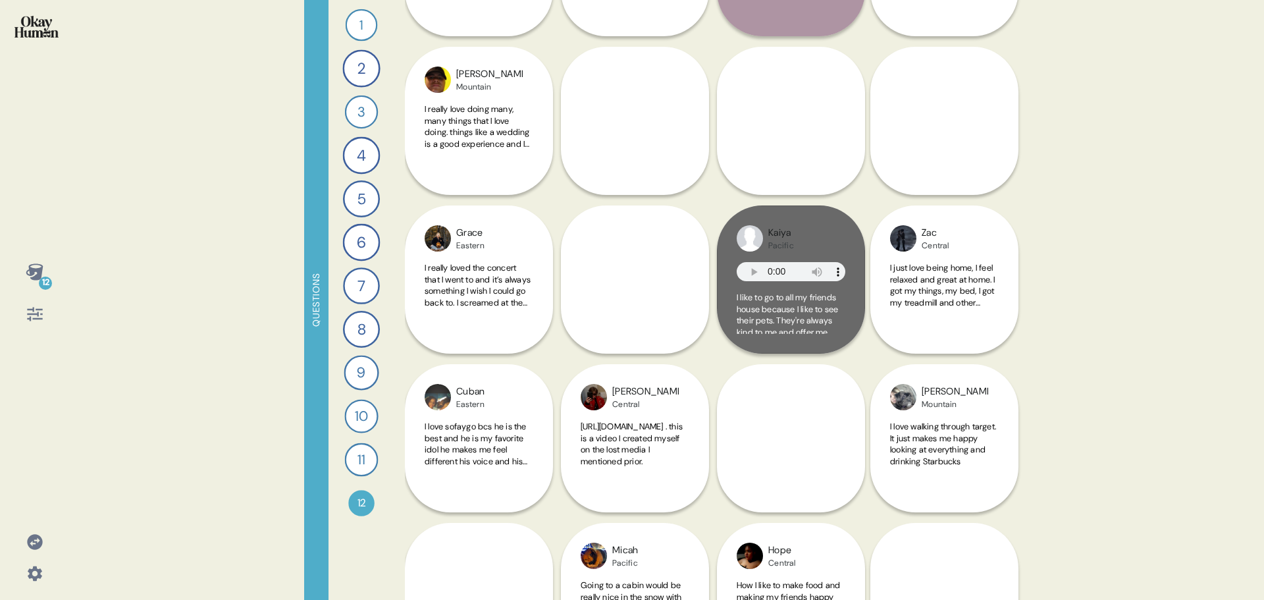
scroll to position [593, 0]
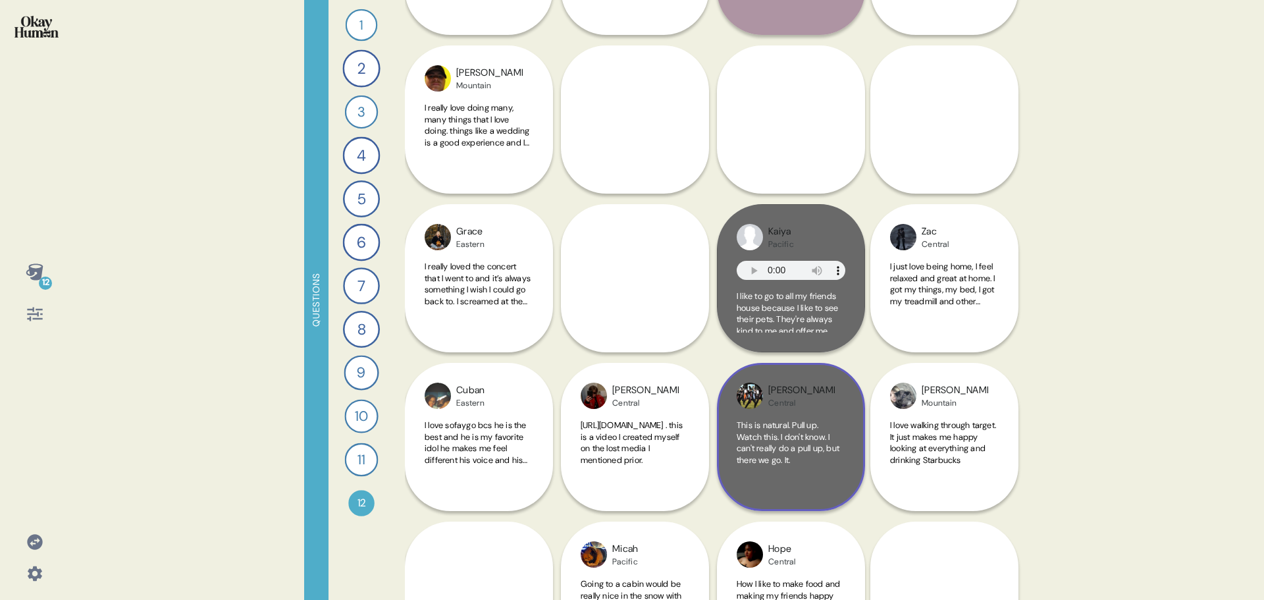
click at [798, 448] on span "This is natural. Pull up. Watch this. I don't know. I can't really do a pull up…" at bounding box center [788, 442] width 103 height 46
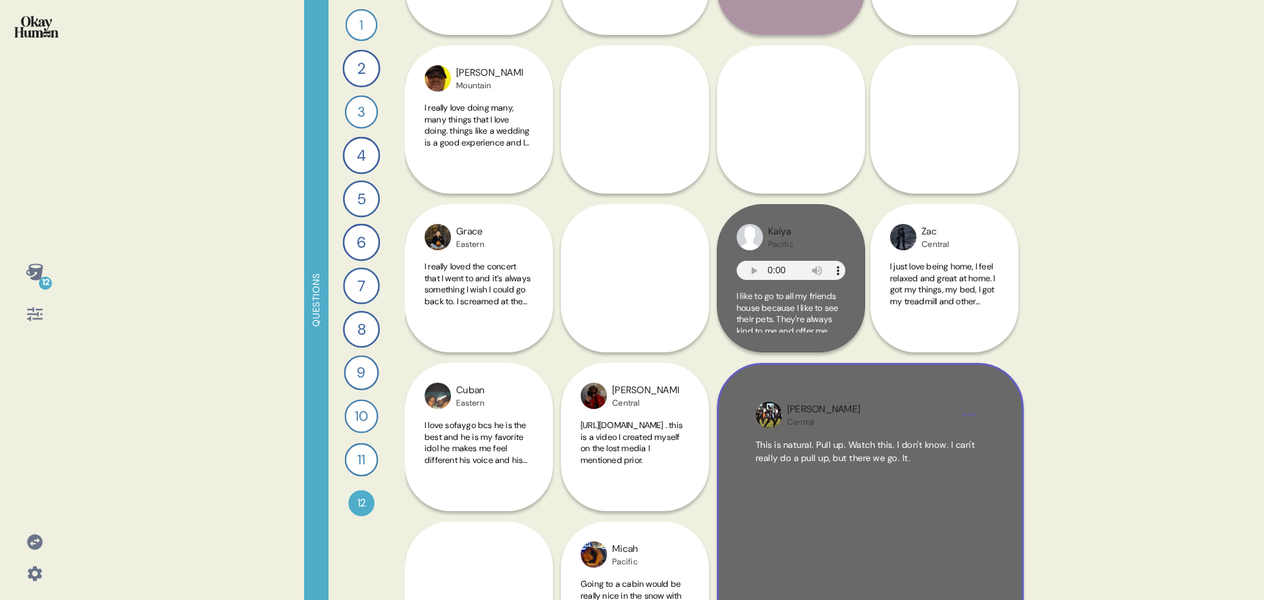
click at [862, 497] on div "This is natural. Pull up. Watch this. I don't know. I can't really do a pull up…" at bounding box center [870, 534] width 229 height 192
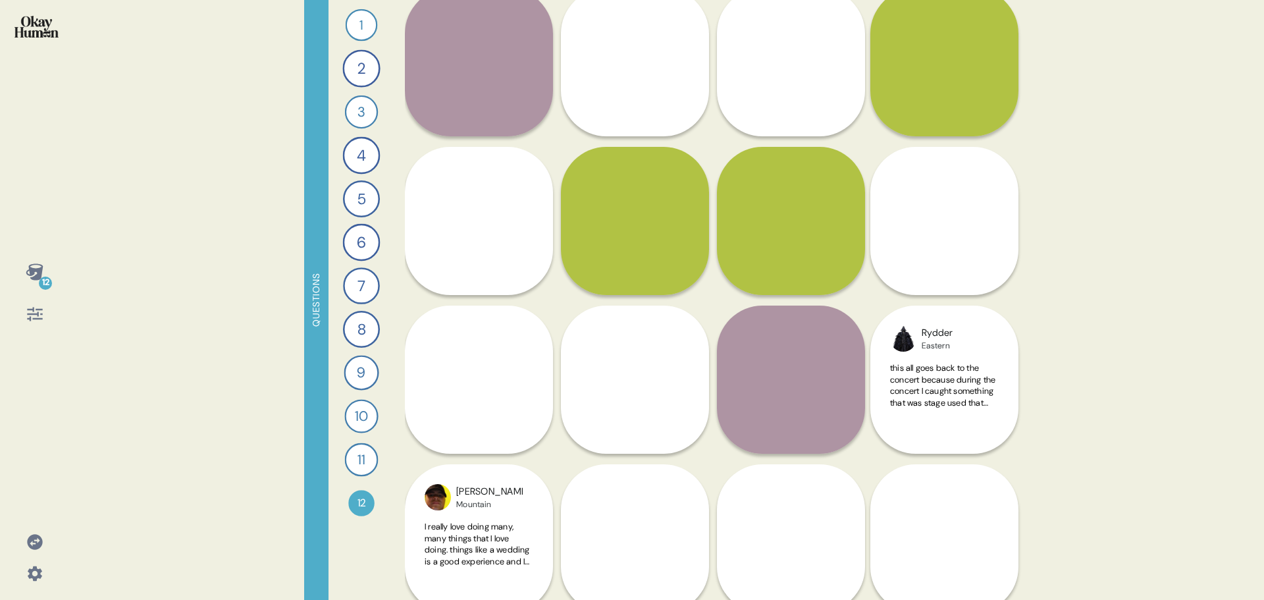
scroll to position [173, 0]
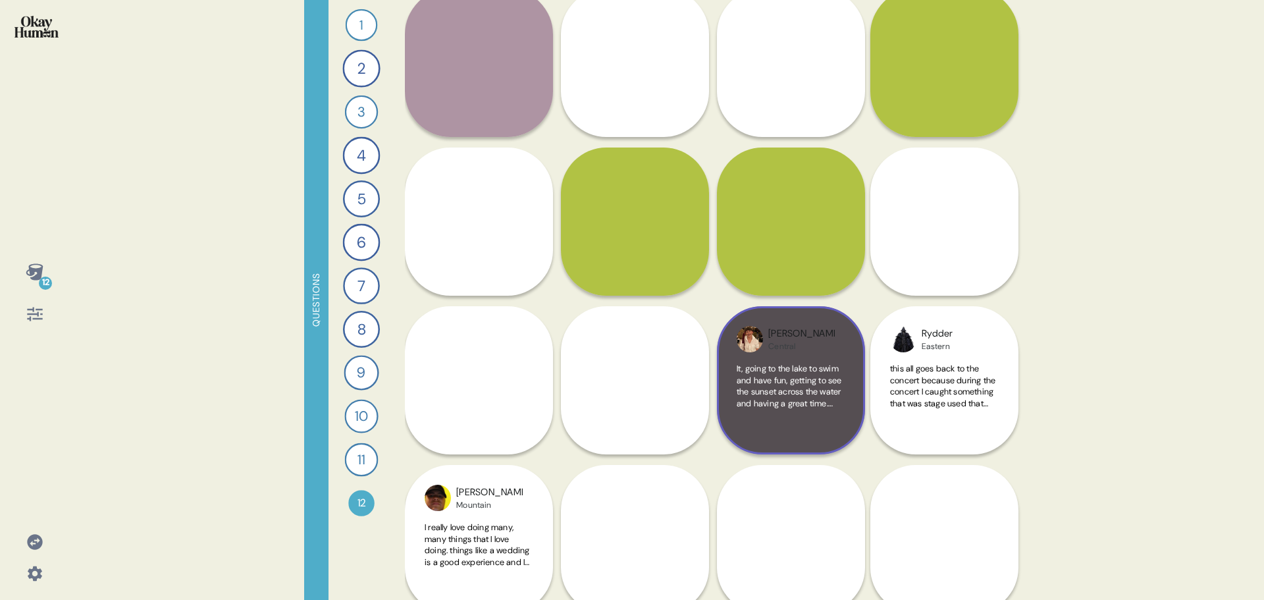
click at [782, 385] on span "It, going to the lake to swim and have fun, getting to see the sunset across th…" at bounding box center [791, 426] width 109 height 126
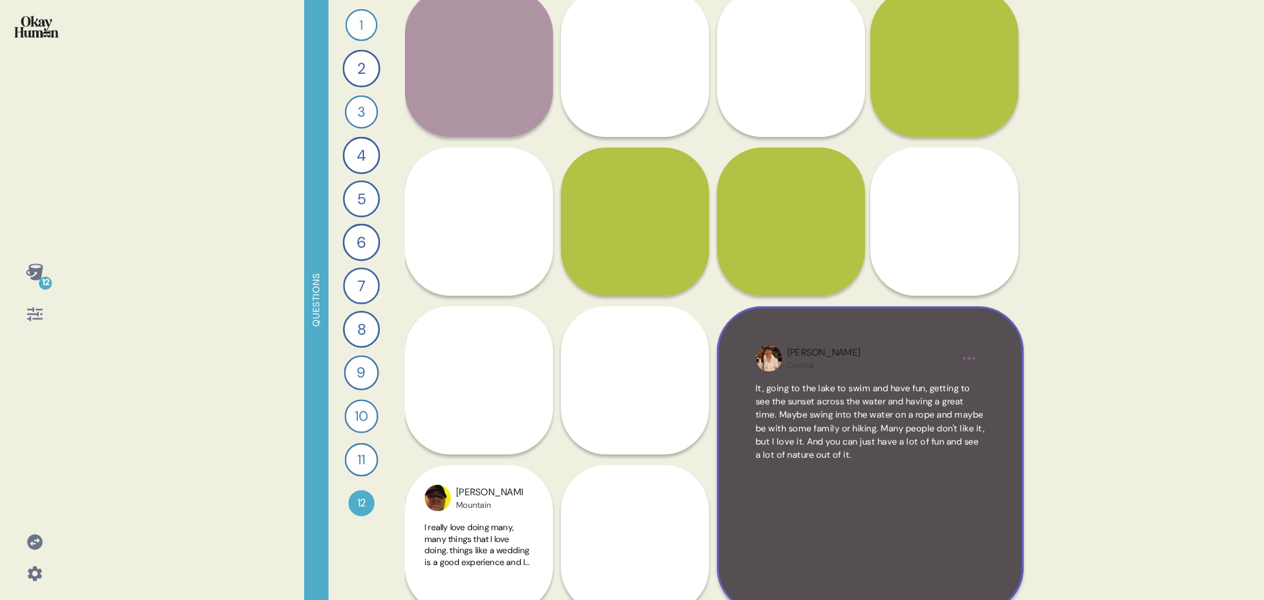
click at [887, 475] on div "It, going to the lake to swim and have fun, getting to see the sunset across th…" at bounding box center [870, 478] width 229 height 192
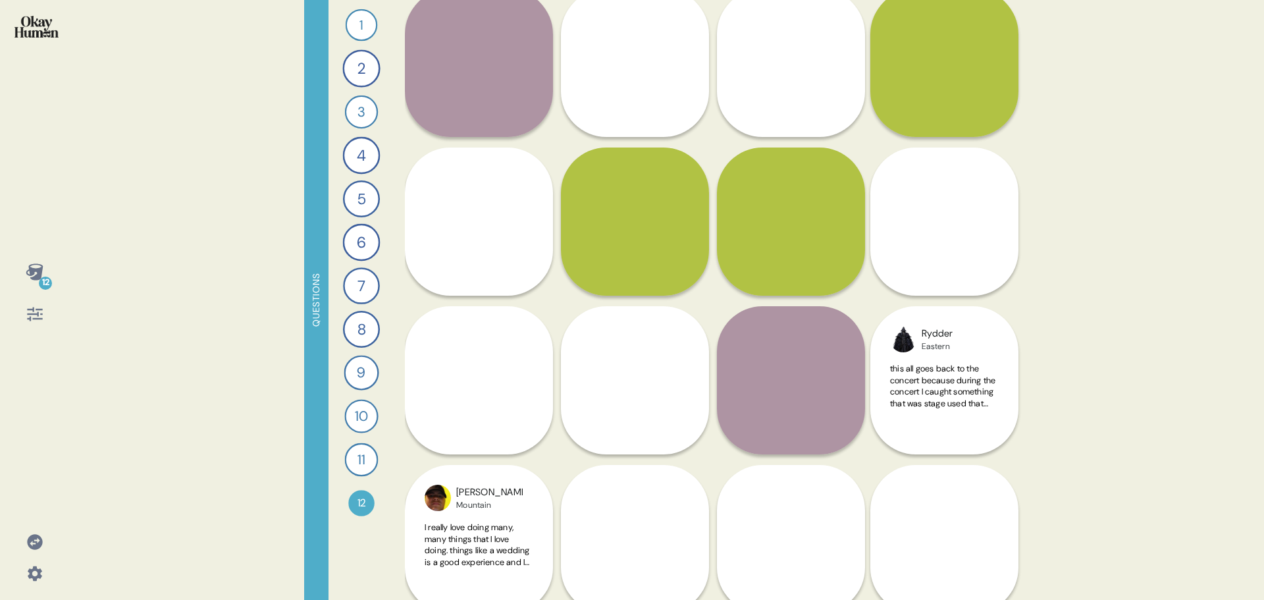
scroll to position [41, 0]
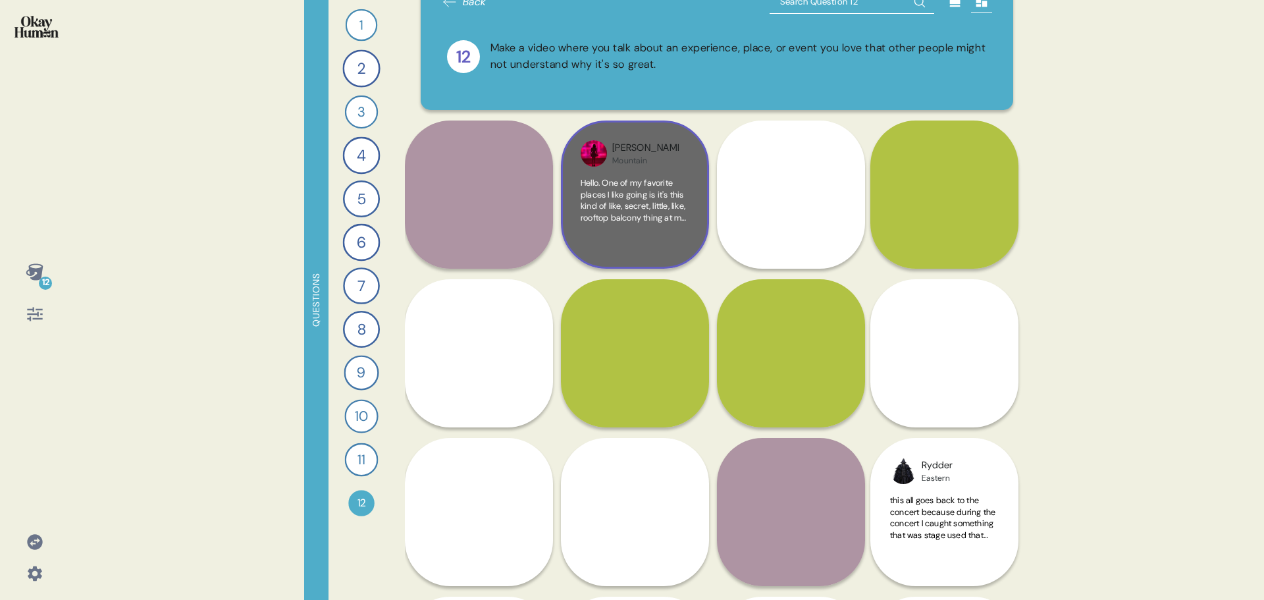
click at [650, 205] on span "Hello. One of my favorite places I like going is it's this kind of like, secret…" at bounding box center [634, 361] width 107 height 369
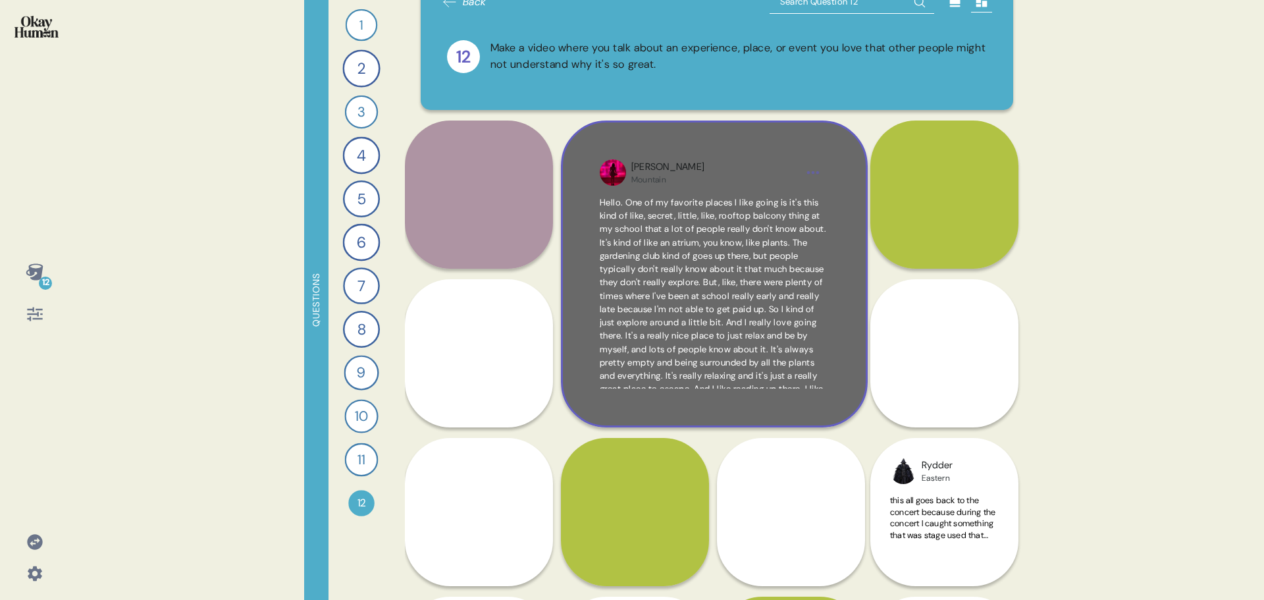
click at [714, 260] on span "Hello. One of my favorite places I like going is it's this kind of like, secret…" at bounding box center [713, 309] width 227 height 224
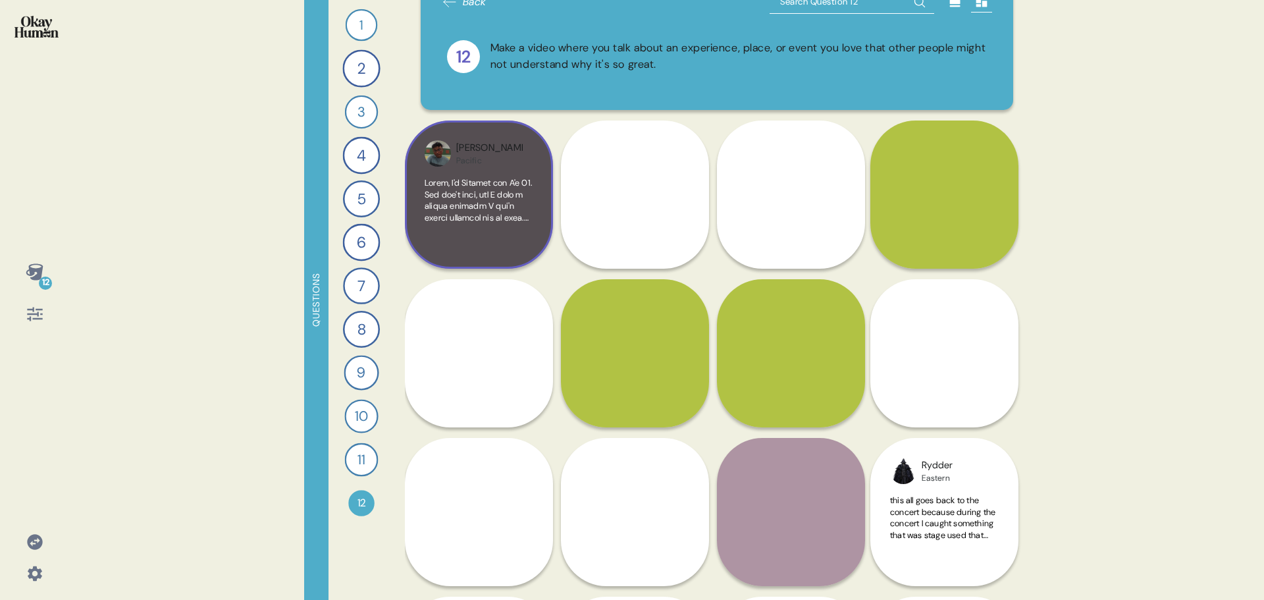
click at [475, 195] on span at bounding box center [479, 408] width 109 height 462
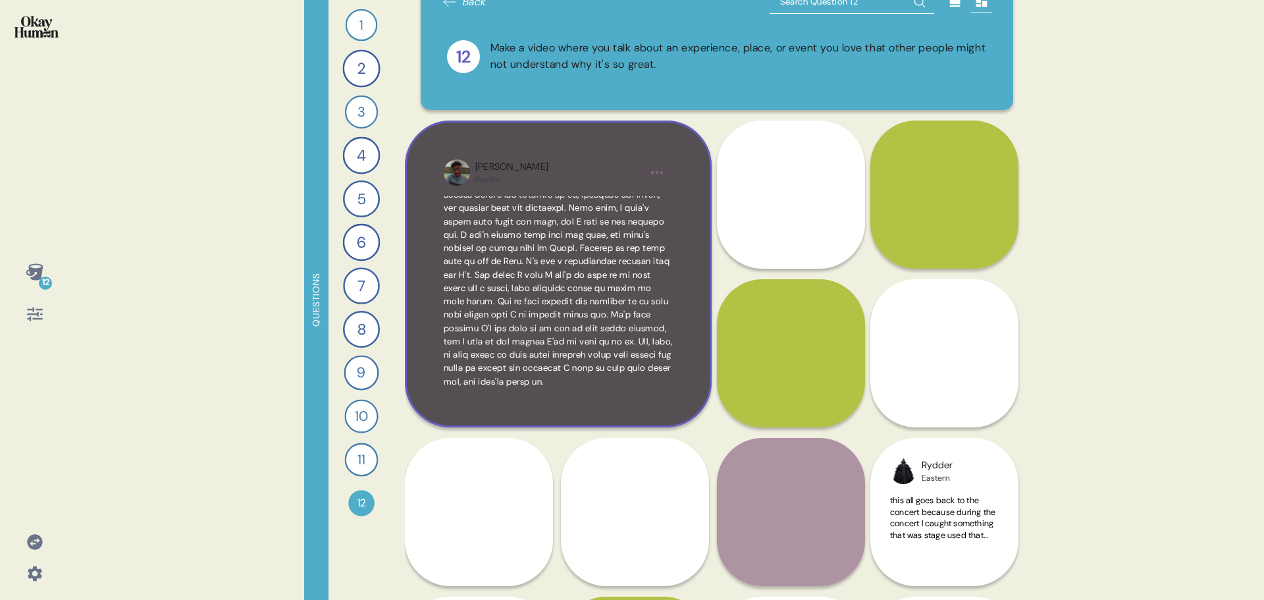
scroll to position [101, 0]
click at [559, 285] on span at bounding box center [558, 254] width 229 height 265
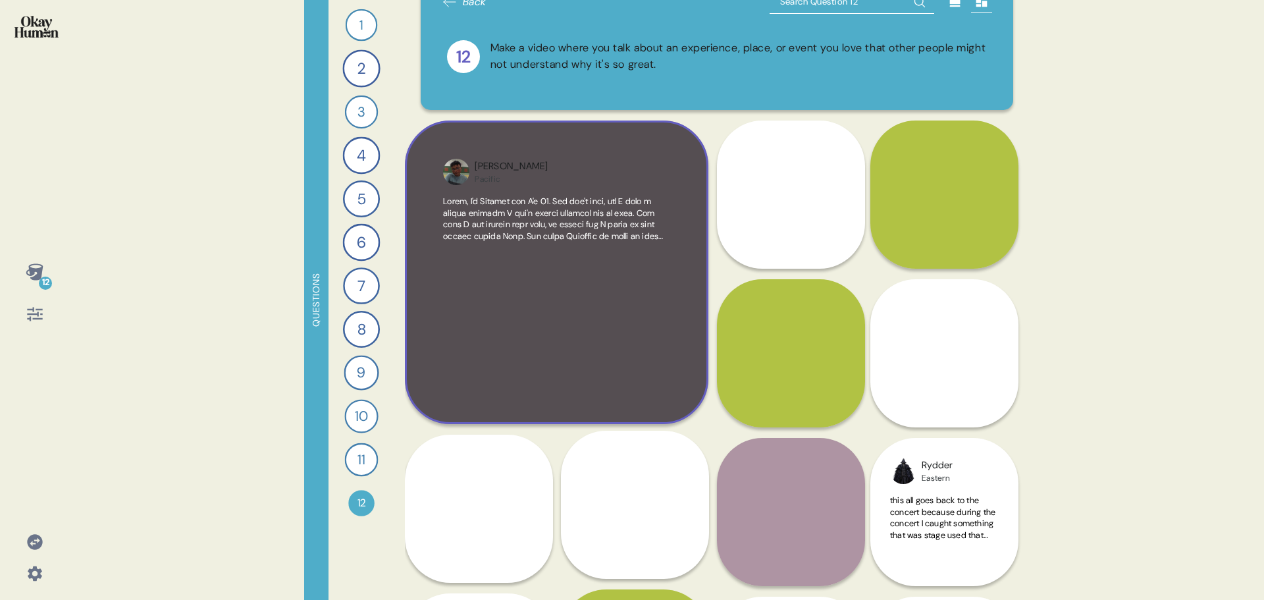
scroll to position [0, 0]
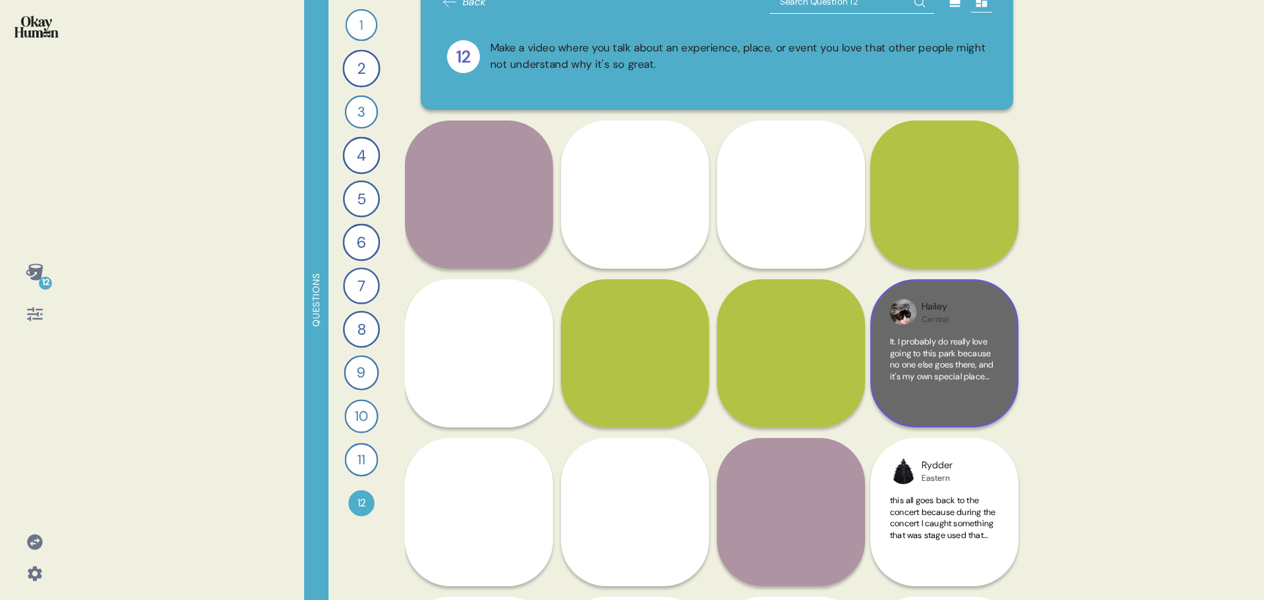
click at [958, 361] on span "It. I probably do really love going to this park because no one else goes there…" at bounding box center [944, 405] width 109 height 138
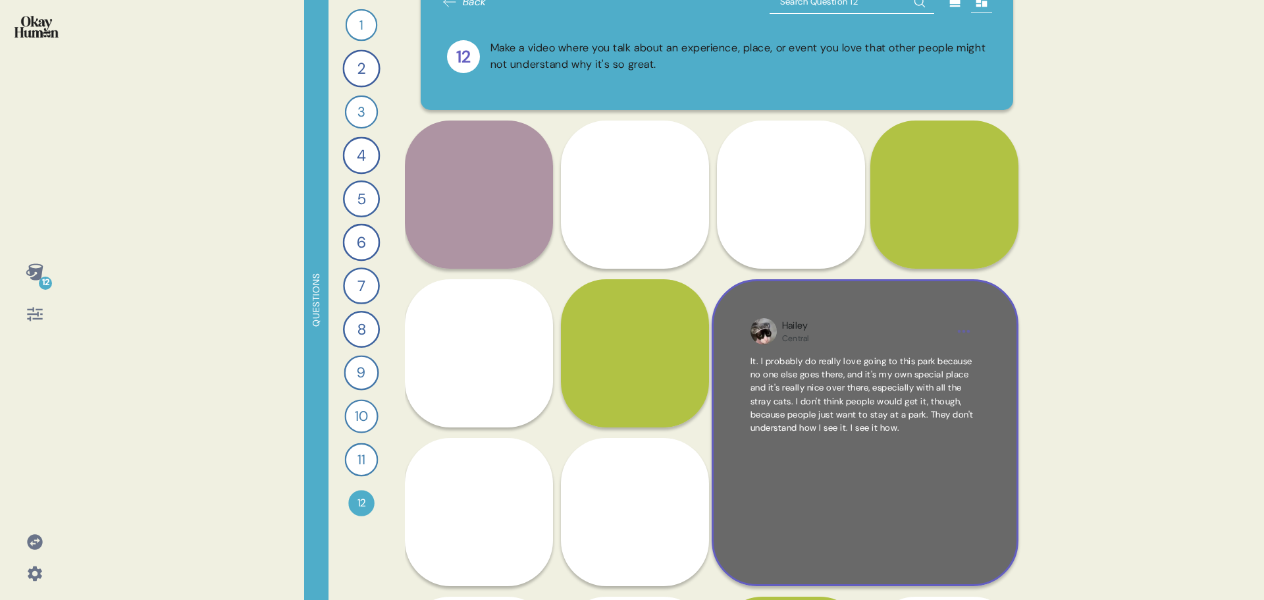
click at [867, 411] on span "It. I probably do really love going to this park because no one else goes there…" at bounding box center [862, 395] width 223 height 78
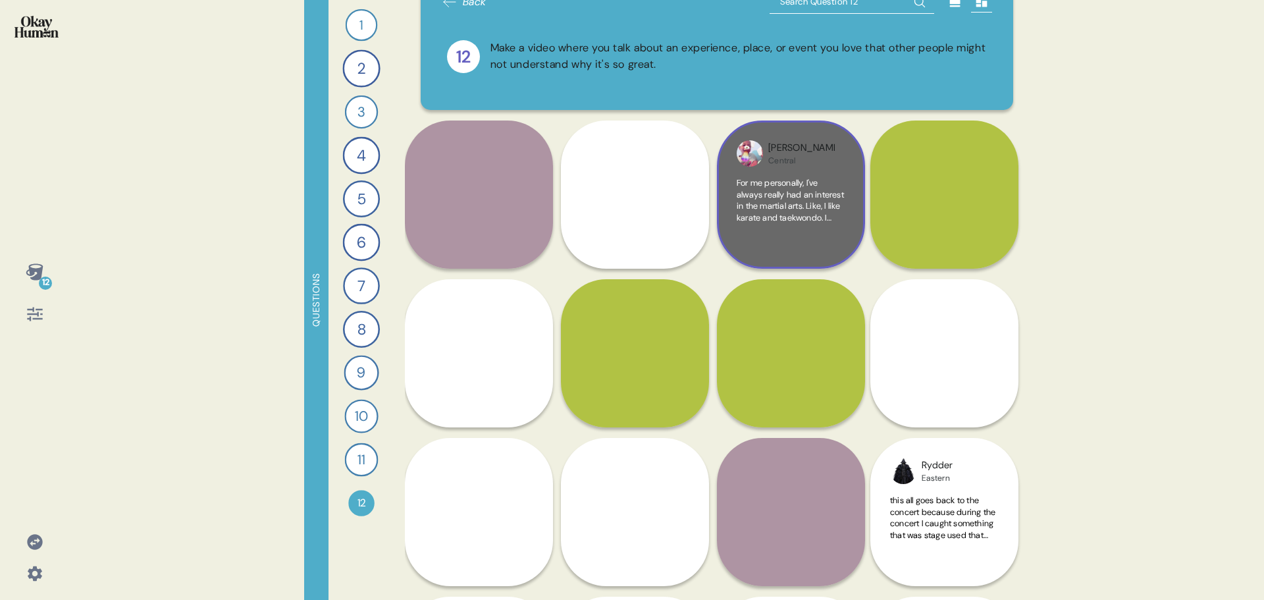
click at [788, 194] on span "For me personally, I've always really had an interest in the martial arts. Like…" at bounding box center [790, 309] width 107 height 265
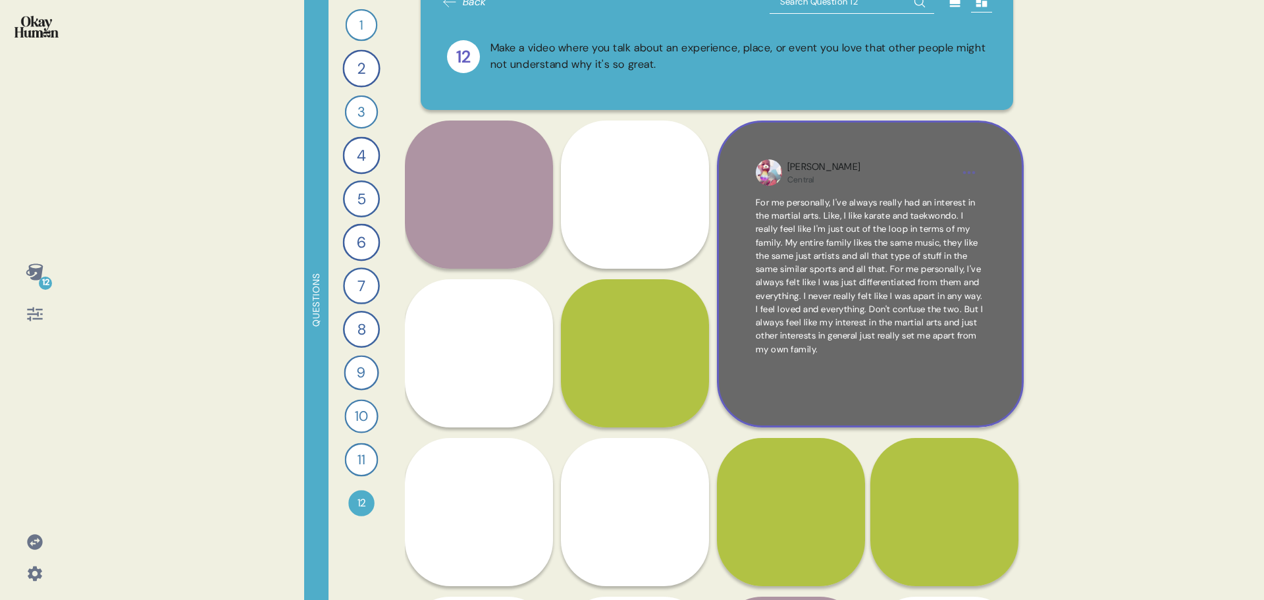
click at [877, 278] on span "For me personally, I've always really had an interest in the martial arts. Like…" at bounding box center [870, 276] width 228 height 158
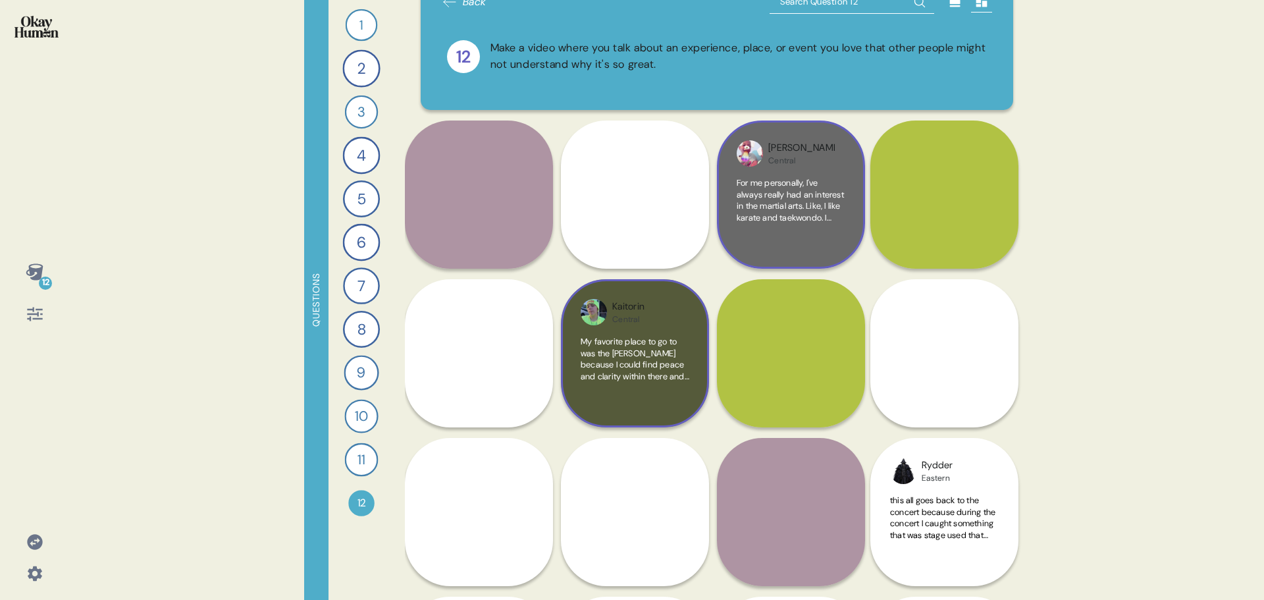
click at [620, 366] on span "My favorite place to go to was the [PERSON_NAME] because I could find peace and…" at bounding box center [635, 428] width 109 height 184
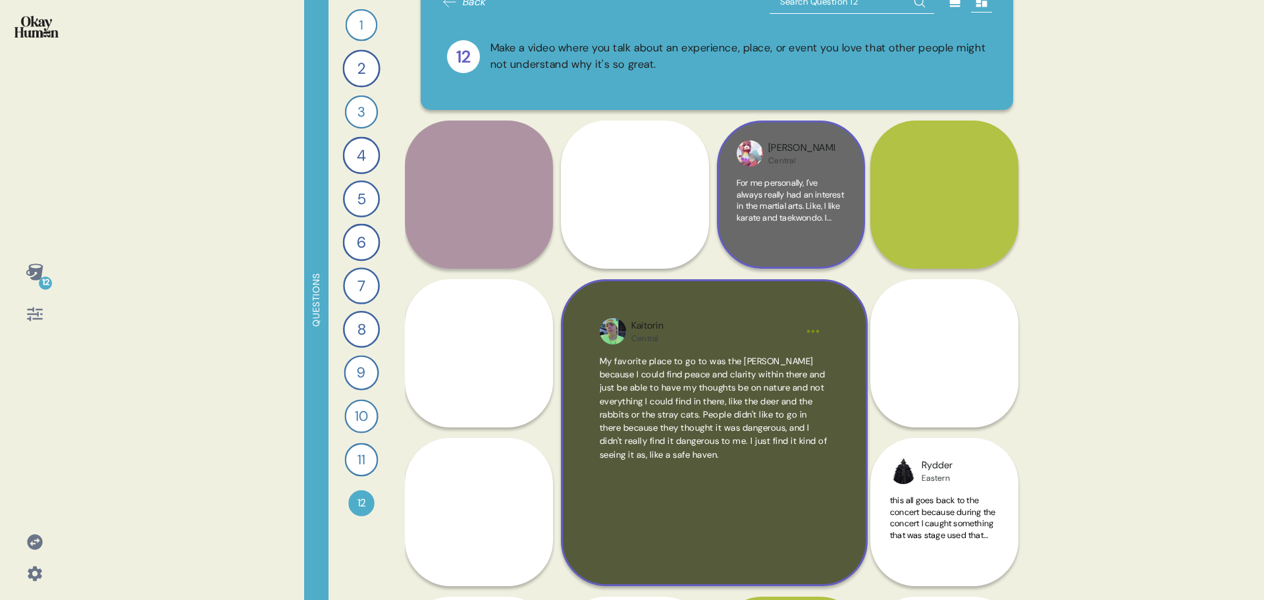
click at [706, 413] on span "My favorite place to go to was the [PERSON_NAME] because I could find peace and…" at bounding box center [714, 408] width 228 height 105
